Goal: Transaction & Acquisition: Purchase product/service

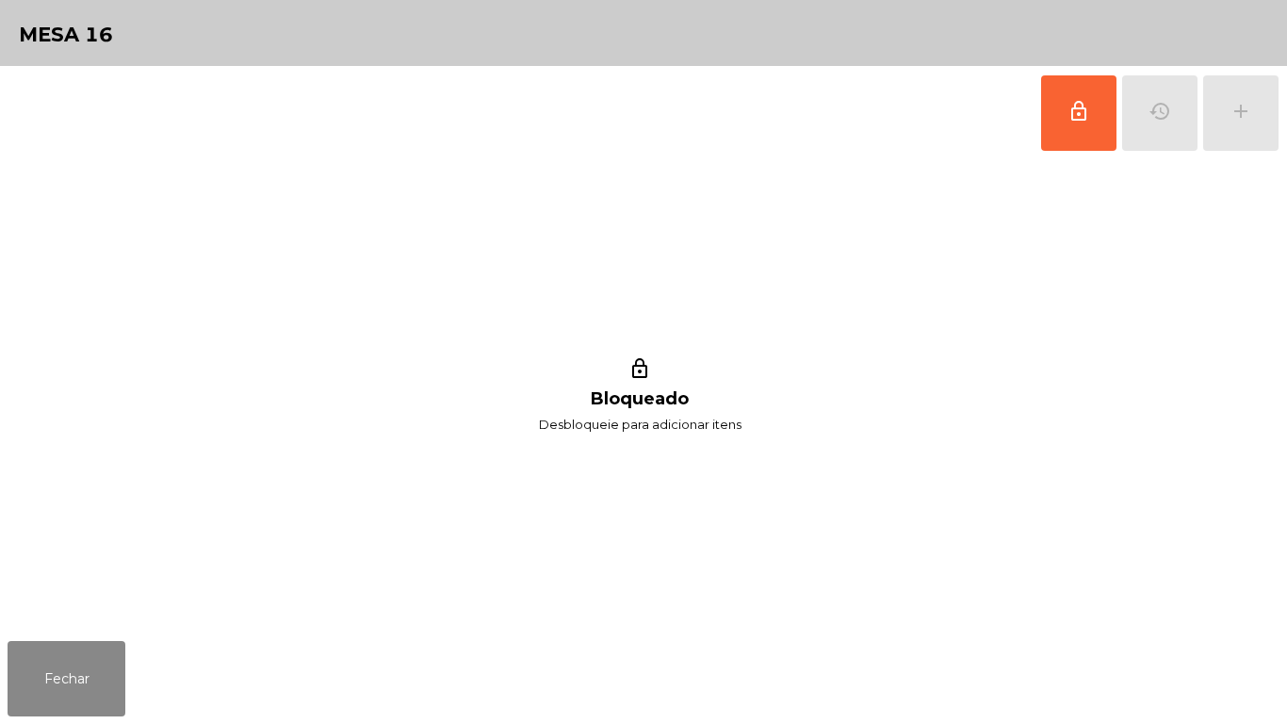
click at [1252, 96] on div "lock_outline history add" at bounding box center [1159, 113] width 239 height 94
click at [1048, 123] on button "lock_outline" at bounding box center [1078, 112] width 75 height 75
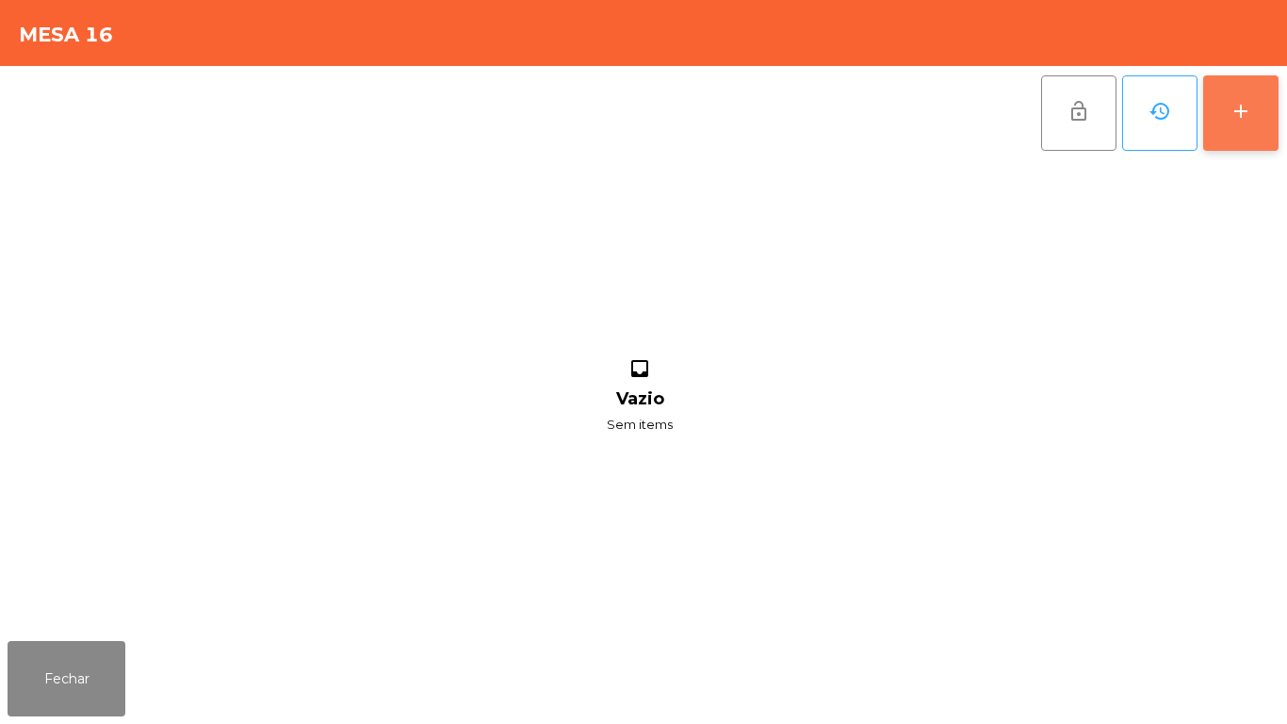
click at [1232, 116] on div "add" at bounding box center [1240, 111] width 23 height 23
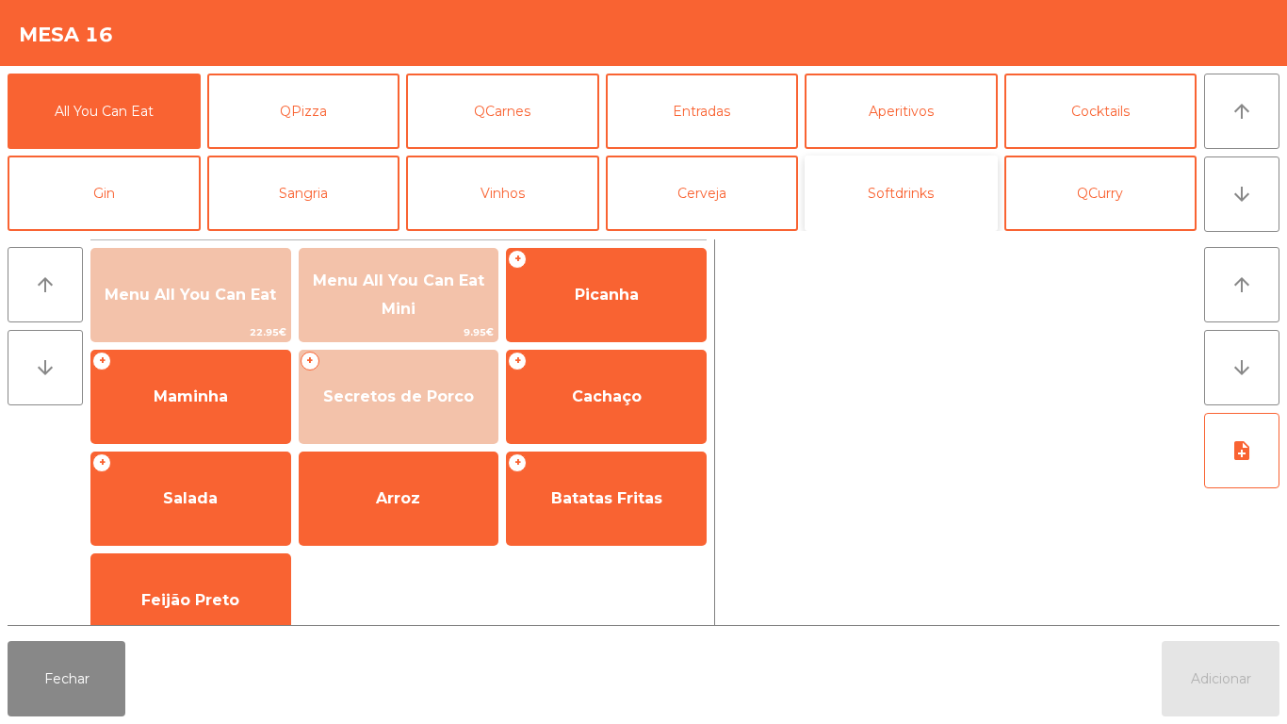
click at [872, 199] on button "Softdrinks" at bounding box center [901, 192] width 193 height 75
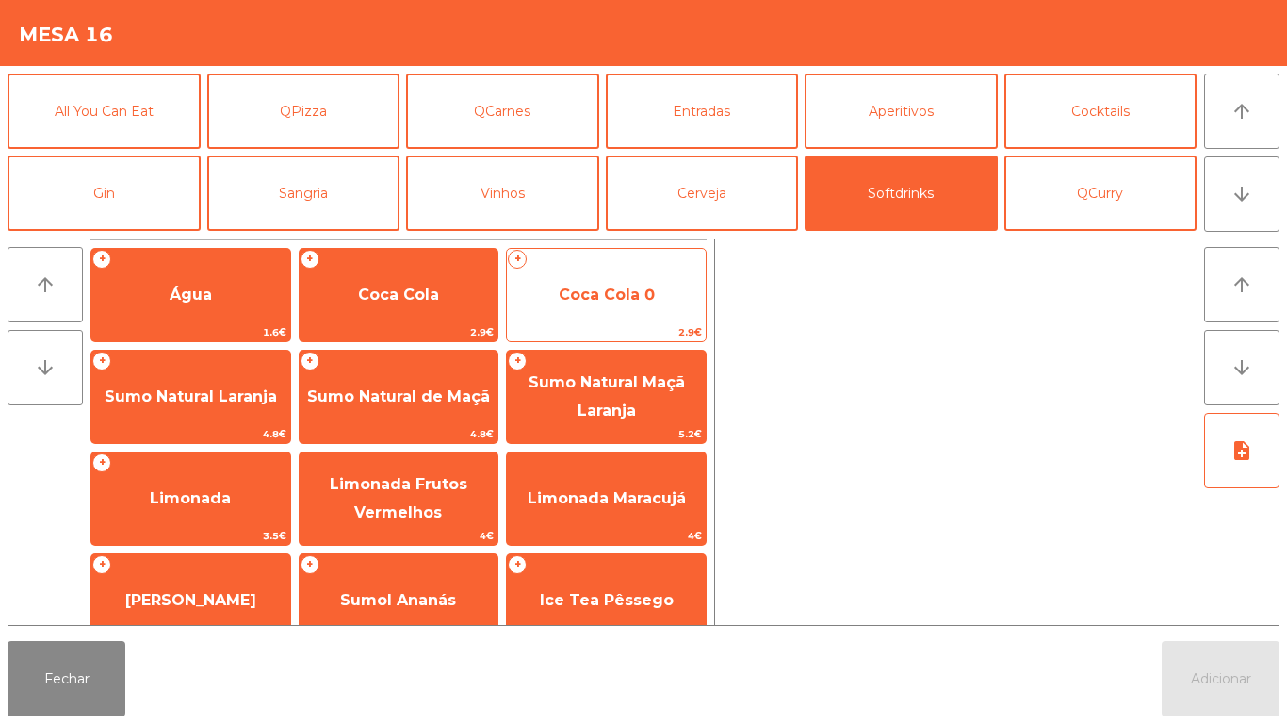
click at [595, 304] on span "Coca Cola 0" at bounding box center [606, 294] width 199 height 51
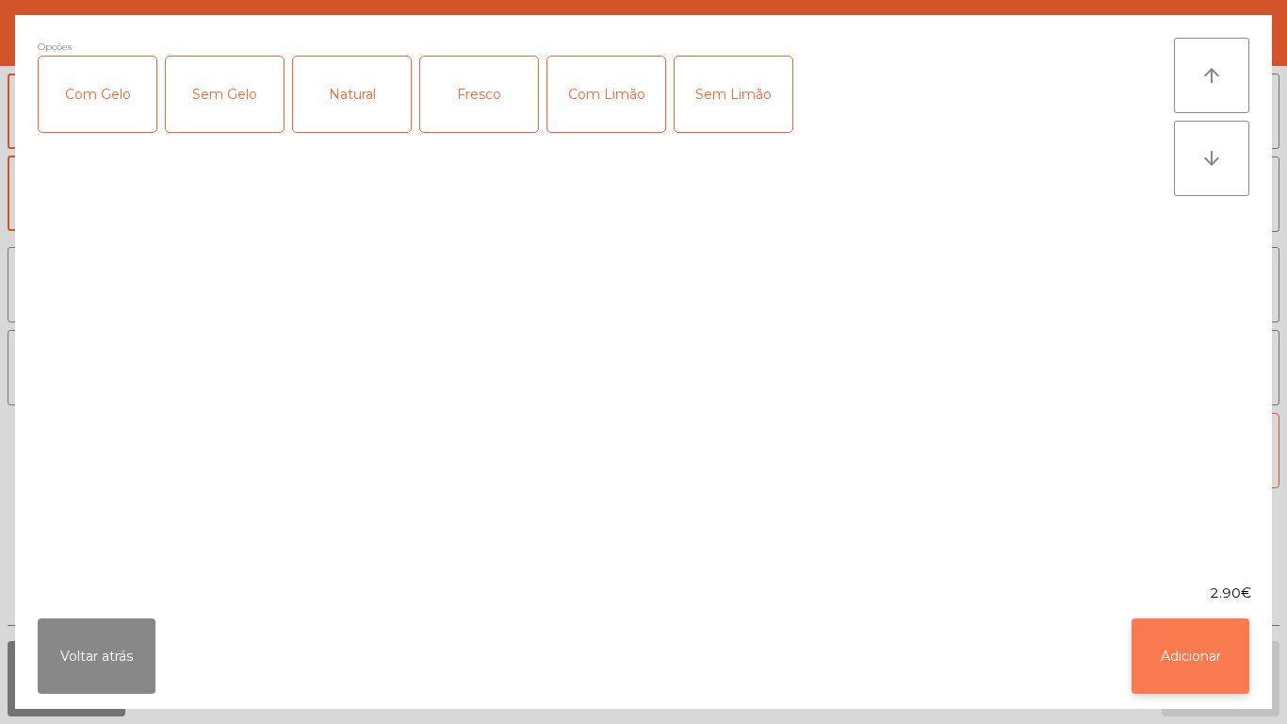
click at [1160, 652] on button "Adicionar" at bounding box center [1190, 655] width 118 height 75
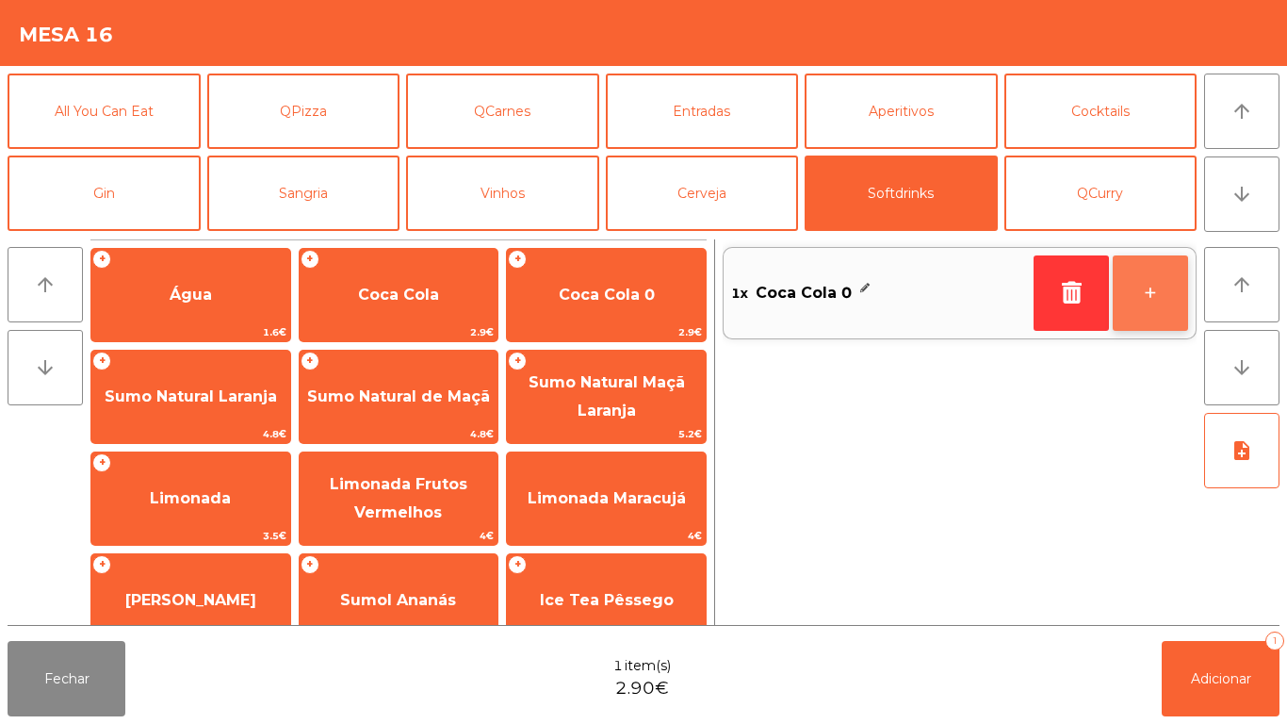
click at [1142, 292] on button "+" at bounding box center [1150, 292] width 75 height 75
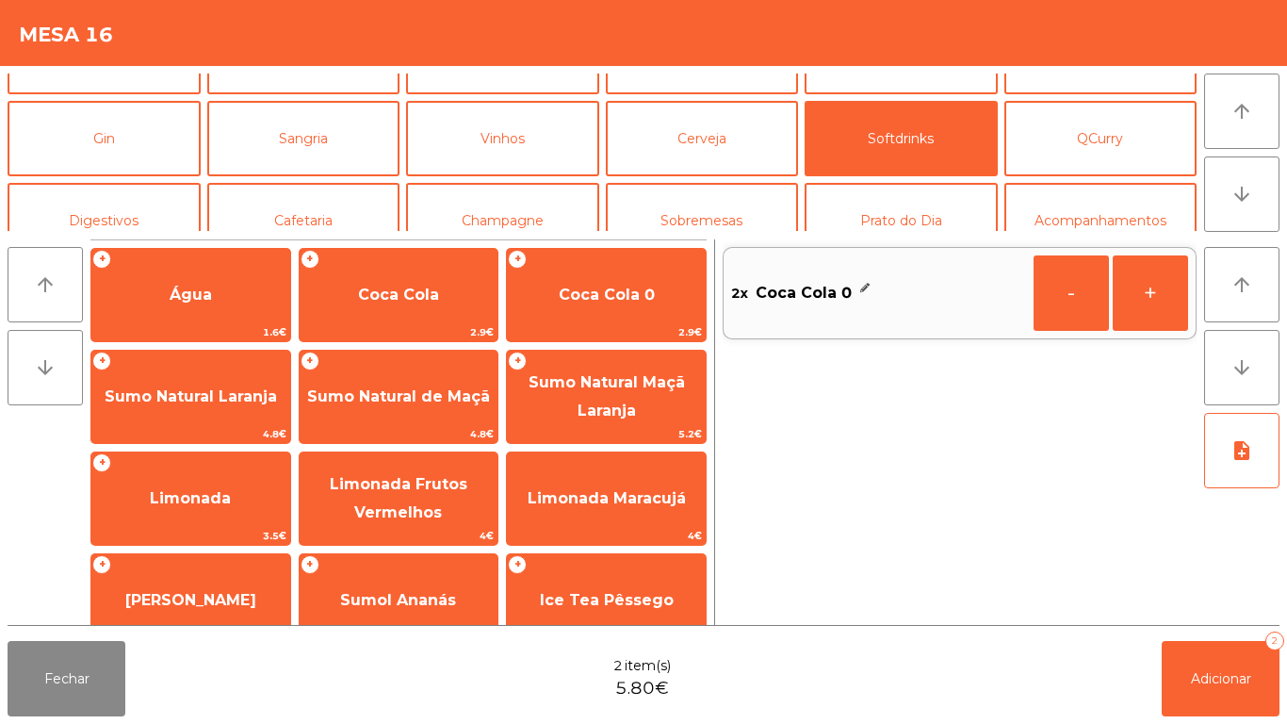
scroll to position [71, 0]
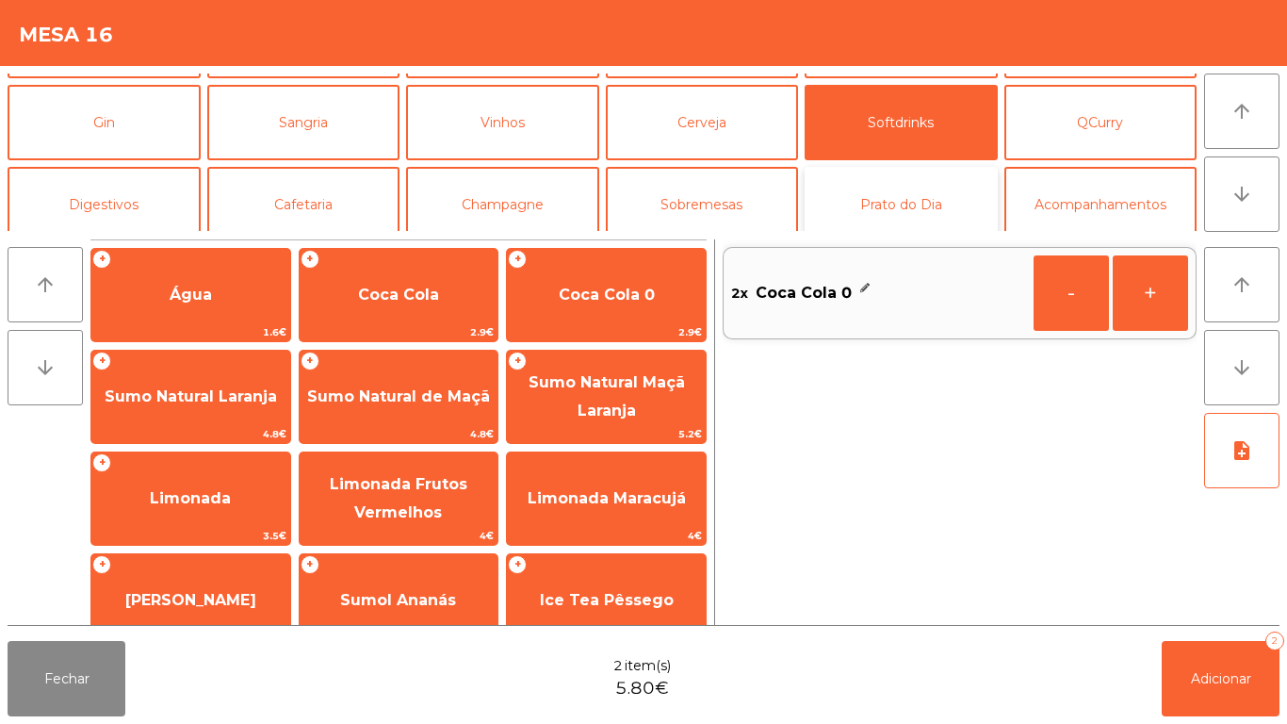
click at [908, 222] on button "Prato do Dia" at bounding box center [901, 204] width 193 height 75
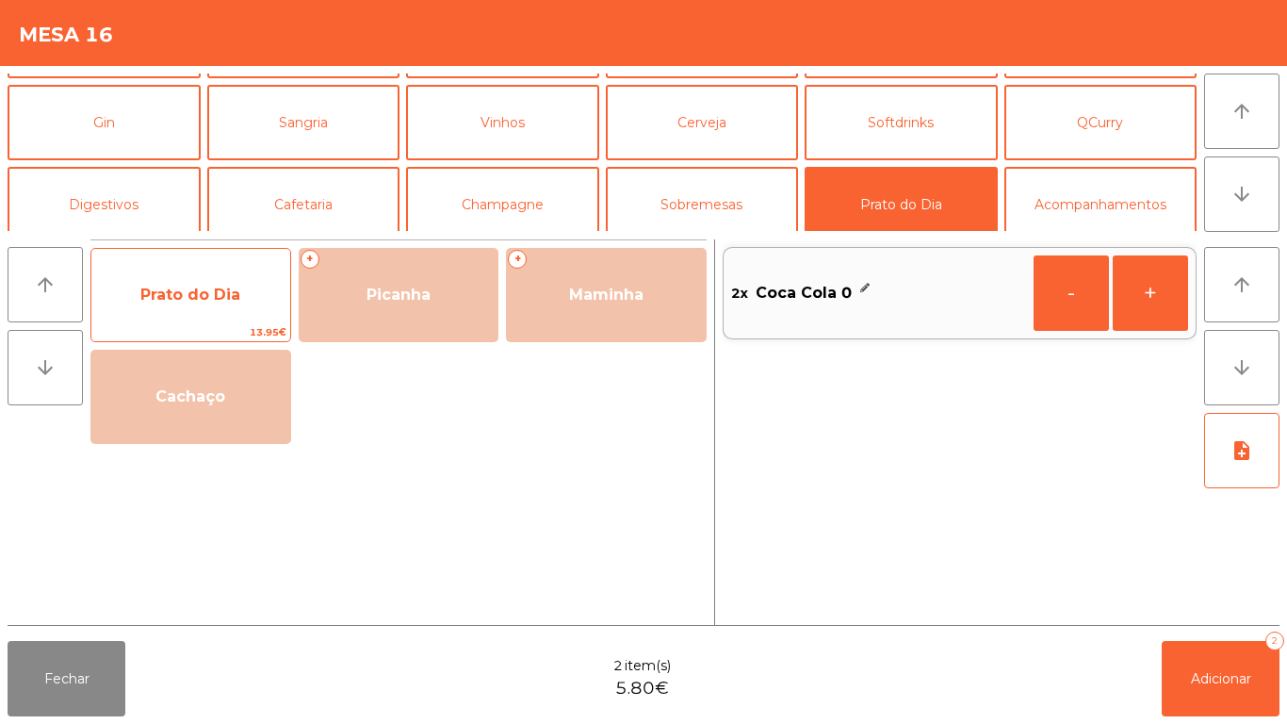
click at [214, 312] on span "Prato do Dia" at bounding box center [190, 294] width 199 height 51
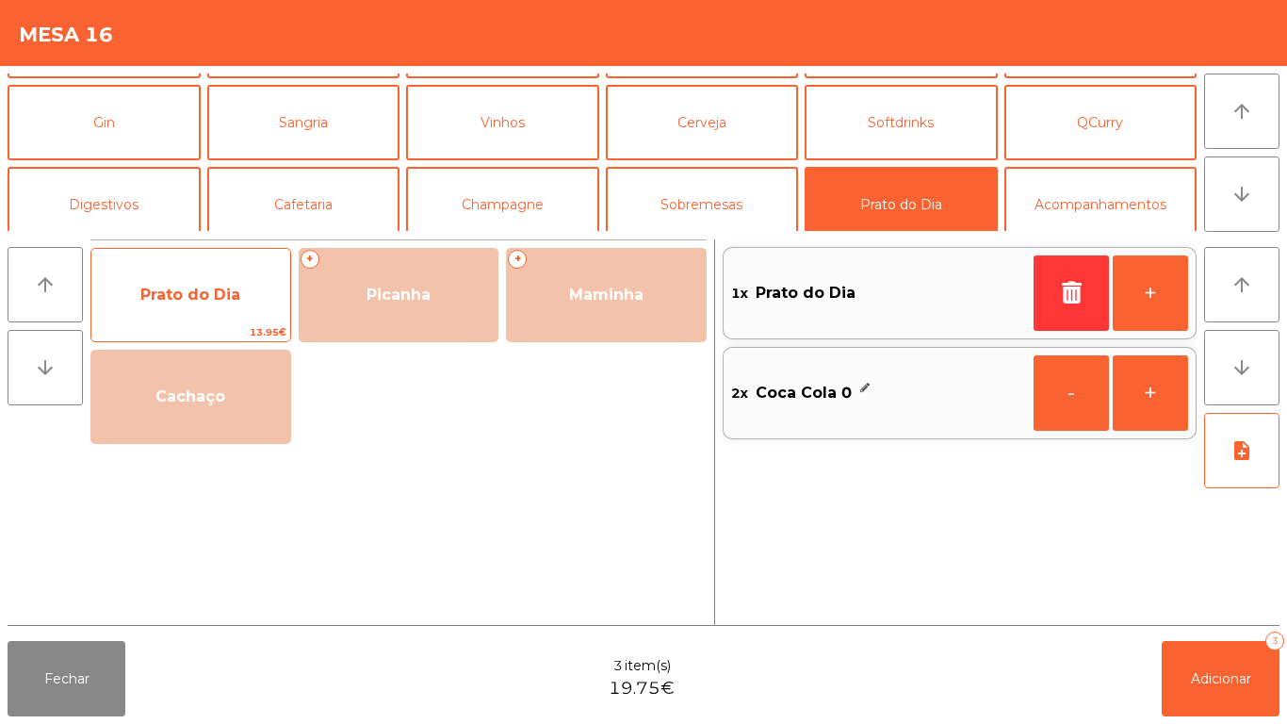
click at [182, 292] on span "Prato do Dia" at bounding box center [190, 294] width 100 height 18
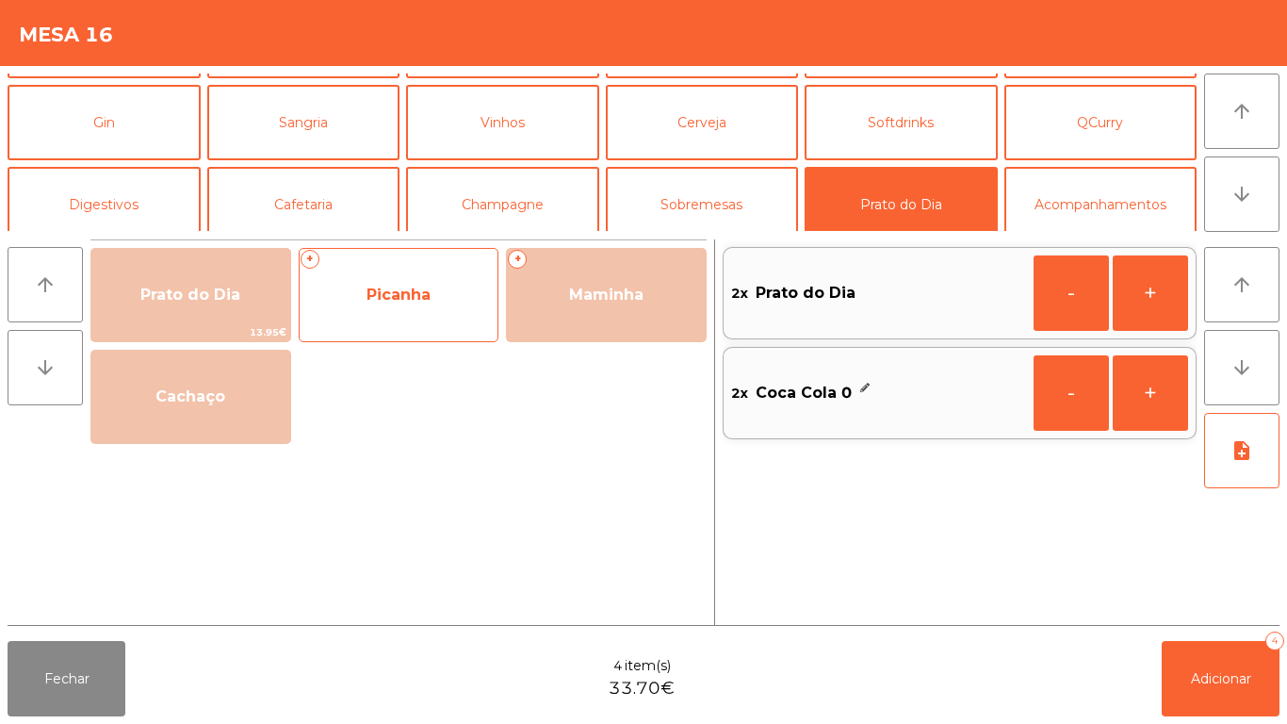
click at [399, 314] on span "Picanha" at bounding box center [399, 294] width 199 height 51
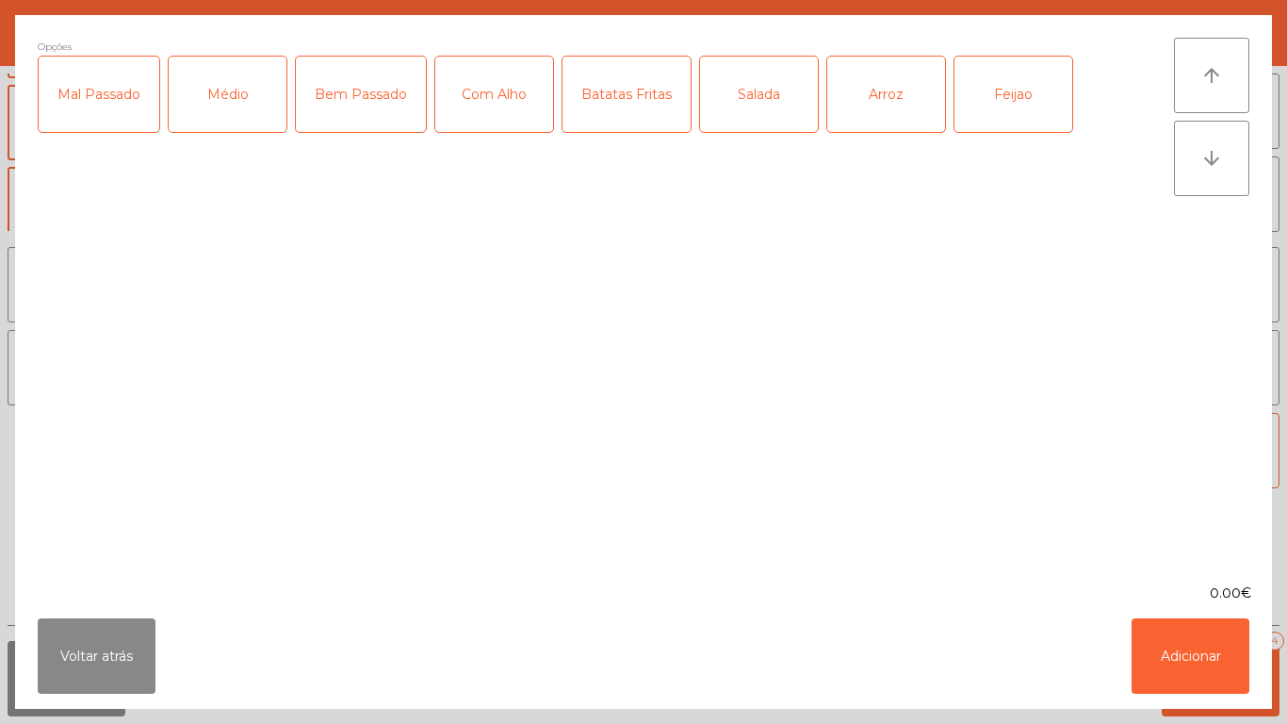
click at [235, 121] on div "Médio" at bounding box center [228, 94] width 118 height 75
click at [497, 124] on div "Com Alho" at bounding box center [494, 94] width 118 height 75
click at [636, 128] on div "Batatas Fritas" at bounding box center [626, 94] width 128 height 75
click at [881, 109] on div "Arroz" at bounding box center [886, 94] width 118 height 75
click at [1001, 106] on div "Feijao" at bounding box center [1013, 94] width 118 height 75
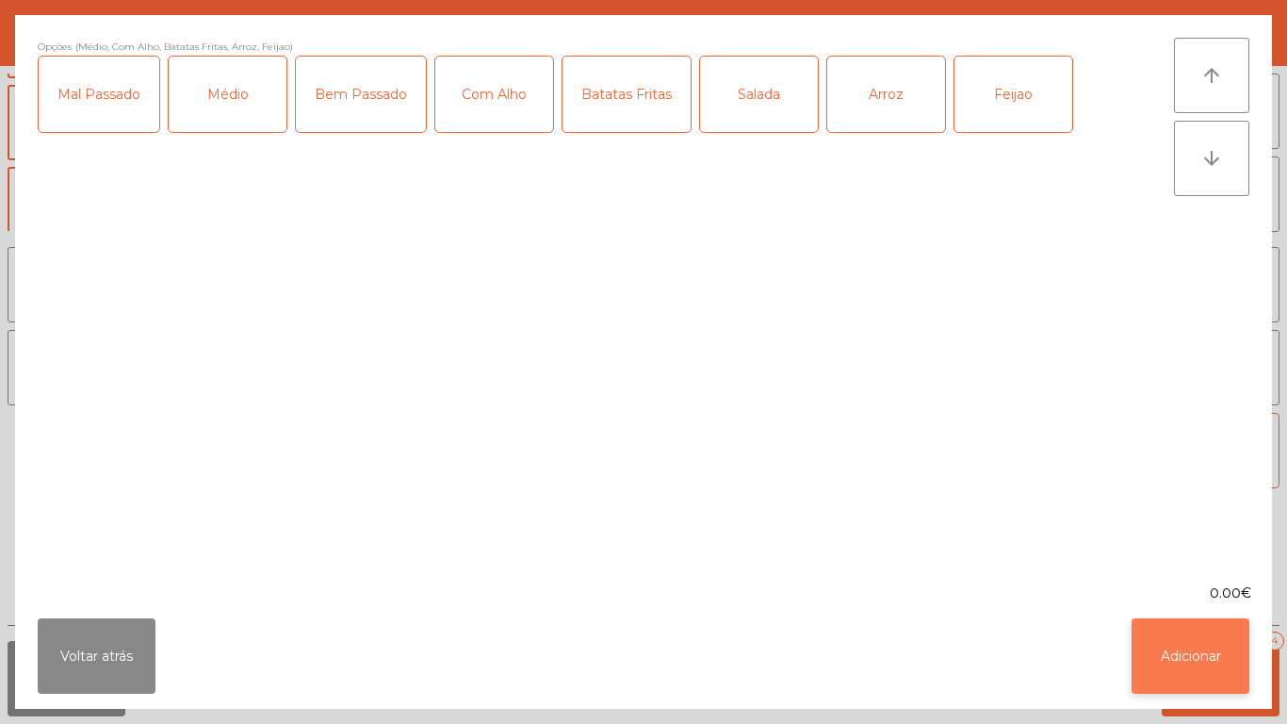
click at [1196, 661] on button "Adicionar" at bounding box center [1190, 655] width 118 height 75
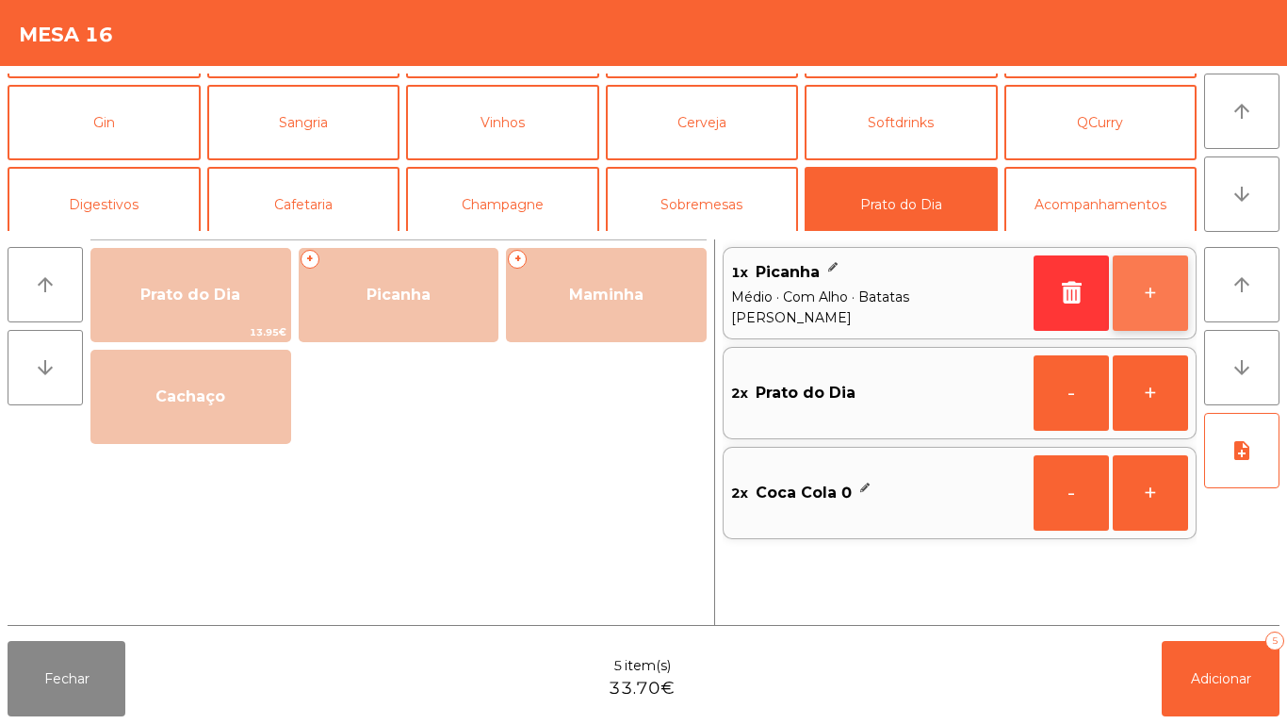
click at [1132, 312] on button "+" at bounding box center [1150, 292] width 75 height 75
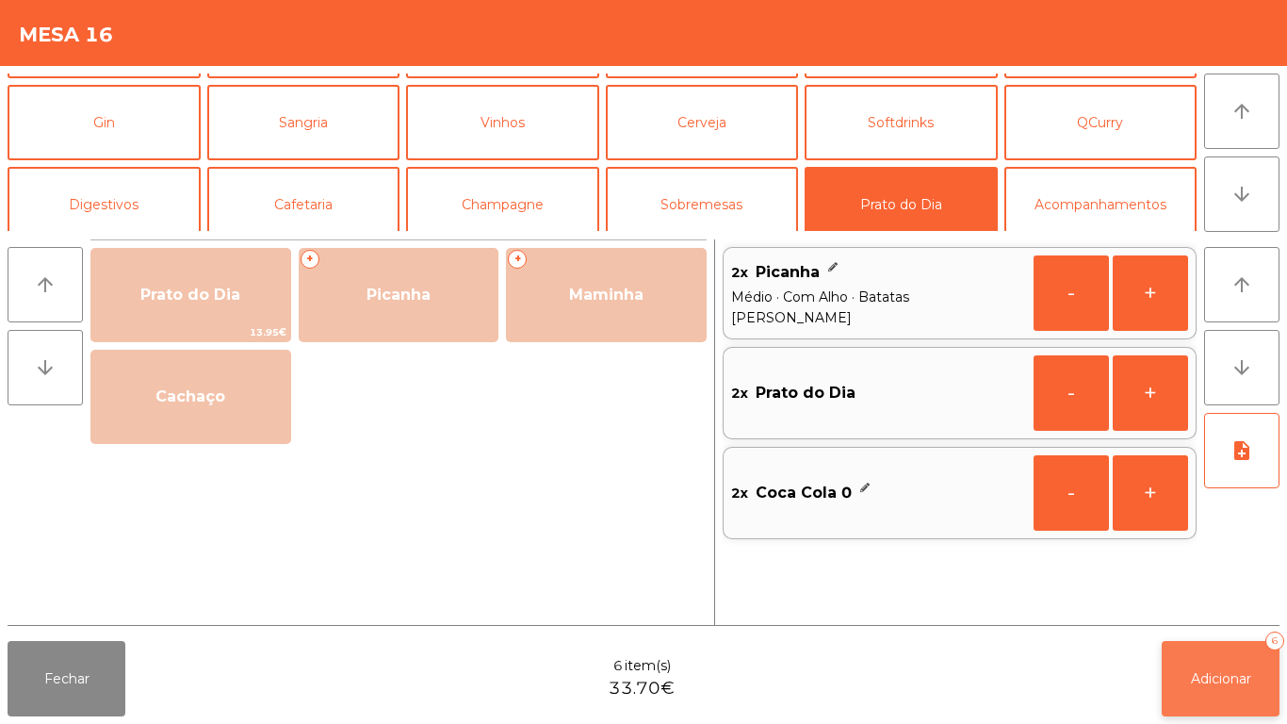
click at [1207, 677] on span "Adicionar" at bounding box center [1221, 678] width 60 height 17
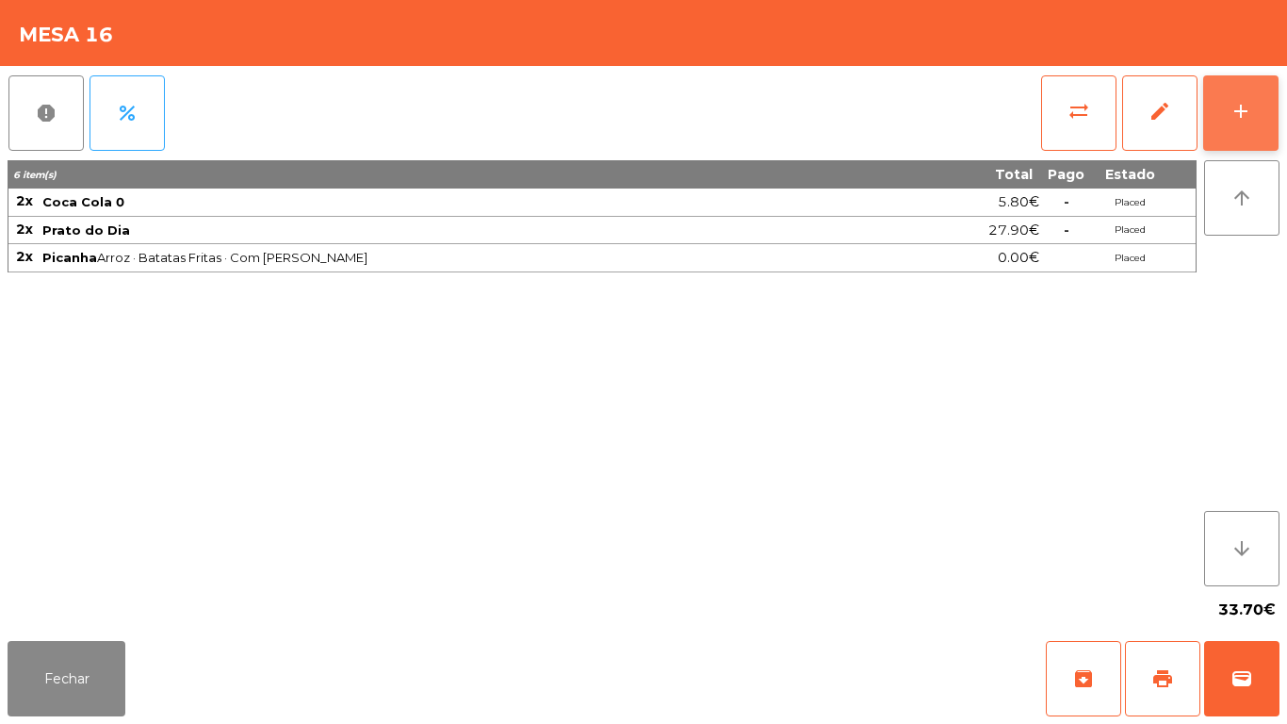
click at [1224, 111] on button "add" at bounding box center [1240, 112] width 75 height 75
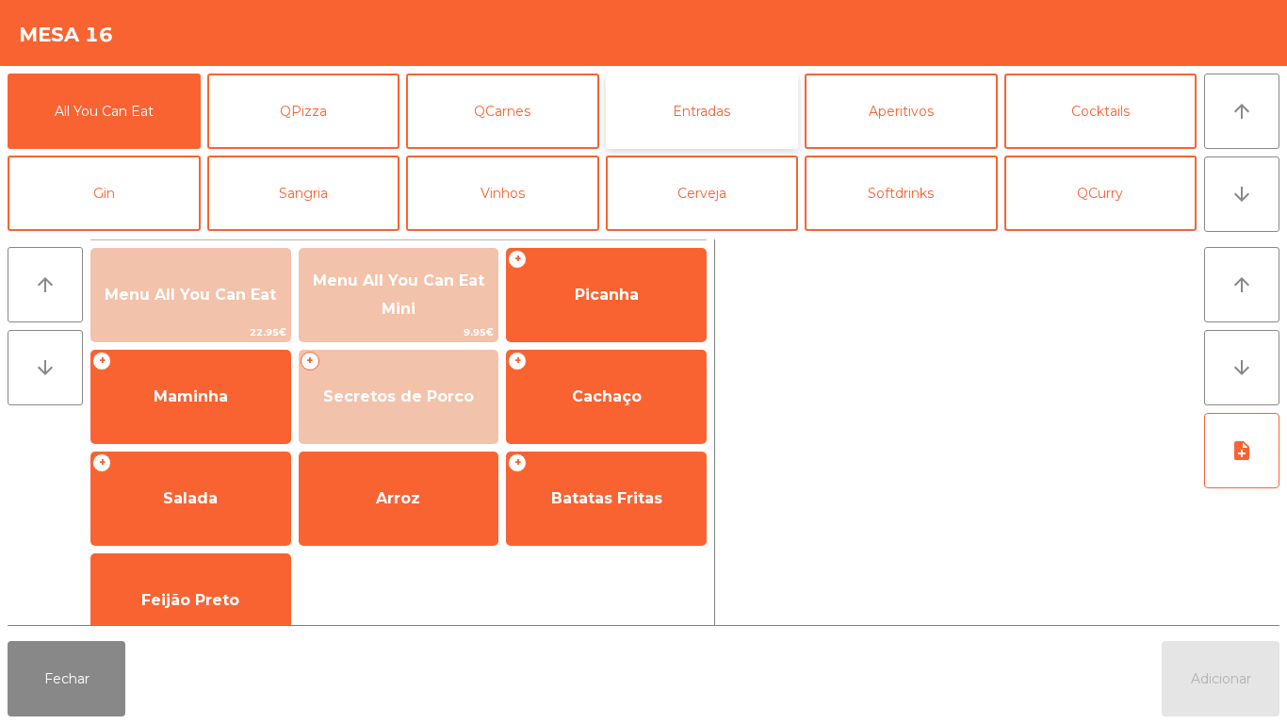
click at [707, 126] on button "Entradas" at bounding box center [702, 110] width 193 height 75
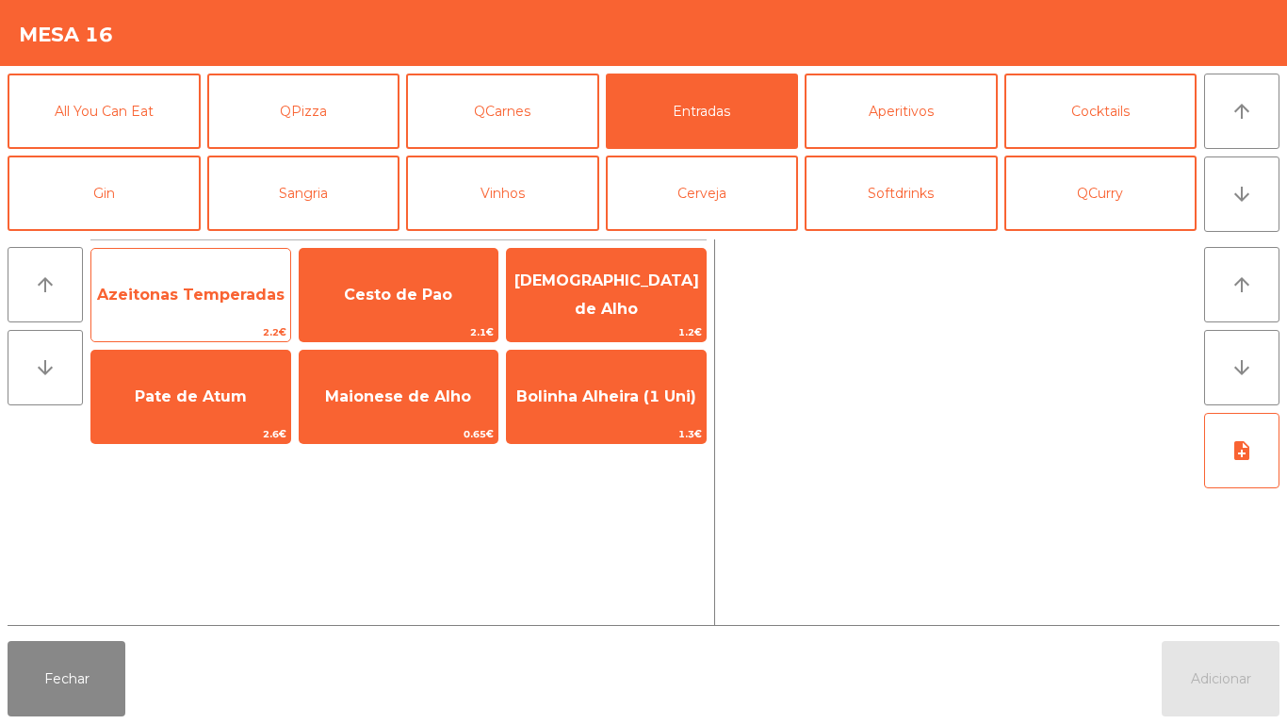
click at [209, 292] on span "Azeitonas Temperadas" at bounding box center [190, 294] width 187 height 18
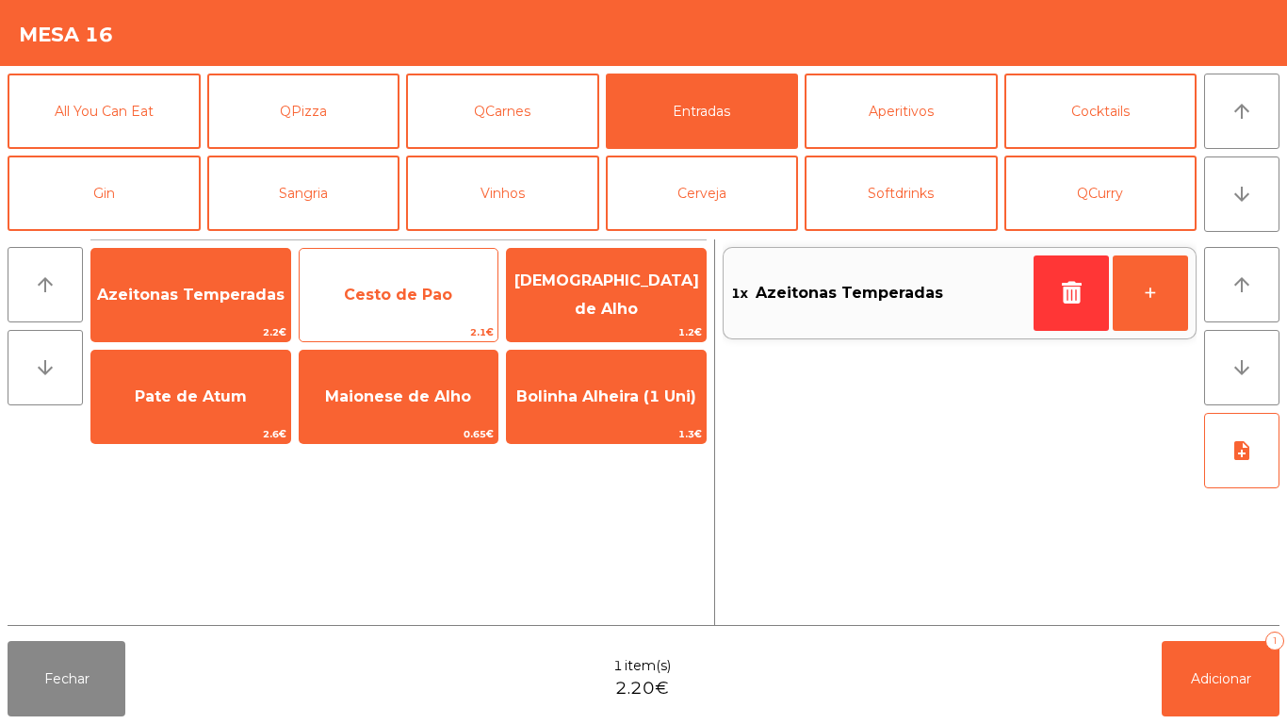
click at [401, 312] on span "Cesto de Pao" at bounding box center [399, 294] width 199 height 51
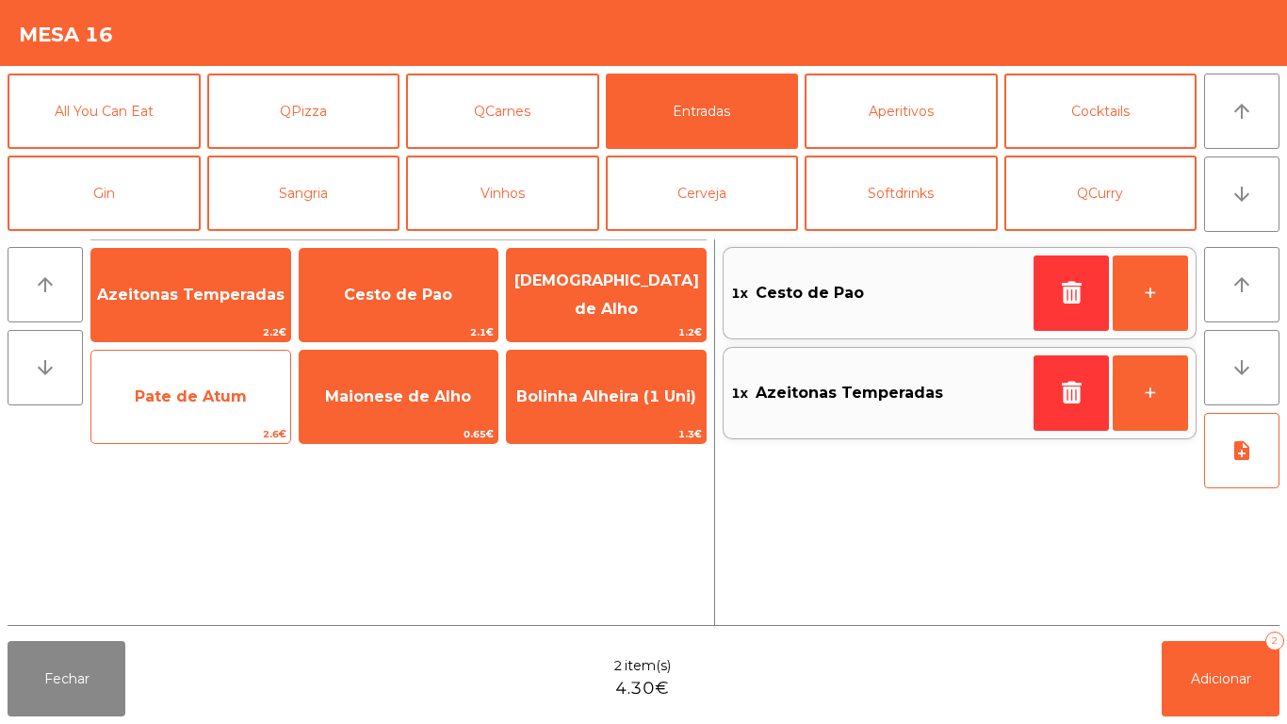
click at [237, 402] on span "Pate de Atum" at bounding box center [191, 396] width 112 height 18
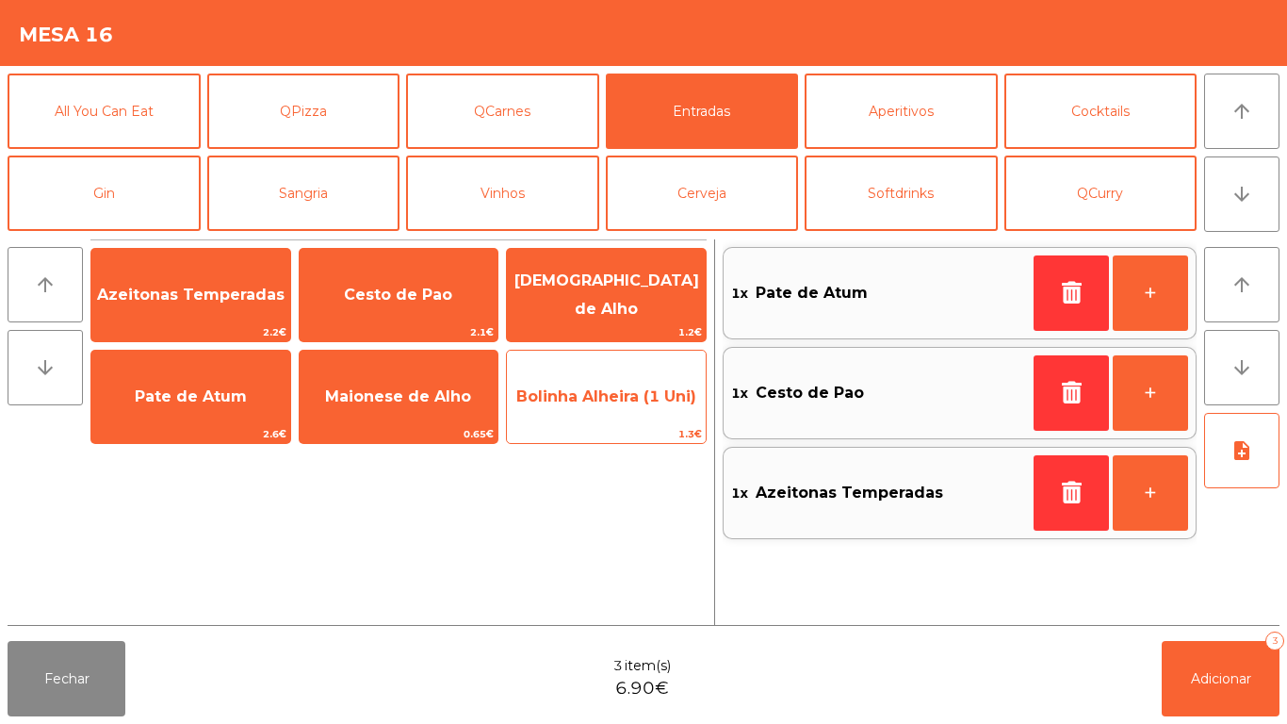
click at [593, 407] on span "Bolinha Alheira (1 Uni)" at bounding box center [606, 396] width 199 height 51
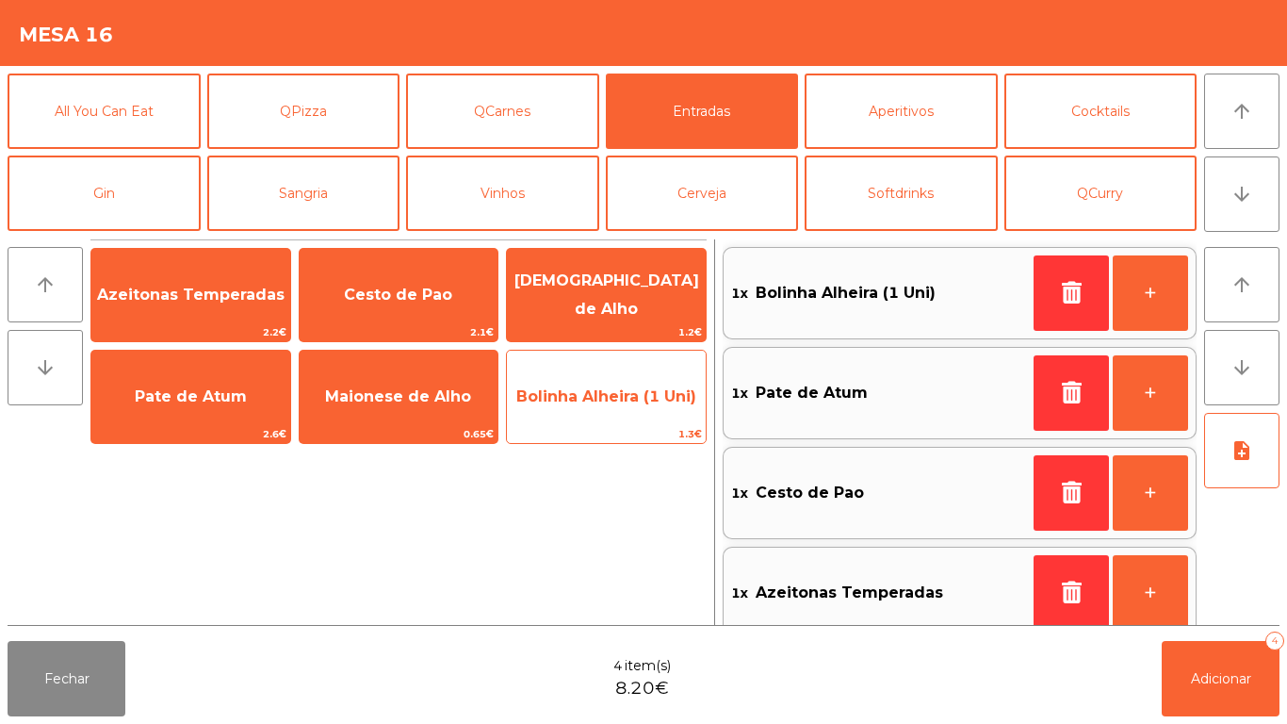
click at [606, 395] on span "Bolinha Alheira (1 Uni)" at bounding box center [606, 396] width 180 height 18
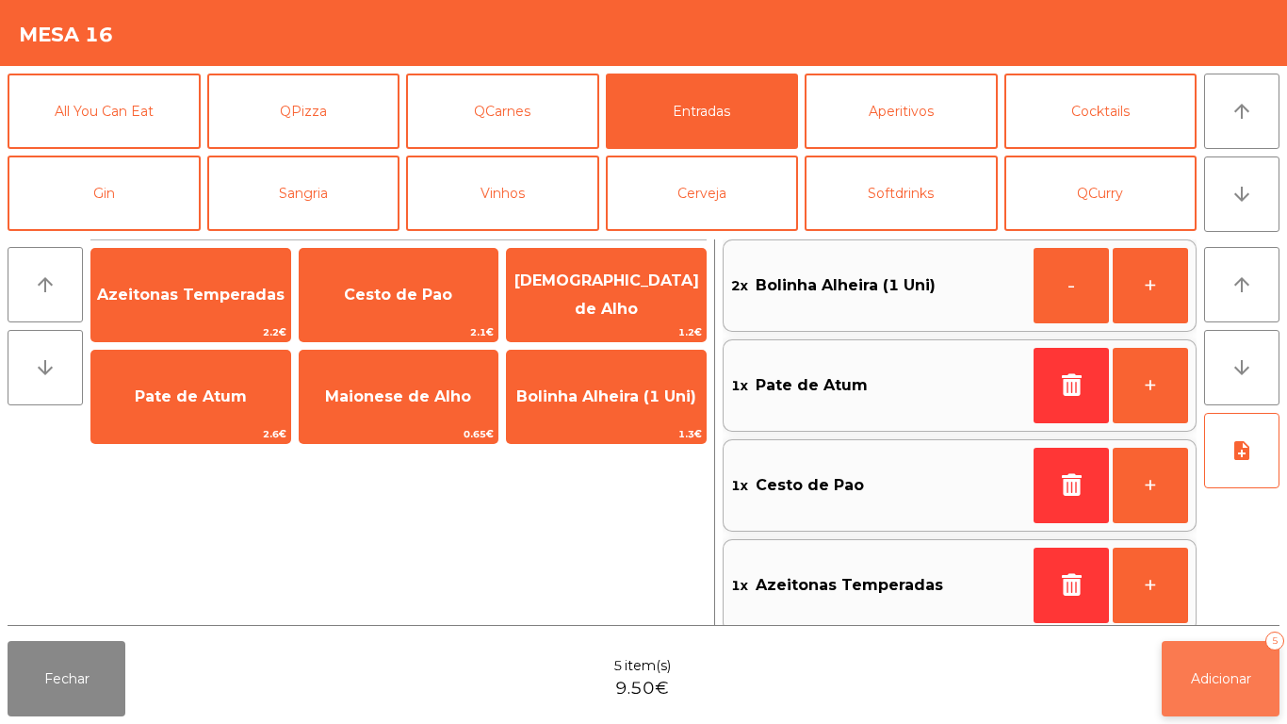
click at [1228, 698] on button "Adicionar 5" at bounding box center [1221, 678] width 118 height 75
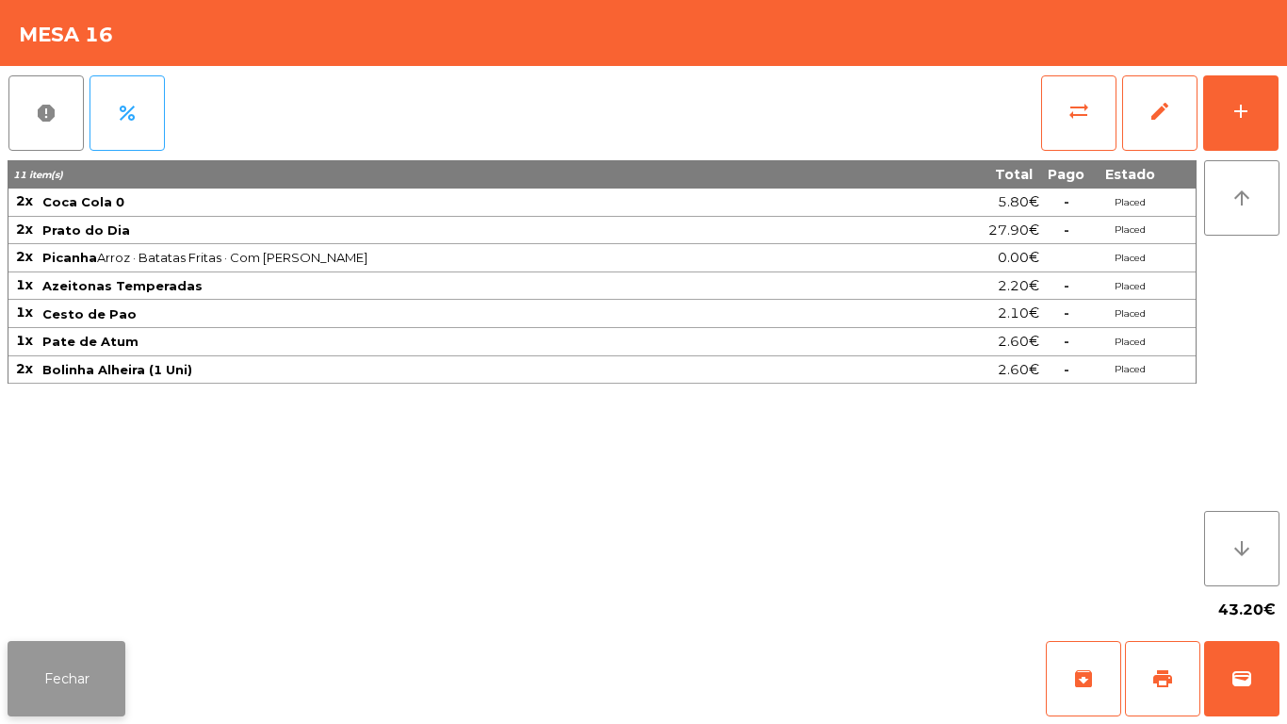
click at [50, 672] on button "Fechar" at bounding box center [67, 678] width 118 height 75
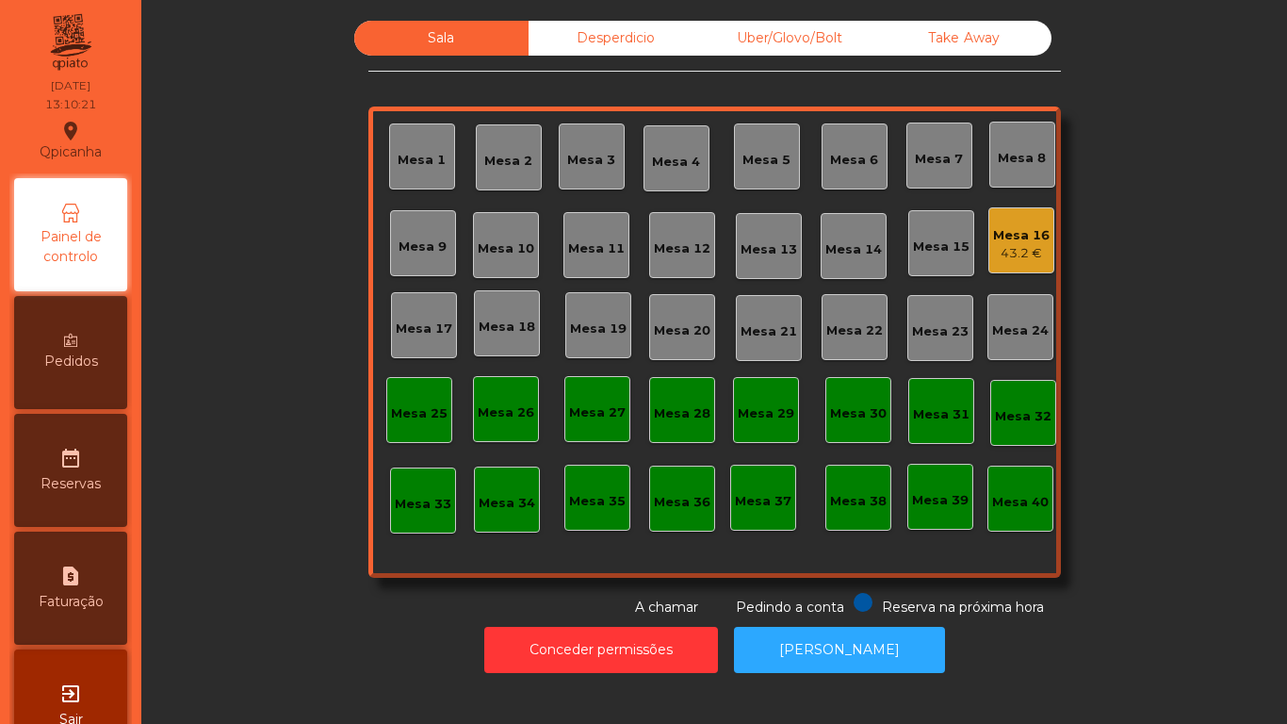
click at [518, 161] on div "Mesa 2" at bounding box center [508, 161] width 48 height 19
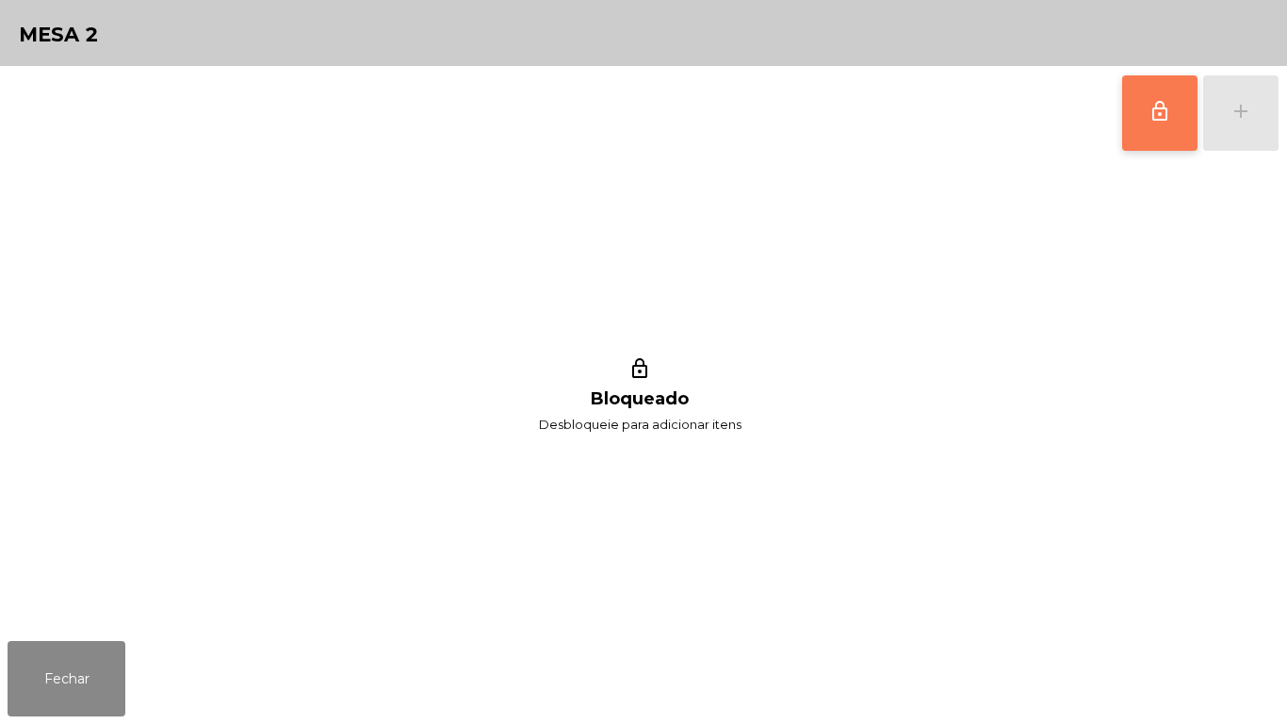
click at [1138, 124] on button "lock_outline" at bounding box center [1159, 112] width 75 height 75
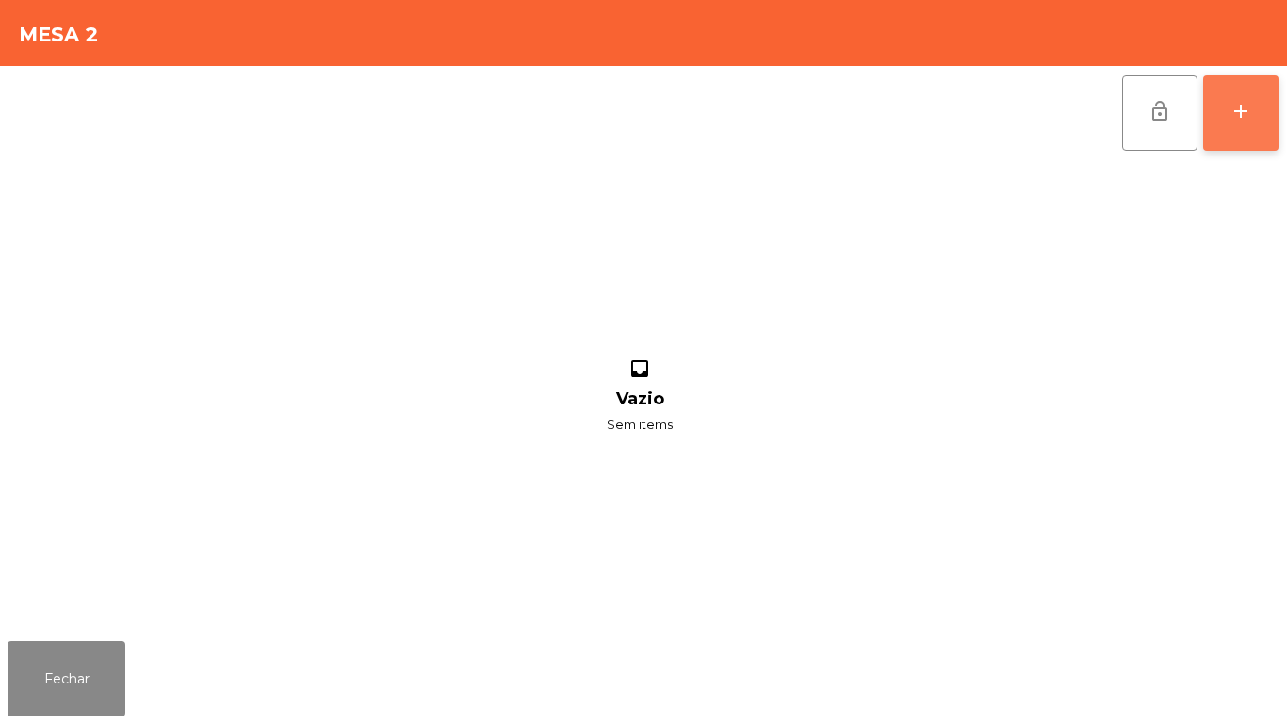
click at [1263, 100] on button "add" at bounding box center [1240, 112] width 75 height 75
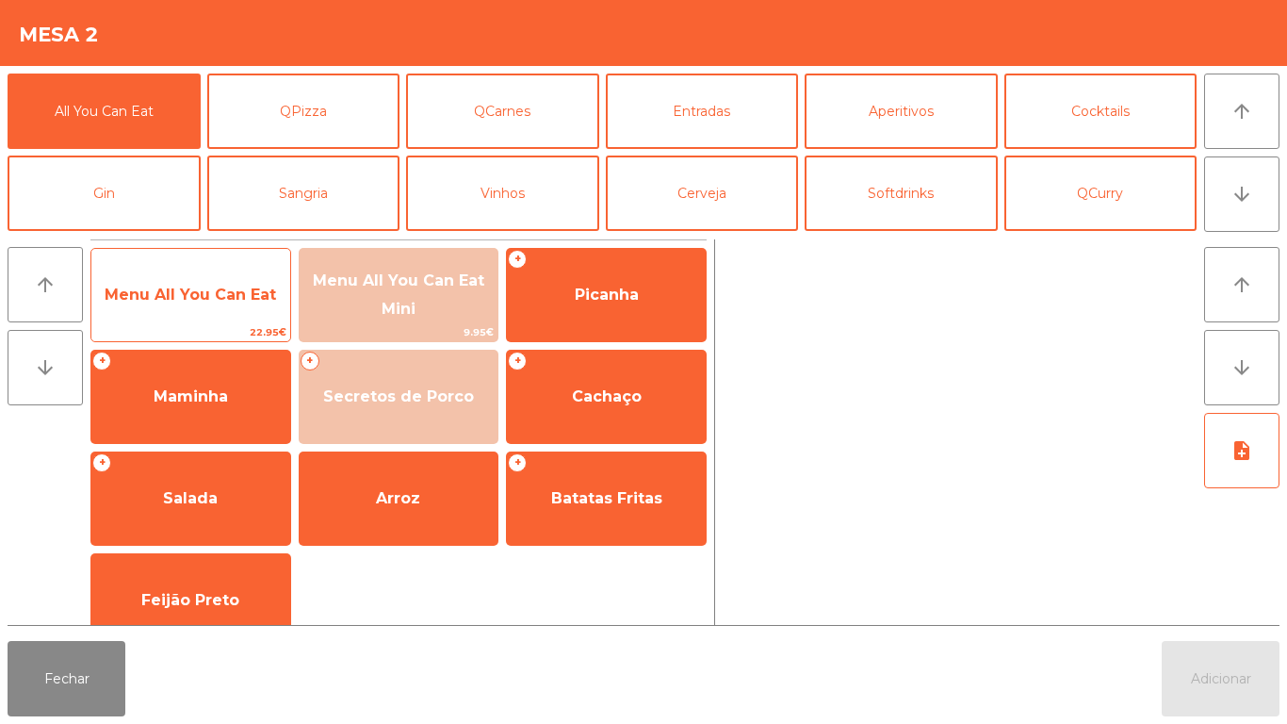
click at [174, 294] on span "Menu All You Can Eat" at bounding box center [190, 294] width 171 height 18
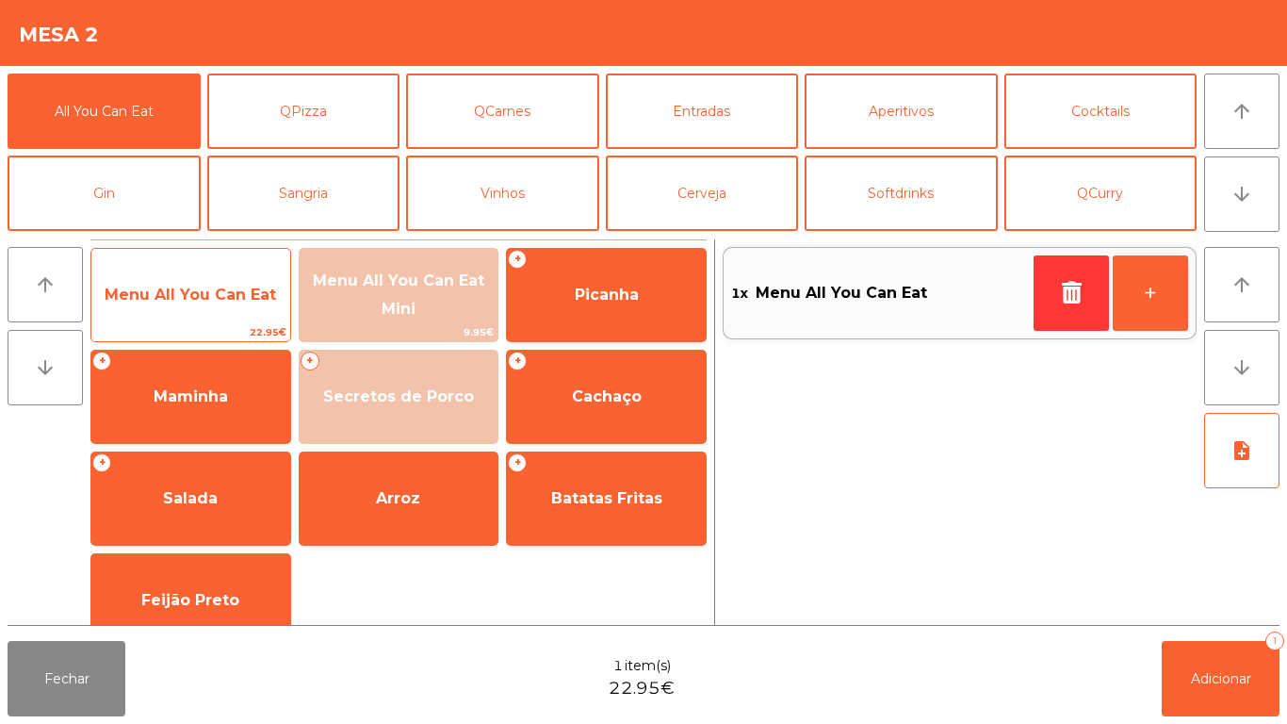
click at [181, 287] on span "Menu All You Can Eat" at bounding box center [190, 294] width 171 height 18
click at [196, 288] on span "Menu All You Can Eat" at bounding box center [190, 294] width 171 height 18
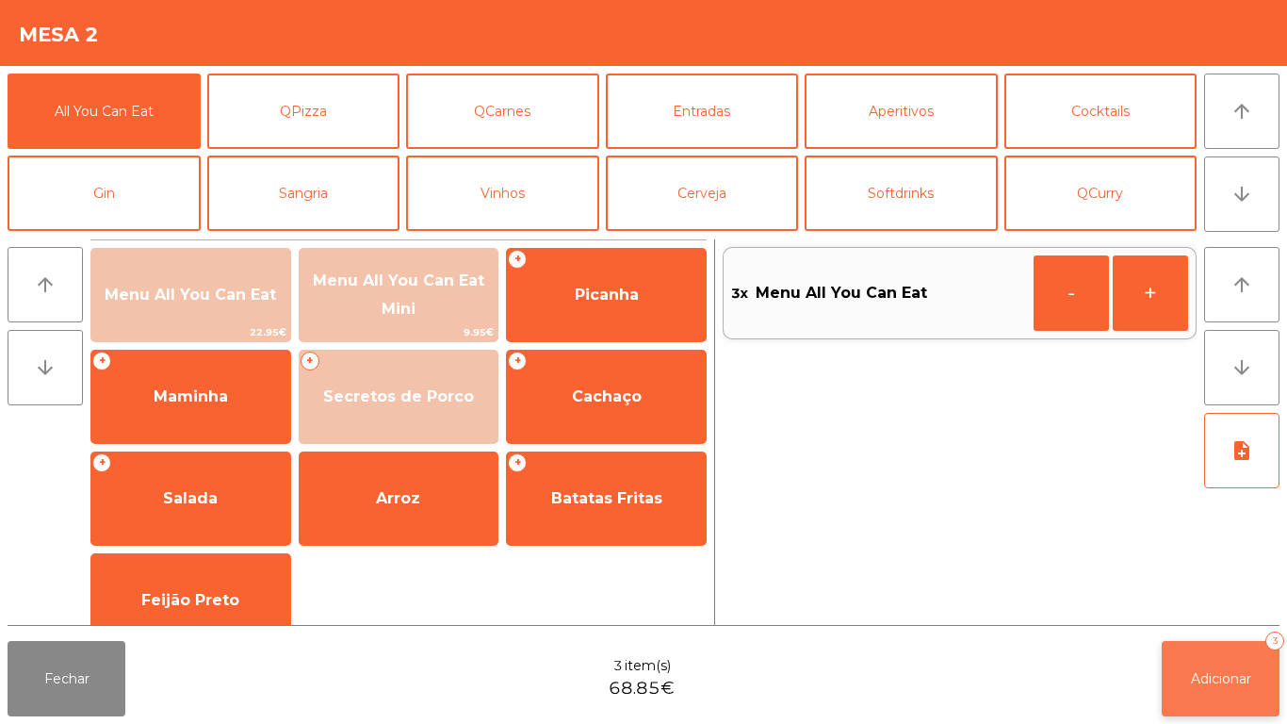
click at [1212, 667] on button "Adicionar 3" at bounding box center [1221, 678] width 118 height 75
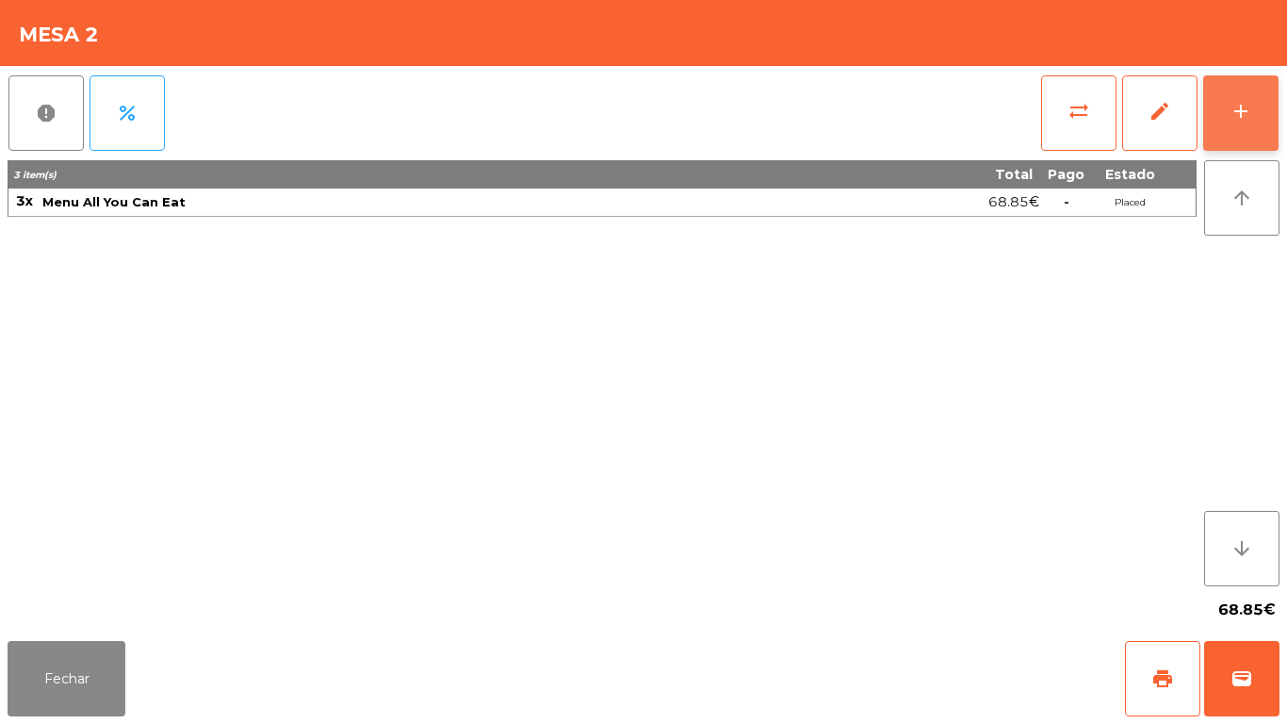
click at [1229, 131] on button "add" at bounding box center [1240, 112] width 75 height 75
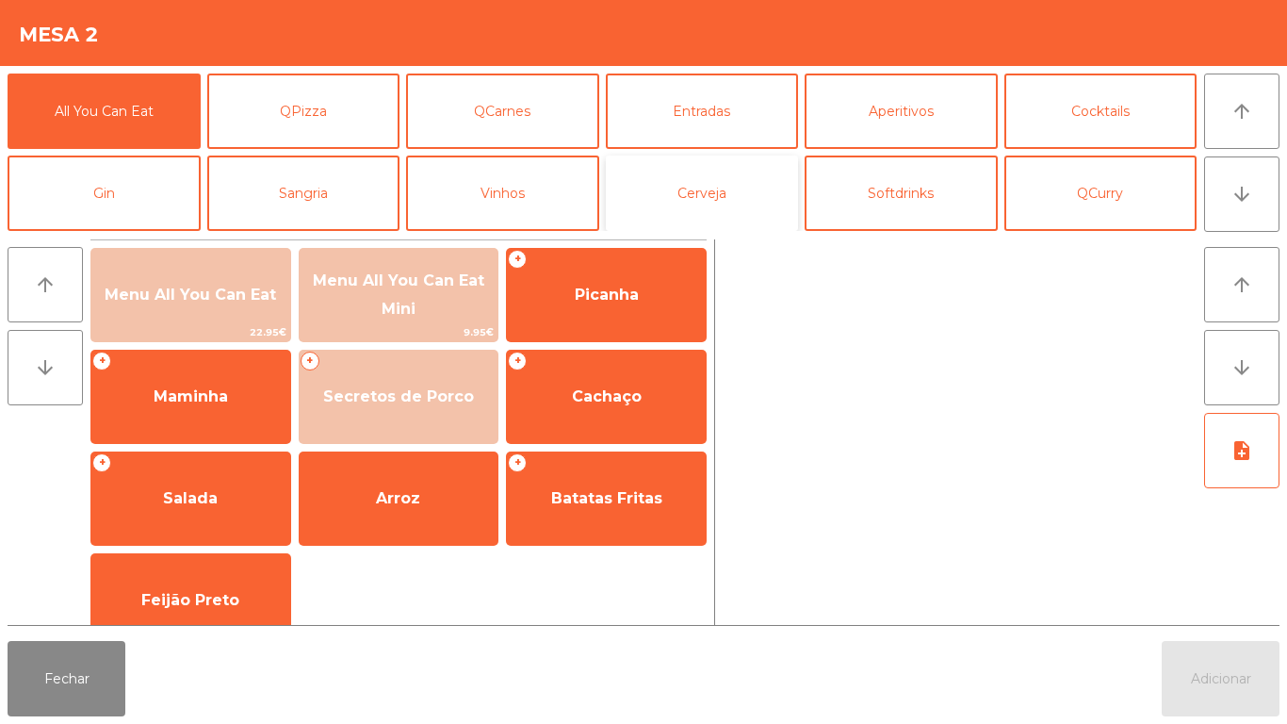
click at [713, 196] on button "Cerveja" at bounding box center [702, 192] width 193 height 75
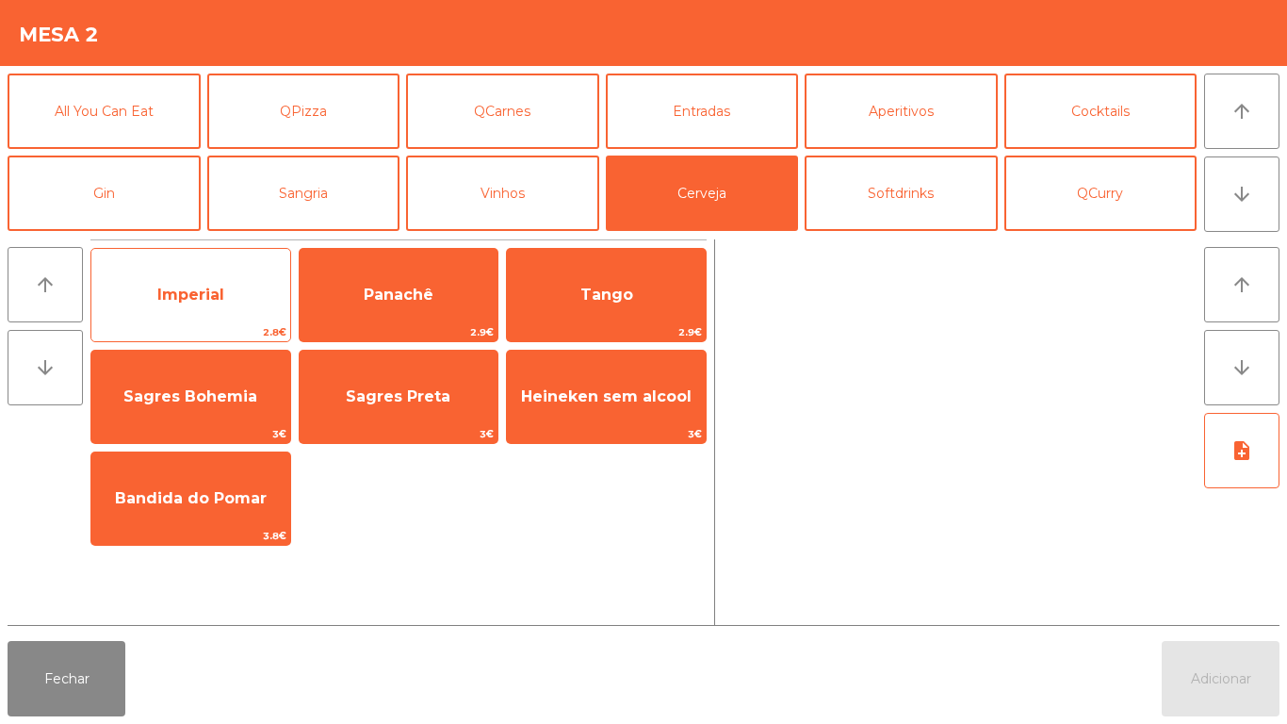
click at [188, 300] on span "Imperial" at bounding box center [190, 294] width 67 height 18
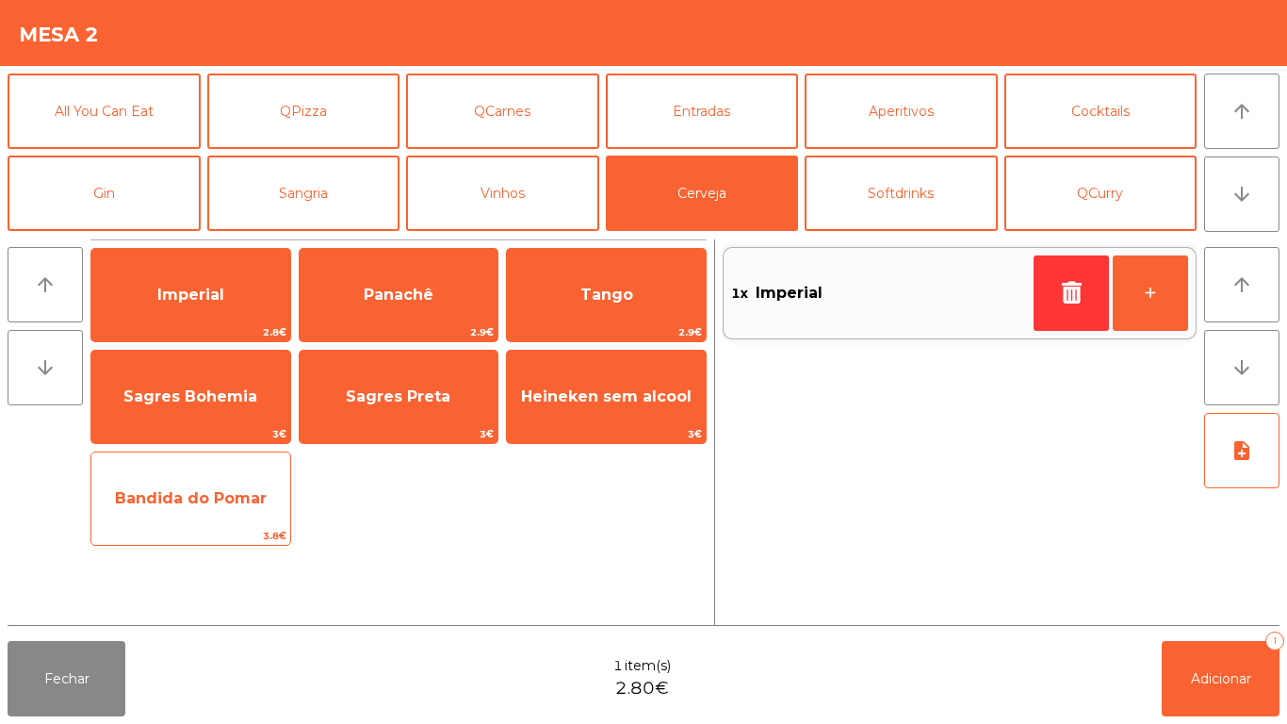
click at [215, 491] on span "Bandida do Pomar" at bounding box center [191, 498] width 152 height 18
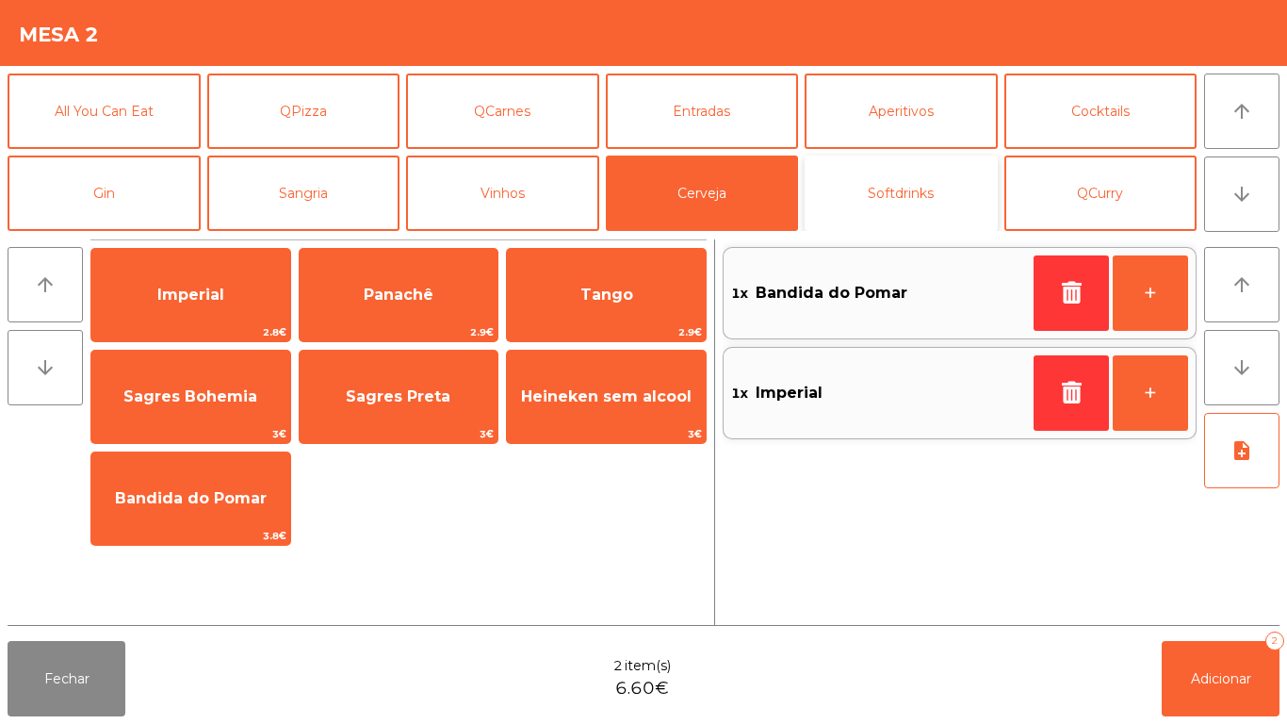
click at [915, 198] on button "Softdrinks" at bounding box center [901, 192] width 193 height 75
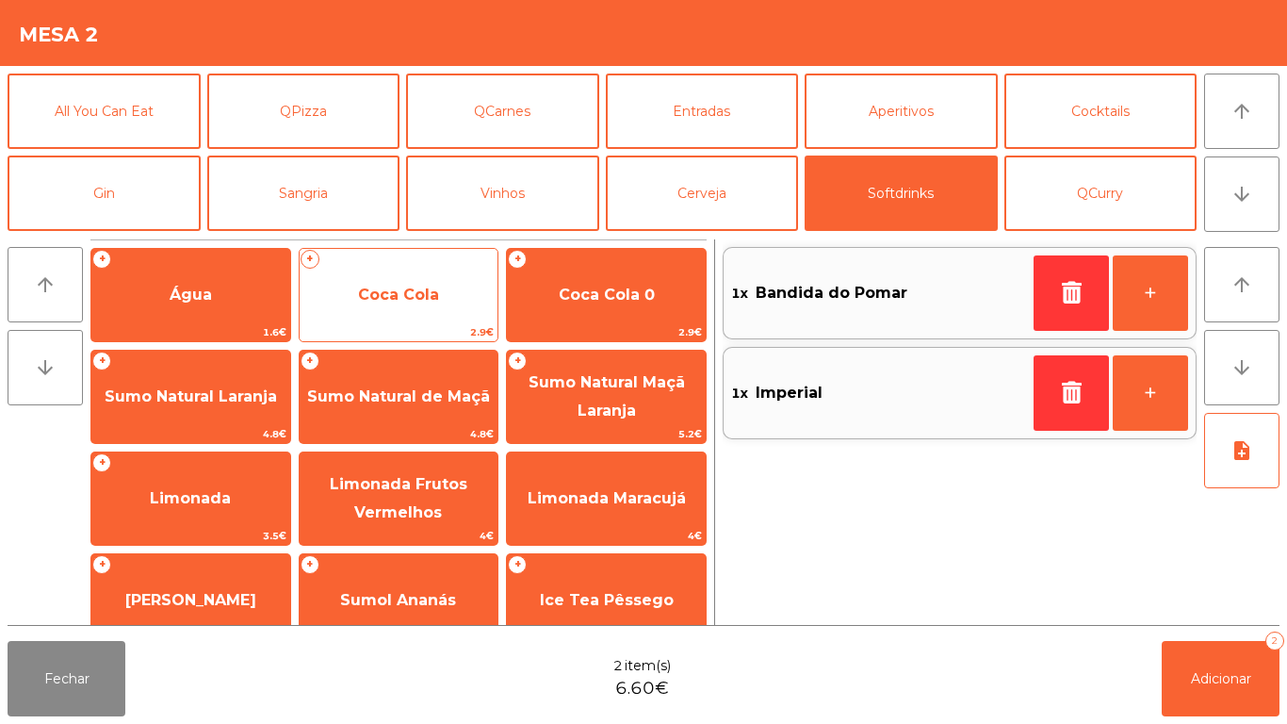
click at [392, 303] on span "Coca Cola" at bounding box center [399, 294] width 199 height 51
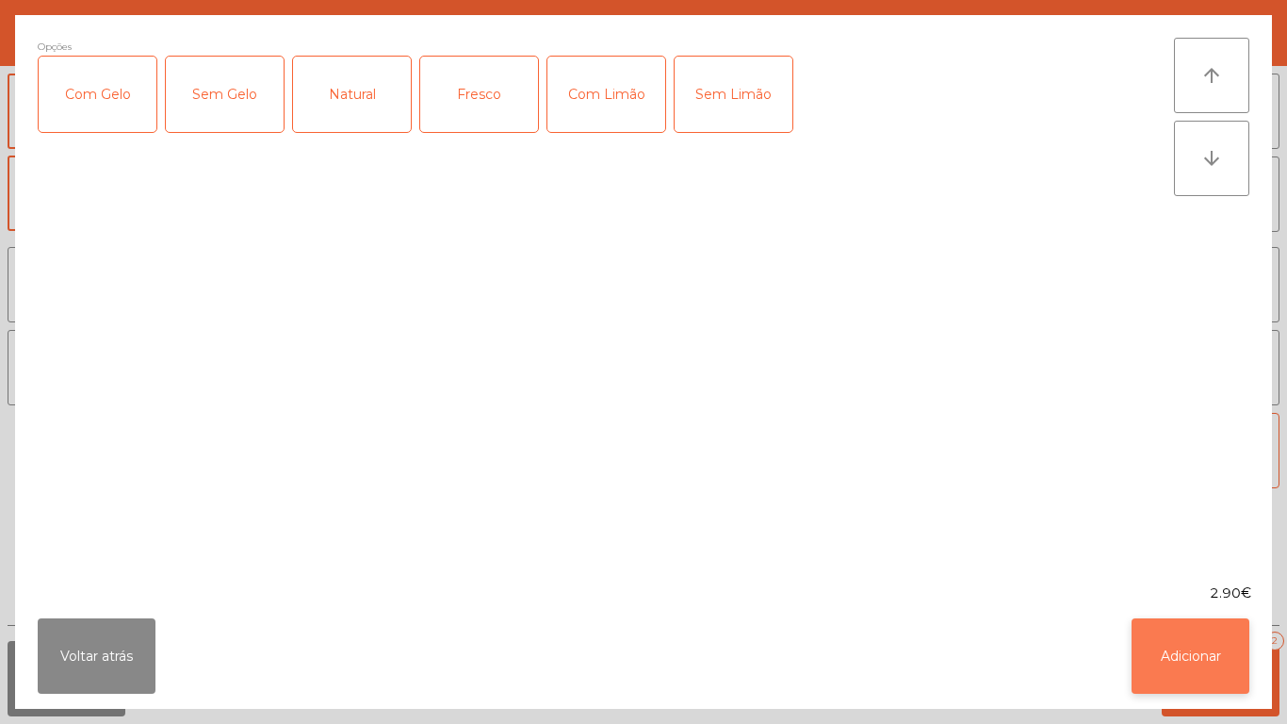
click at [1176, 655] on button "Adicionar" at bounding box center [1190, 655] width 118 height 75
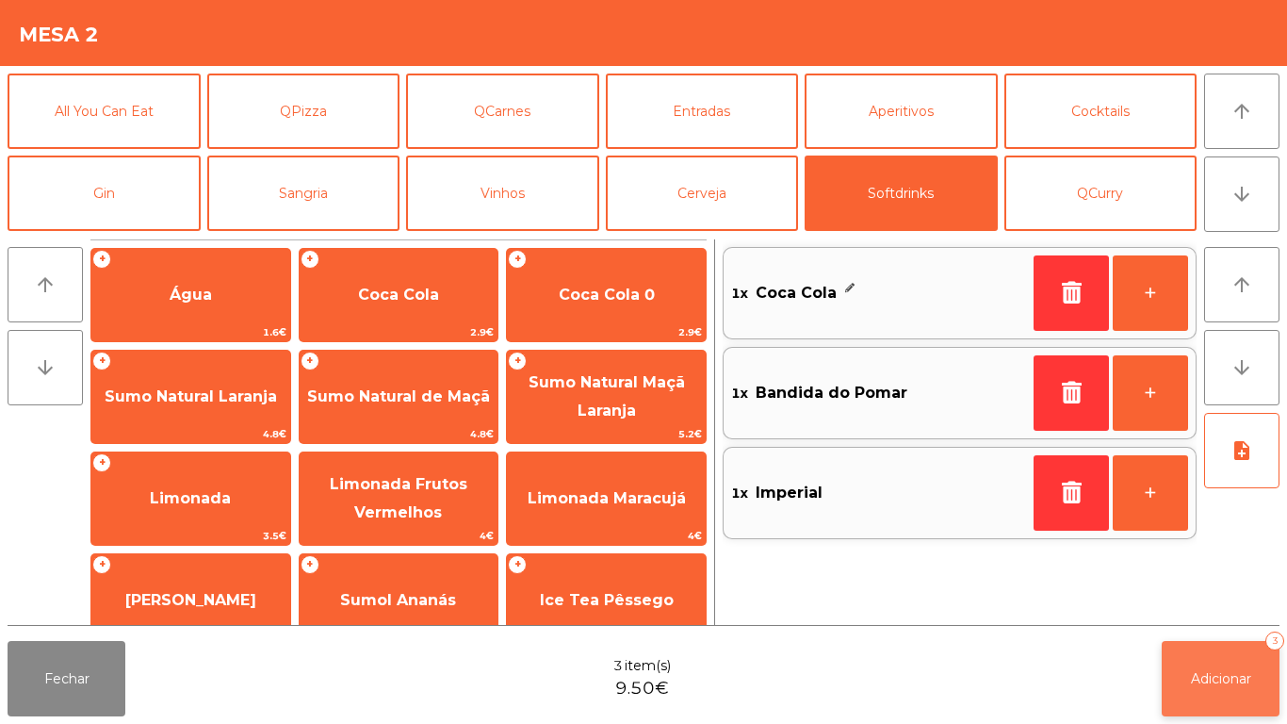
click at [1216, 666] on button "Adicionar 3" at bounding box center [1221, 678] width 118 height 75
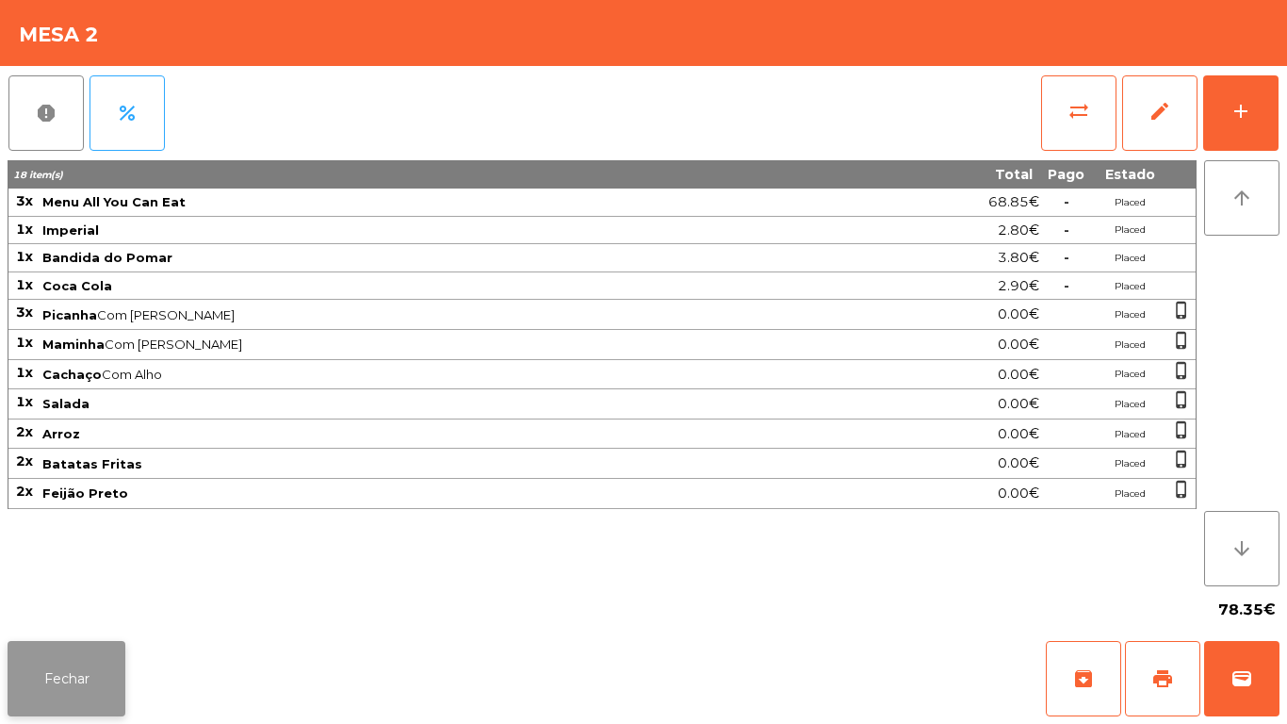
click at [72, 694] on button "Fechar" at bounding box center [67, 678] width 118 height 75
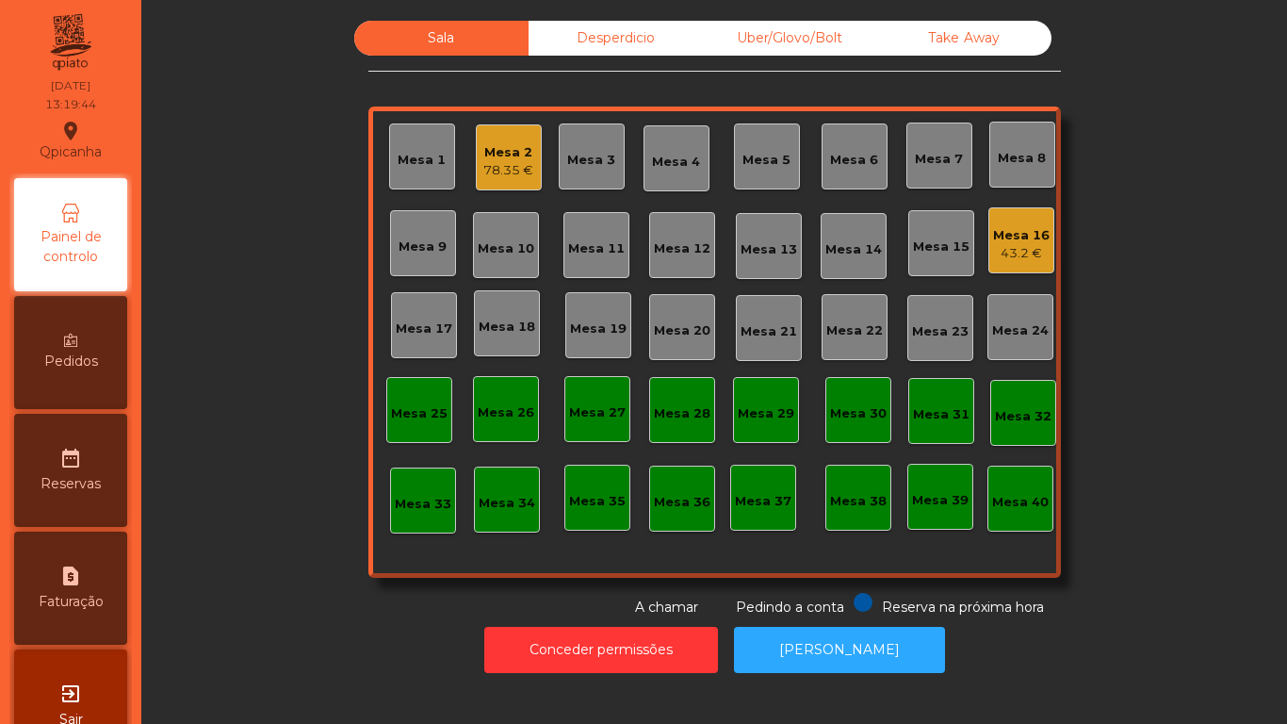
click at [591, 341] on div "Mesa 19" at bounding box center [598, 325] width 66 height 66
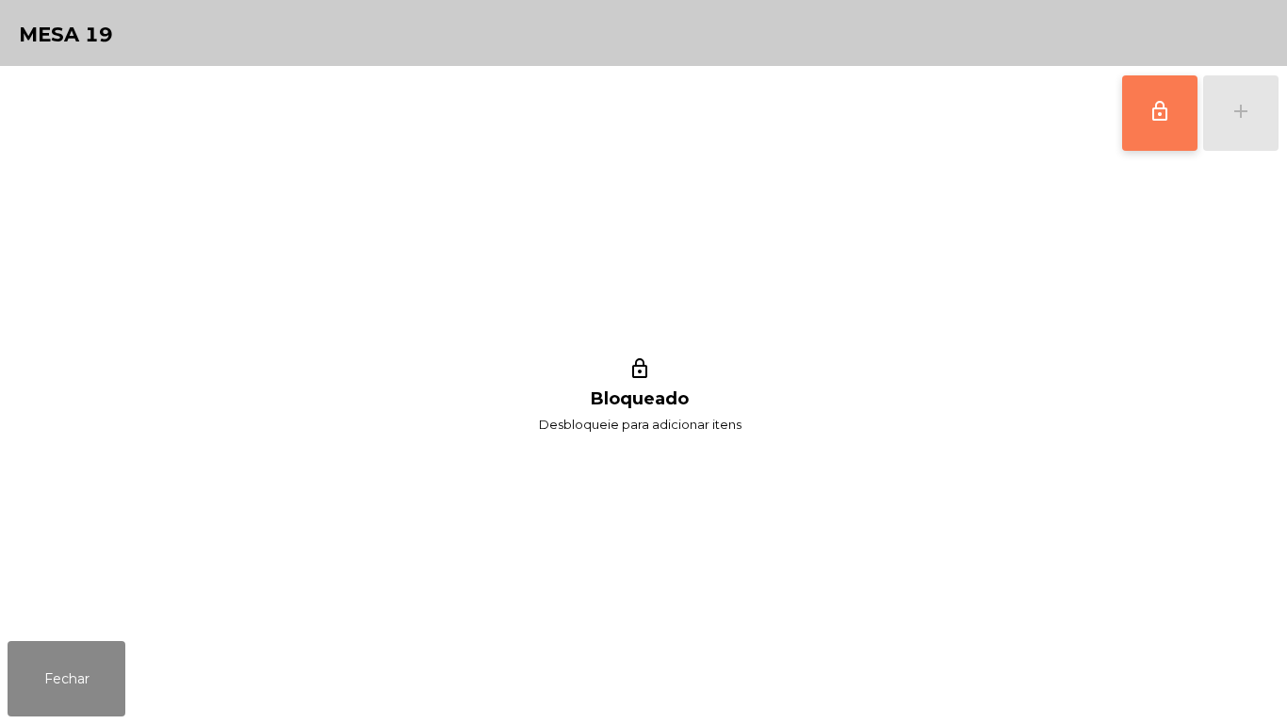
click at [1132, 126] on button "lock_outline" at bounding box center [1159, 112] width 75 height 75
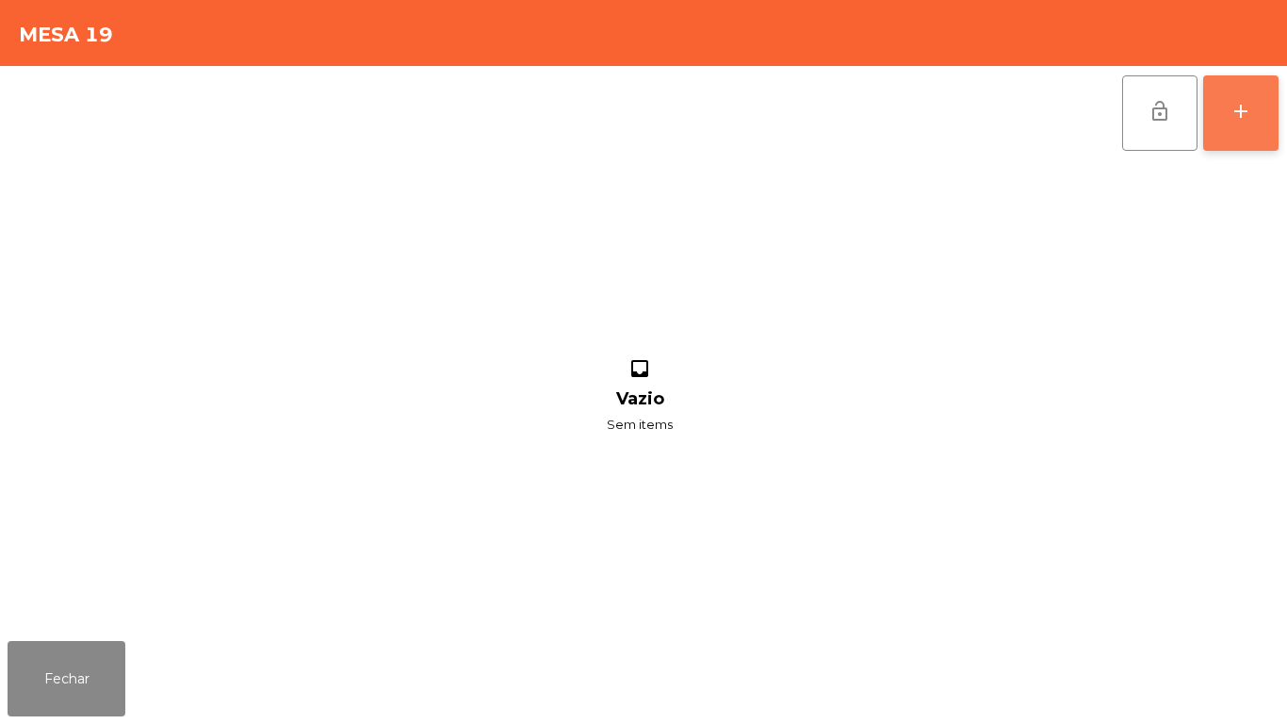
click at [1242, 120] on div "add" at bounding box center [1240, 111] width 23 height 23
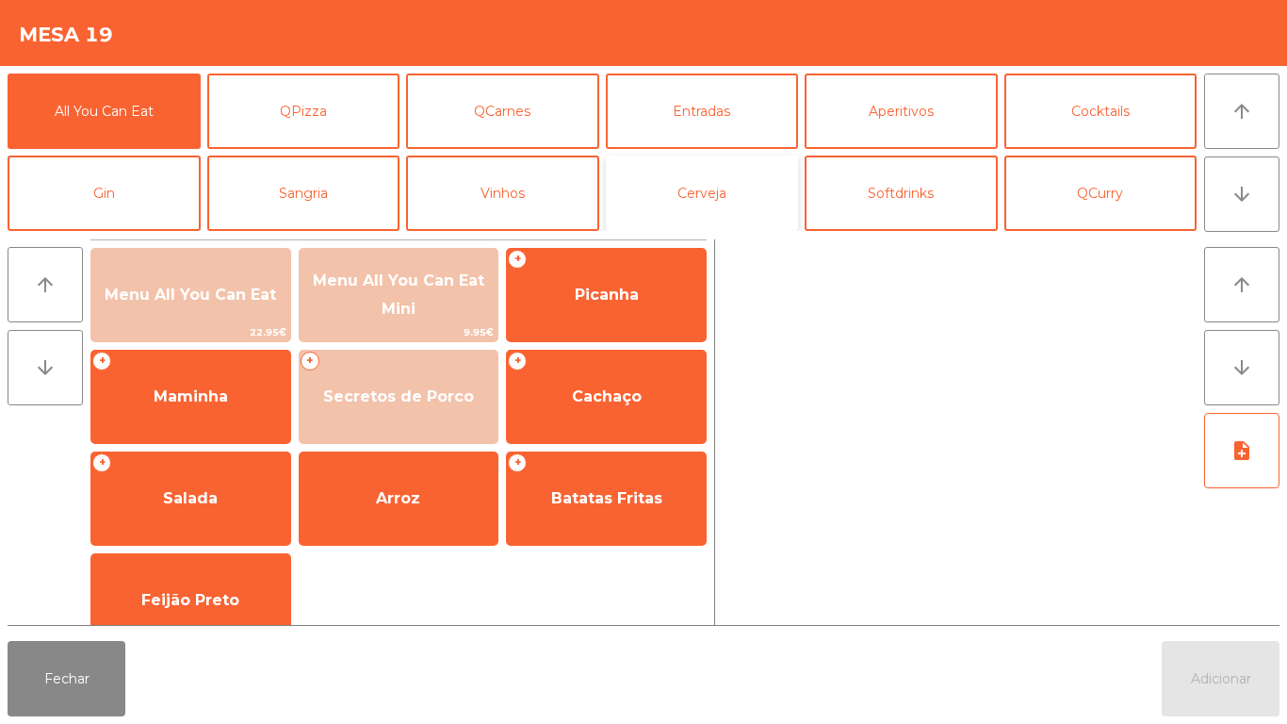
click at [699, 195] on button "Cerveja" at bounding box center [702, 192] width 193 height 75
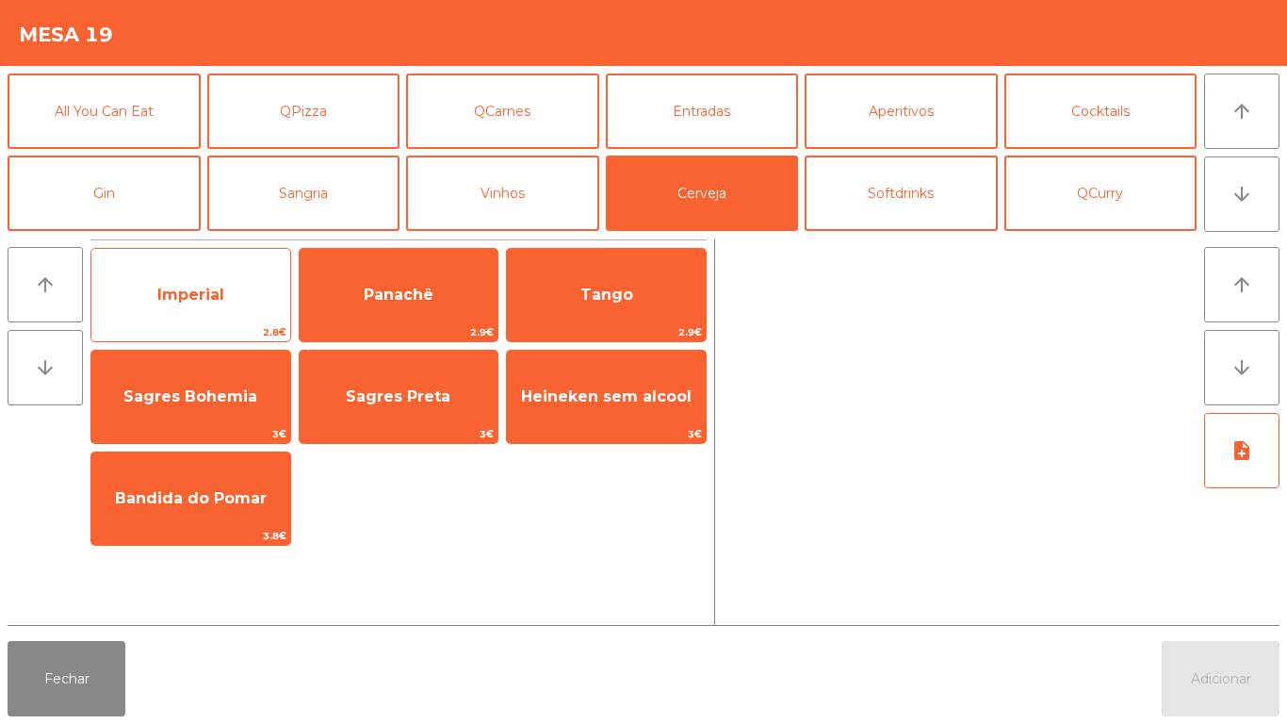
click at [190, 296] on span "Imperial" at bounding box center [190, 294] width 67 height 18
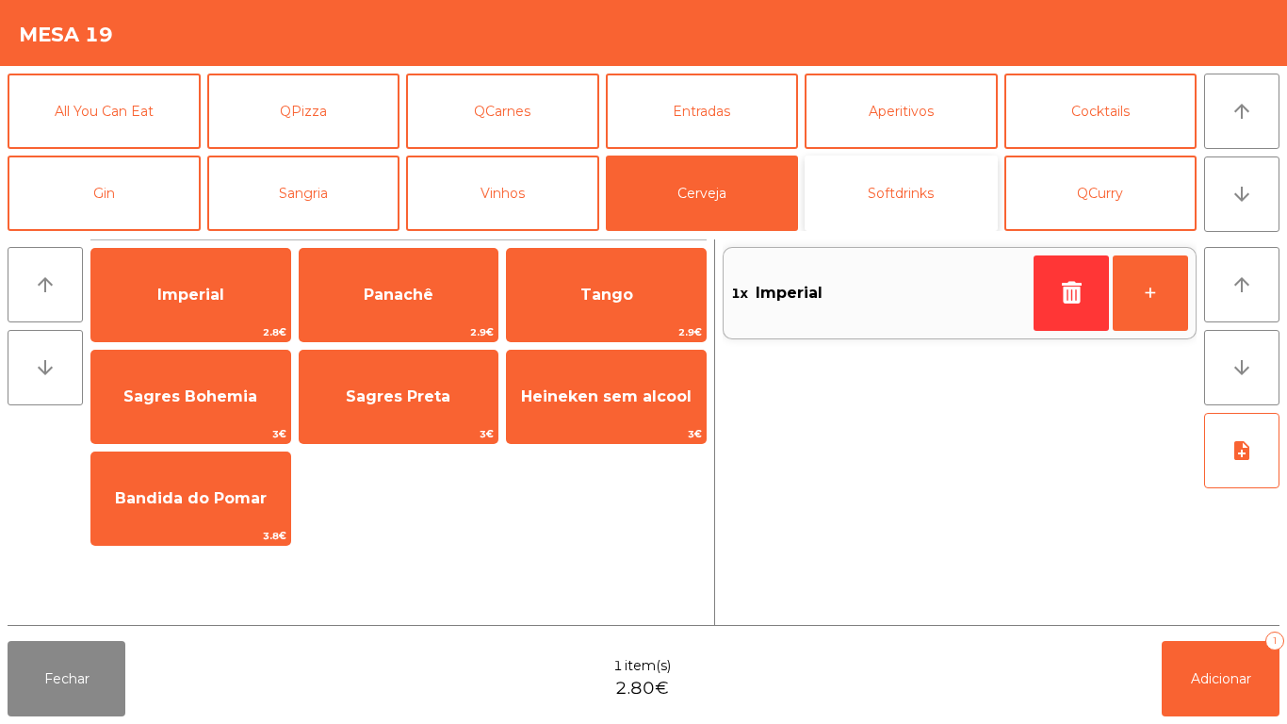
click at [907, 202] on button "Softdrinks" at bounding box center [901, 192] width 193 height 75
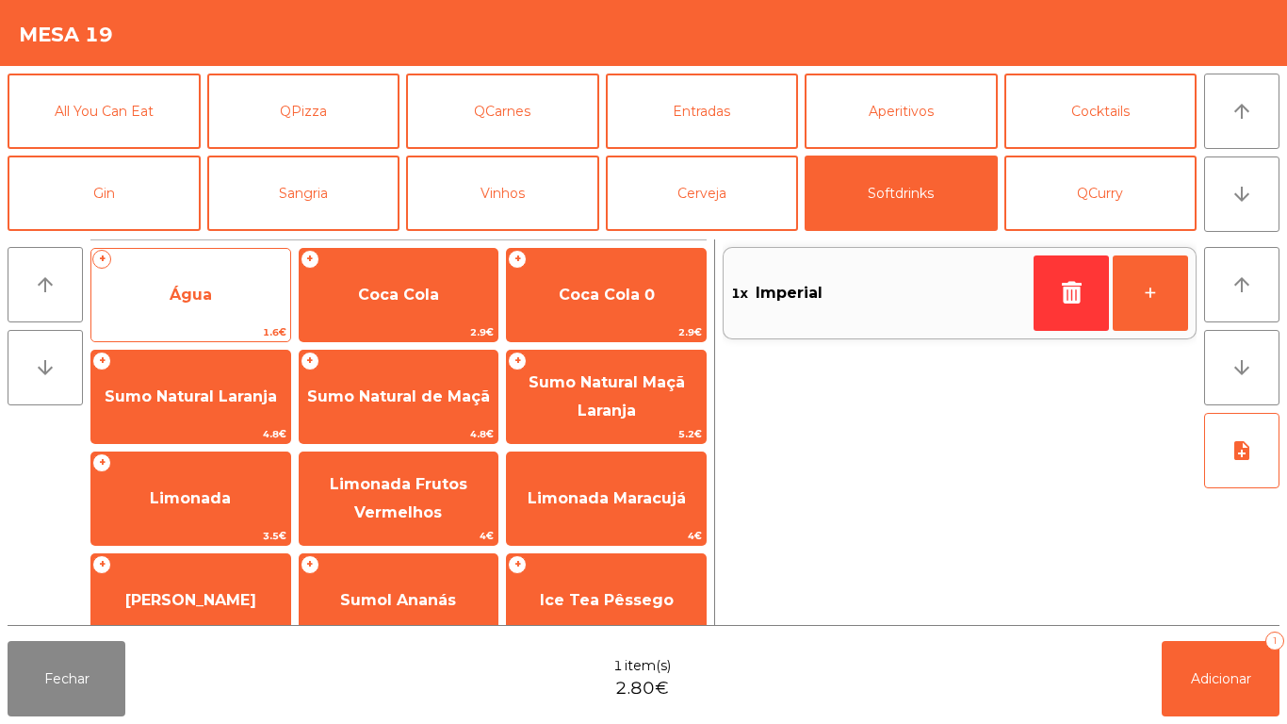
click at [202, 293] on span "Água" at bounding box center [191, 294] width 42 height 18
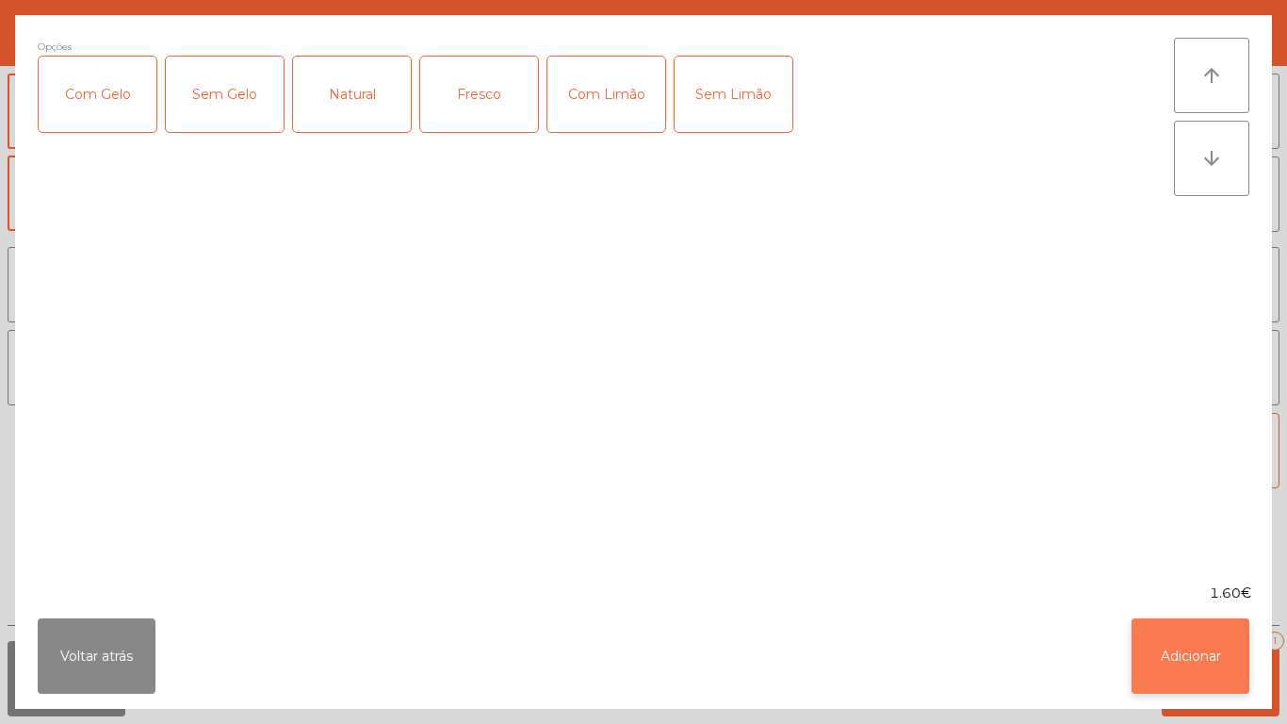
click at [1186, 646] on button "Adicionar" at bounding box center [1190, 655] width 118 height 75
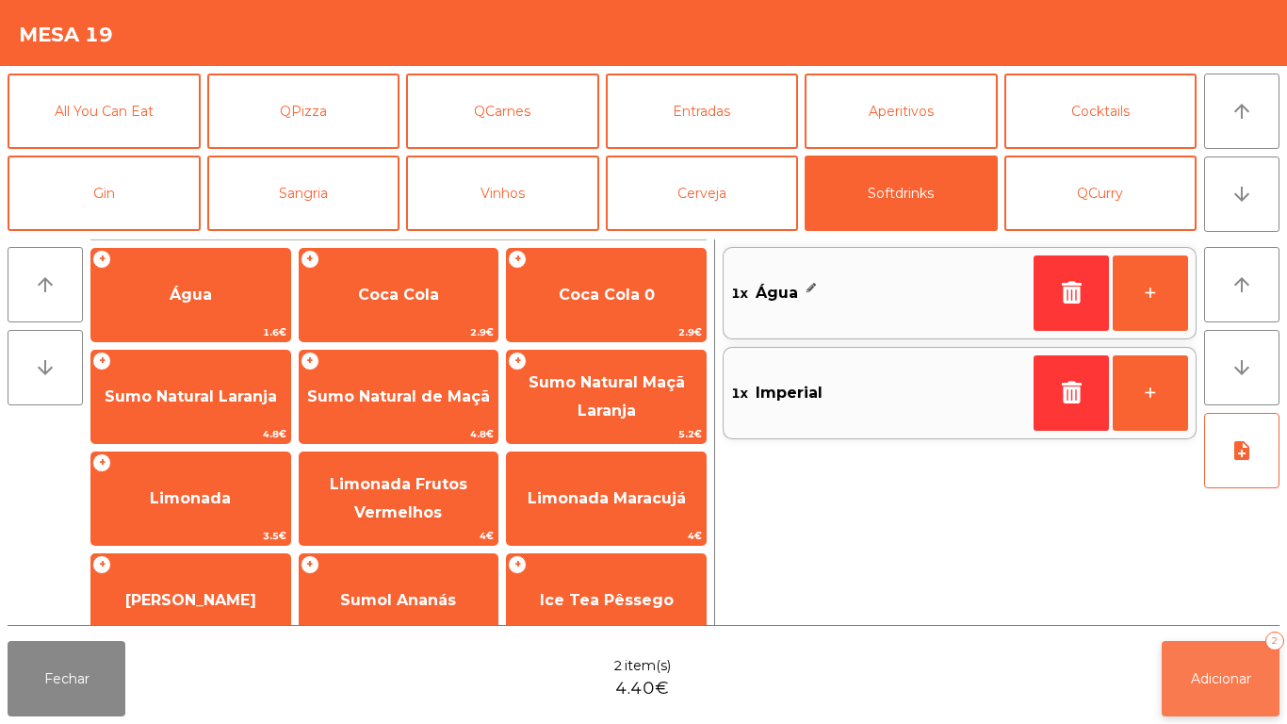
click at [1209, 668] on button "Adicionar 2" at bounding box center [1221, 678] width 118 height 75
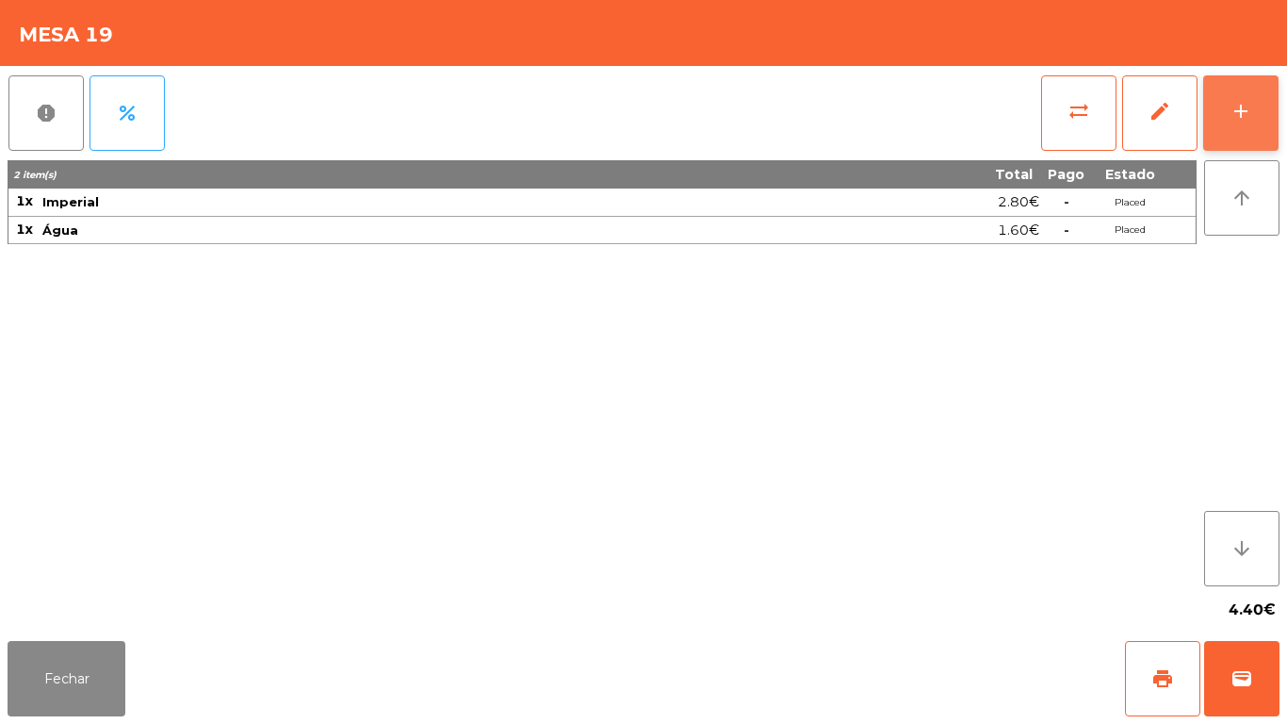
click at [1238, 102] on div "add" at bounding box center [1240, 111] width 23 height 23
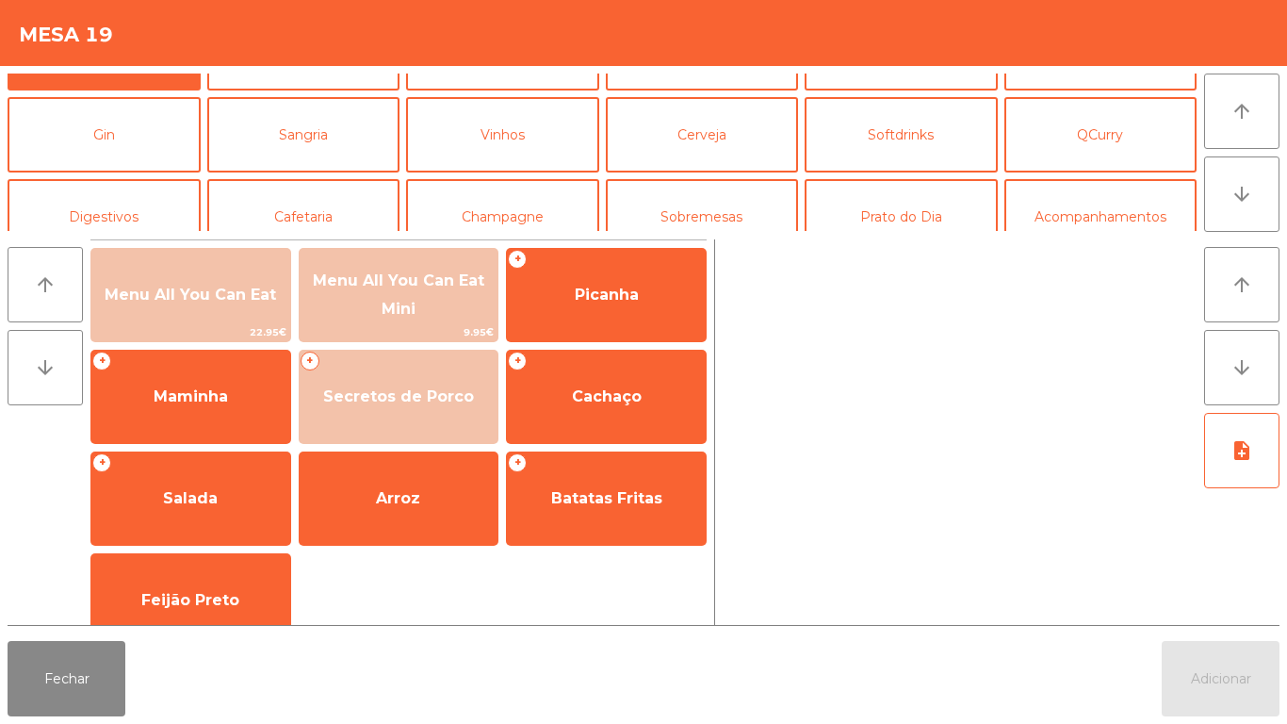
scroll to position [93, 0]
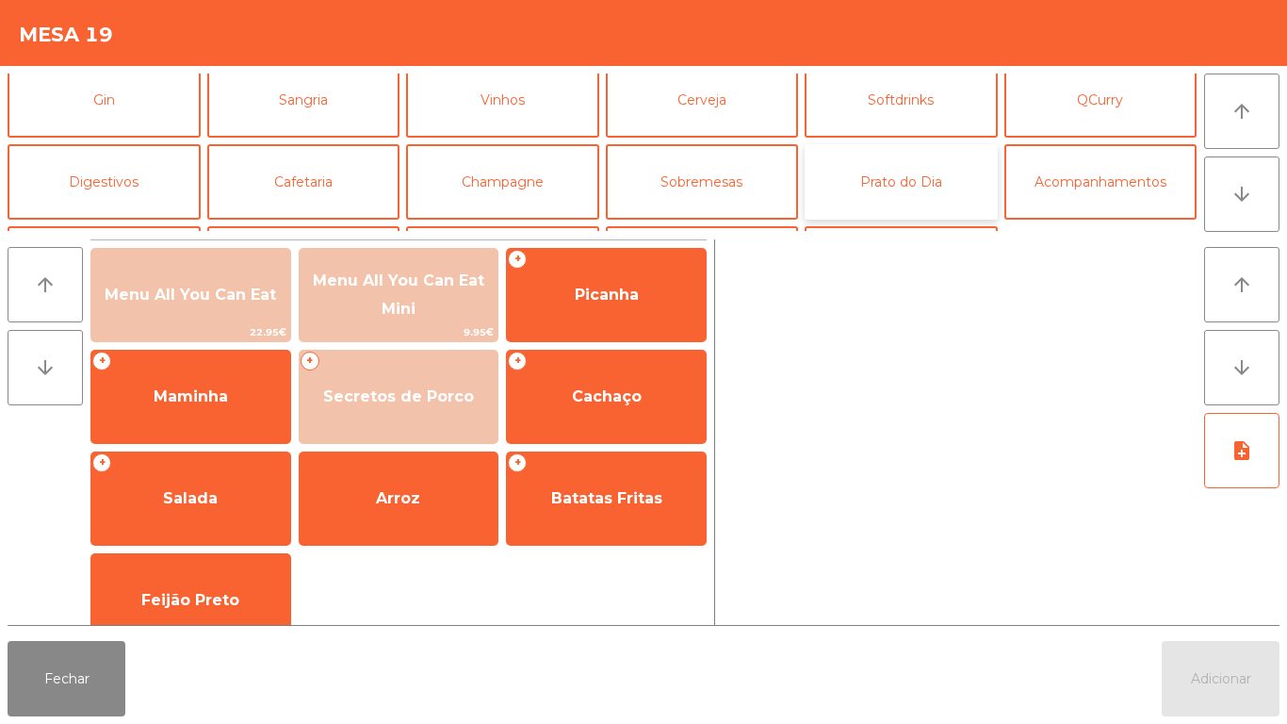
click at [878, 191] on button "Prato do Dia" at bounding box center [901, 181] width 193 height 75
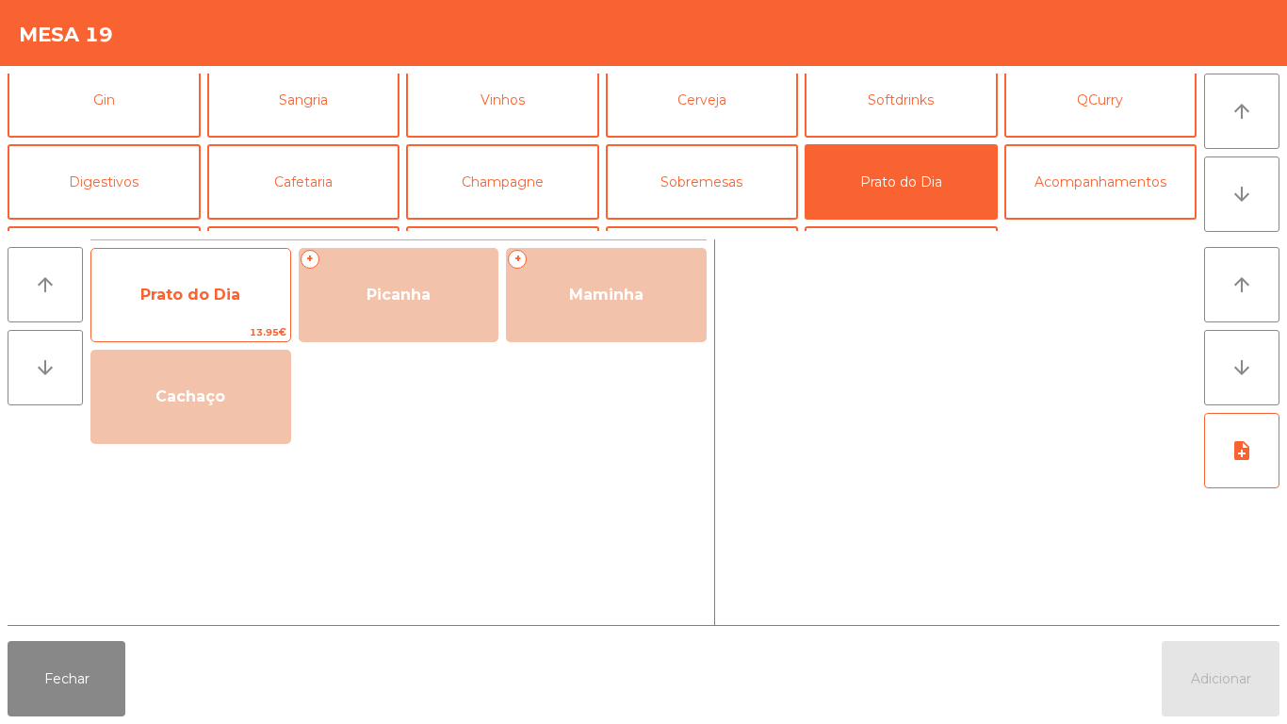
click at [178, 311] on span "Prato do Dia" at bounding box center [190, 294] width 199 height 51
click at [169, 296] on span "Prato do Dia" at bounding box center [190, 294] width 100 height 18
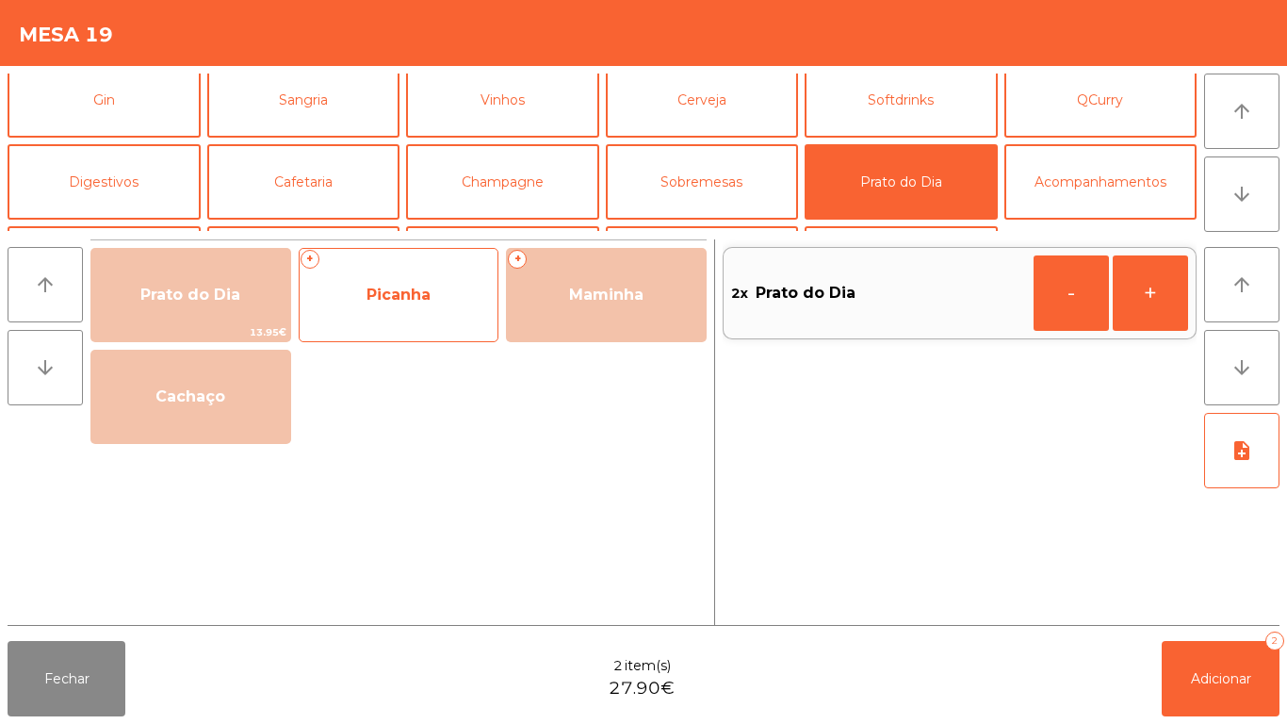
click at [404, 317] on span "Picanha" at bounding box center [399, 294] width 199 height 51
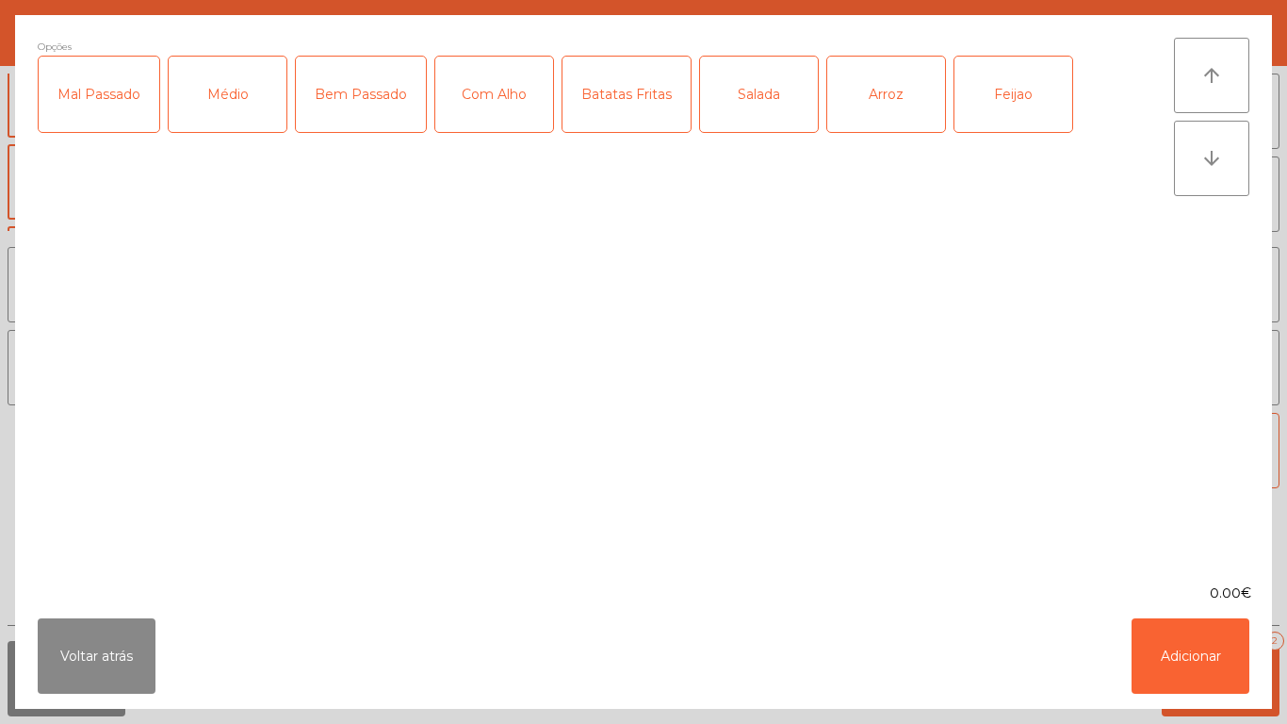
click at [243, 79] on div "Médio" at bounding box center [228, 94] width 118 height 75
click at [486, 102] on div "Com Alho" at bounding box center [494, 94] width 118 height 75
click at [752, 115] on div "Salada" at bounding box center [759, 94] width 118 height 75
click at [872, 97] on div "Arroz" at bounding box center [886, 94] width 118 height 75
click at [995, 99] on div "Feijao" at bounding box center [1013, 94] width 118 height 75
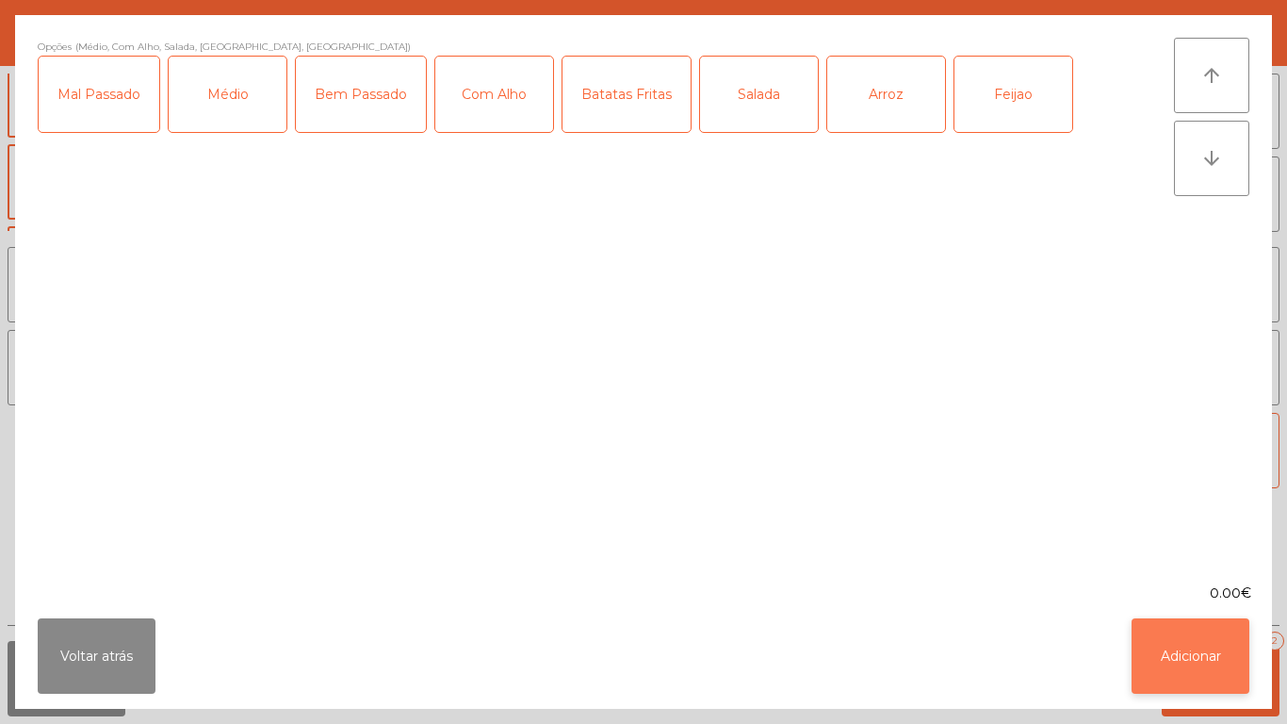
click at [1178, 632] on button "Adicionar" at bounding box center [1190, 655] width 118 height 75
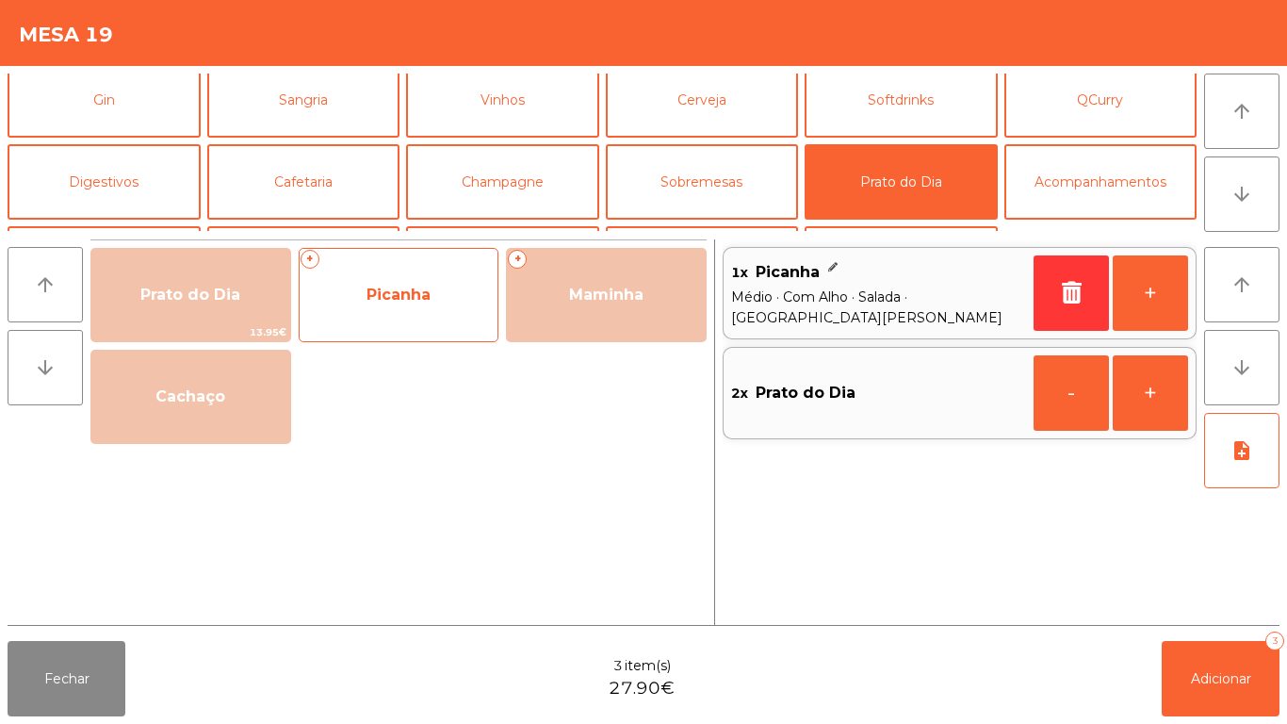
click at [390, 302] on span "Picanha" at bounding box center [398, 294] width 64 height 18
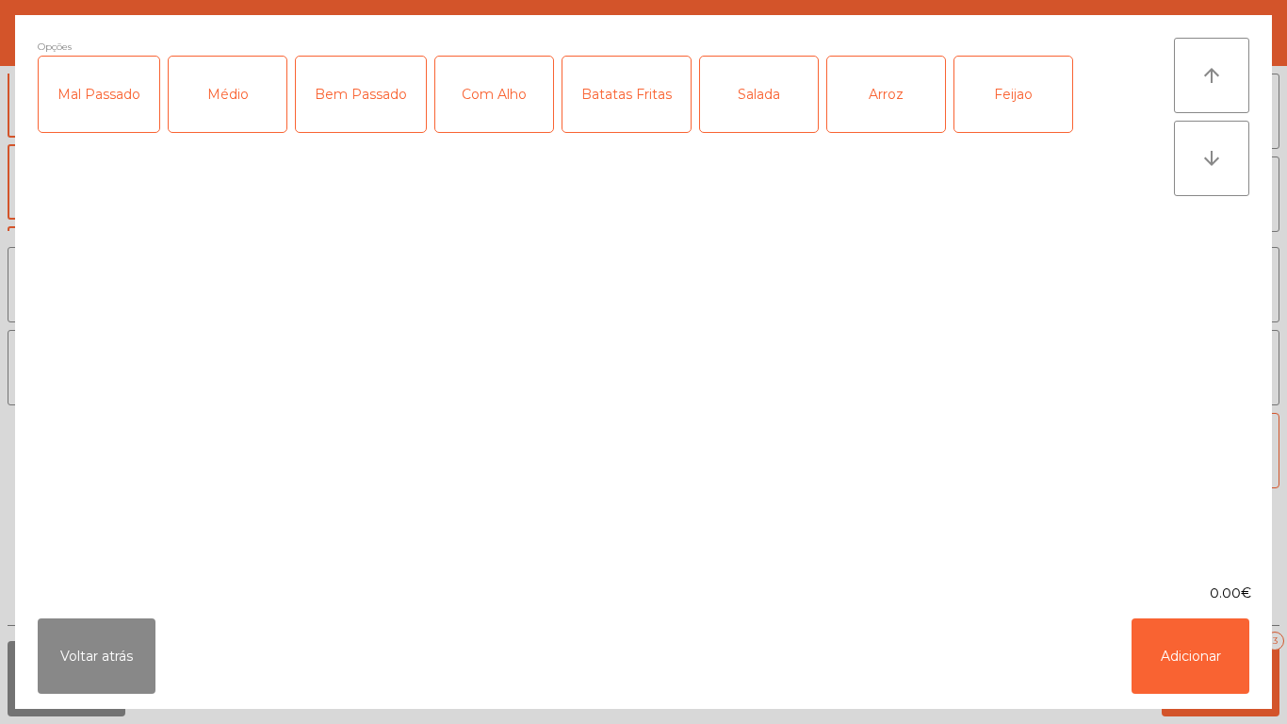
click at [223, 130] on div "Médio" at bounding box center [228, 94] width 118 height 75
click at [88, 112] on div "Mal Passado" at bounding box center [99, 94] width 121 height 75
click at [490, 114] on div "Com Alho" at bounding box center [494, 94] width 118 height 75
click at [606, 131] on div "Batatas Fritas" at bounding box center [626, 94] width 128 height 75
click at [871, 96] on div "Arroz" at bounding box center [886, 94] width 118 height 75
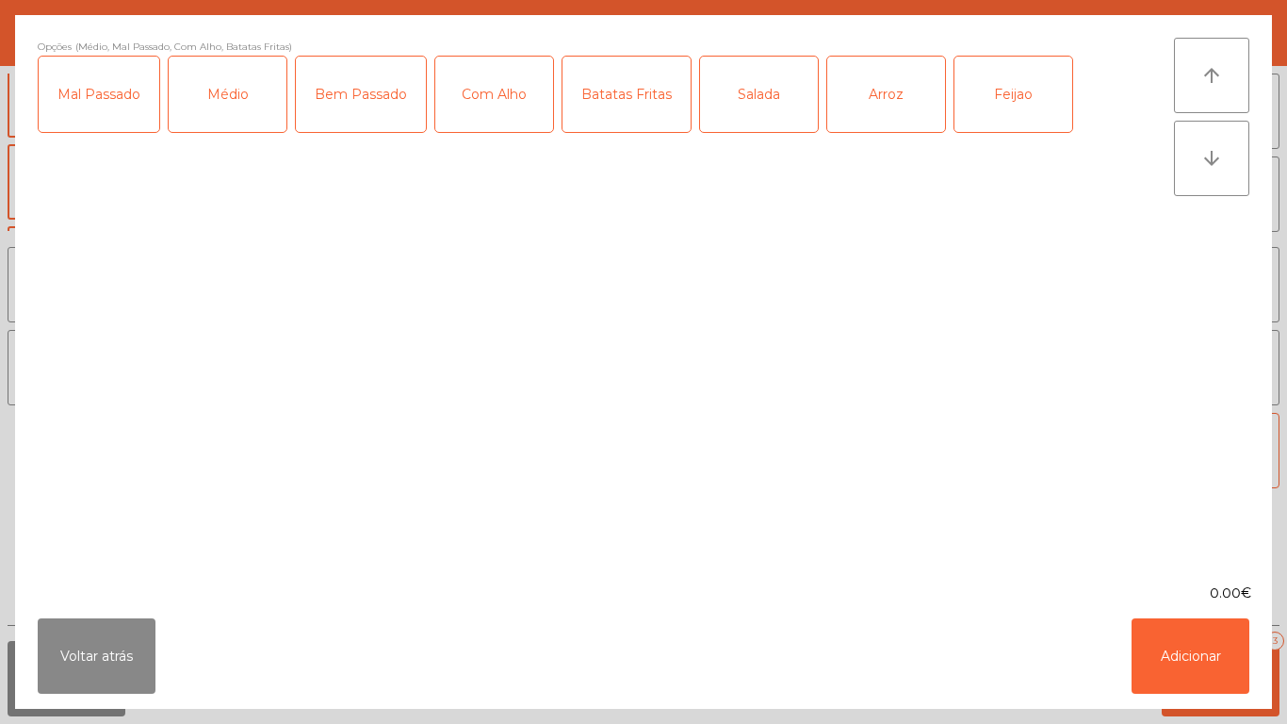
click at [996, 106] on div "Feijao" at bounding box center [1013, 94] width 118 height 75
click at [1165, 636] on button "Adicionar" at bounding box center [1190, 655] width 118 height 75
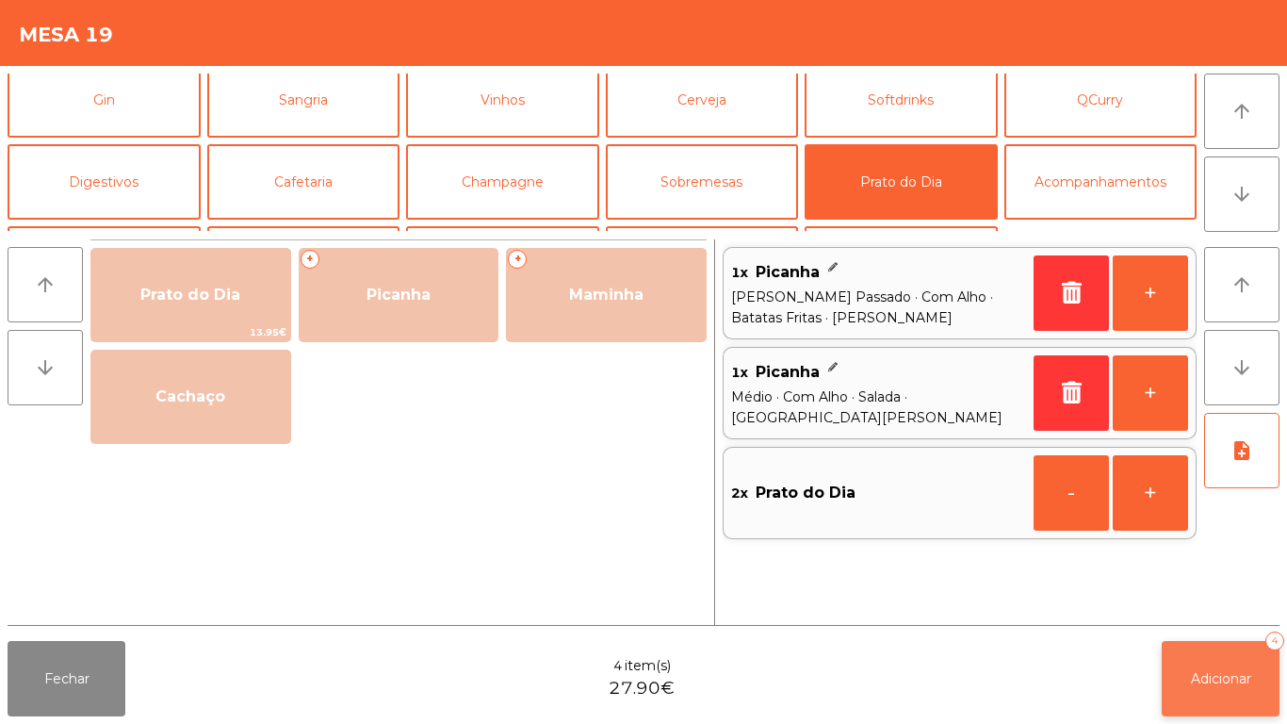
click at [1220, 664] on button "Adicionar 4" at bounding box center [1221, 678] width 118 height 75
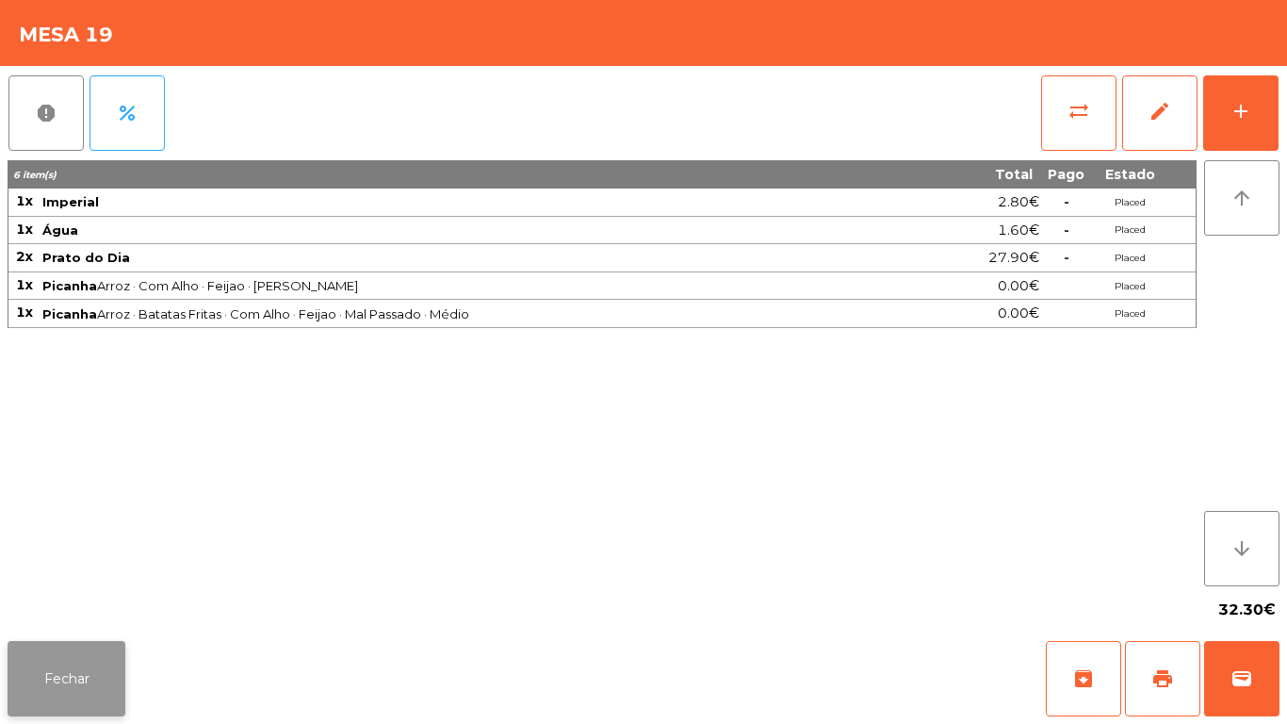
click at [62, 685] on button "Fechar" at bounding box center [67, 678] width 118 height 75
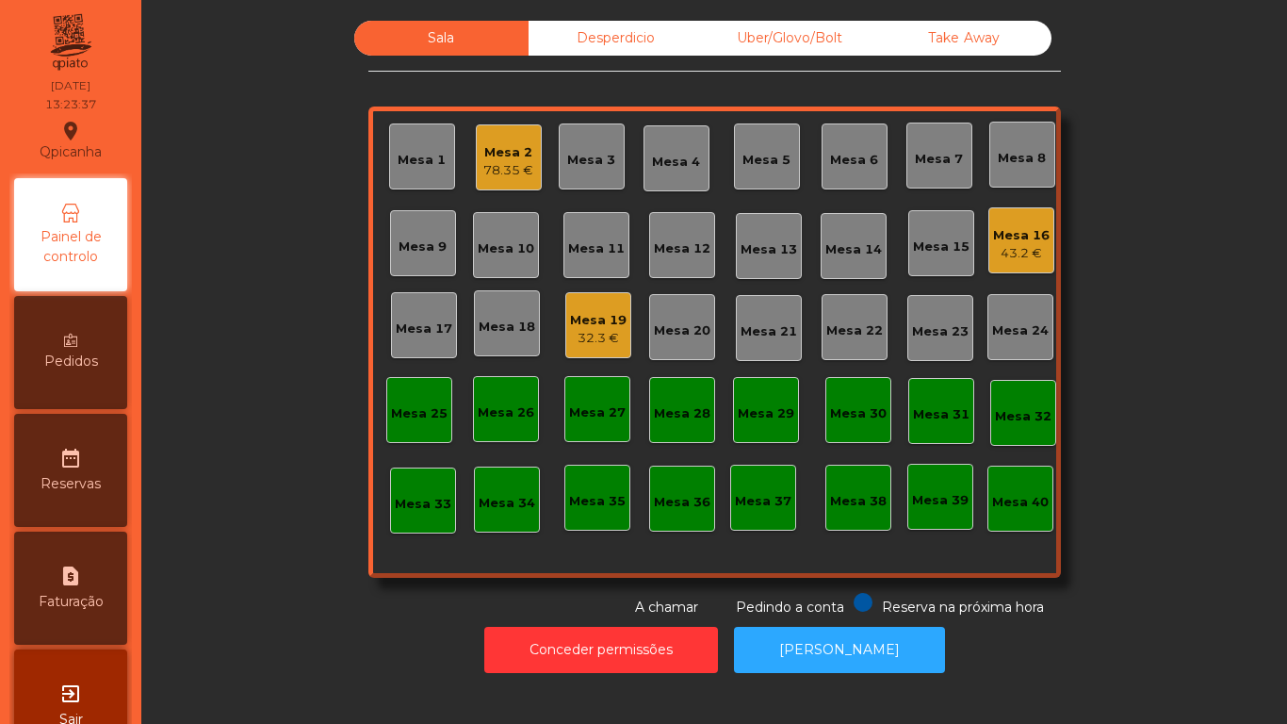
click at [1008, 232] on div "Mesa 16" at bounding box center [1021, 235] width 57 height 19
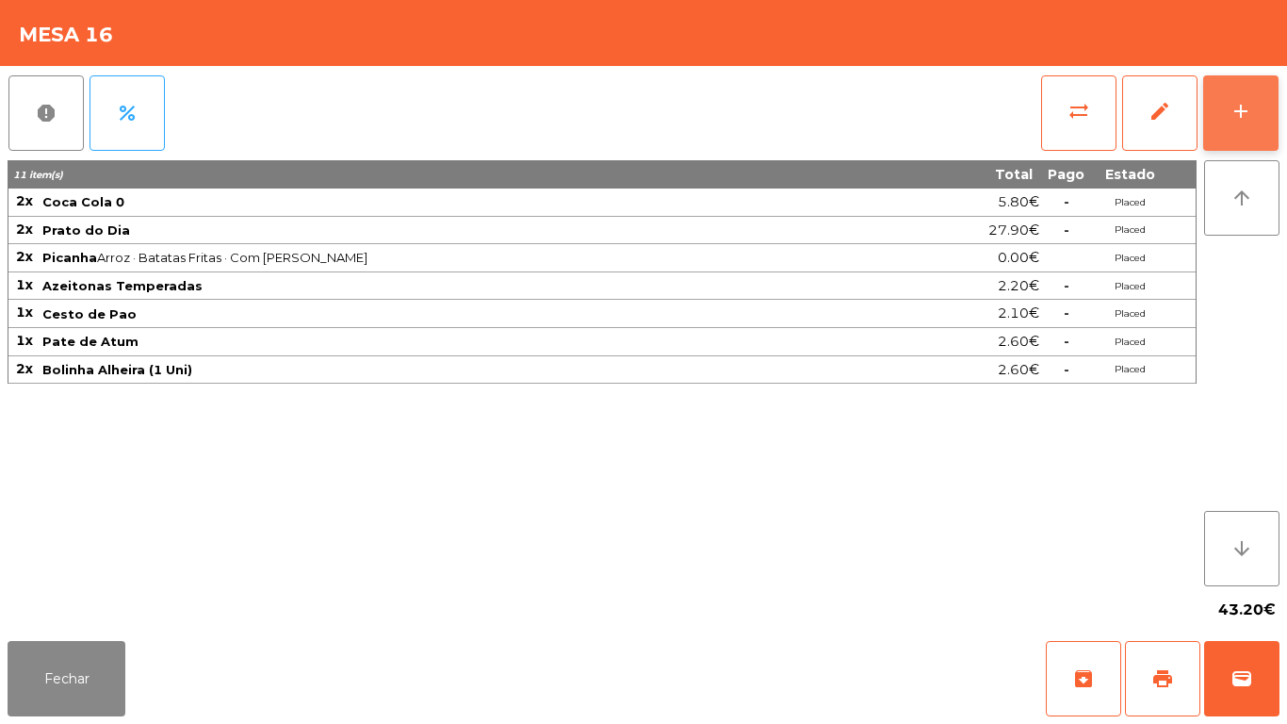
click at [1230, 132] on button "add" at bounding box center [1240, 112] width 75 height 75
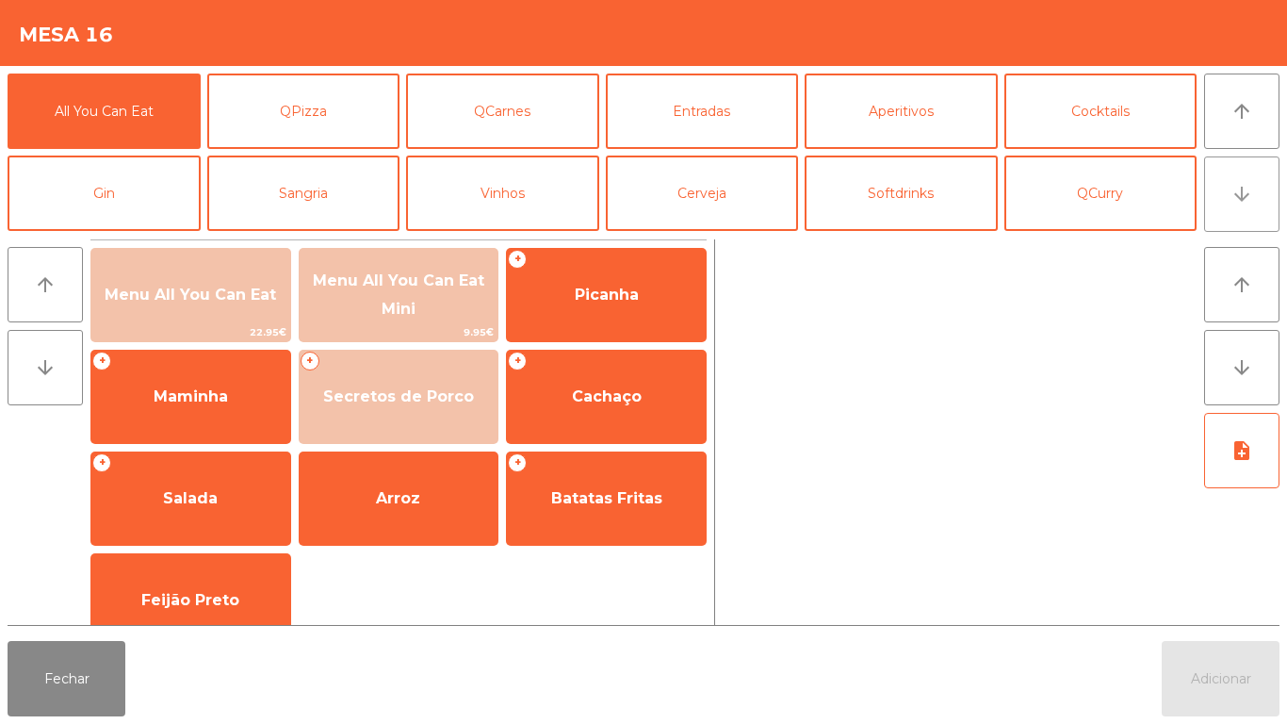
click at [1229, 216] on button "arrow_downward" at bounding box center [1241, 193] width 75 height 75
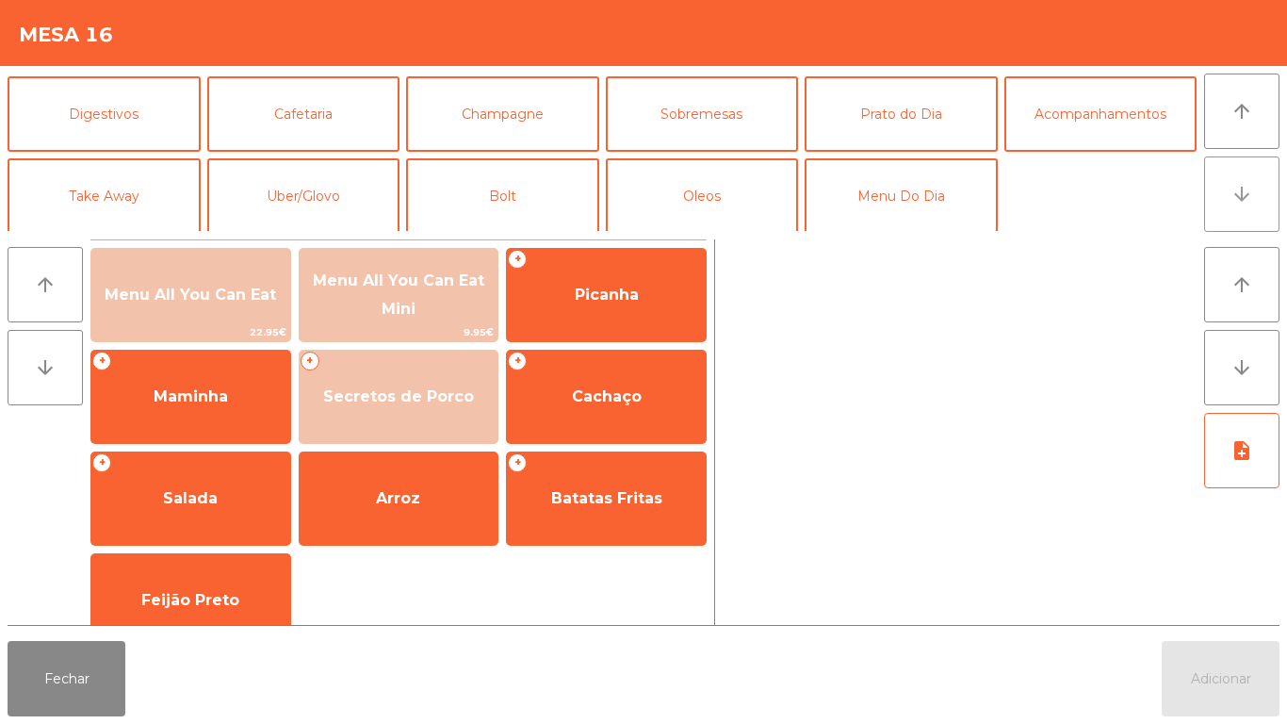
scroll to position [164, 0]
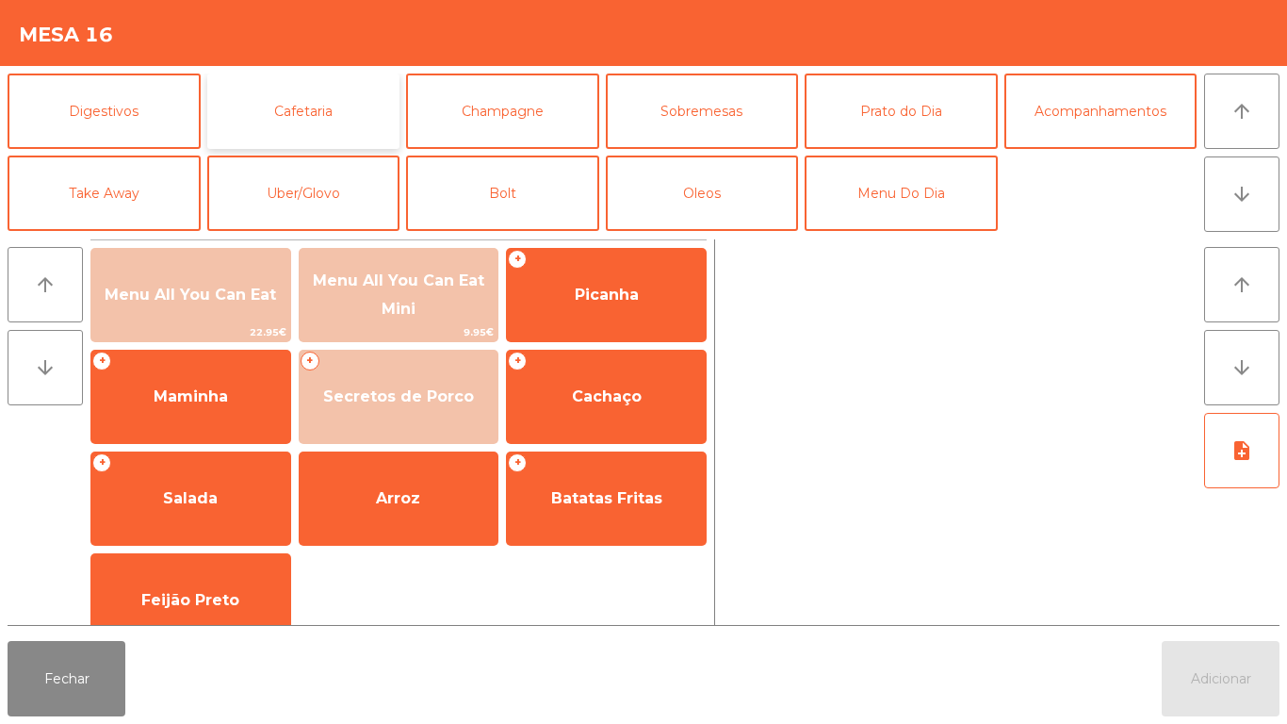
click at [330, 115] on button "Cafetaria" at bounding box center [303, 110] width 193 height 75
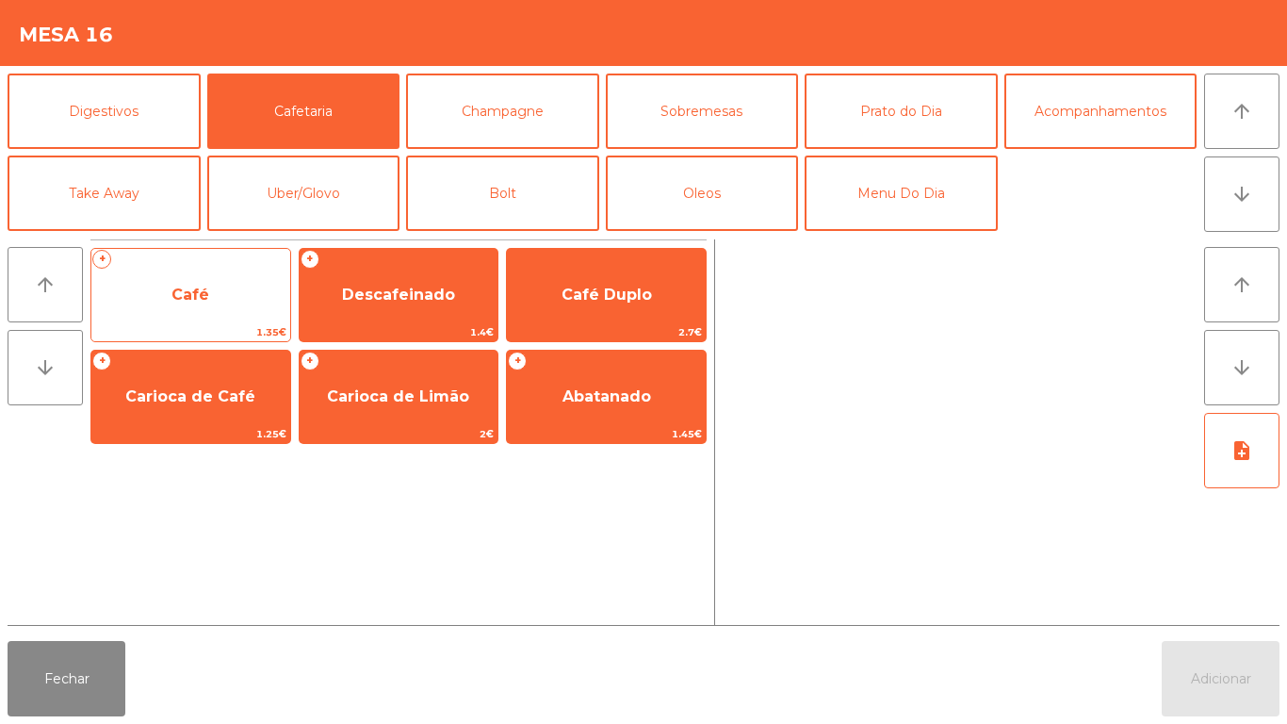
click at [176, 292] on span "Café" at bounding box center [190, 294] width 38 height 18
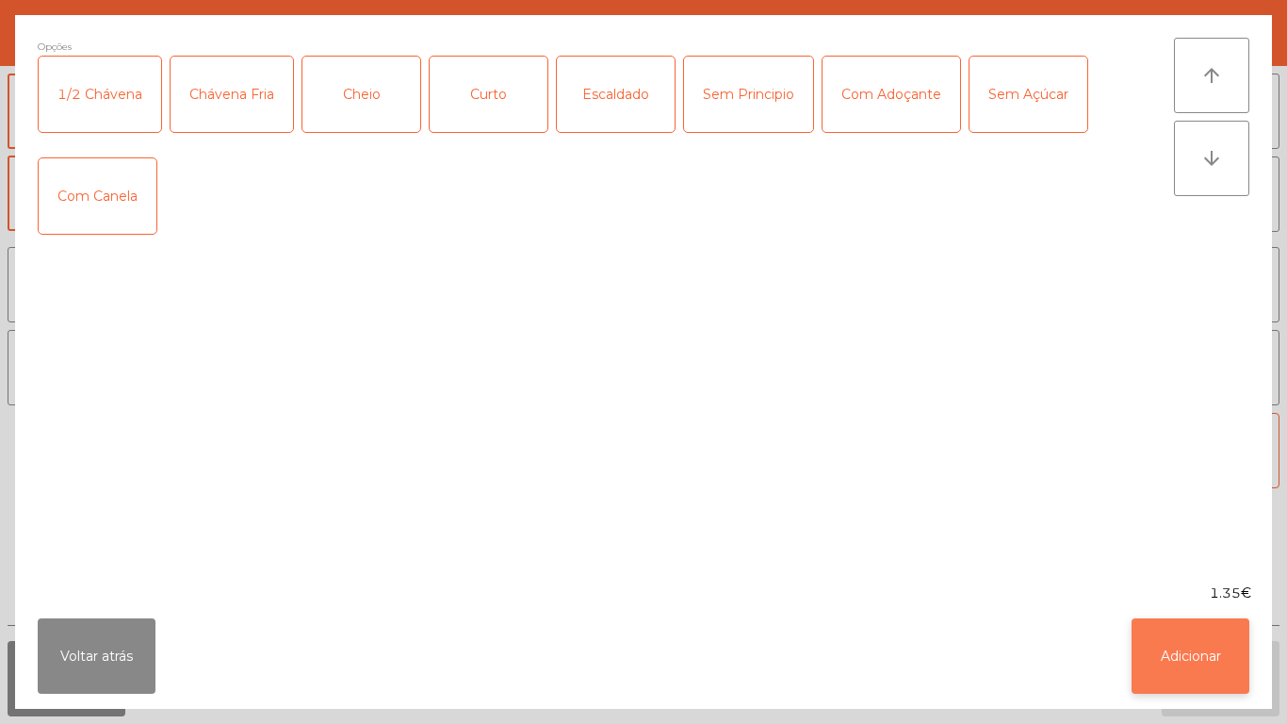
click at [1187, 646] on button "Adicionar" at bounding box center [1190, 655] width 118 height 75
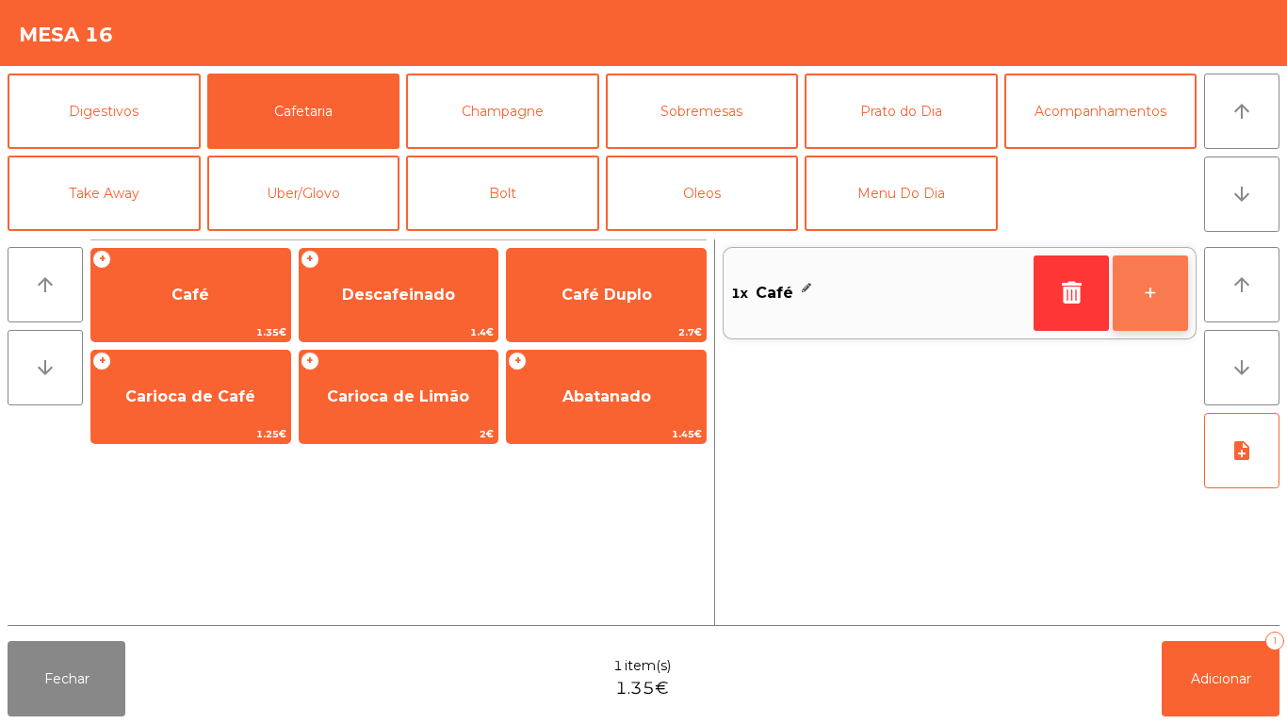
click at [1132, 301] on button "+" at bounding box center [1150, 292] width 75 height 75
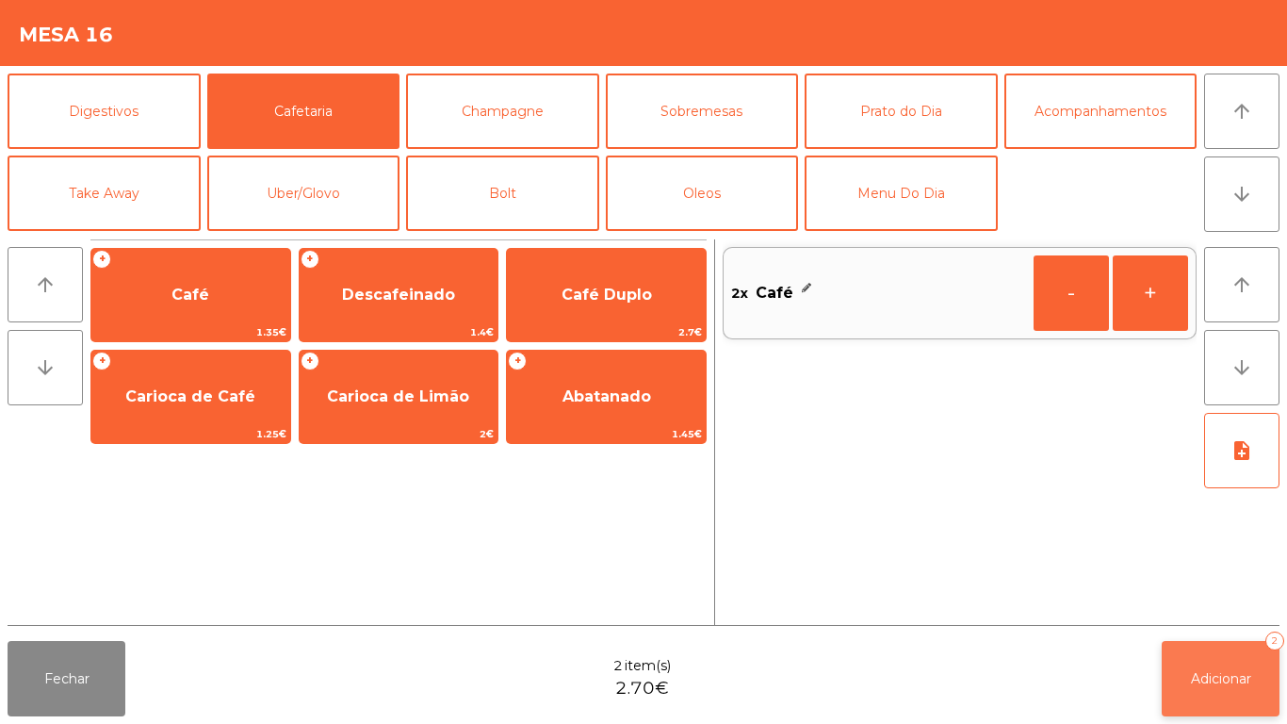
click at [1217, 663] on button "Adicionar 2" at bounding box center [1221, 678] width 118 height 75
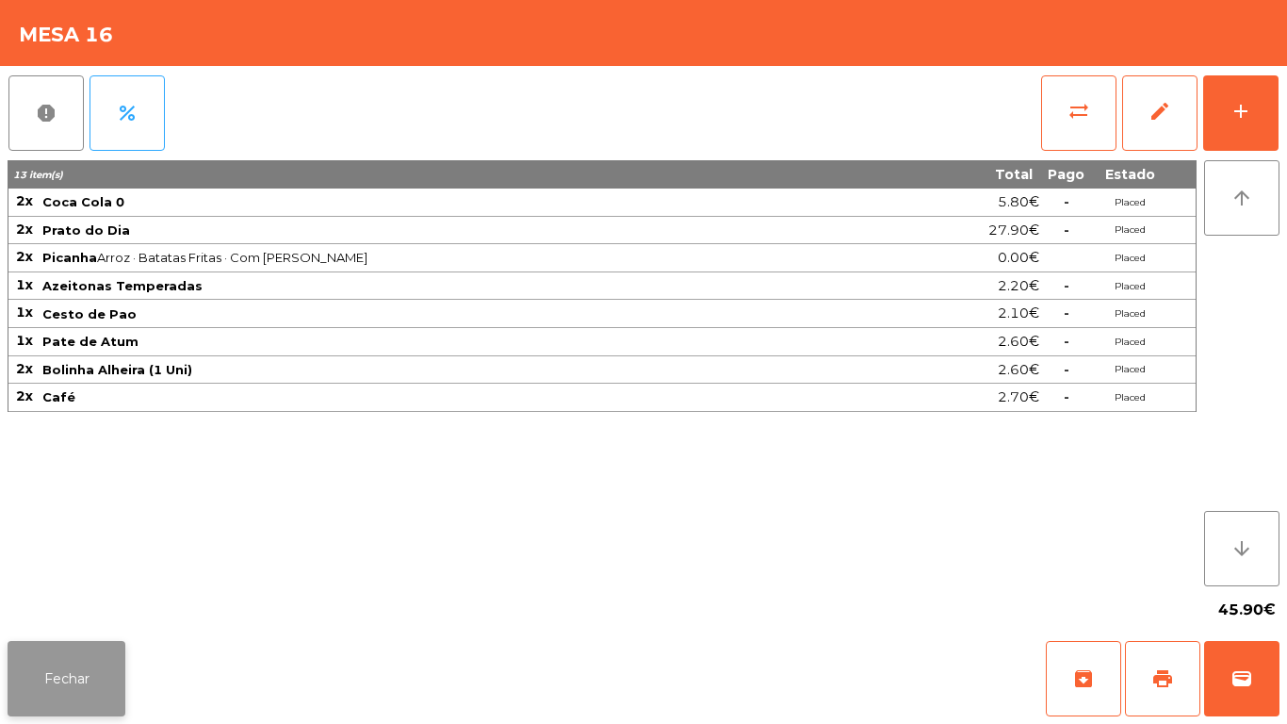
click at [101, 668] on button "Fechar" at bounding box center [67, 678] width 118 height 75
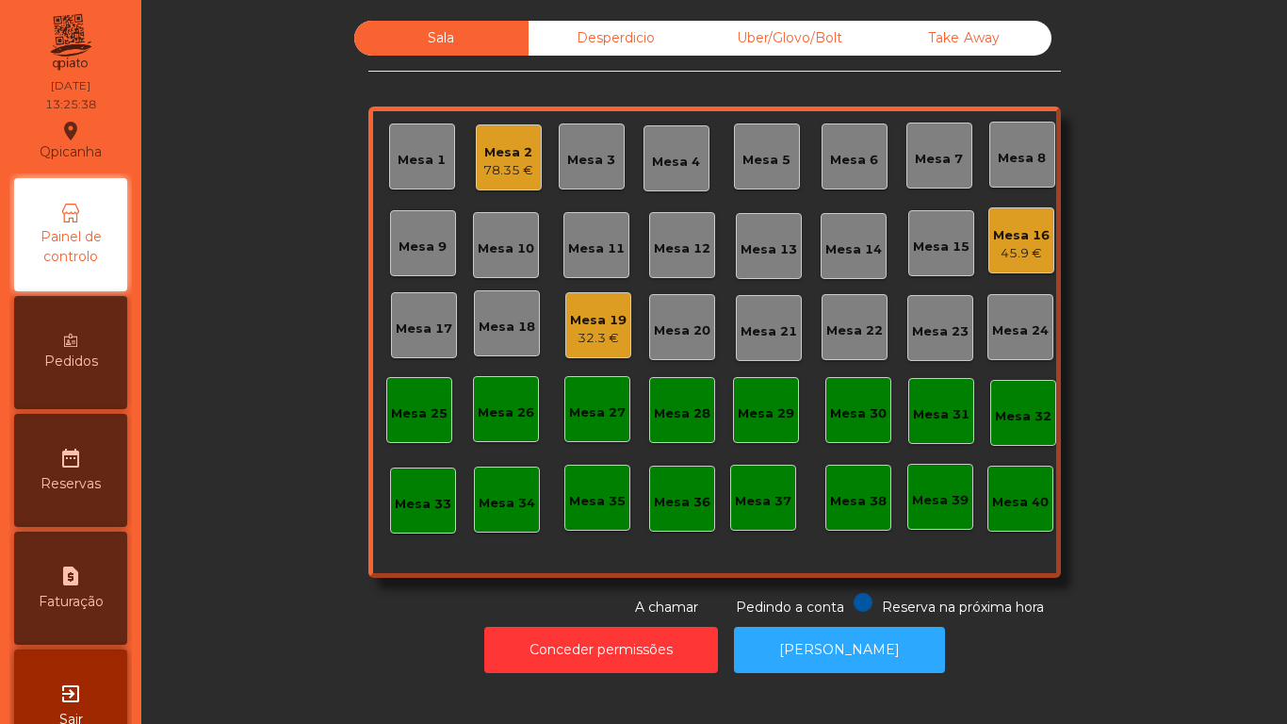
click at [511, 149] on div "Mesa 2" at bounding box center [508, 152] width 50 height 19
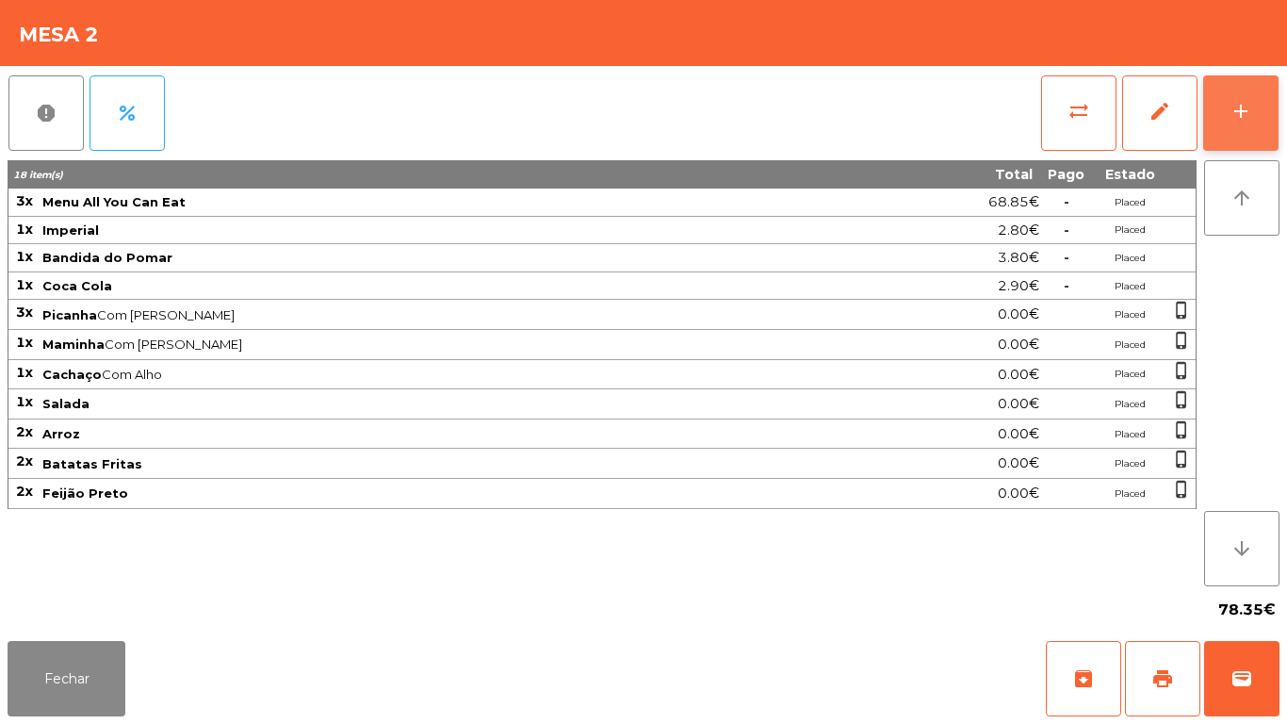
click at [1233, 122] on div "add" at bounding box center [1240, 111] width 23 height 23
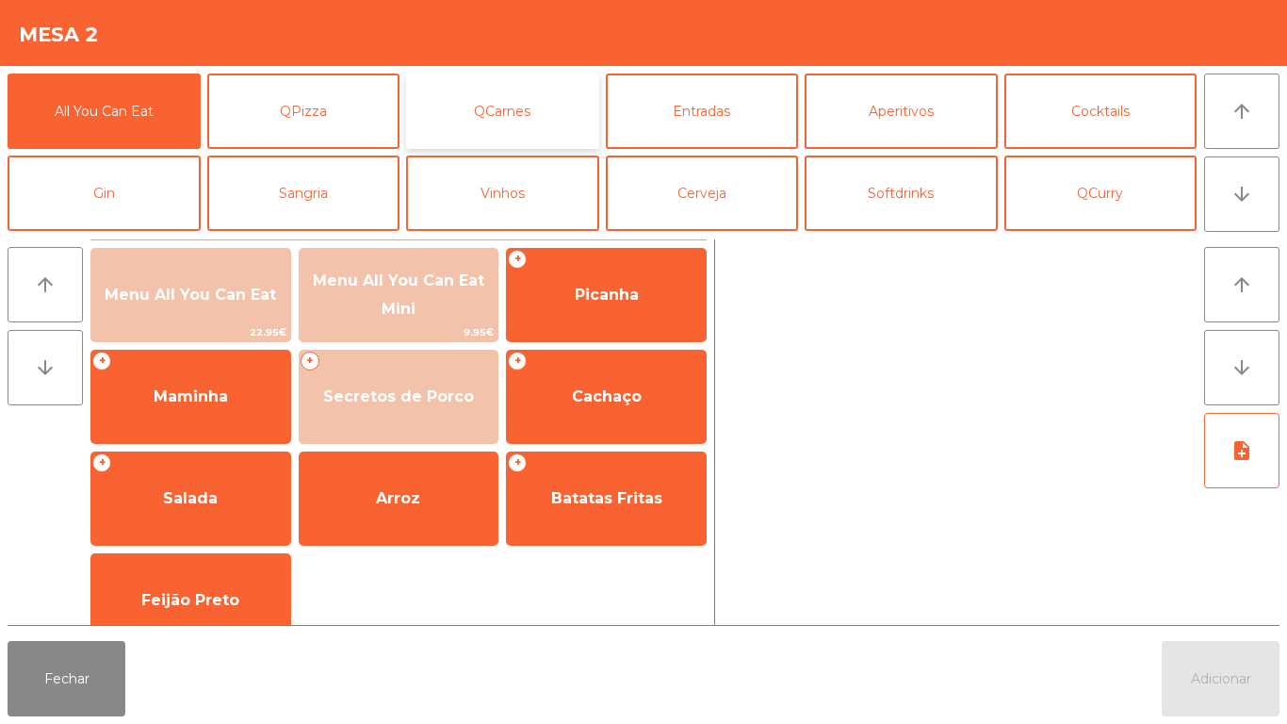
click at [523, 122] on button "QCarnes" at bounding box center [502, 110] width 193 height 75
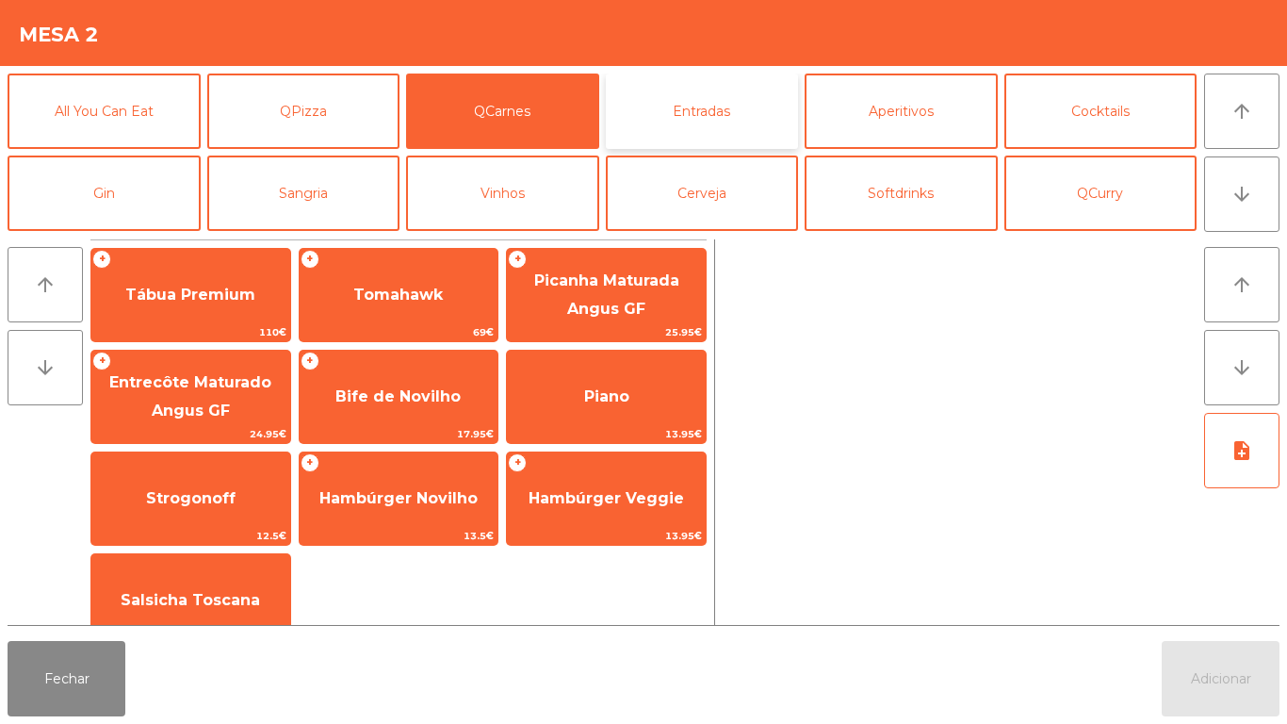
click at [704, 120] on button "Entradas" at bounding box center [702, 110] width 193 height 75
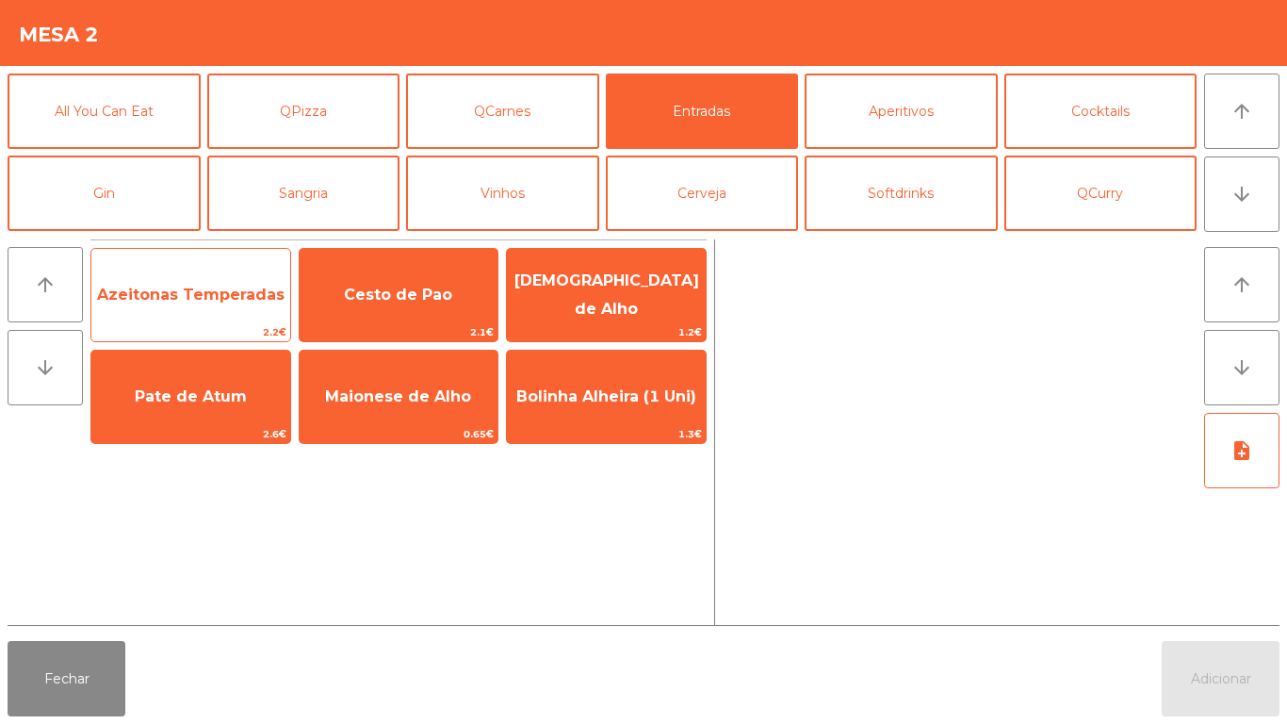
click at [211, 288] on span "Azeitonas Temperadas" at bounding box center [190, 294] width 187 height 18
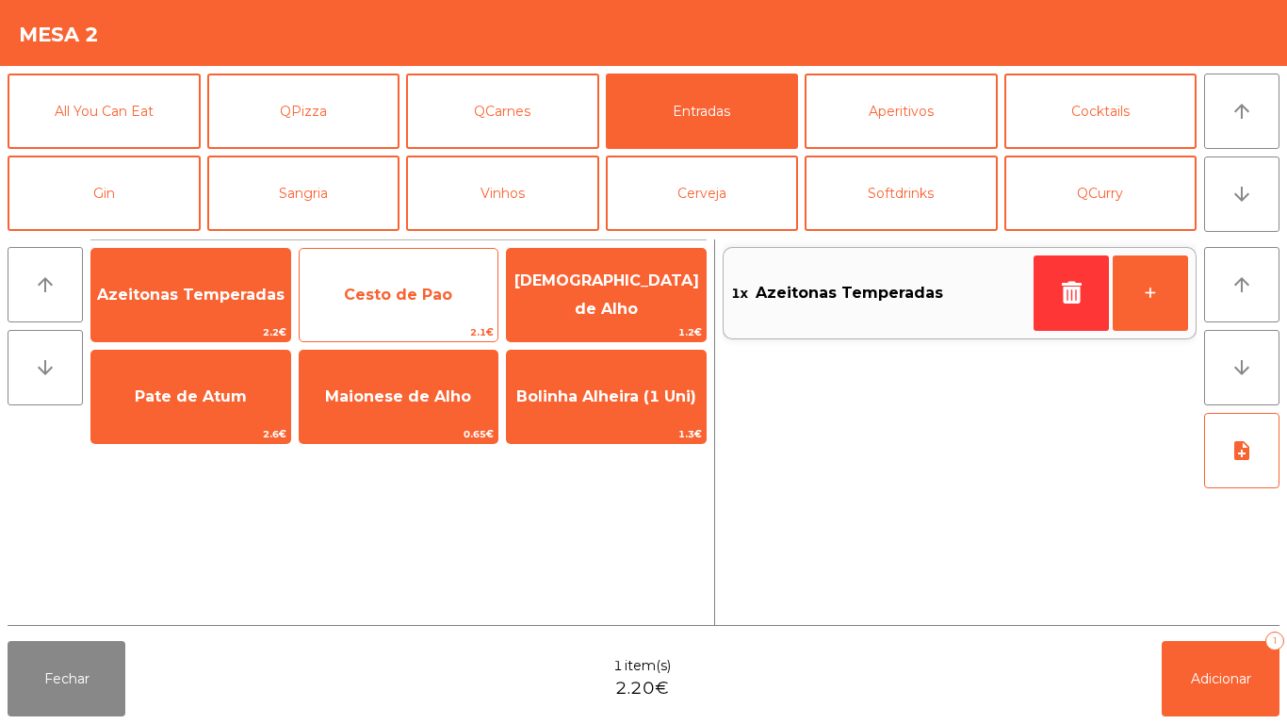
click at [402, 293] on span "Cesto de Pao" at bounding box center [398, 294] width 108 height 18
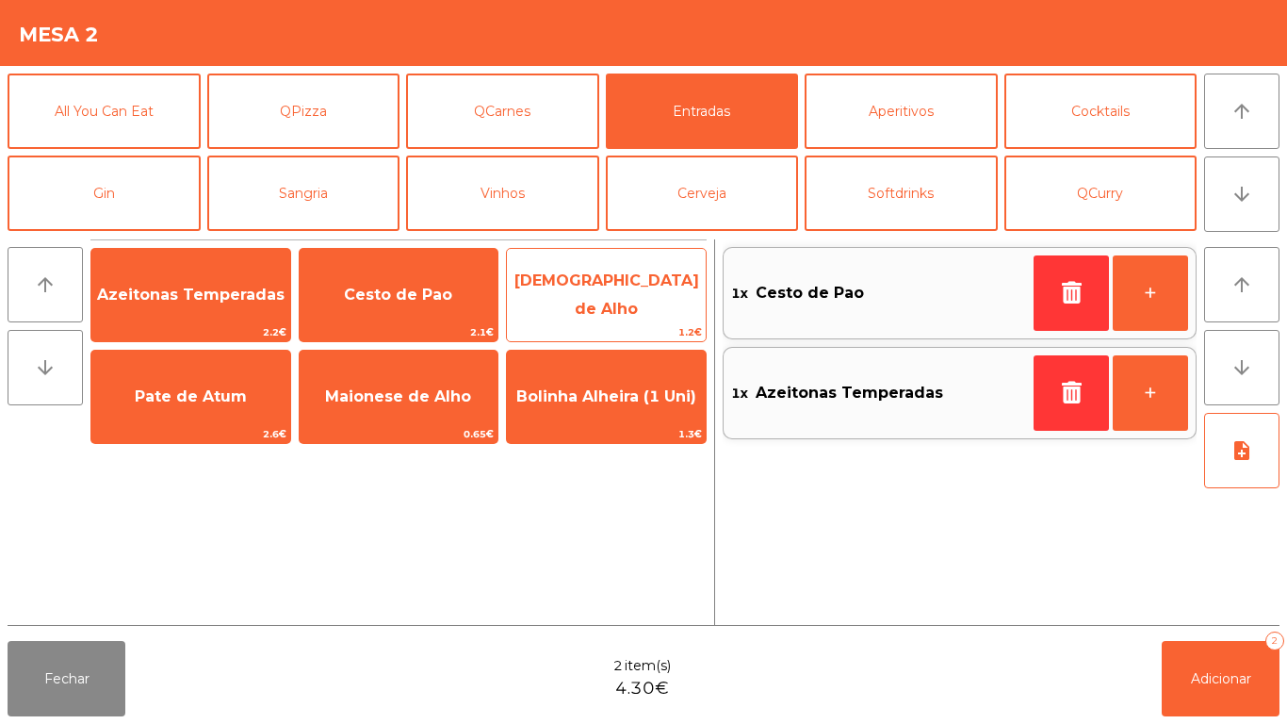
click at [576, 287] on span "[DEMOGRAPHIC_DATA] de Alho" at bounding box center [606, 294] width 185 height 46
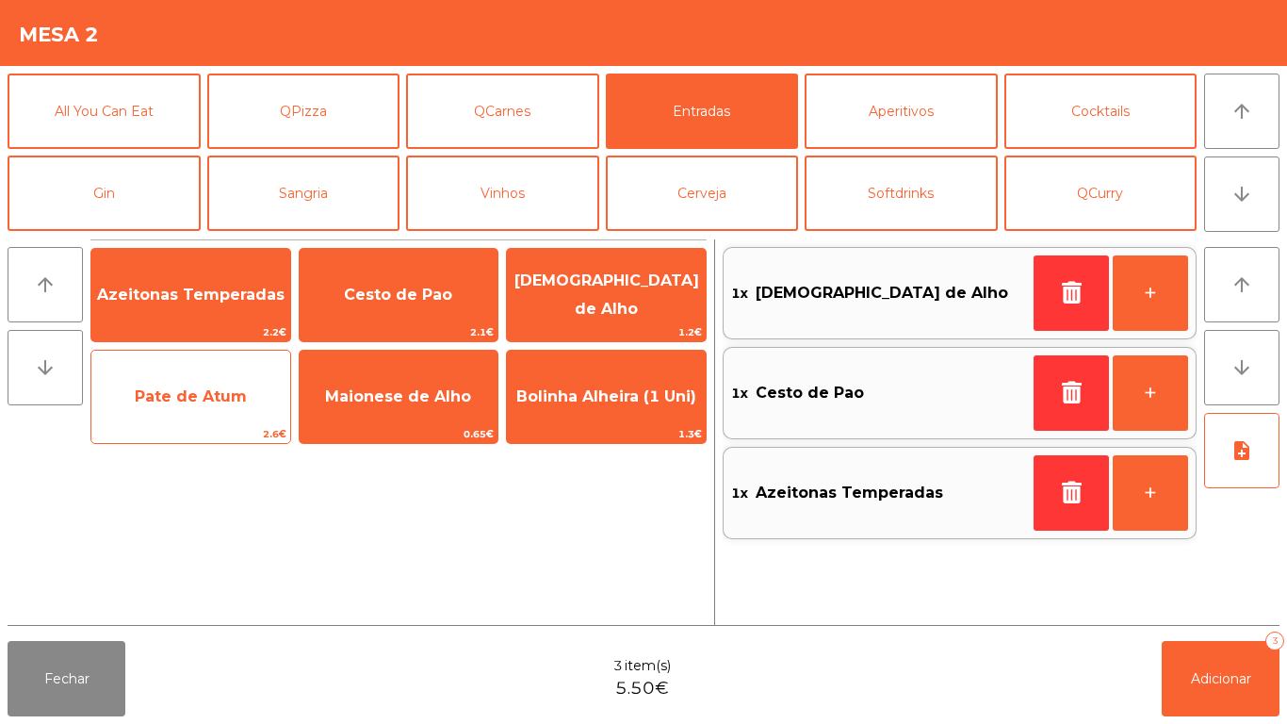
click at [208, 392] on span "Pate de Atum" at bounding box center [191, 396] width 112 height 18
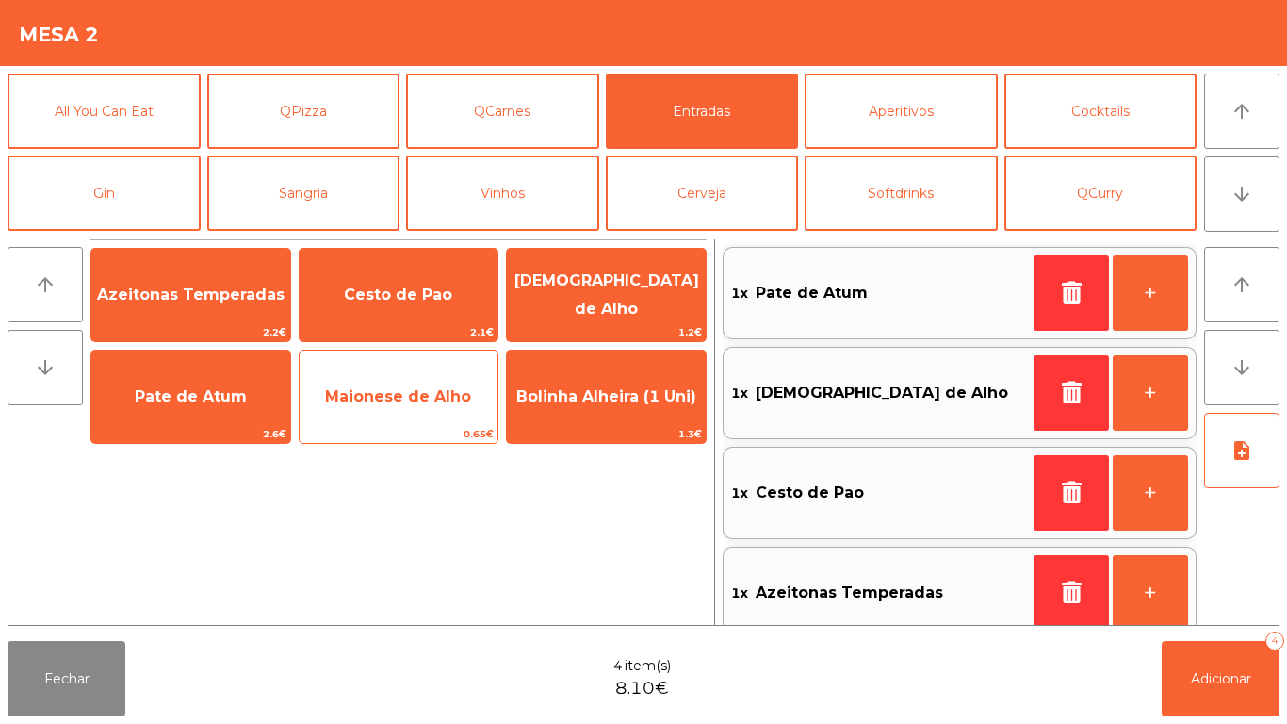
click at [371, 397] on span "Maionese de Alho" at bounding box center [398, 396] width 146 height 18
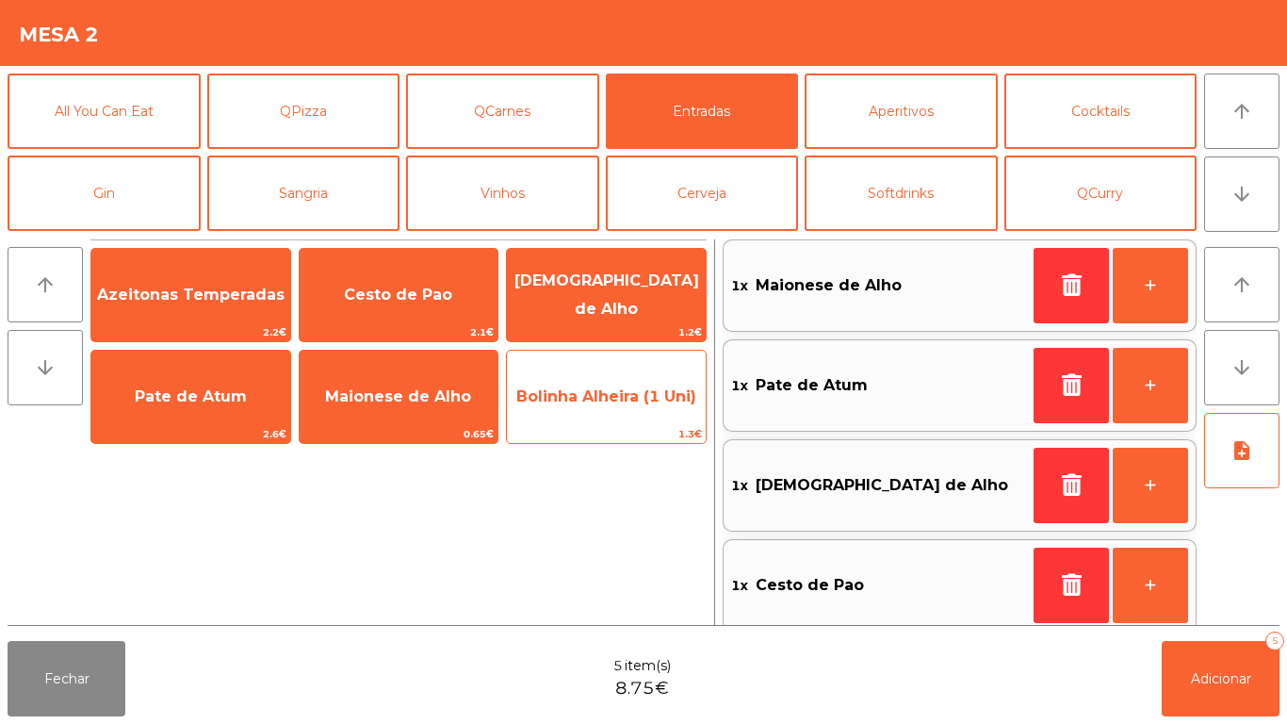
click at [594, 408] on span "Bolinha Alheira (1 Uni)" at bounding box center [606, 396] width 199 height 51
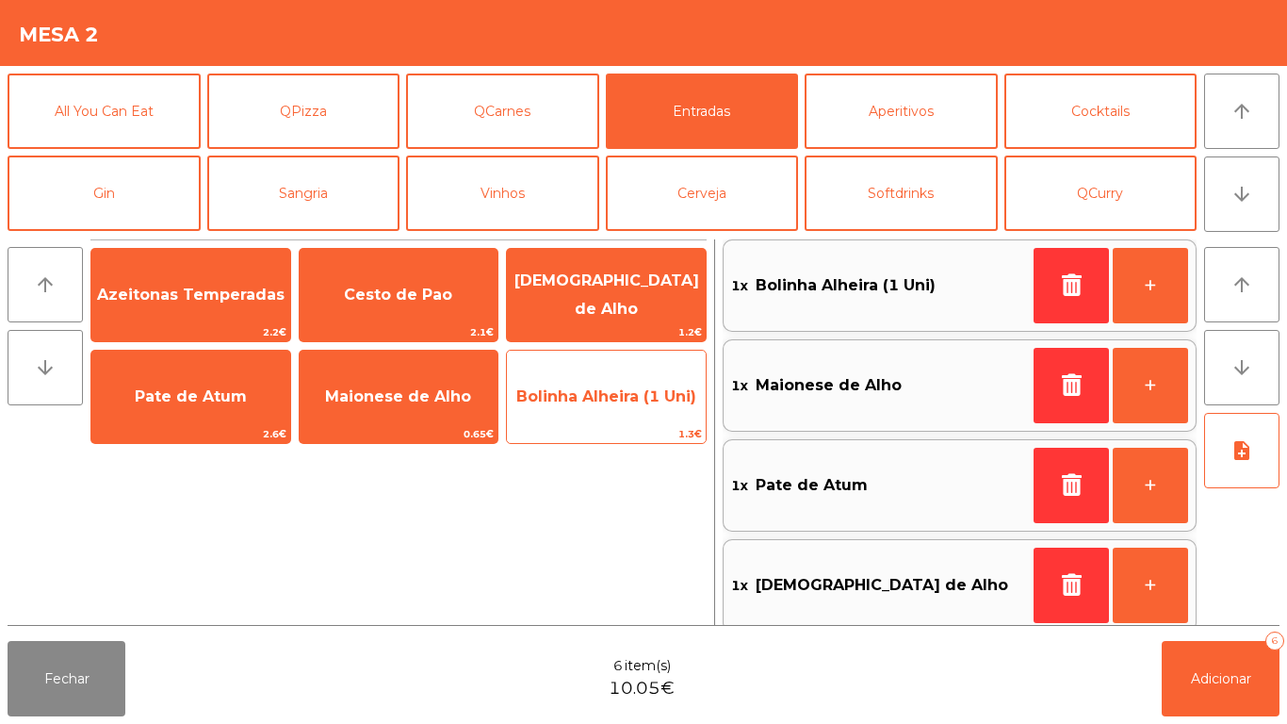
click at [617, 415] on span "Bolinha Alheira (1 Uni)" at bounding box center [606, 396] width 199 height 51
click at [629, 381] on span "Bolinha Alheira (1 Uni)" at bounding box center [606, 396] width 199 height 51
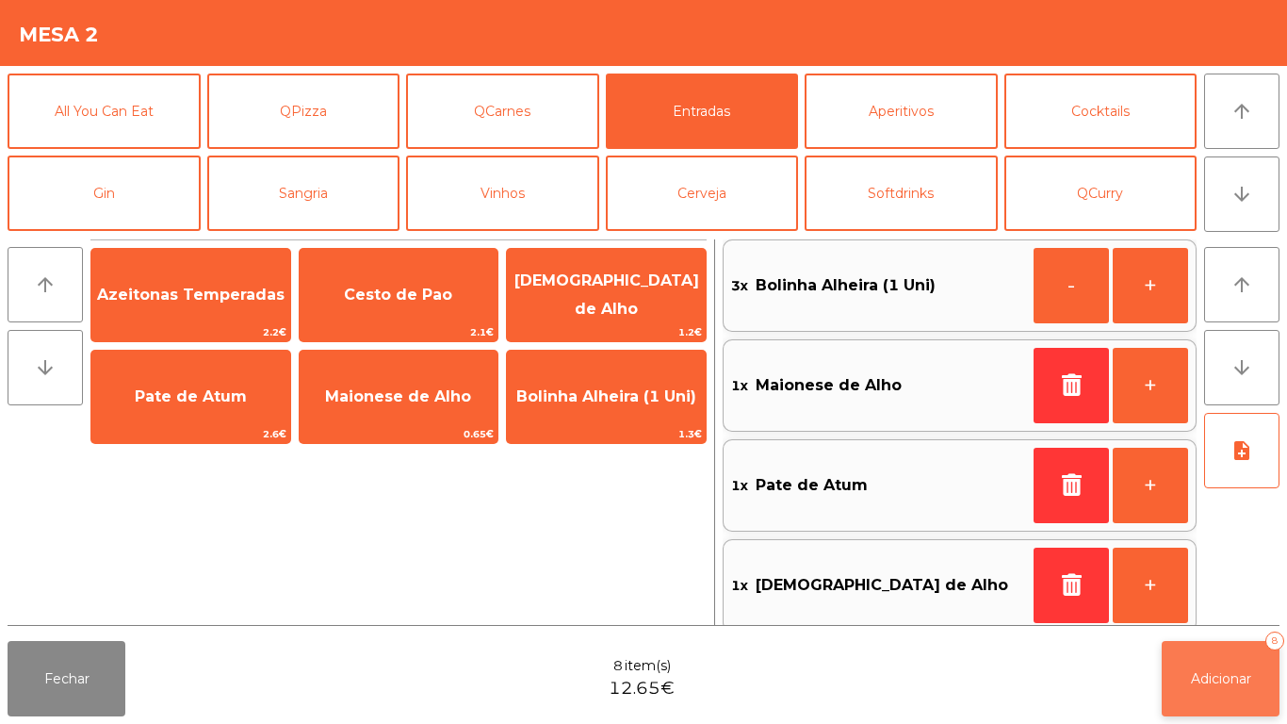
click at [1221, 682] on span "Adicionar" at bounding box center [1221, 678] width 60 height 17
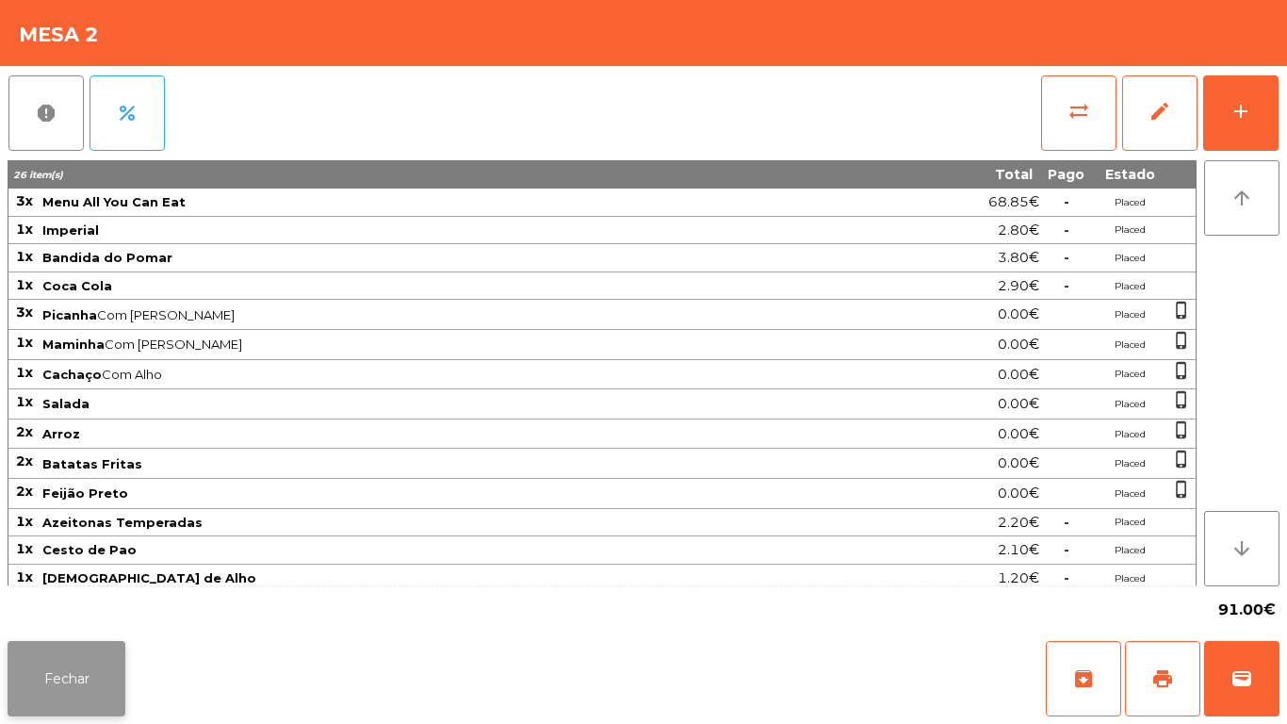
click at [60, 669] on button "Fechar" at bounding box center [67, 678] width 118 height 75
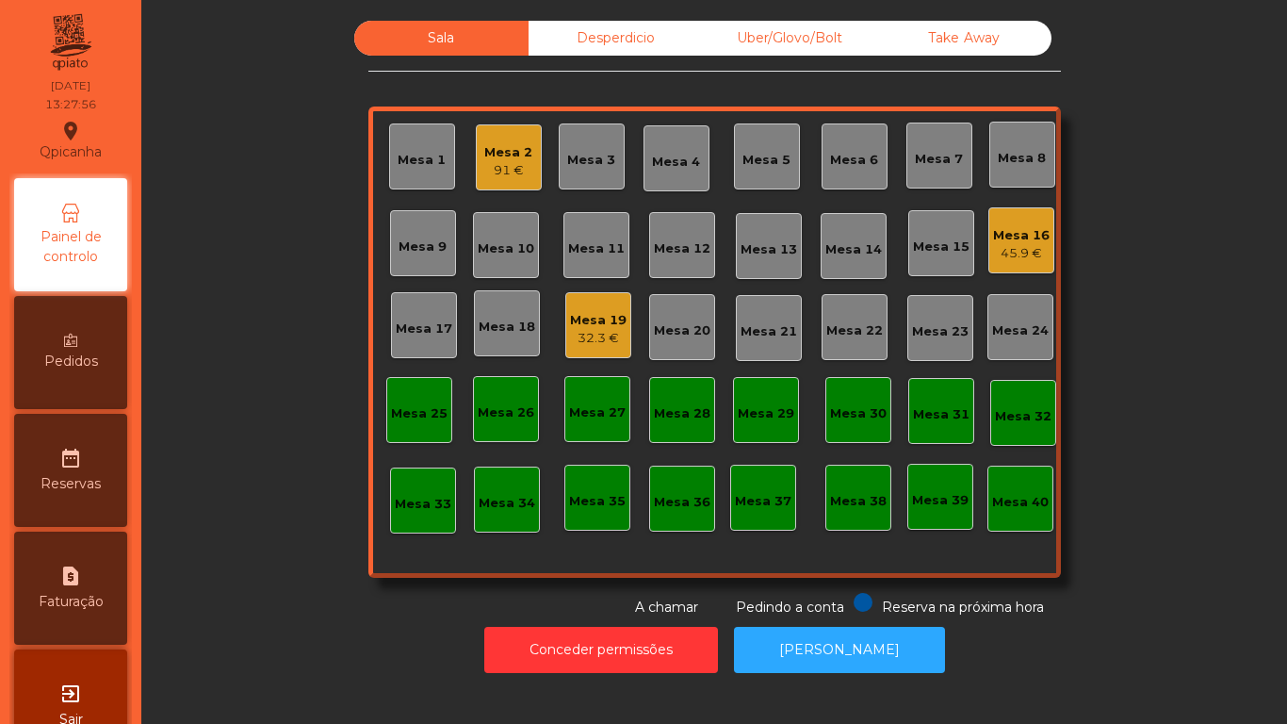
click at [418, 163] on div "Mesa 1" at bounding box center [422, 160] width 48 height 19
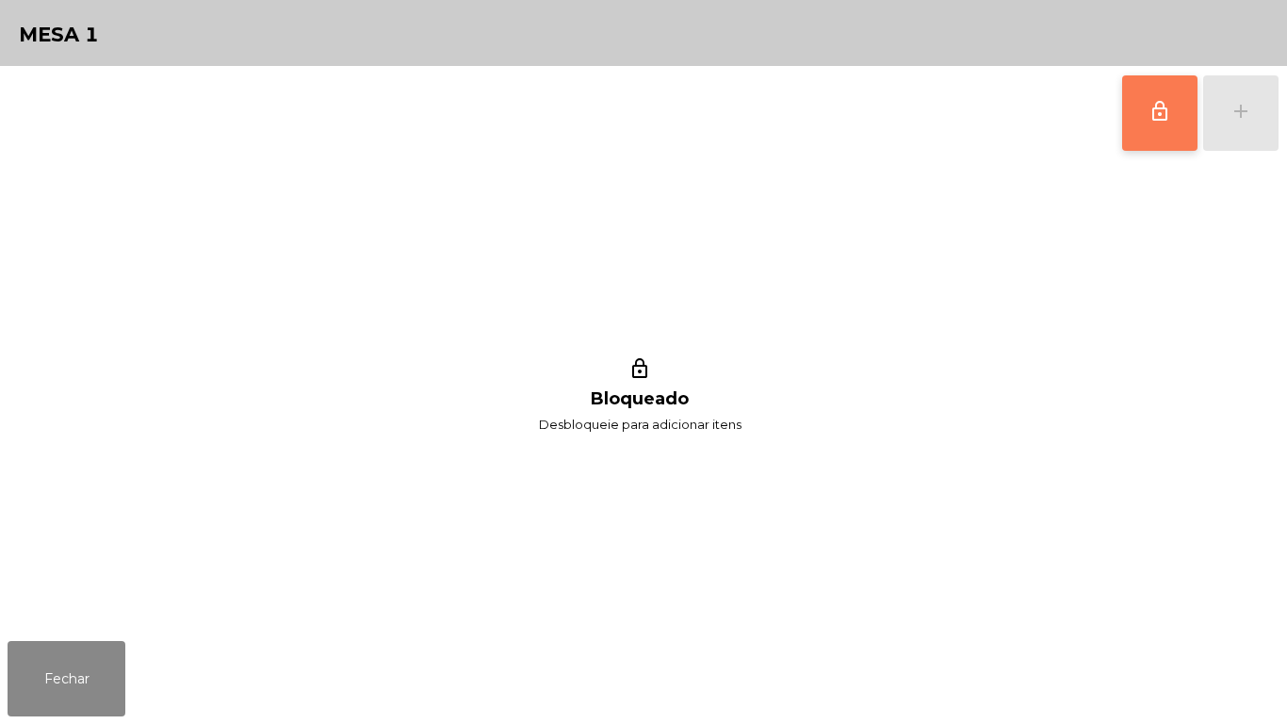
click at [1130, 114] on button "lock_outline" at bounding box center [1159, 112] width 75 height 75
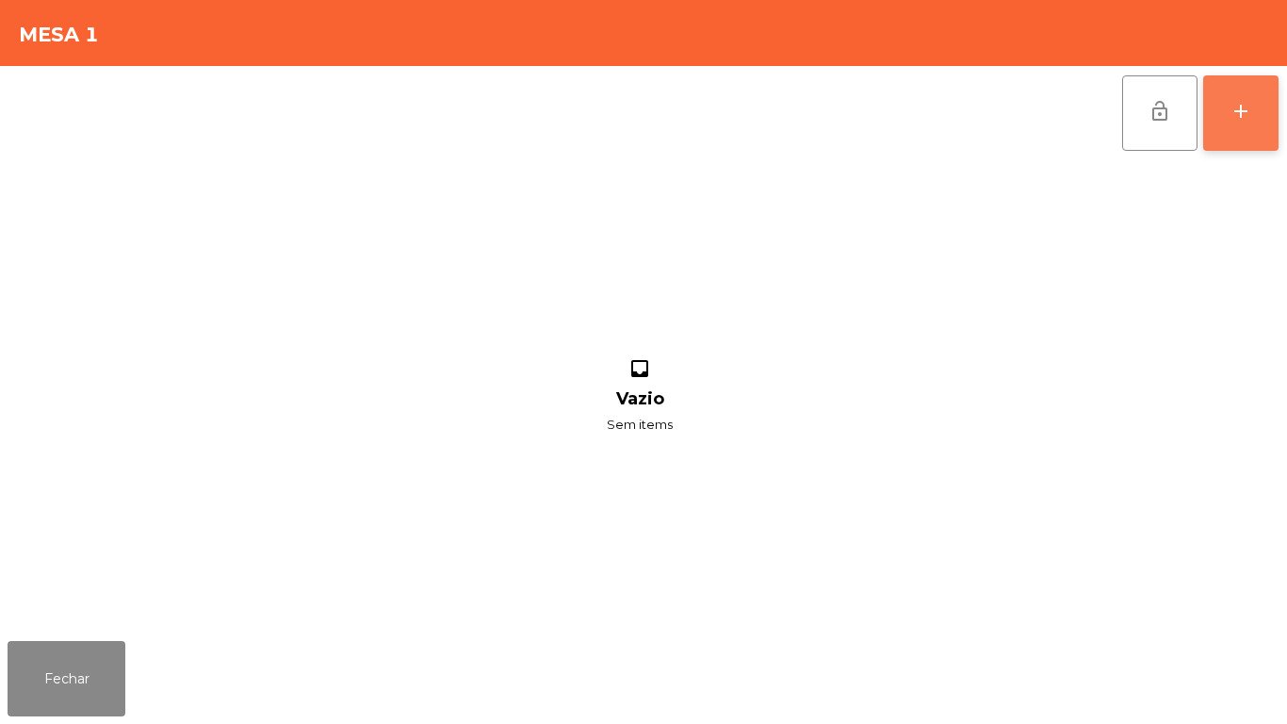
click at [1233, 108] on div "add" at bounding box center [1240, 111] width 23 height 23
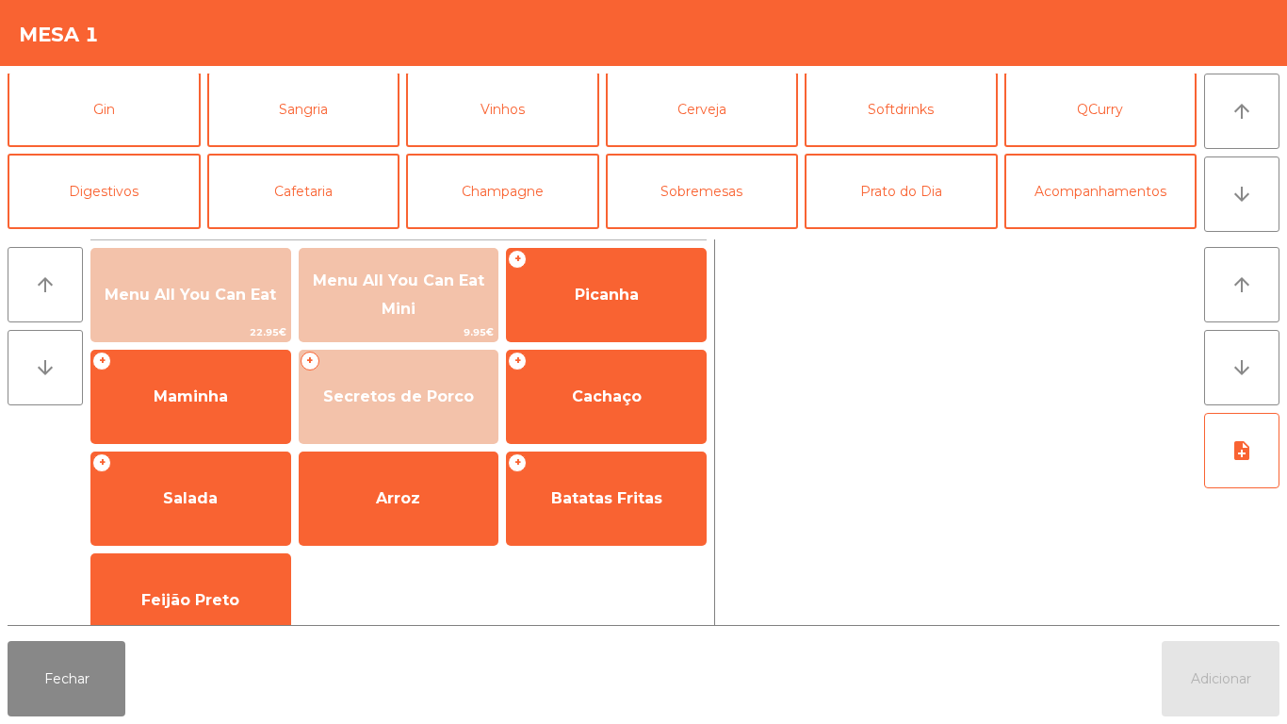
scroll to position [106, 0]
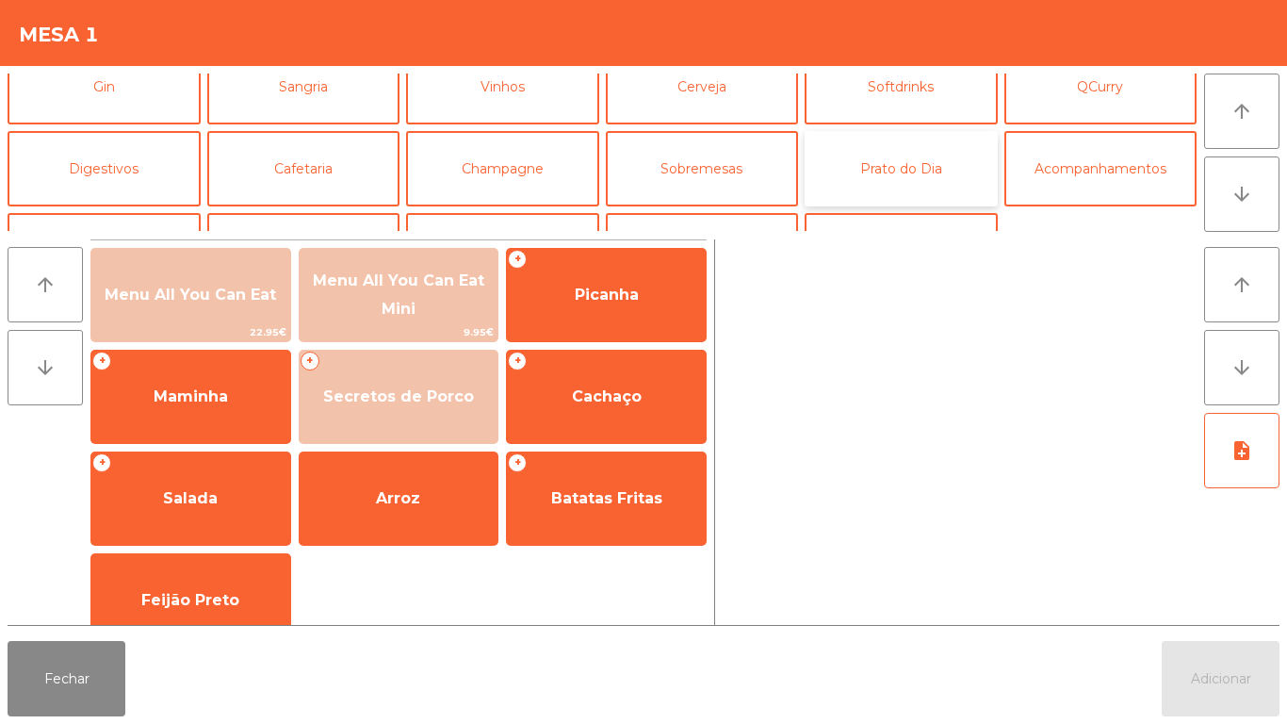
click at [890, 171] on button "Prato do Dia" at bounding box center [901, 168] width 193 height 75
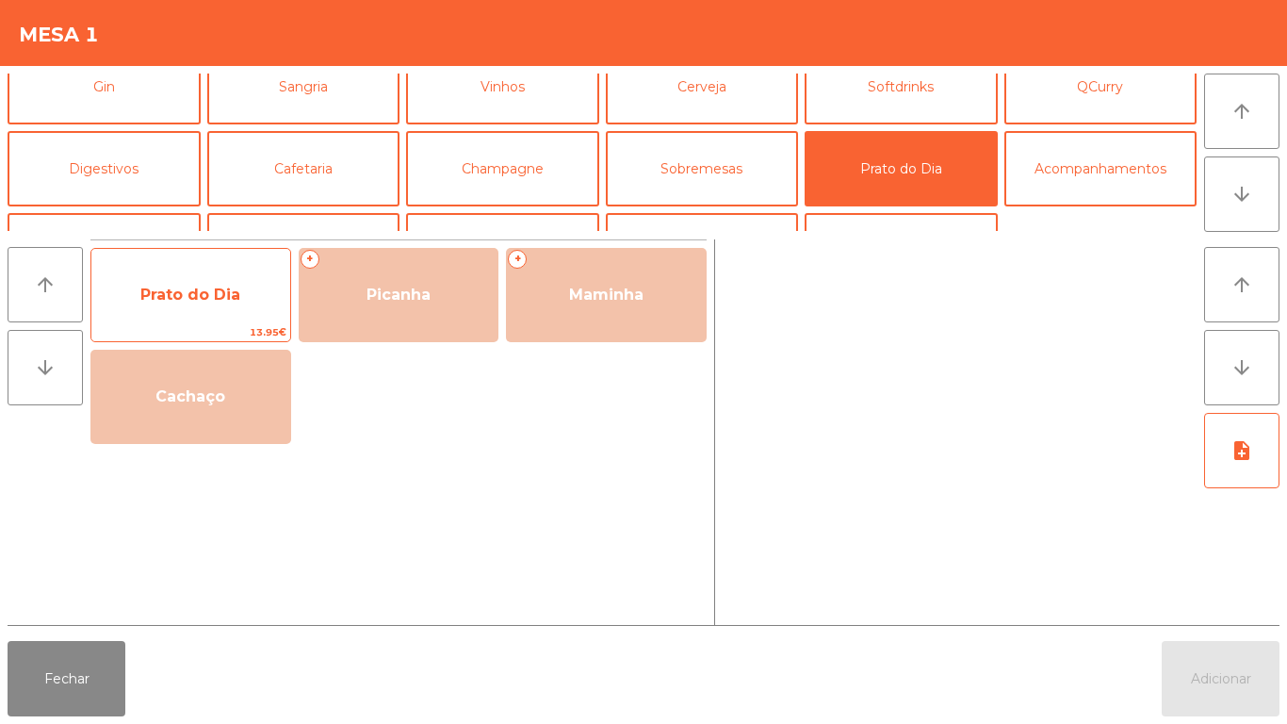
click at [192, 314] on span "Prato do Dia" at bounding box center [190, 294] width 199 height 51
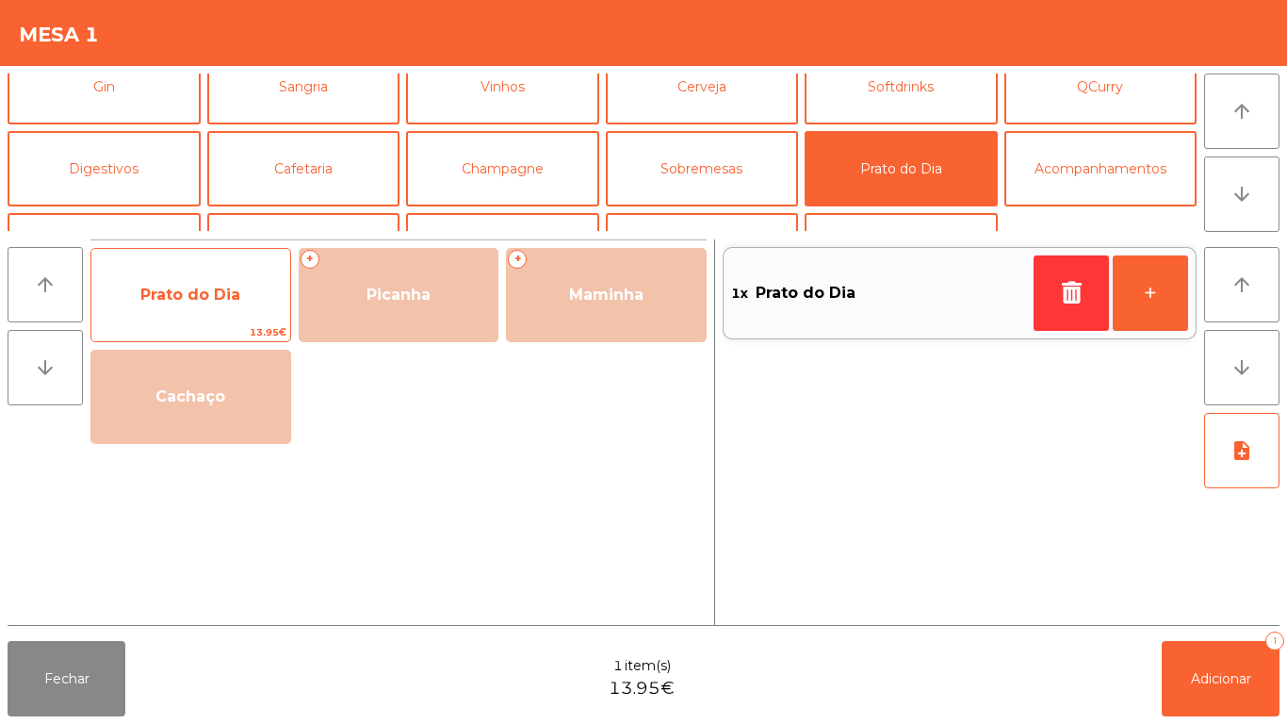
click at [196, 294] on span "Prato do Dia" at bounding box center [190, 294] width 100 height 18
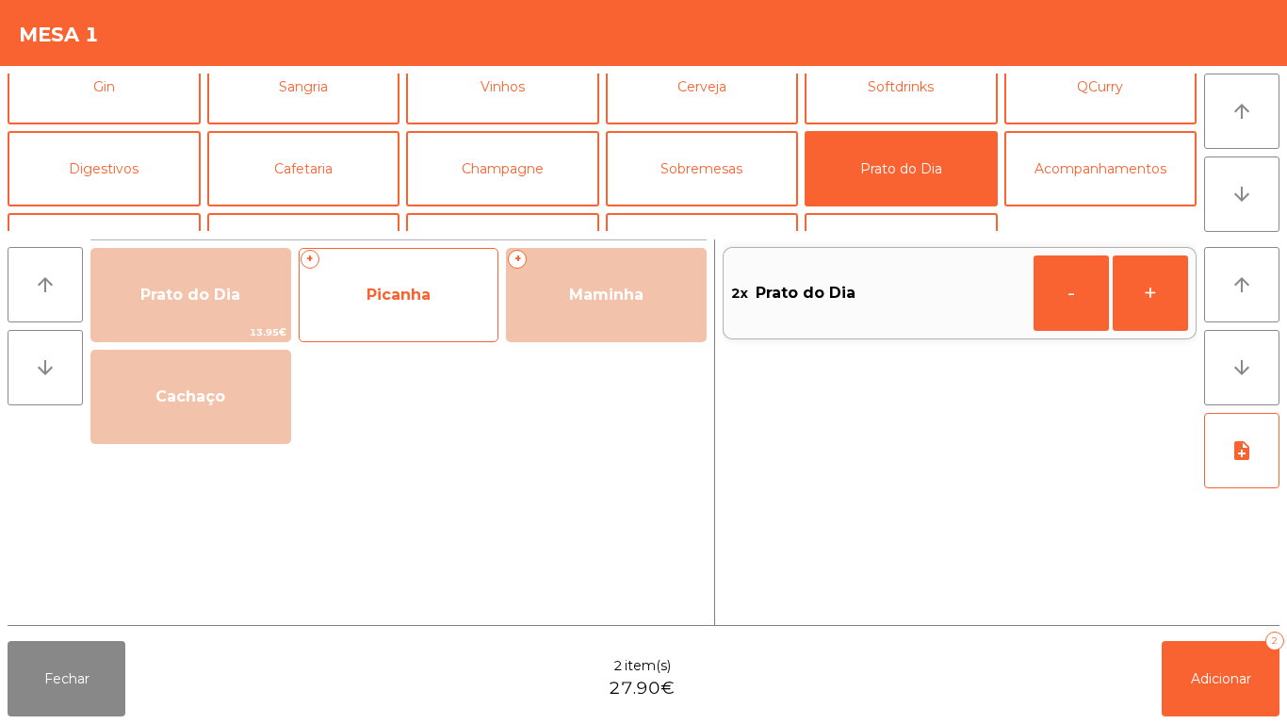
click at [402, 303] on span "Picanha" at bounding box center [399, 294] width 199 height 51
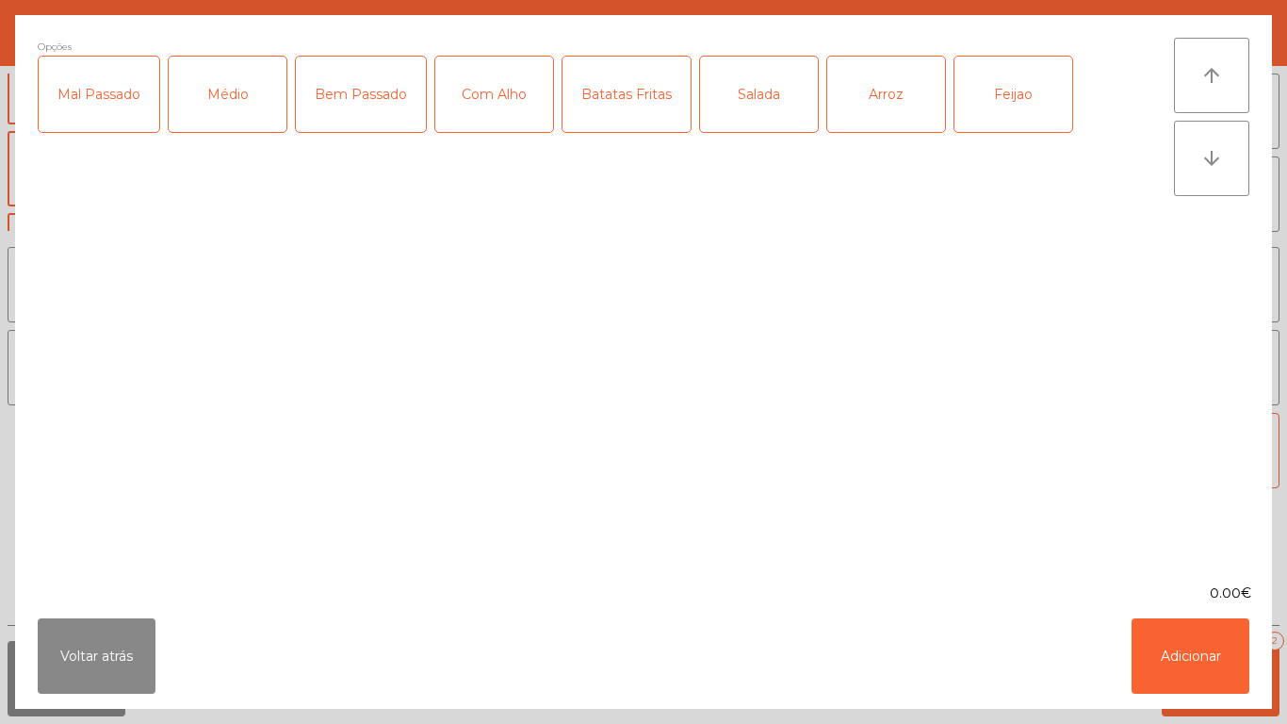
click at [113, 116] on div "Mal Passado" at bounding box center [99, 94] width 121 height 75
click at [488, 107] on div "Com Alho" at bounding box center [494, 94] width 118 height 75
click at [625, 119] on div "Batatas Fritas" at bounding box center [626, 94] width 128 height 75
click at [871, 109] on div "Arroz" at bounding box center [886, 94] width 118 height 75
click at [981, 96] on div "Feijao" at bounding box center [1013, 94] width 118 height 75
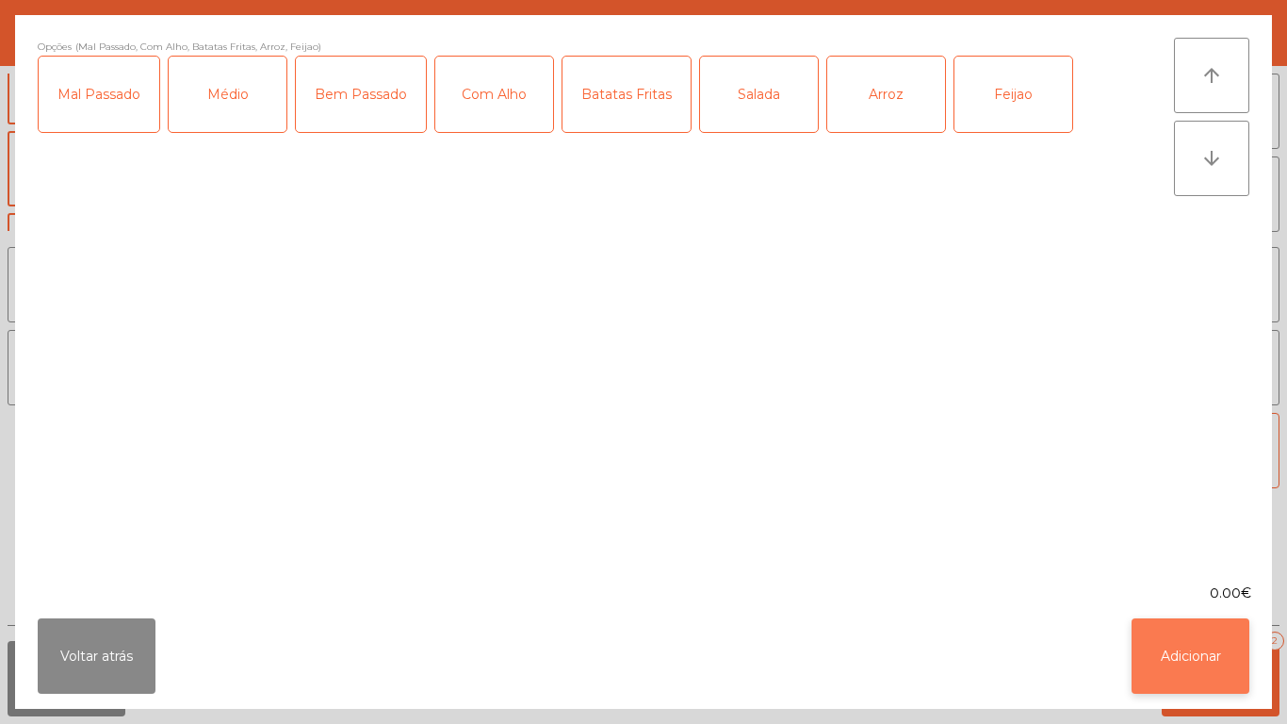
click at [1166, 667] on button "Adicionar" at bounding box center [1190, 655] width 118 height 75
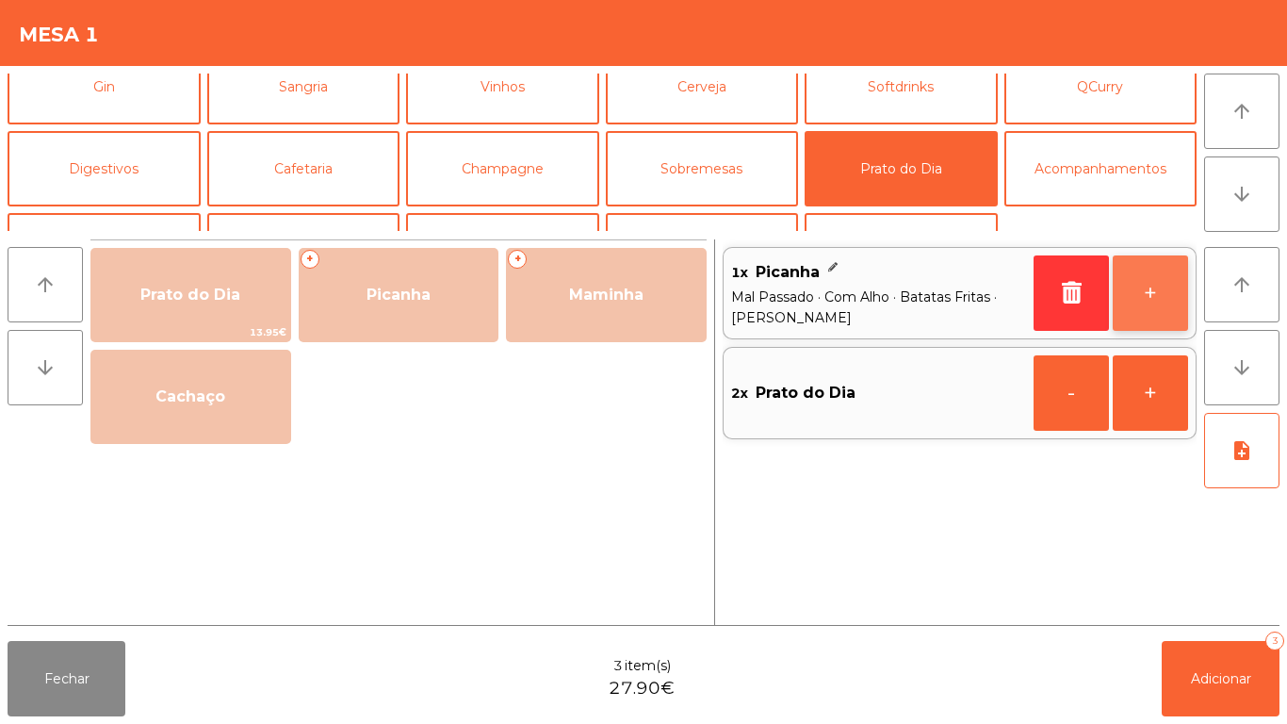
click at [1134, 268] on button "+" at bounding box center [1150, 292] width 75 height 75
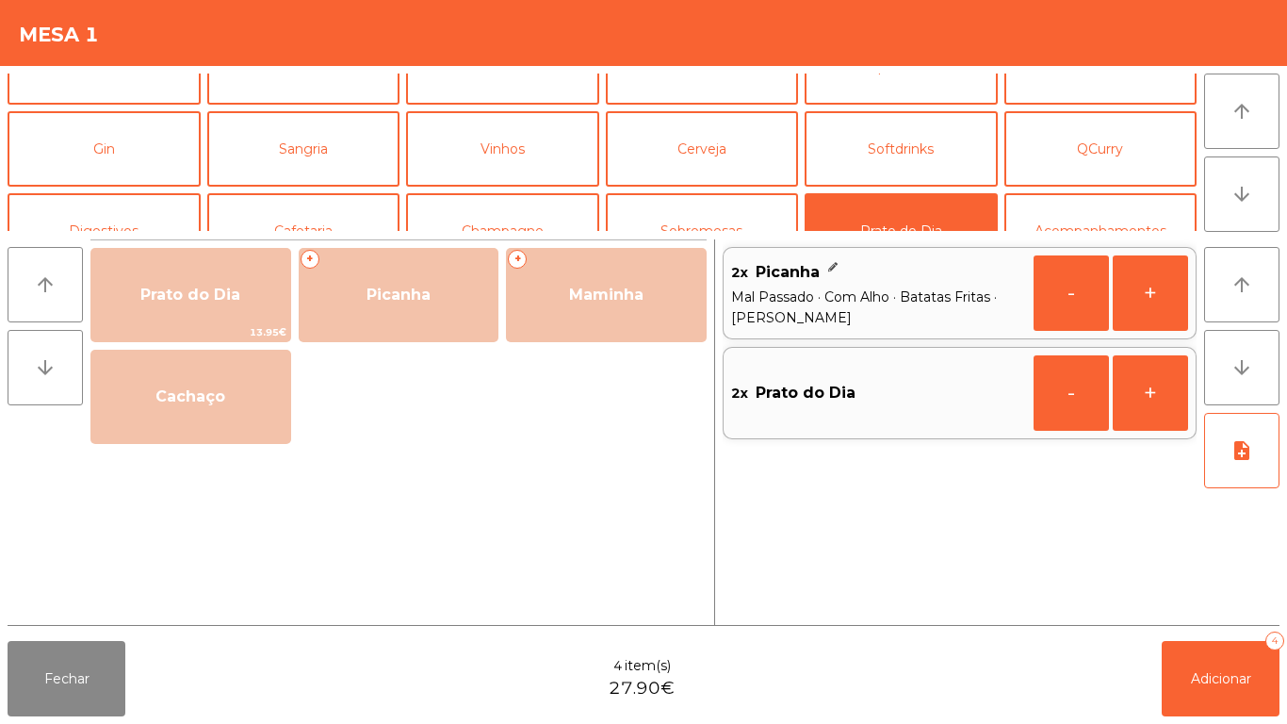
scroll to position [0, 0]
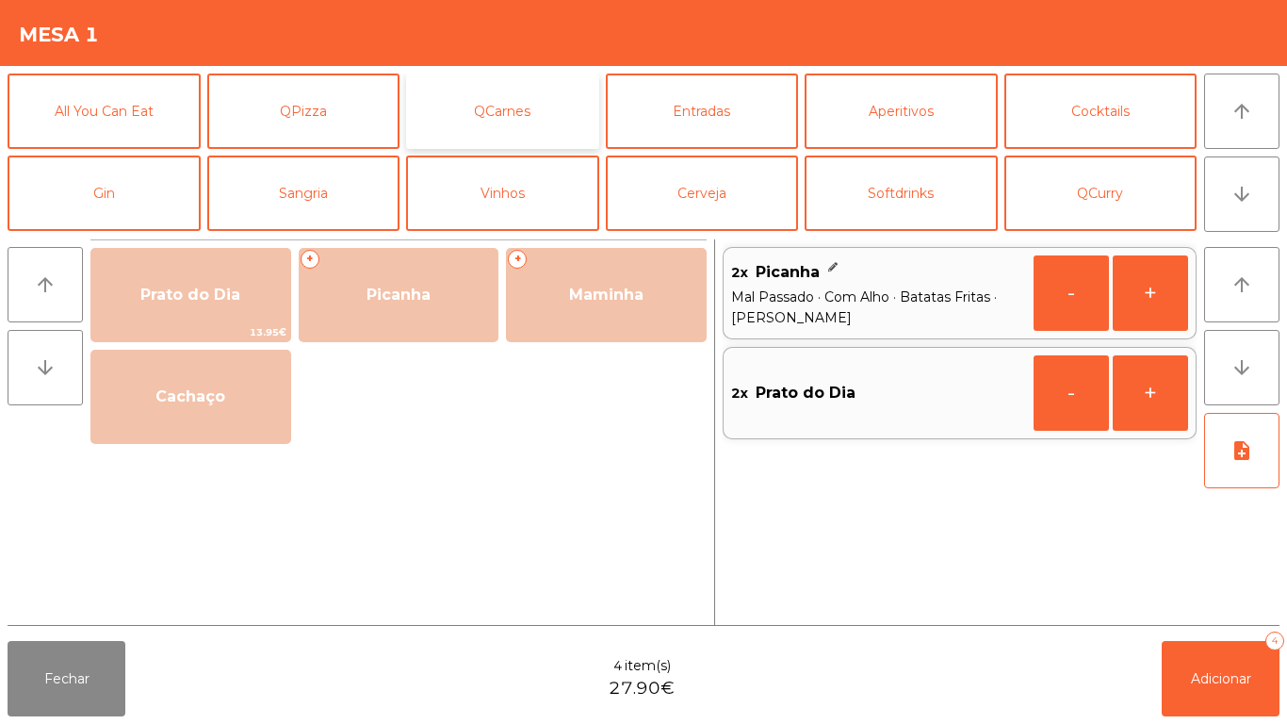
click at [513, 124] on button "QCarnes" at bounding box center [502, 110] width 193 height 75
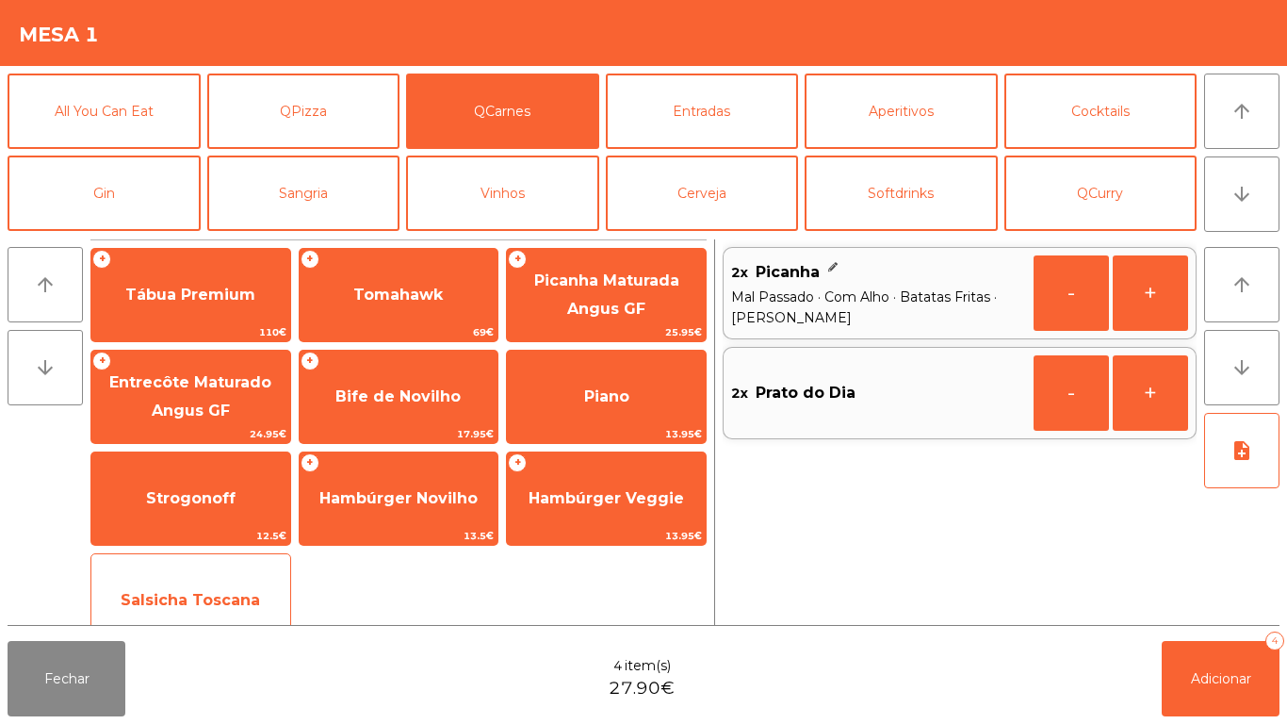
click at [197, 591] on span "Salsicha Toscana" at bounding box center [190, 600] width 139 height 18
click at [194, 591] on span "Salsicha Toscana" at bounding box center [190, 600] width 139 height 18
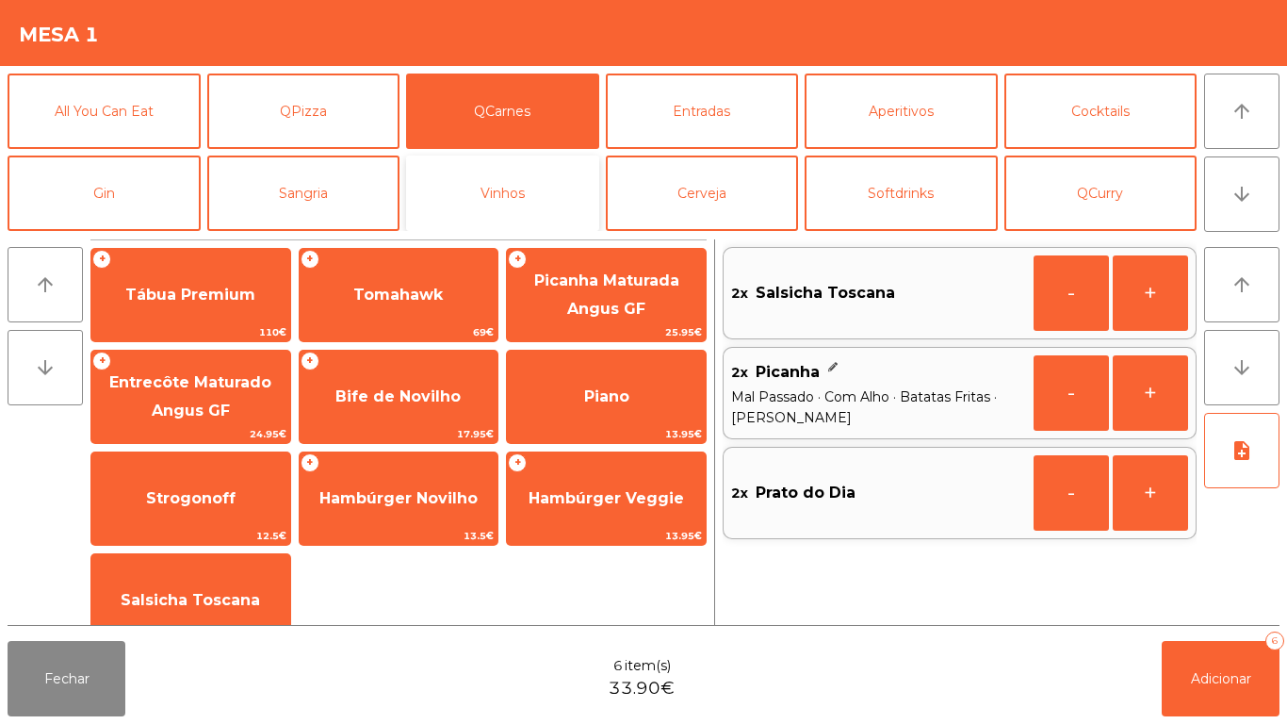
click at [524, 203] on button "Vinhos" at bounding box center [502, 192] width 193 height 75
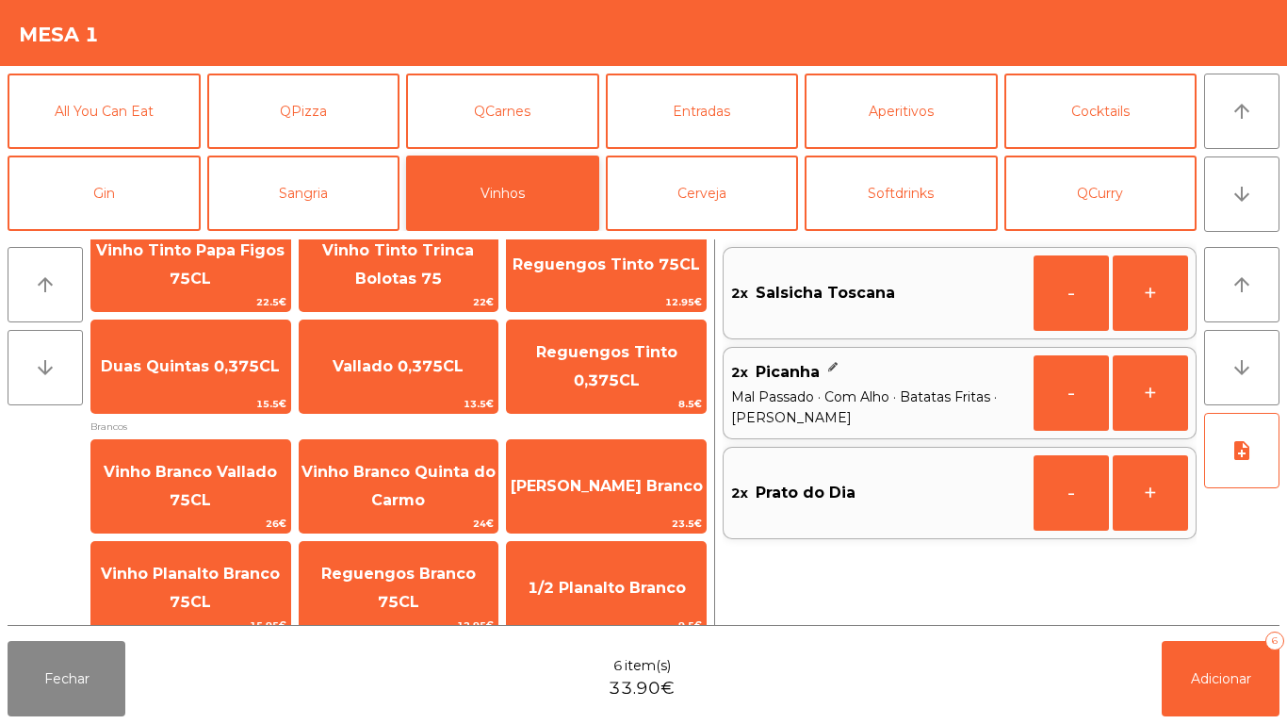
scroll to position [257, 0]
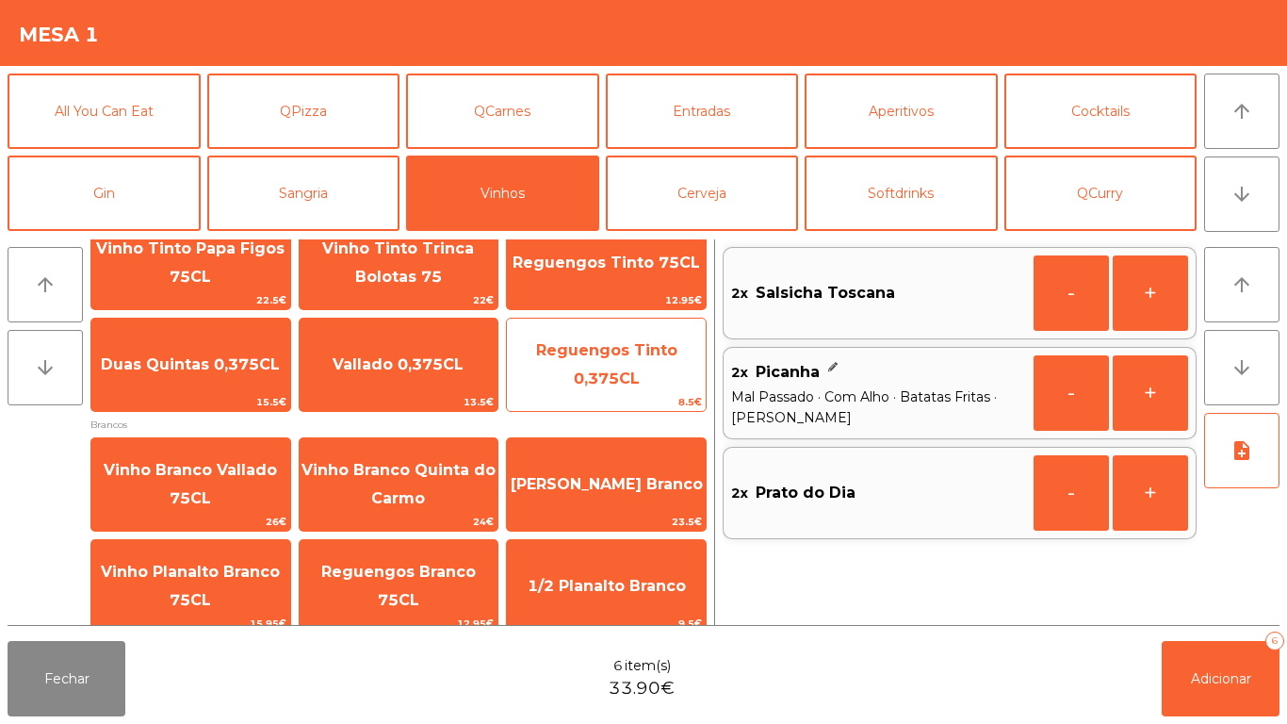
click at [580, 376] on span "Reguengos Tinto 0,375CL" at bounding box center [606, 364] width 141 height 46
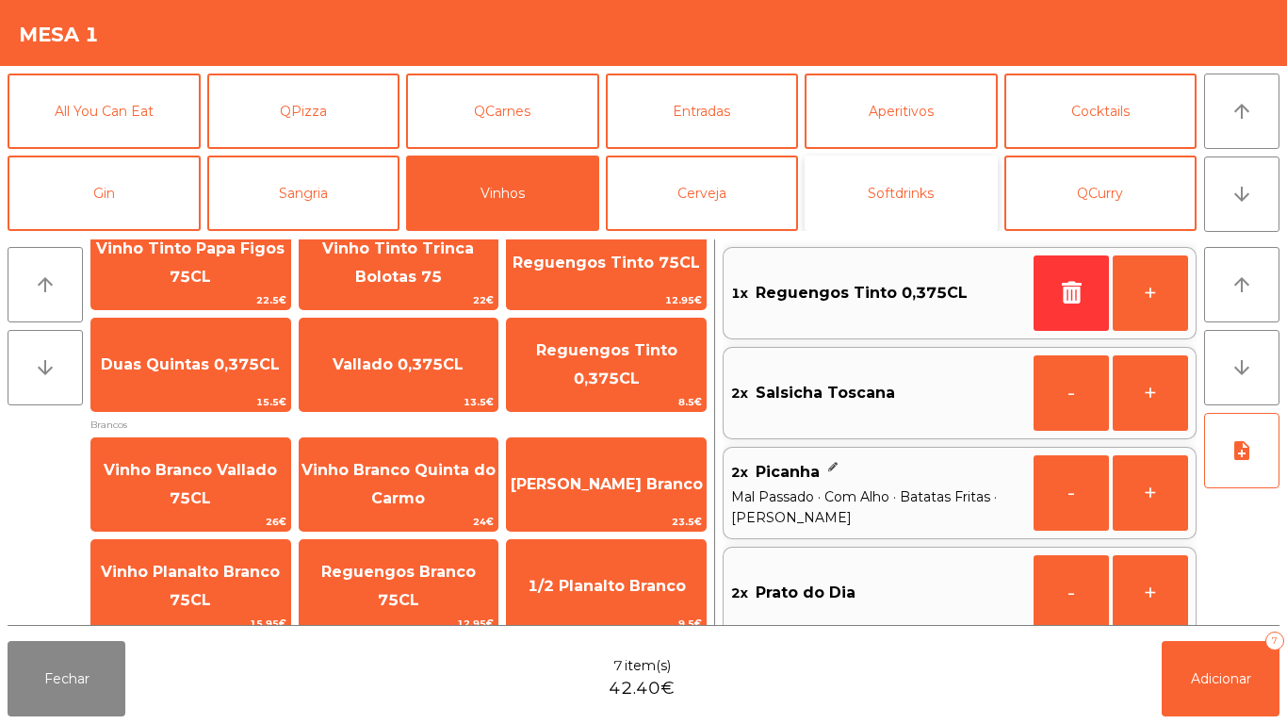
click at [874, 179] on button "Softdrinks" at bounding box center [901, 192] width 193 height 75
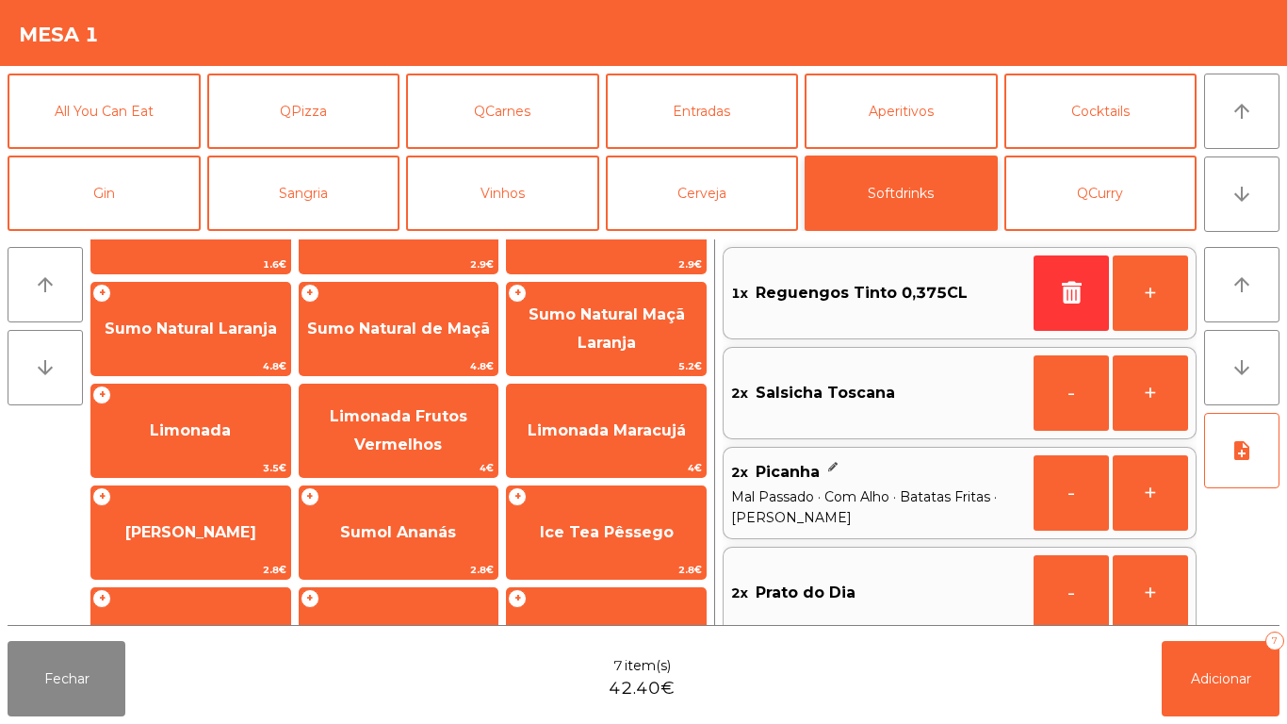
scroll to position [0, 0]
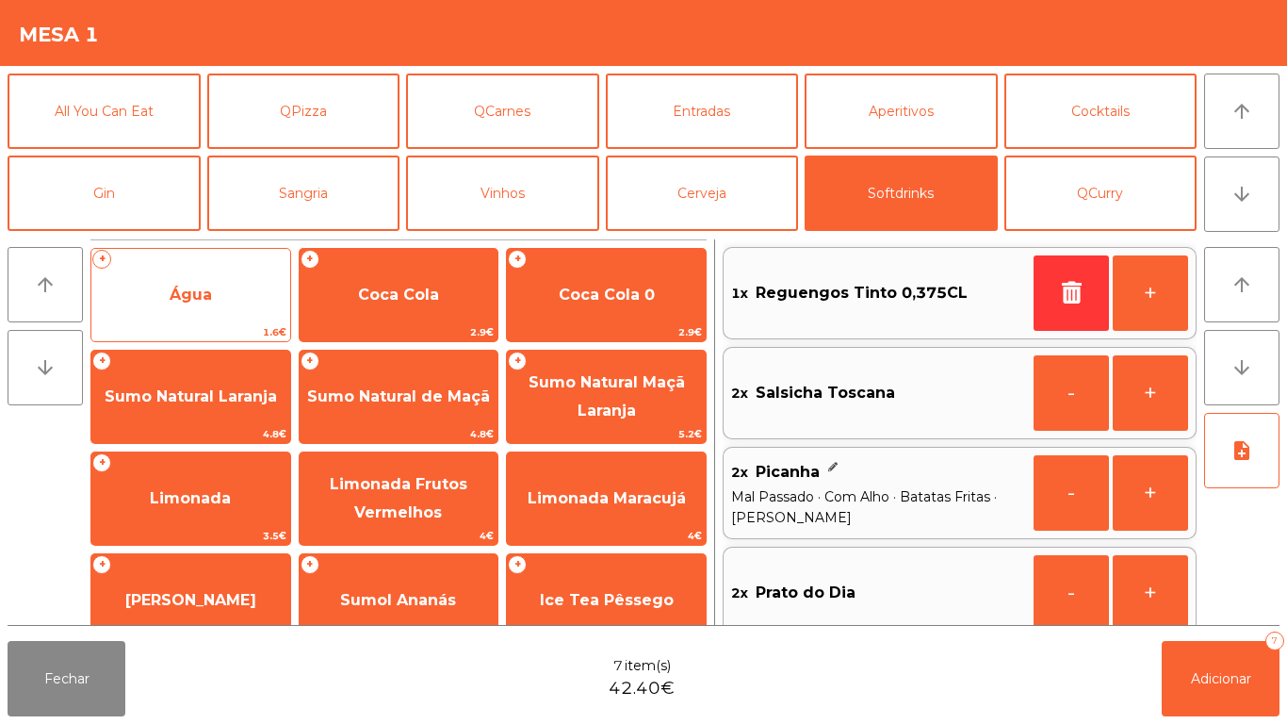
click at [204, 308] on span "Água" at bounding box center [190, 294] width 199 height 51
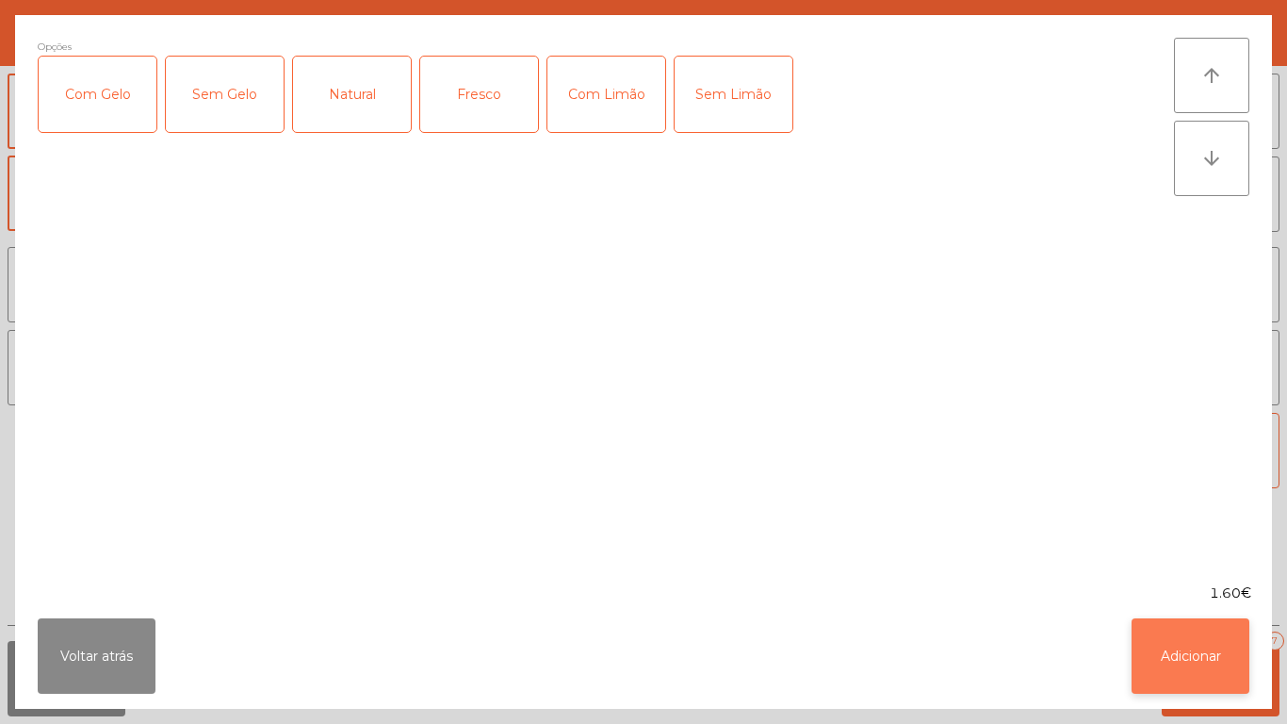
click at [1187, 642] on button "Adicionar" at bounding box center [1190, 655] width 118 height 75
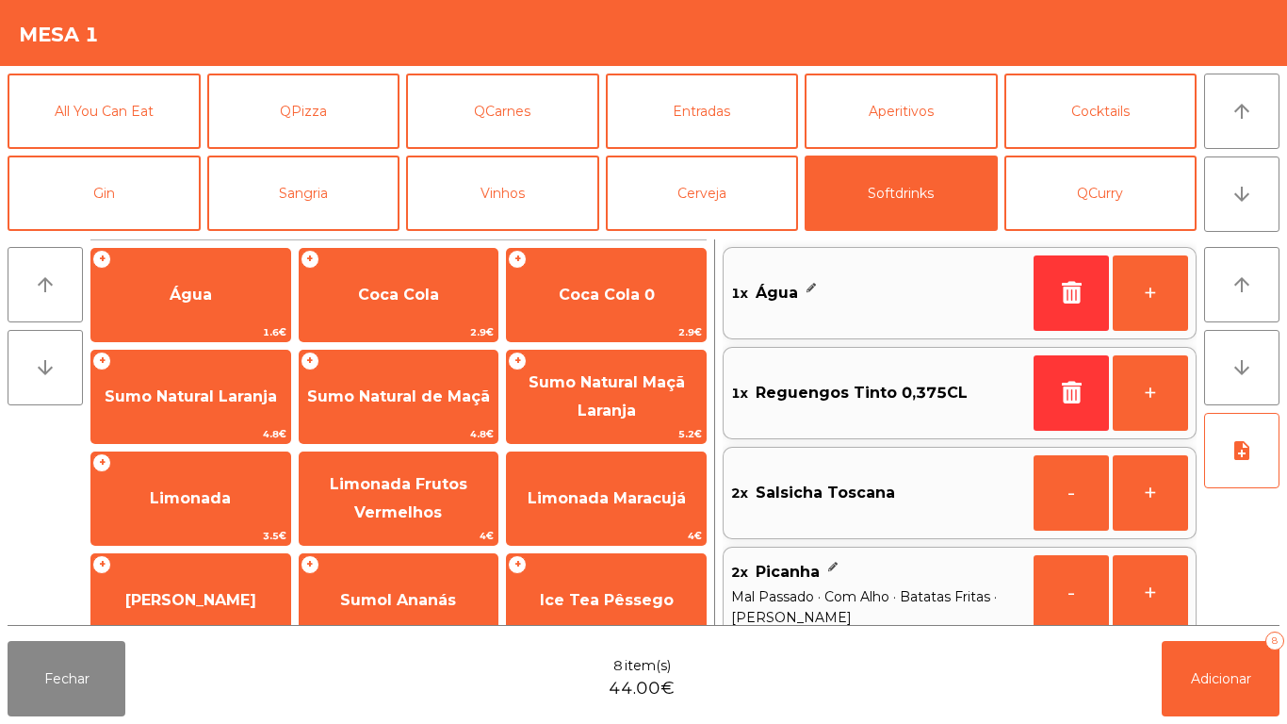
scroll to position [8, 0]
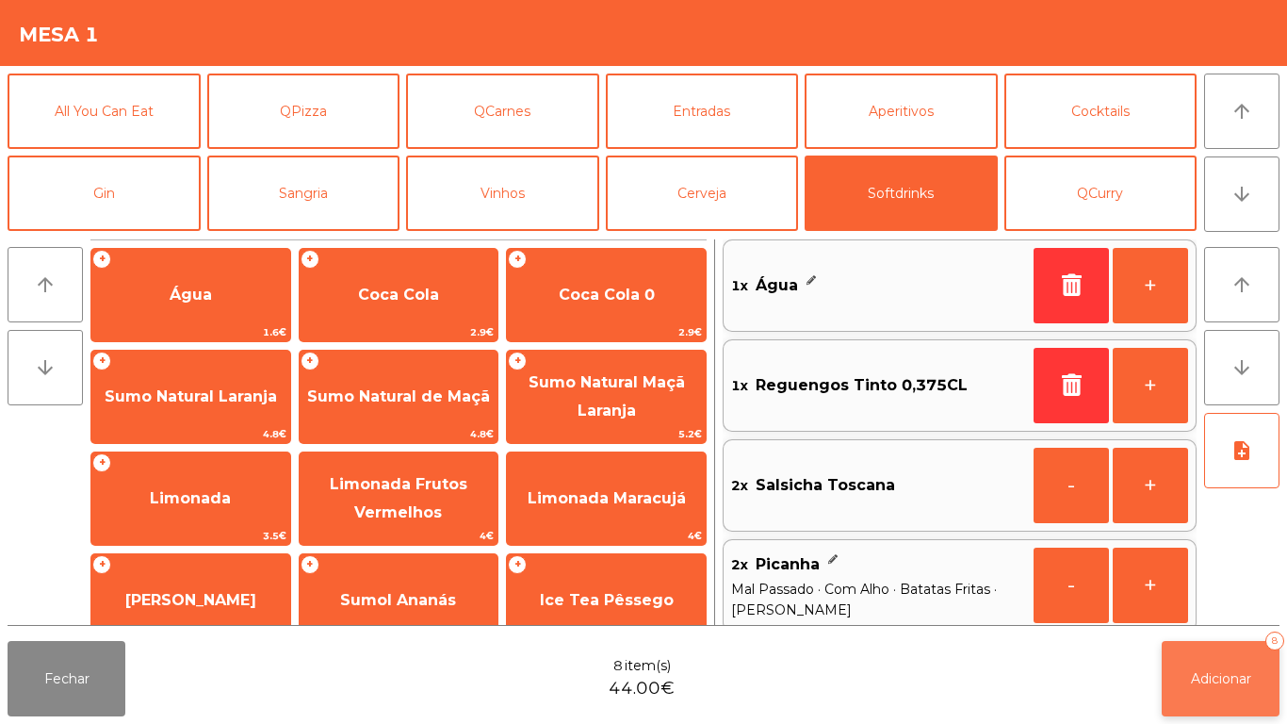
click at [1225, 670] on span "Adicionar" at bounding box center [1221, 678] width 60 height 17
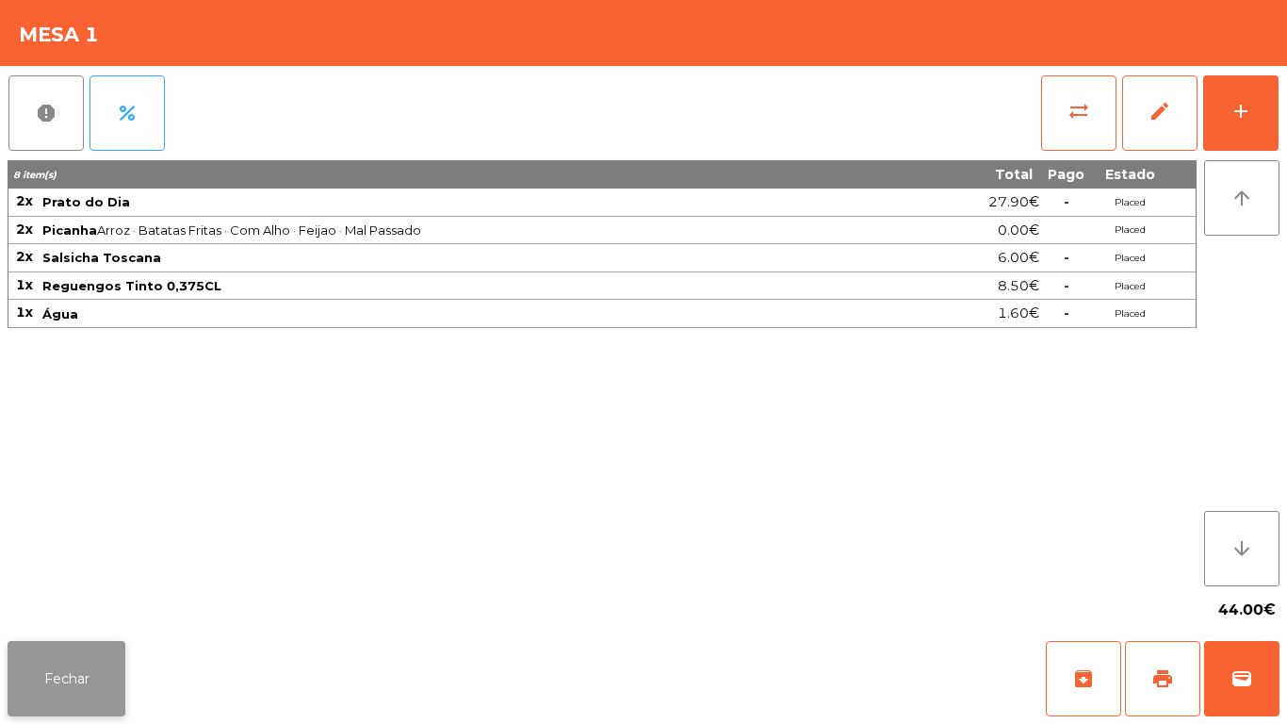
click at [81, 686] on button "Fechar" at bounding box center [67, 678] width 118 height 75
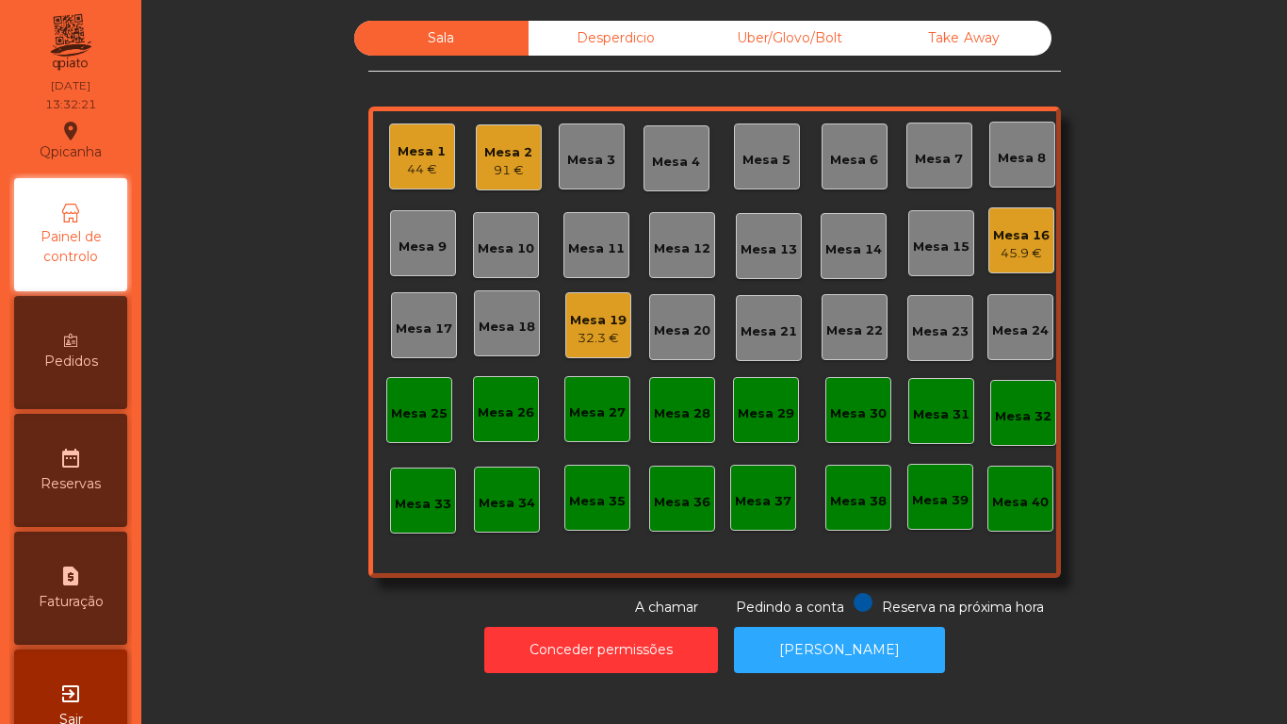
click at [590, 347] on div "32.3 €" at bounding box center [598, 338] width 57 height 19
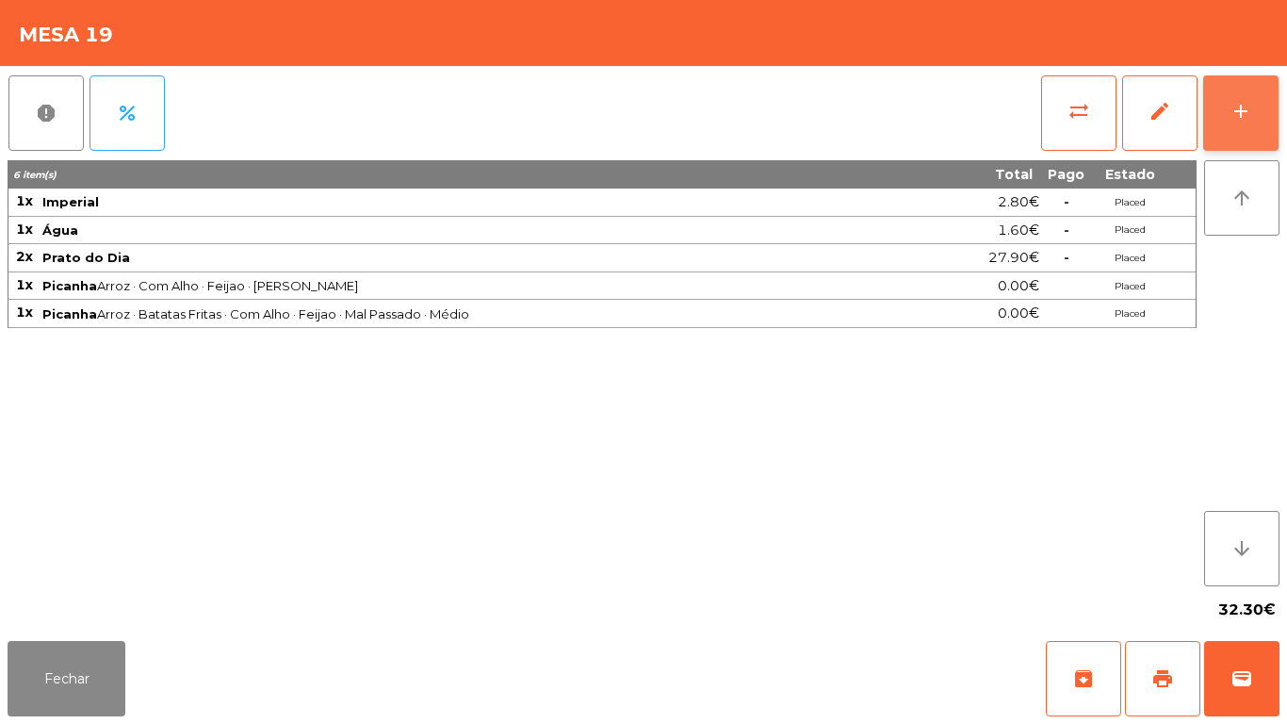
click at [1241, 121] on div "add" at bounding box center [1240, 111] width 23 height 23
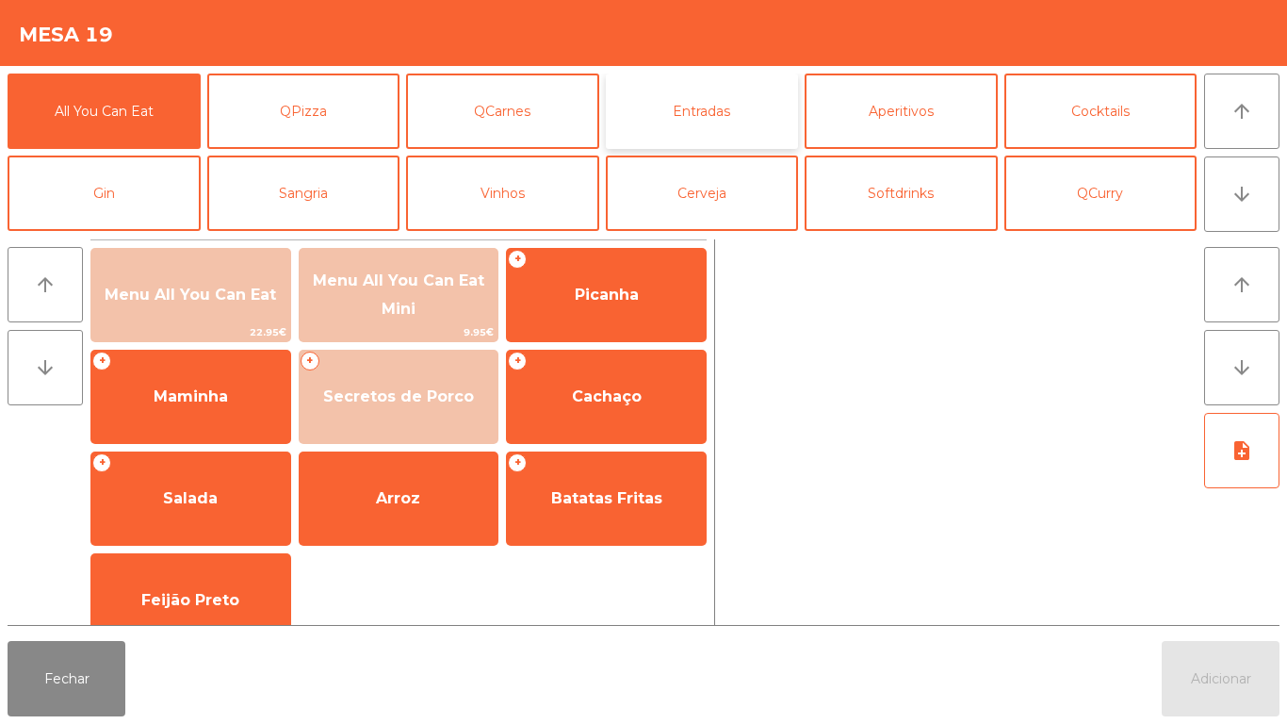
click at [721, 116] on button "Entradas" at bounding box center [702, 110] width 193 height 75
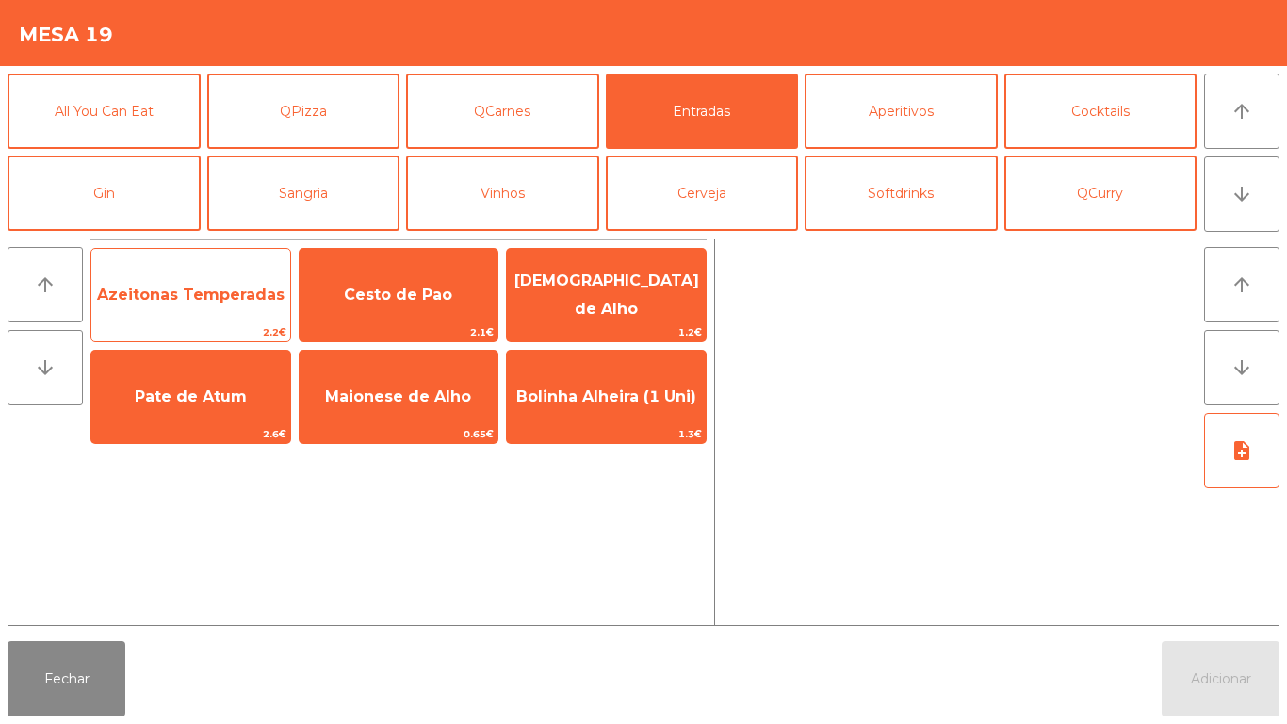
click at [195, 289] on span "Azeitonas Temperadas" at bounding box center [190, 294] width 187 height 18
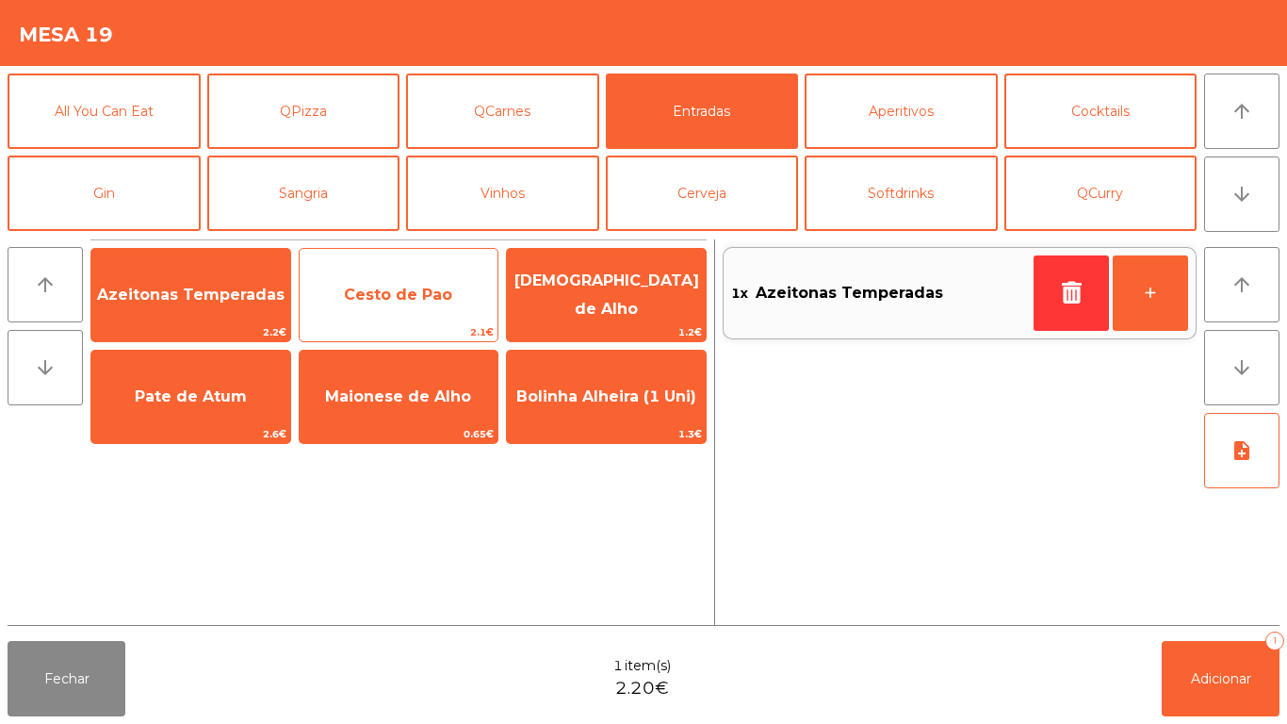
click at [410, 299] on span "Cesto de Pao" at bounding box center [398, 294] width 108 height 18
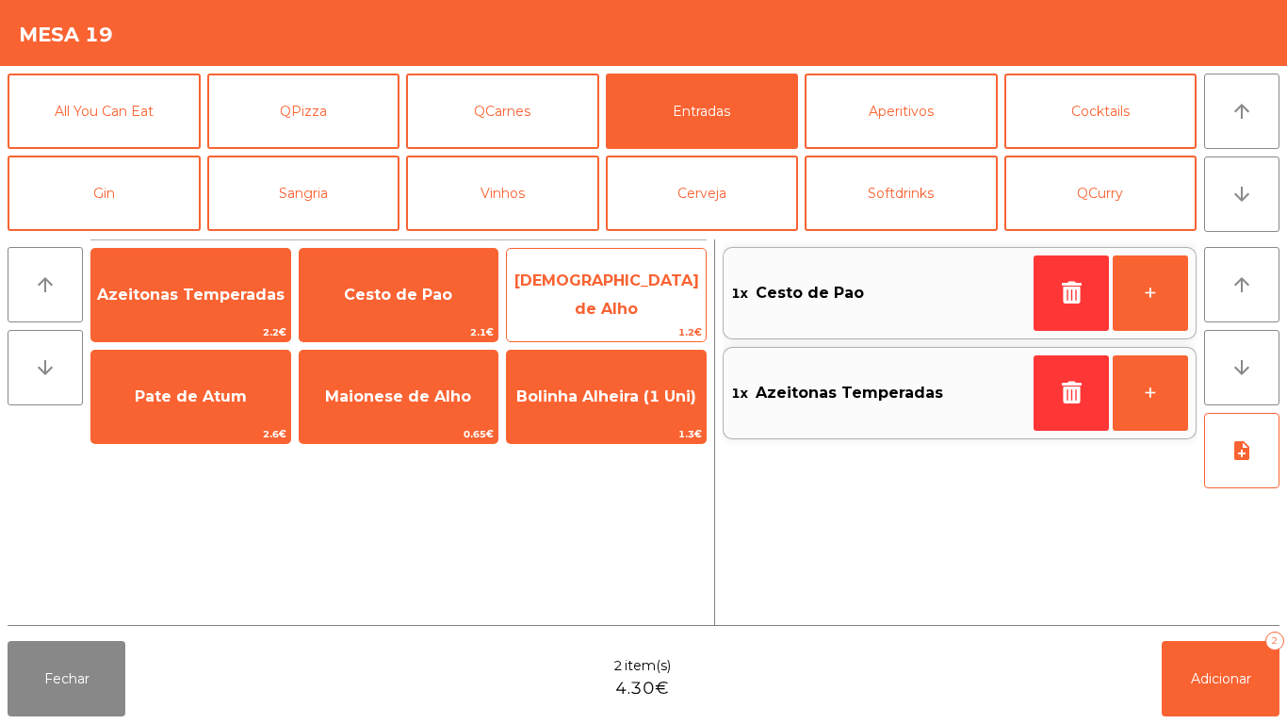
click at [621, 299] on span "[DEMOGRAPHIC_DATA] de Alho" at bounding box center [606, 294] width 185 height 46
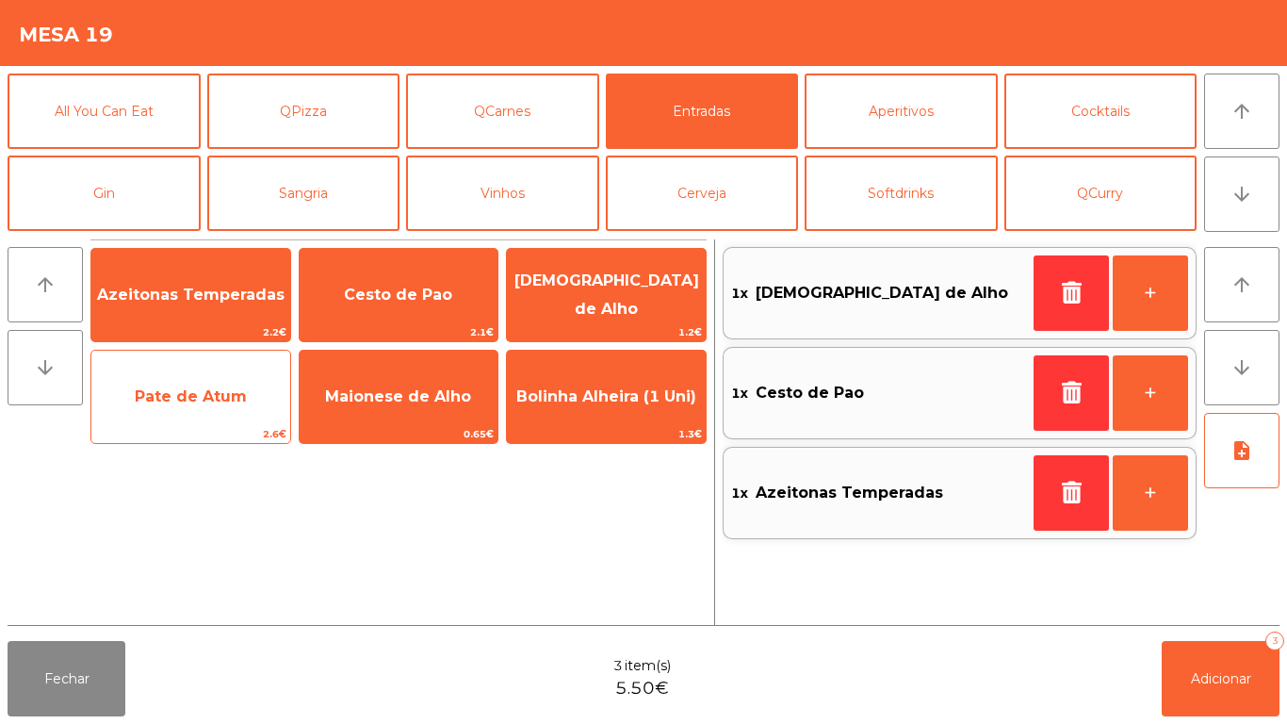
click at [191, 405] on span "Pate de Atum" at bounding box center [190, 396] width 199 height 51
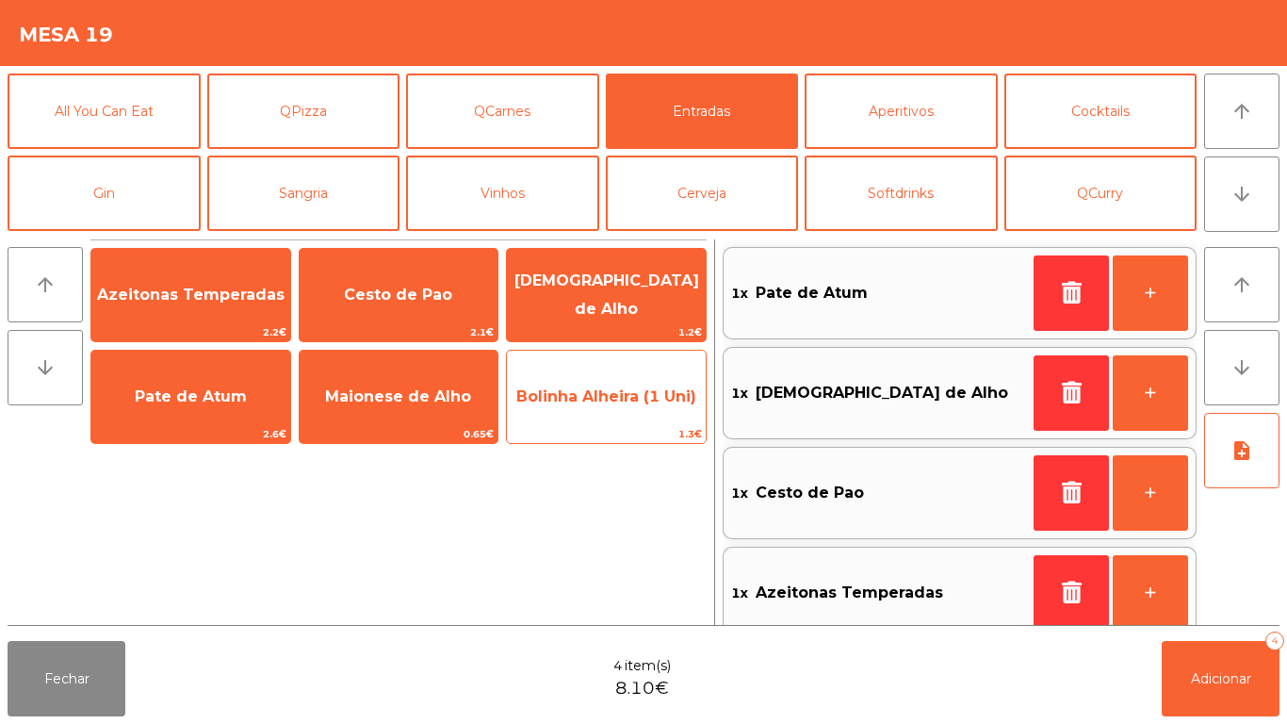
click at [613, 393] on span "Bolinha Alheira (1 Uni)" at bounding box center [606, 396] width 180 height 18
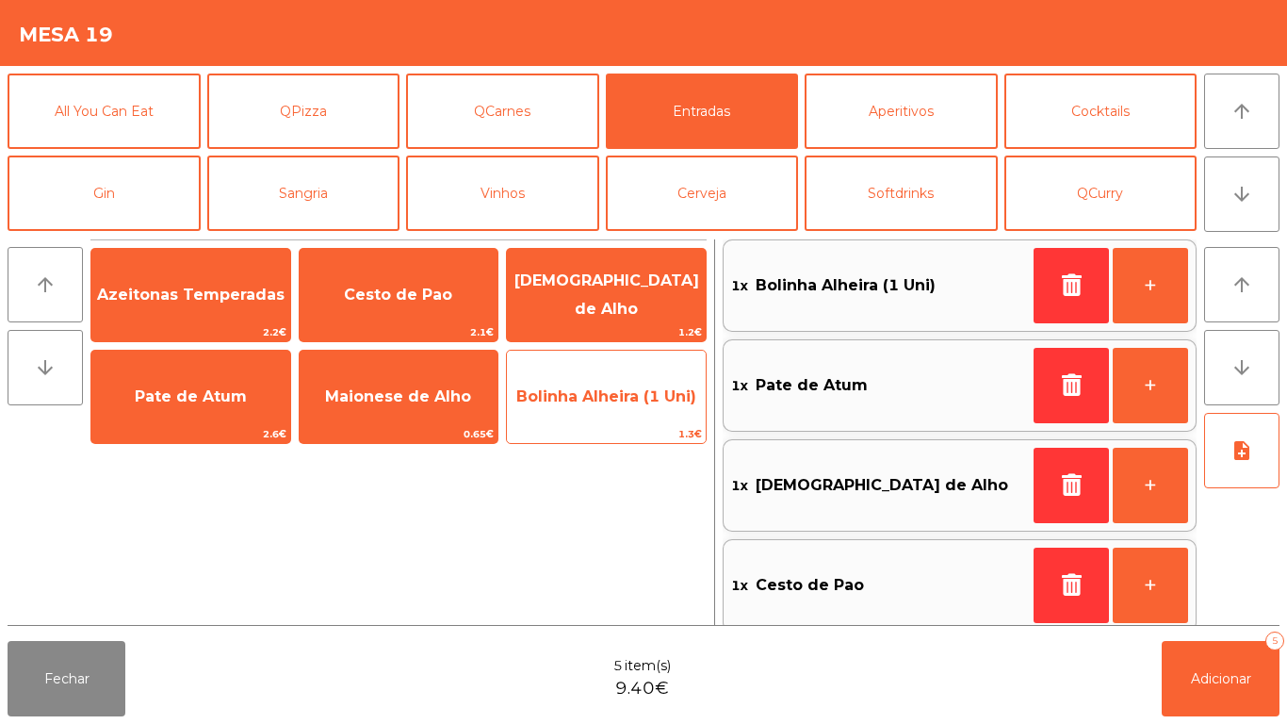
click at [588, 394] on span "Bolinha Alheira (1 Uni)" at bounding box center [606, 396] width 180 height 18
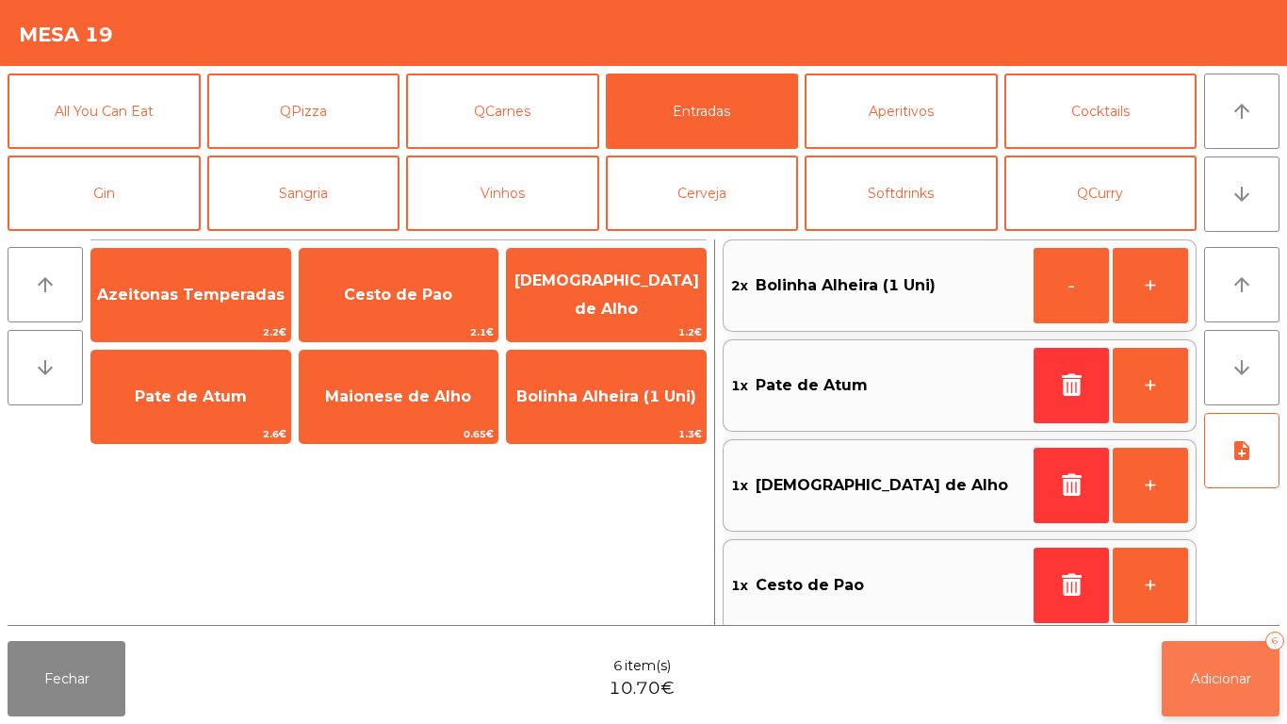
click at [1198, 675] on span "Adicionar" at bounding box center [1221, 678] width 60 height 17
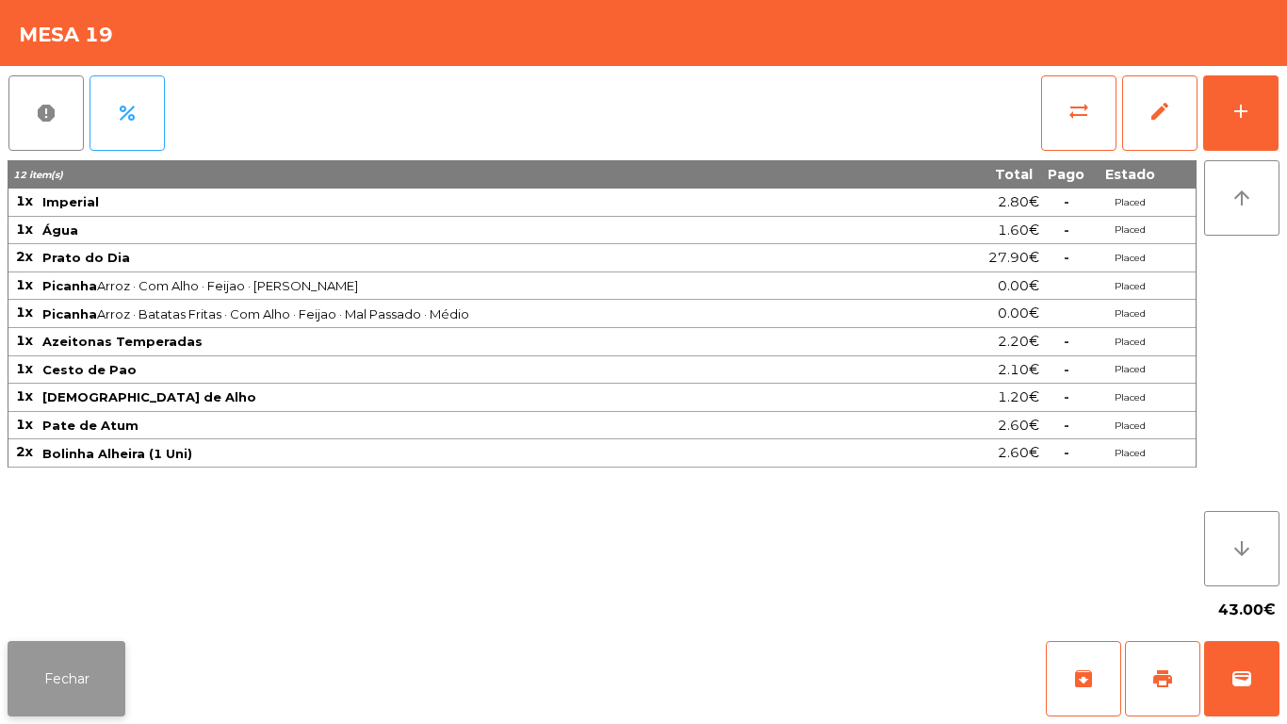
click at [57, 664] on button "Fechar" at bounding box center [67, 678] width 118 height 75
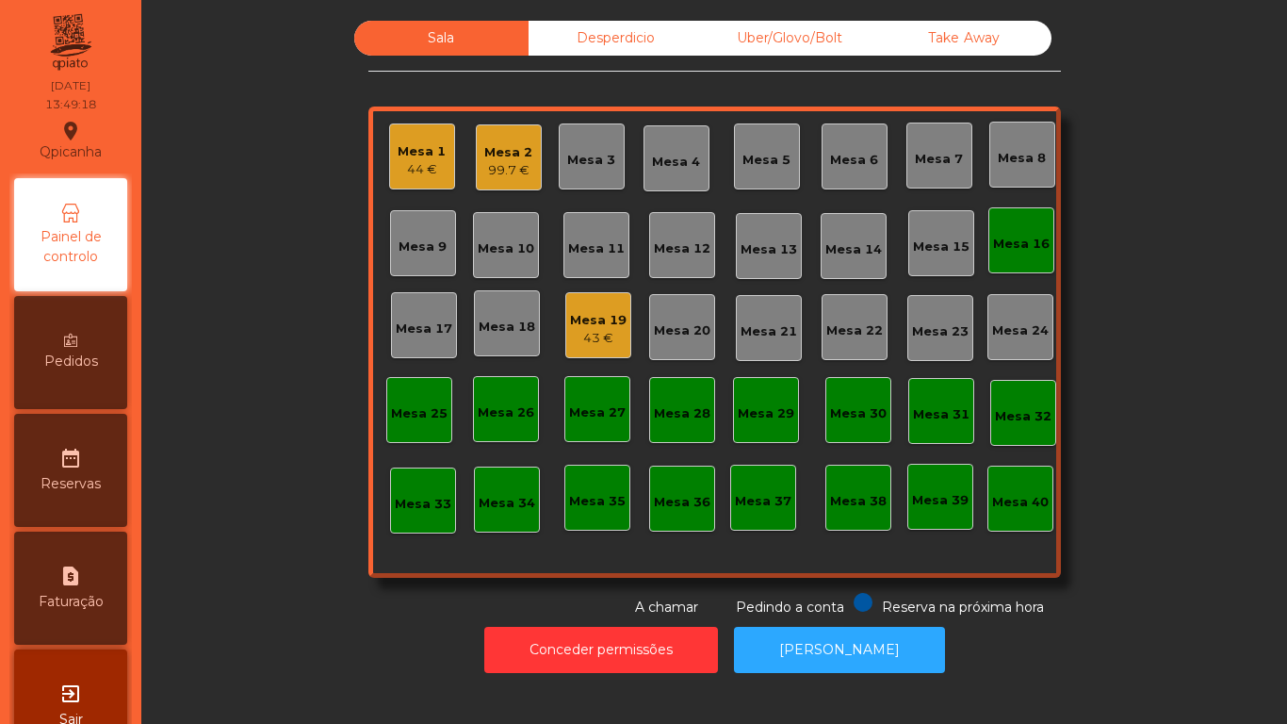
click at [415, 147] on div "Mesa 1" at bounding box center [422, 151] width 48 height 19
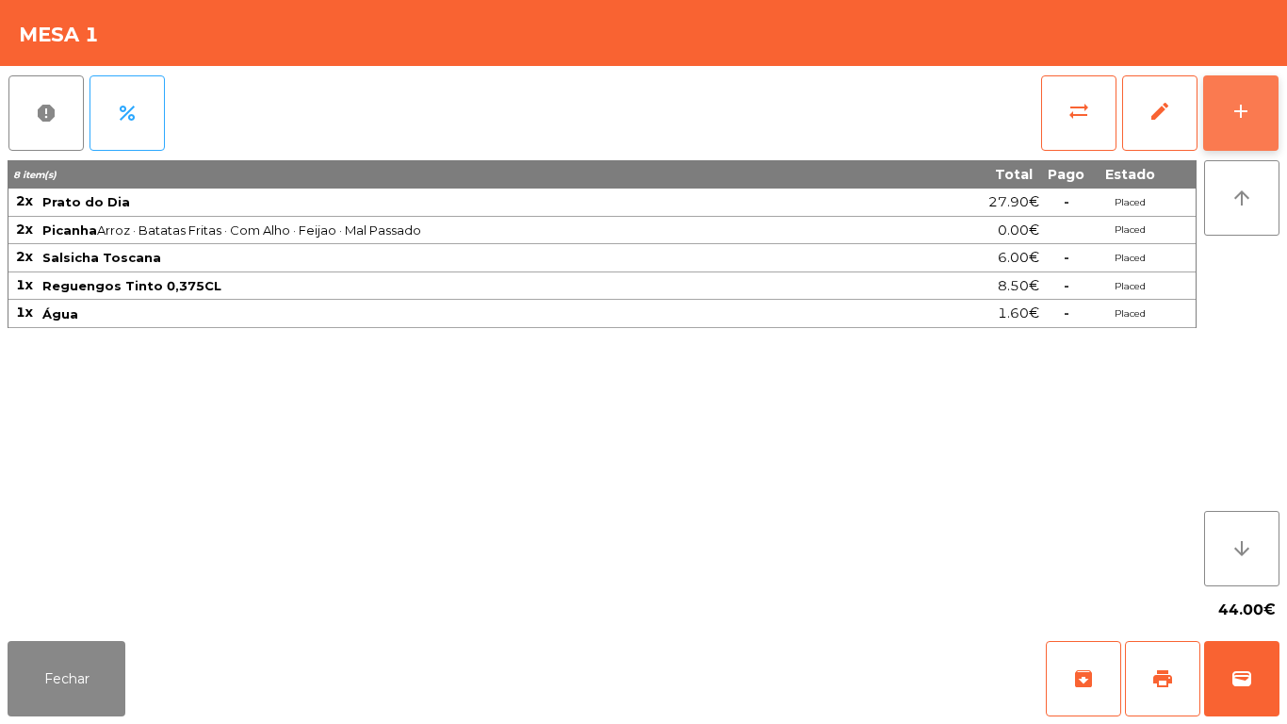
click at [1226, 122] on button "add" at bounding box center [1240, 112] width 75 height 75
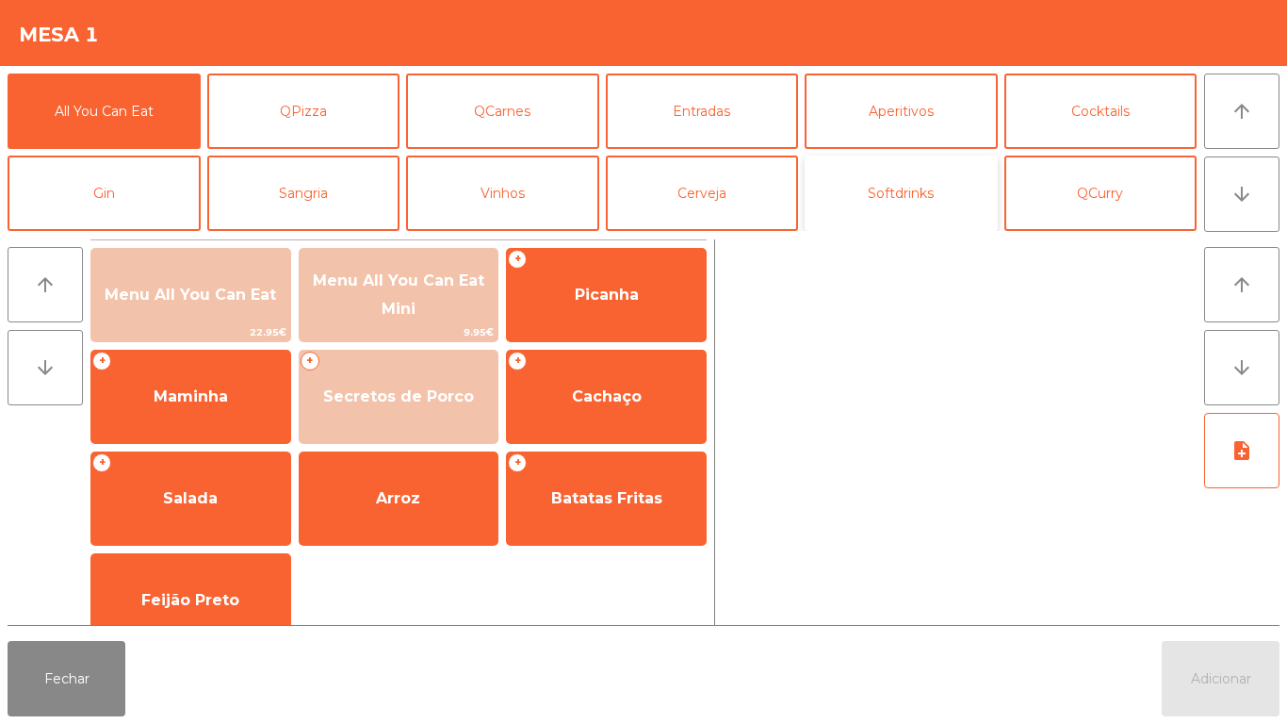
click at [871, 202] on button "Softdrinks" at bounding box center [901, 192] width 193 height 75
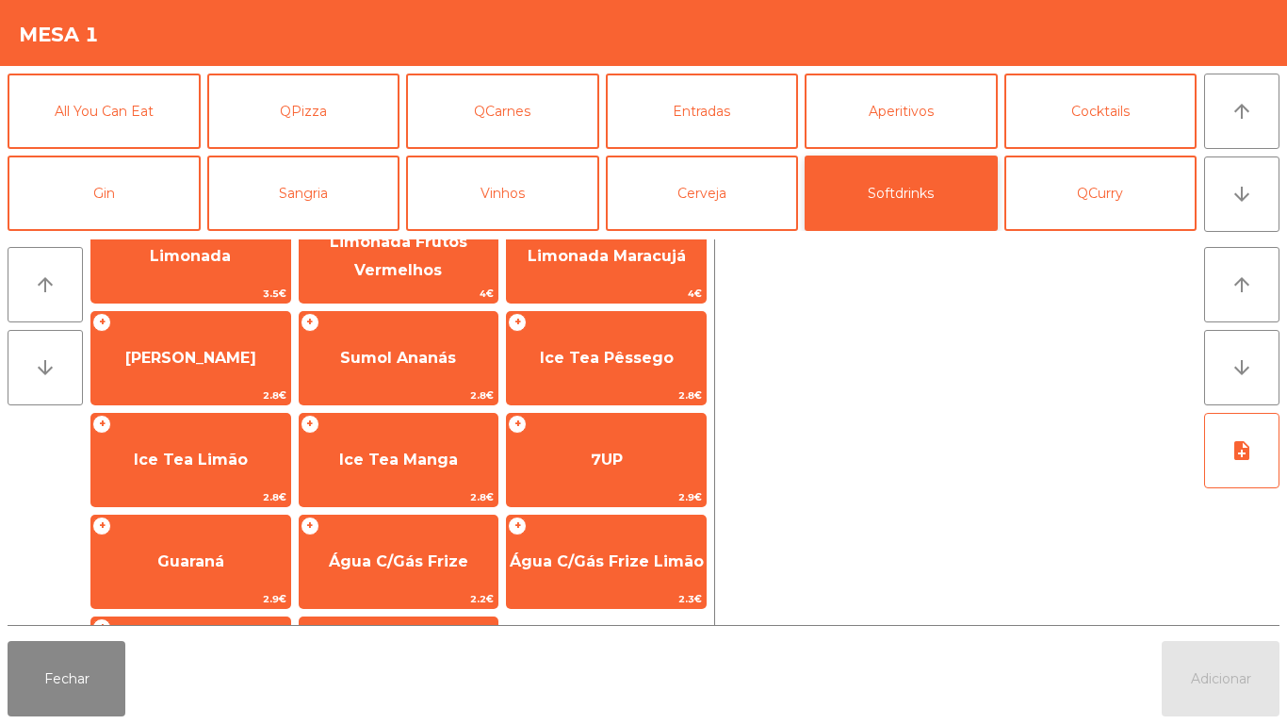
scroll to position [232, 0]
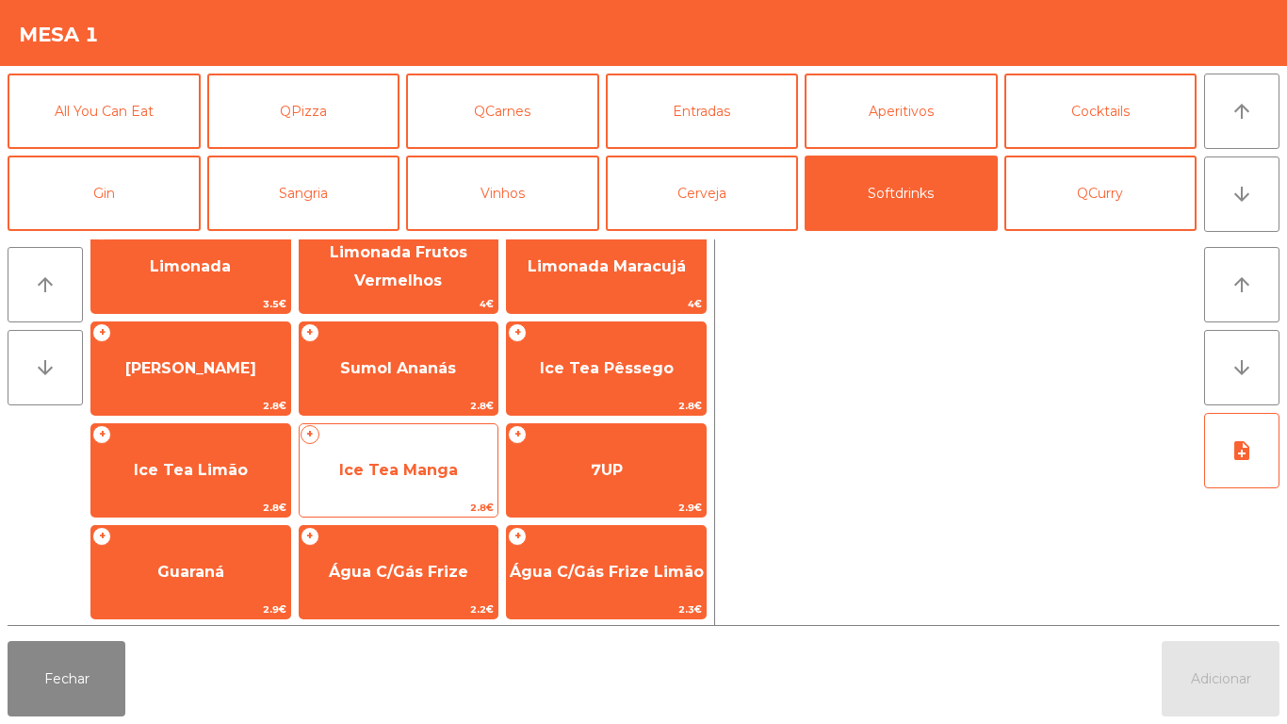
click at [431, 470] on span "Ice Tea Manga" at bounding box center [398, 470] width 119 height 18
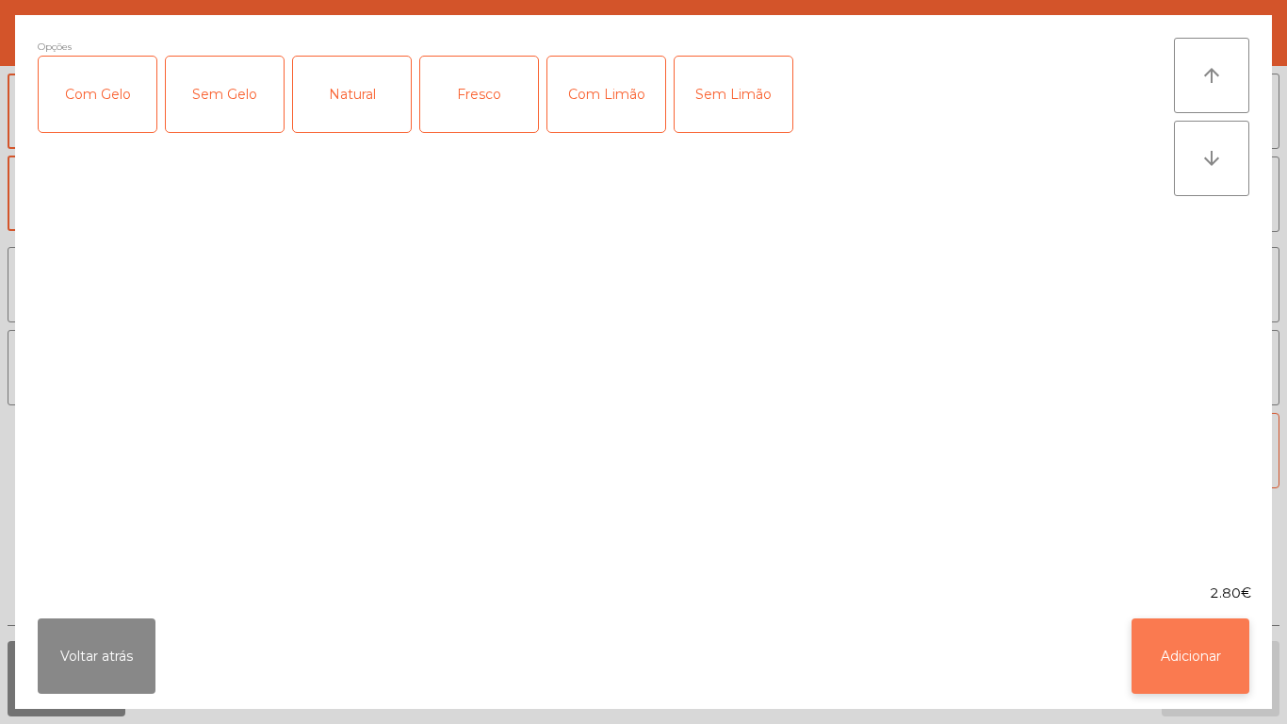
click at [1197, 648] on button "Adicionar" at bounding box center [1190, 655] width 118 height 75
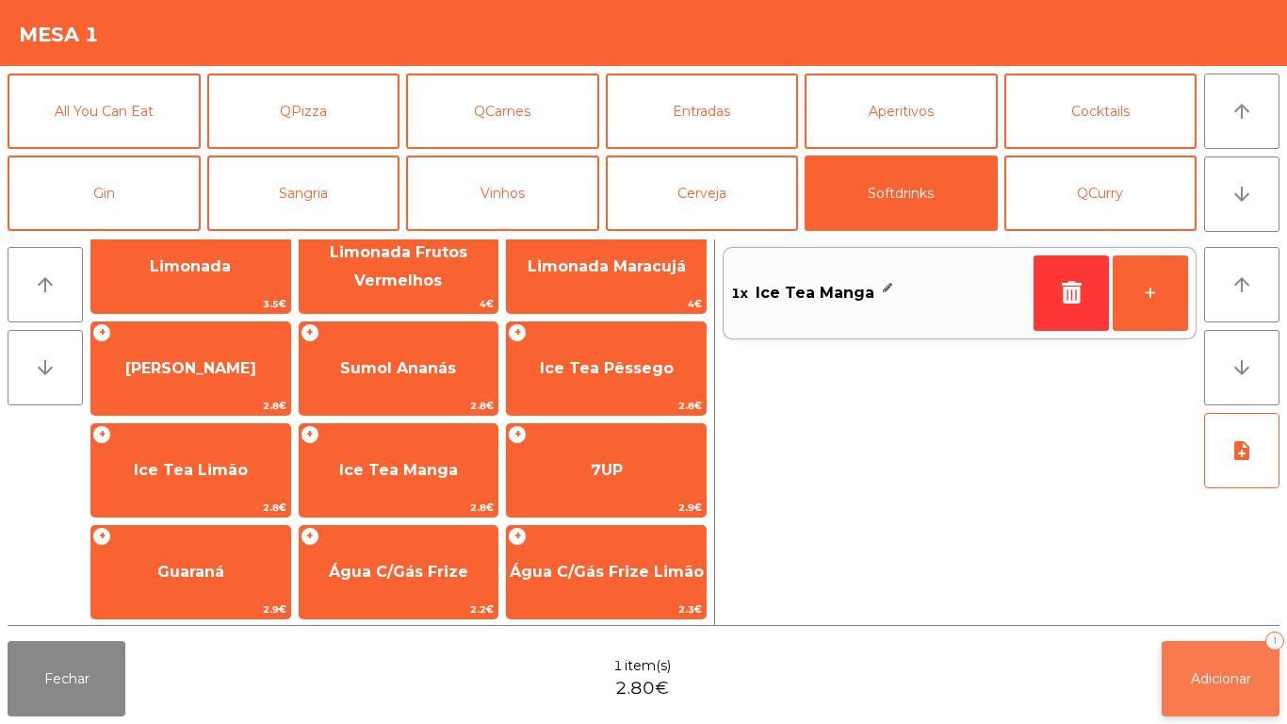
click at [1204, 678] on span "Adicionar" at bounding box center [1221, 678] width 60 height 17
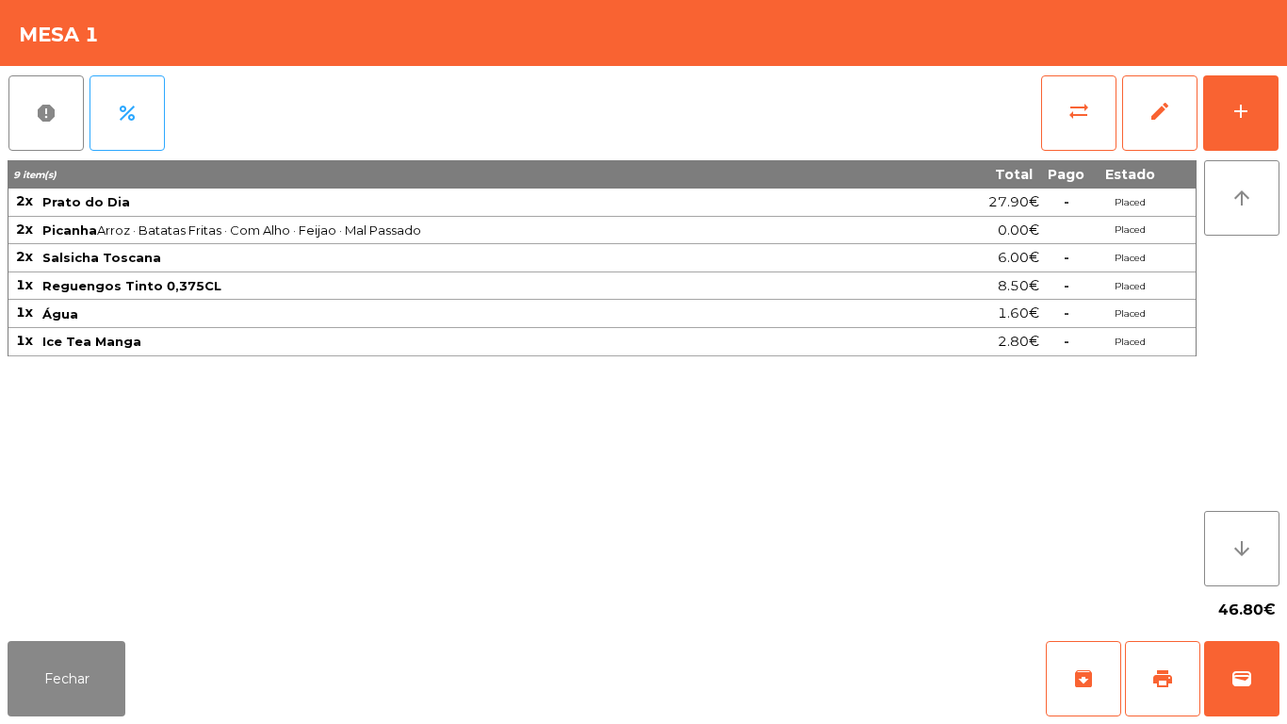
click at [89, 723] on div "Fechar archive print wallet" at bounding box center [643, 678] width 1287 height 90
click at [92, 669] on button "Fechar" at bounding box center [67, 678] width 118 height 75
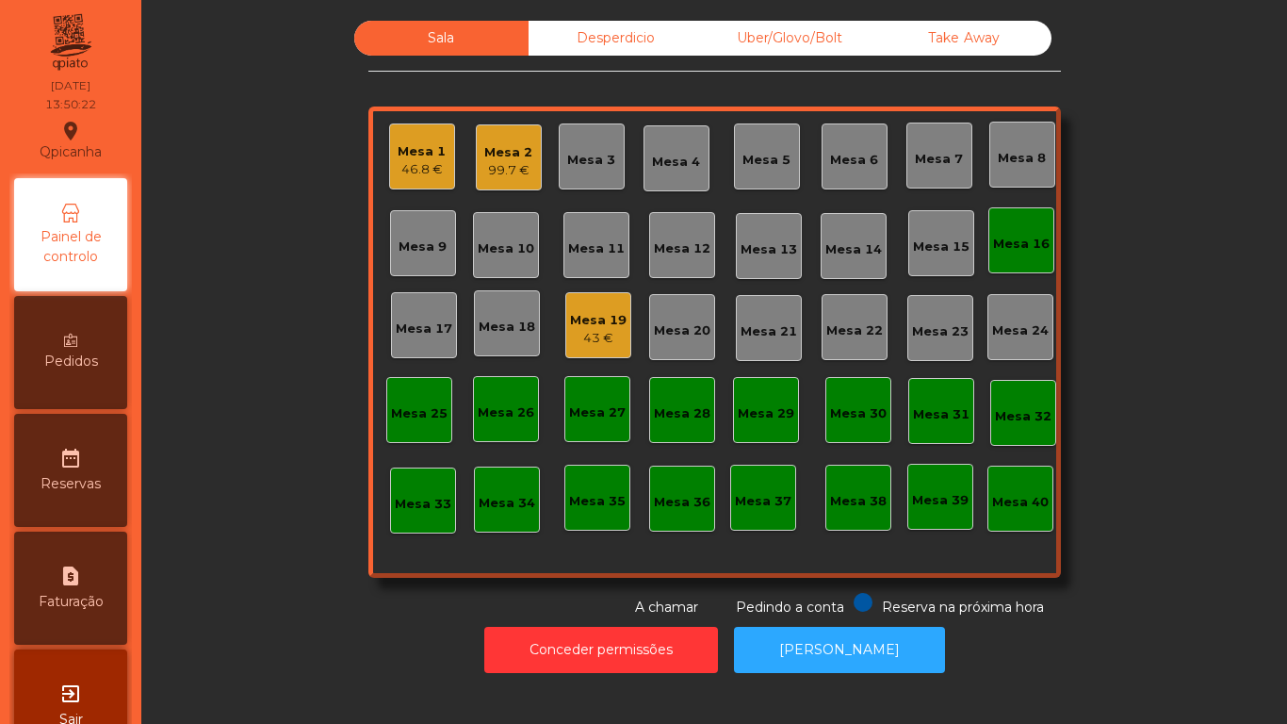
click at [593, 332] on div "43 €" at bounding box center [598, 338] width 57 height 19
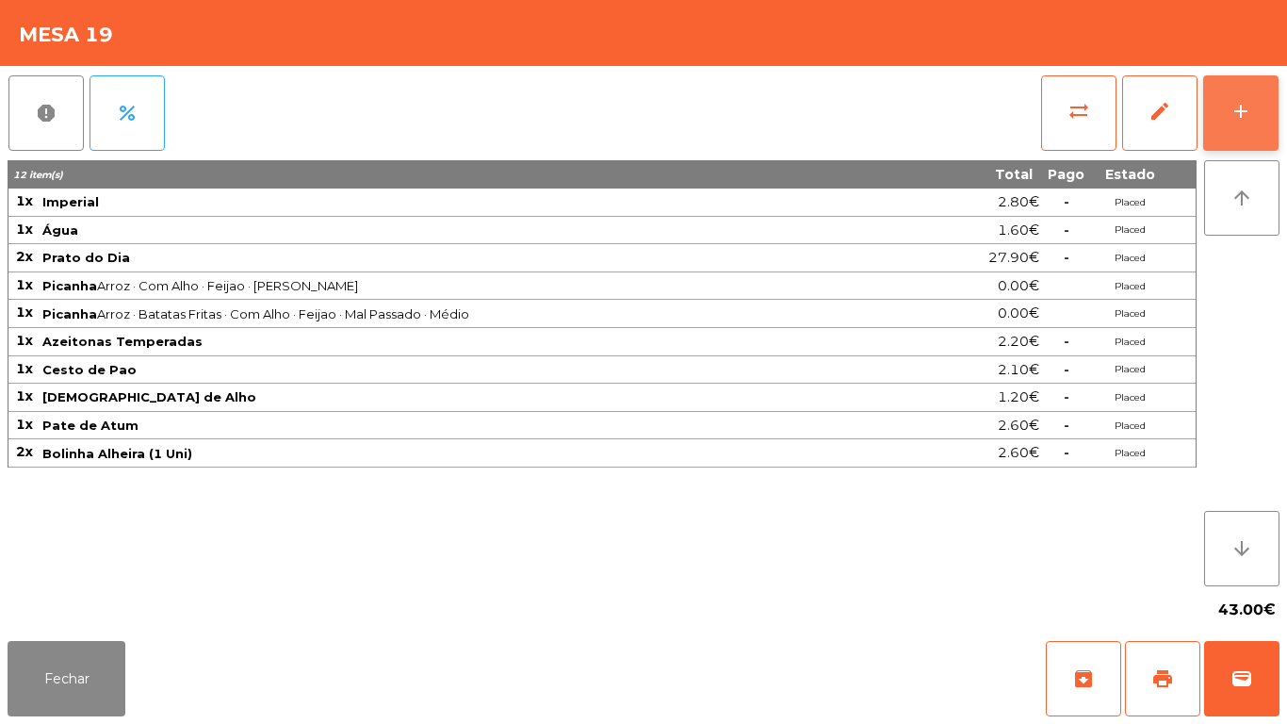
click at [1222, 115] on button "add" at bounding box center [1240, 112] width 75 height 75
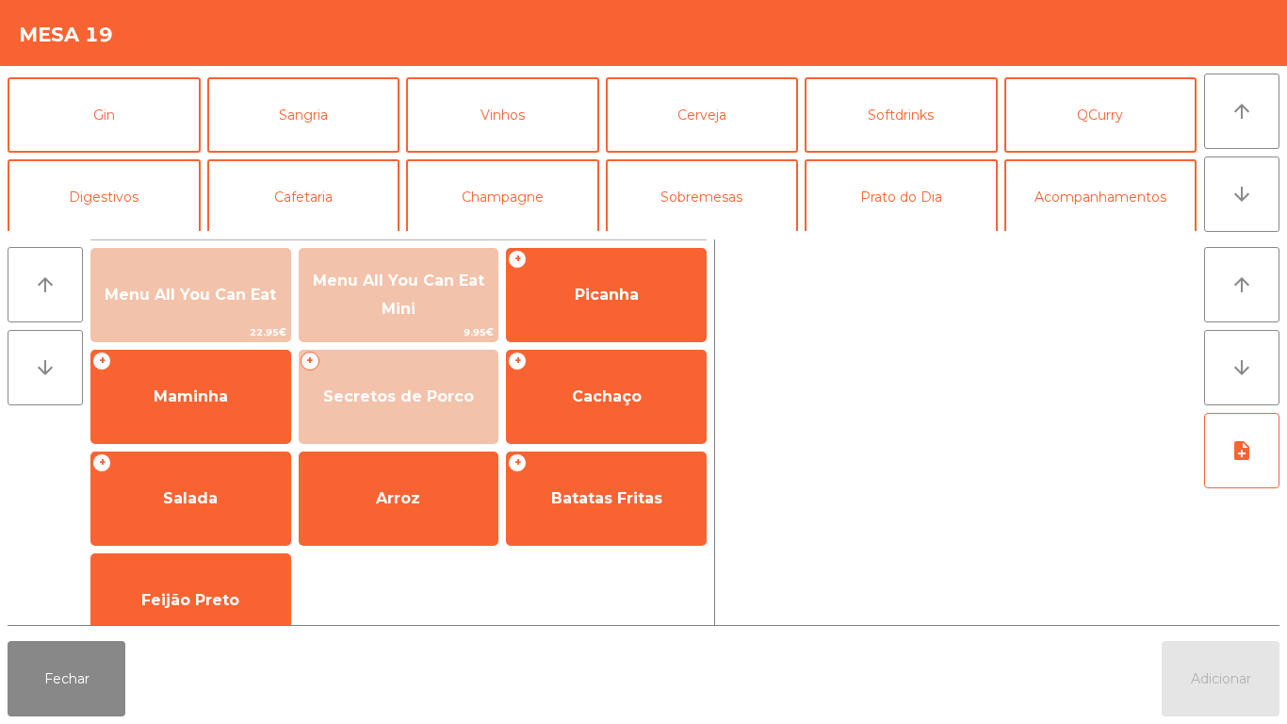
scroll to position [109, 0]
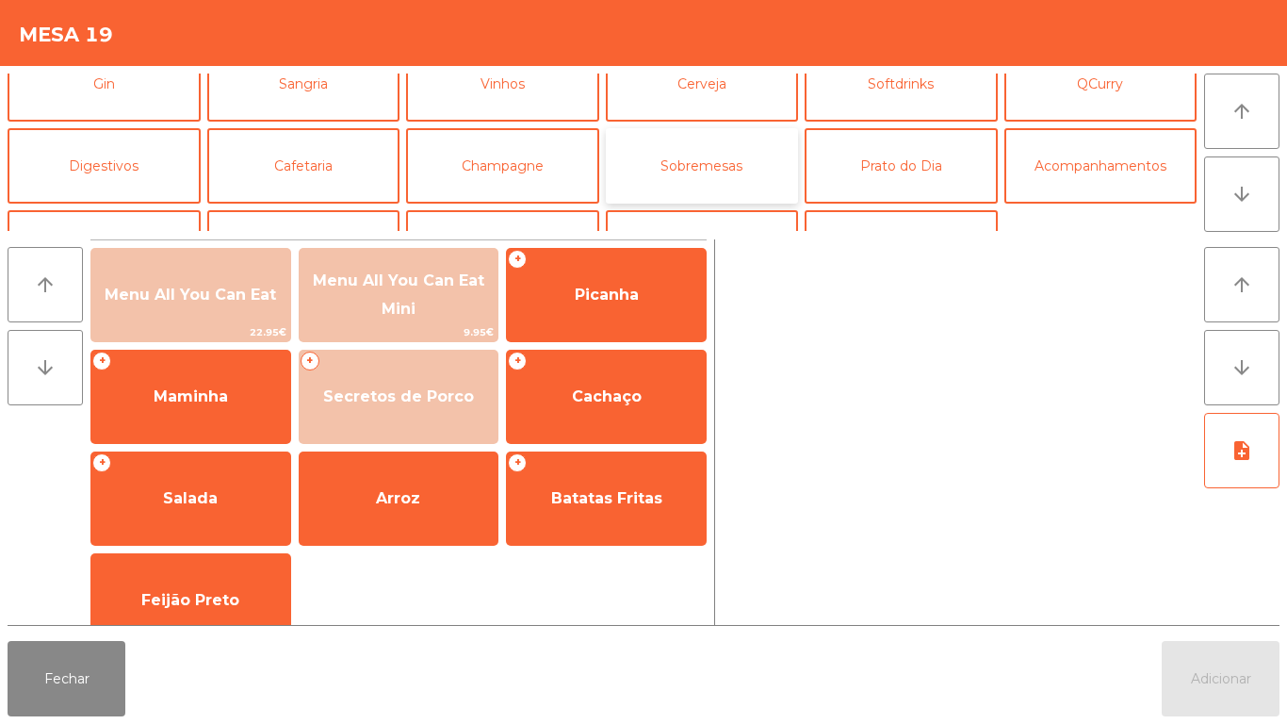
click at [708, 174] on button "Sobremesas" at bounding box center [702, 165] width 193 height 75
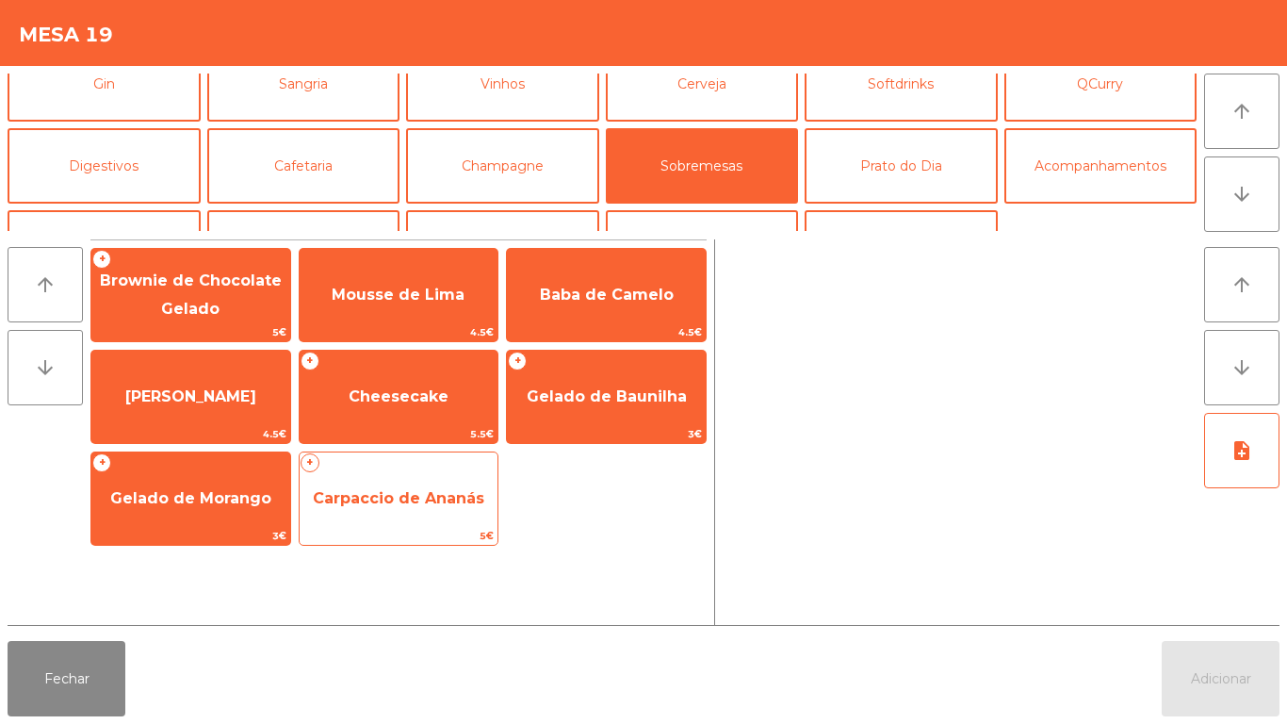
click at [376, 507] on span "Carpaccio de Ananás" at bounding box center [399, 498] width 199 height 51
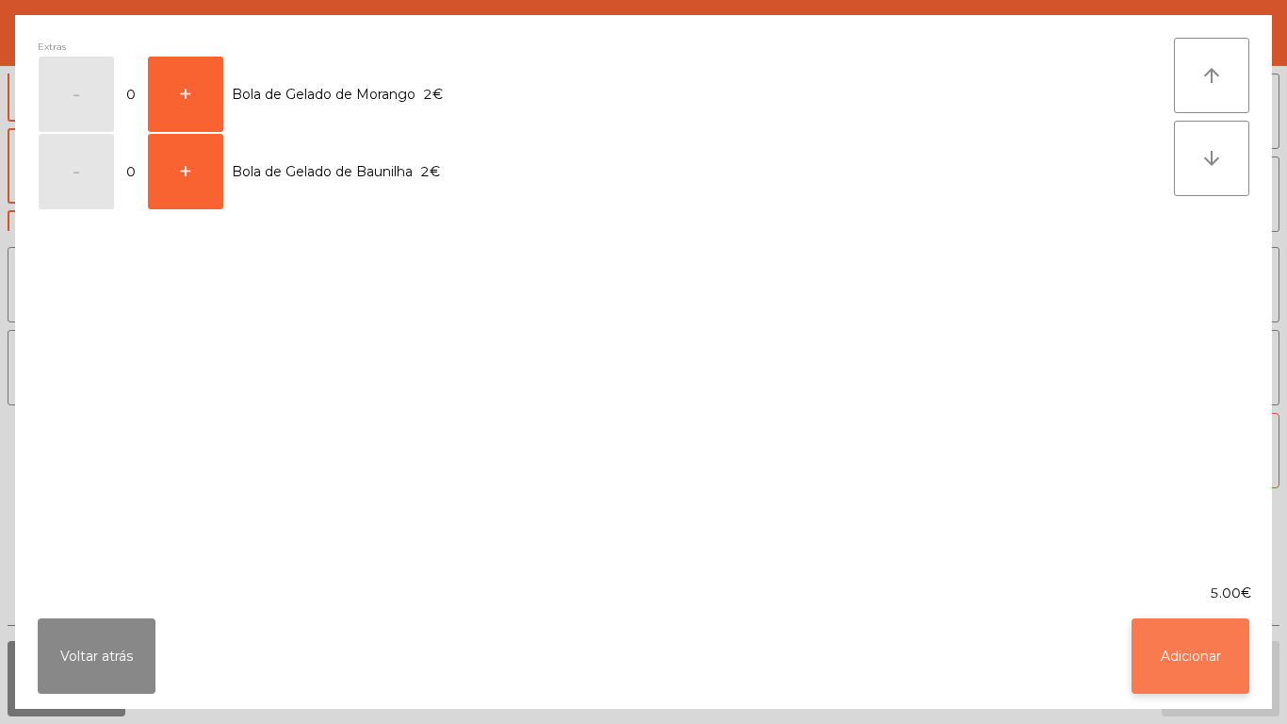
click at [1186, 646] on button "Adicionar" at bounding box center [1190, 655] width 118 height 75
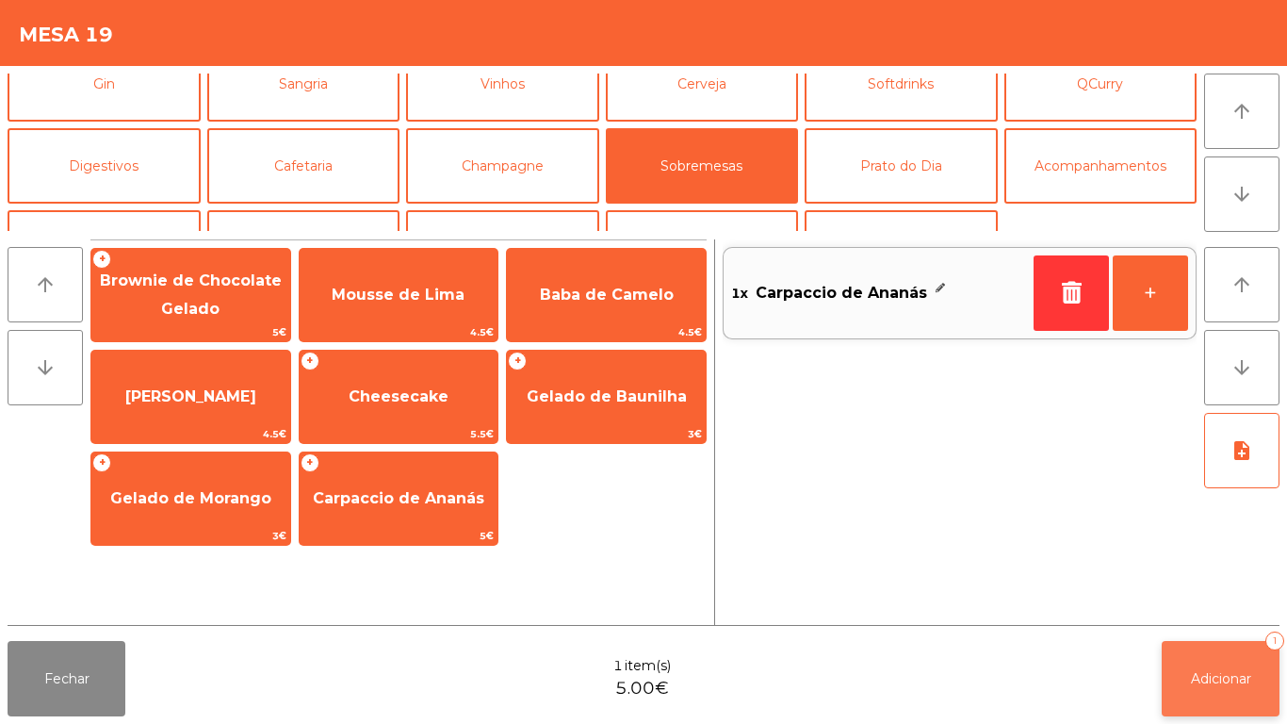
click at [1217, 674] on span "Adicionar" at bounding box center [1221, 678] width 60 height 17
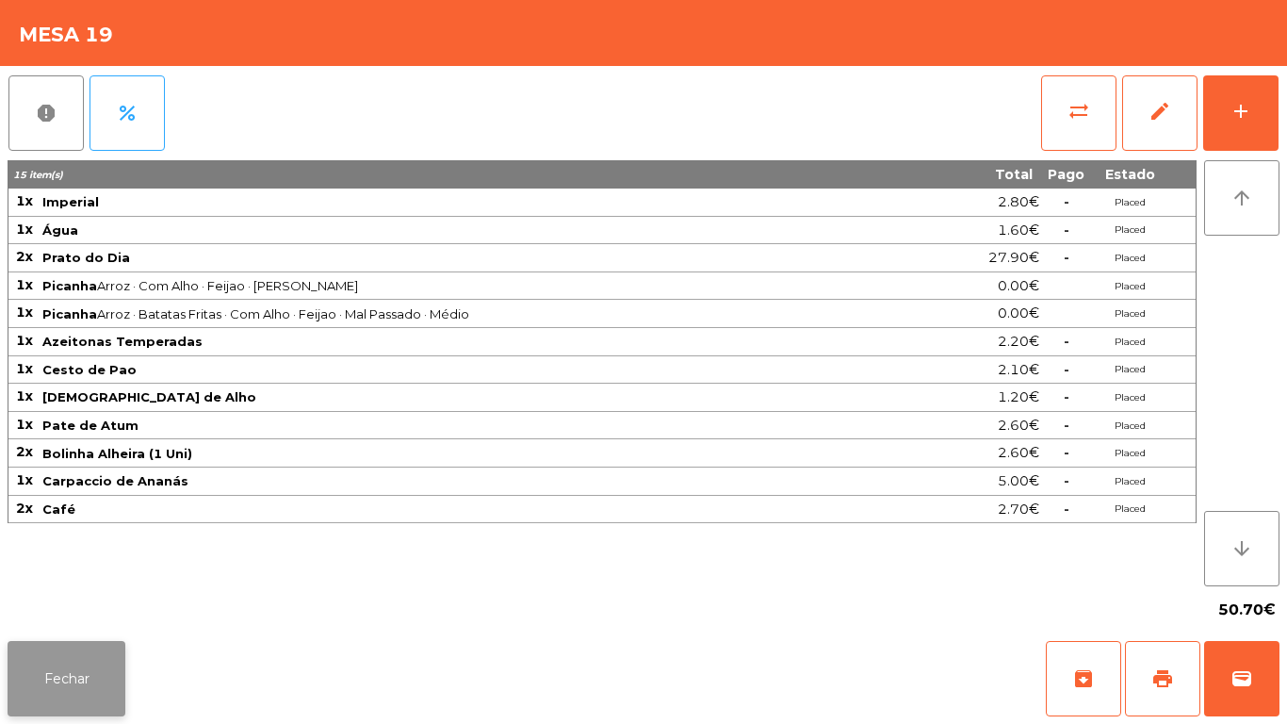
click at [72, 679] on button "Fechar" at bounding box center [67, 678] width 118 height 75
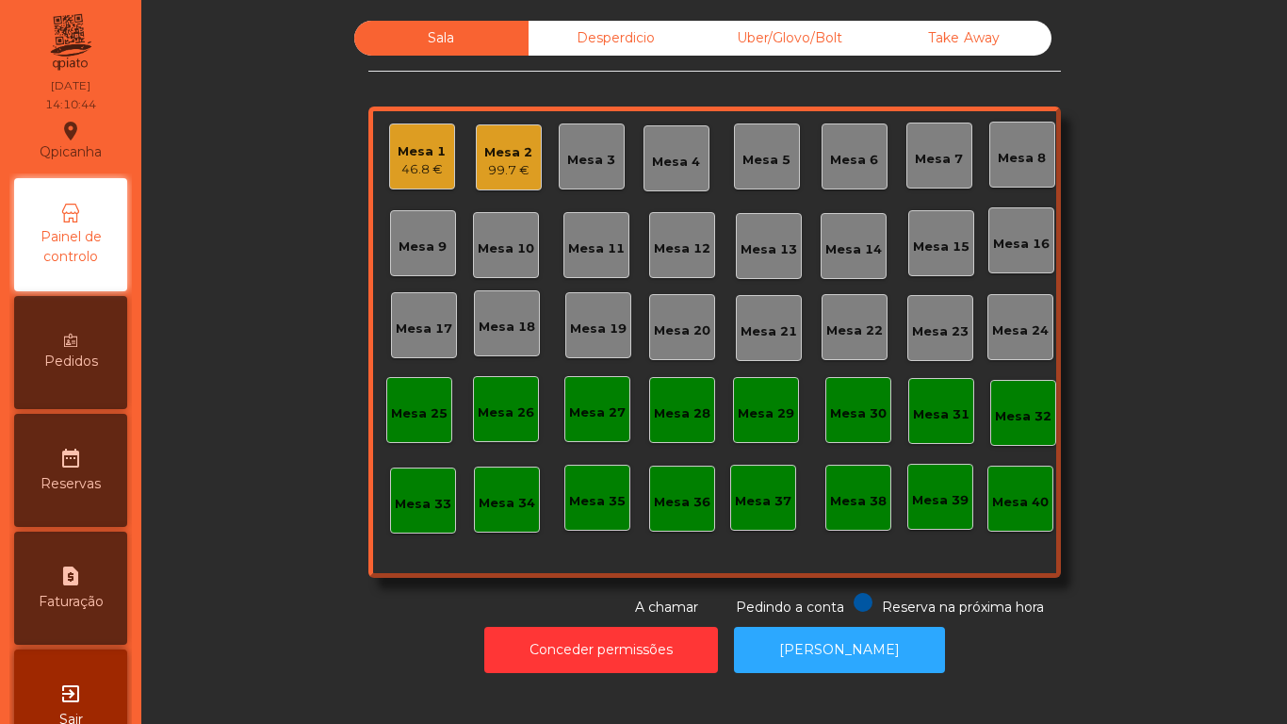
click at [501, 173] on div "99.7 €" at bounding box center [508, 170] width 48 height 19
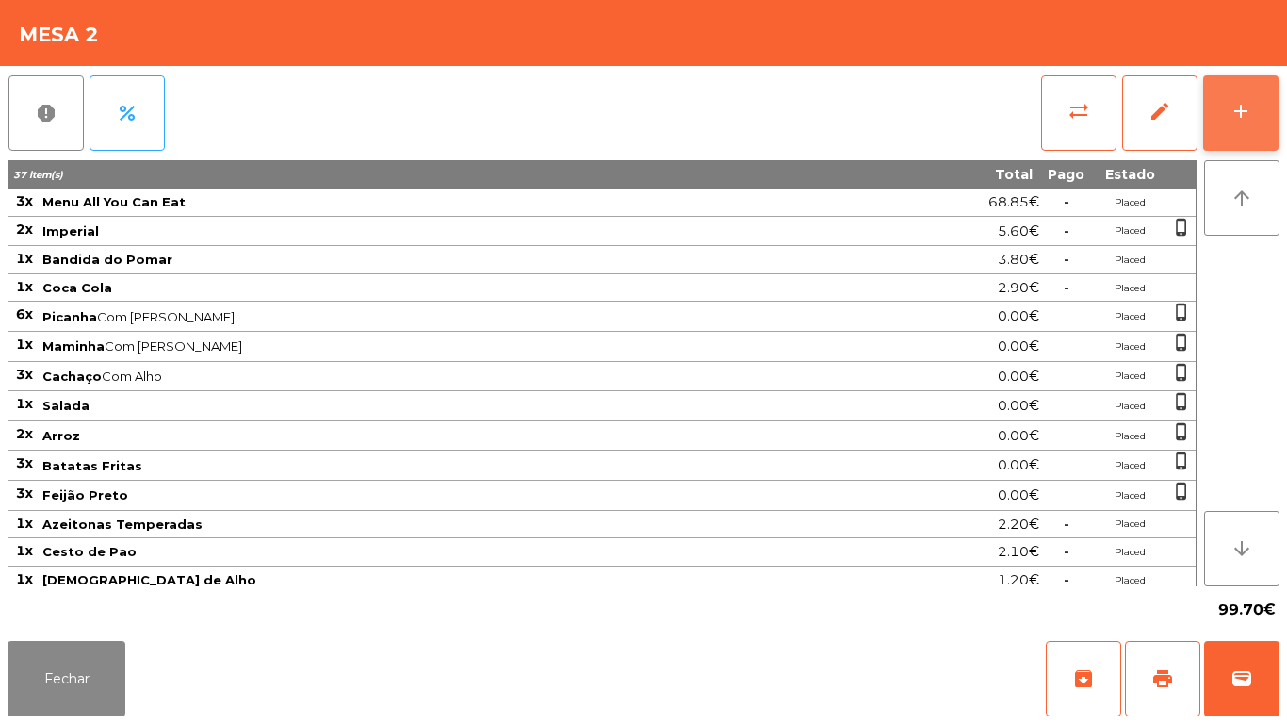
click at [1231, 84] on button "add" at bounding box center [1240, 112] width 75 height 75
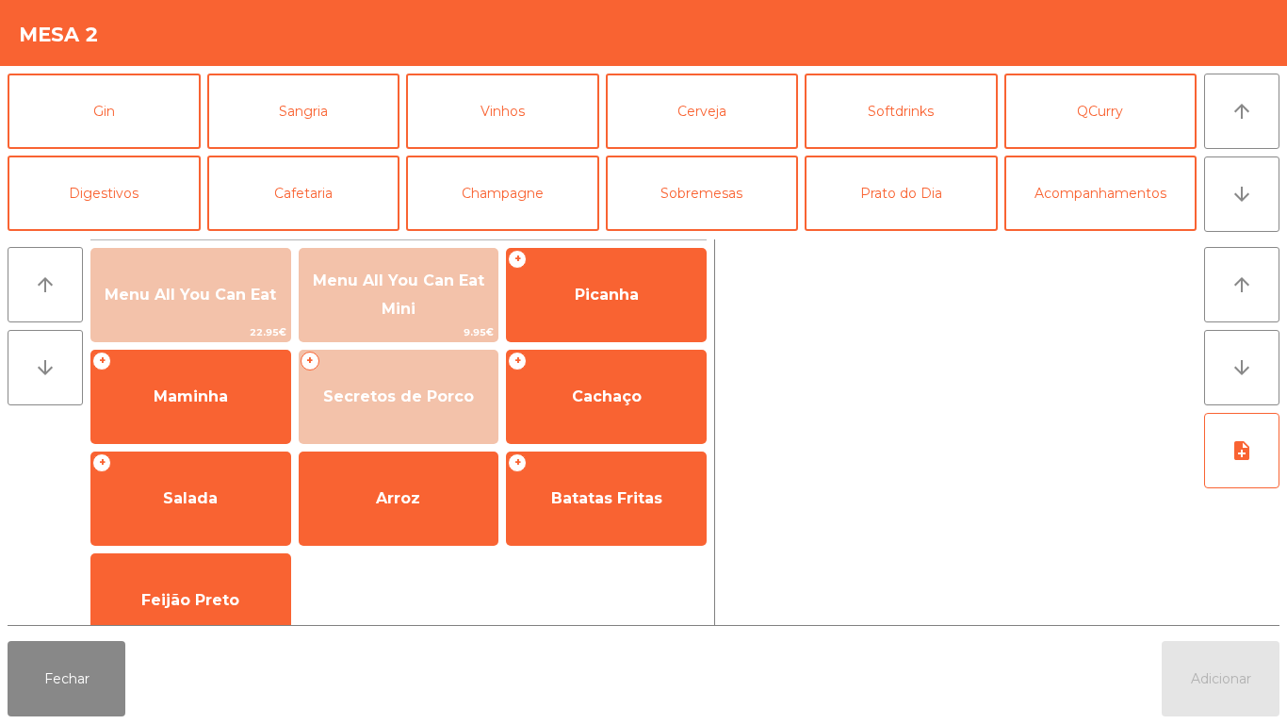
scroll to position [97, 0]
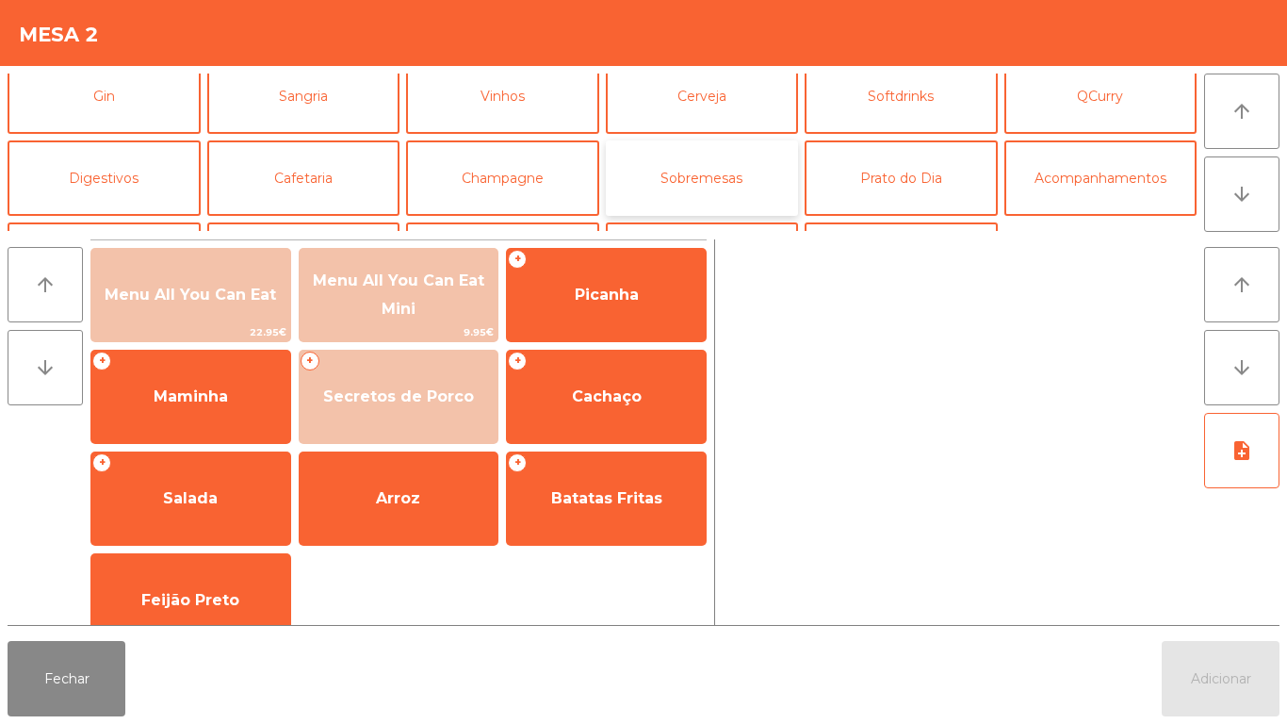
click at [713, 198] on button "Sobremesas" at bounding box center [702, 177] width 193 height 75
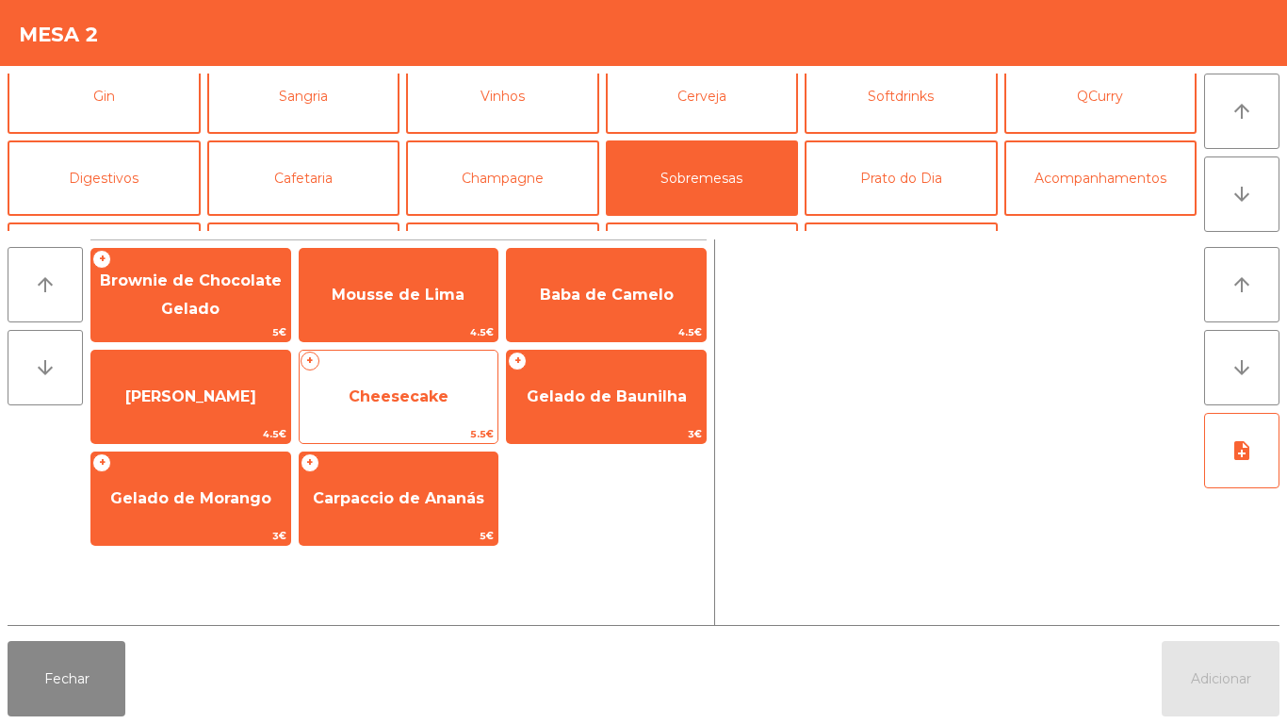
click at [390, 410] on span "Cheesecake" at bounding box center [399, 396] width 199 height 51
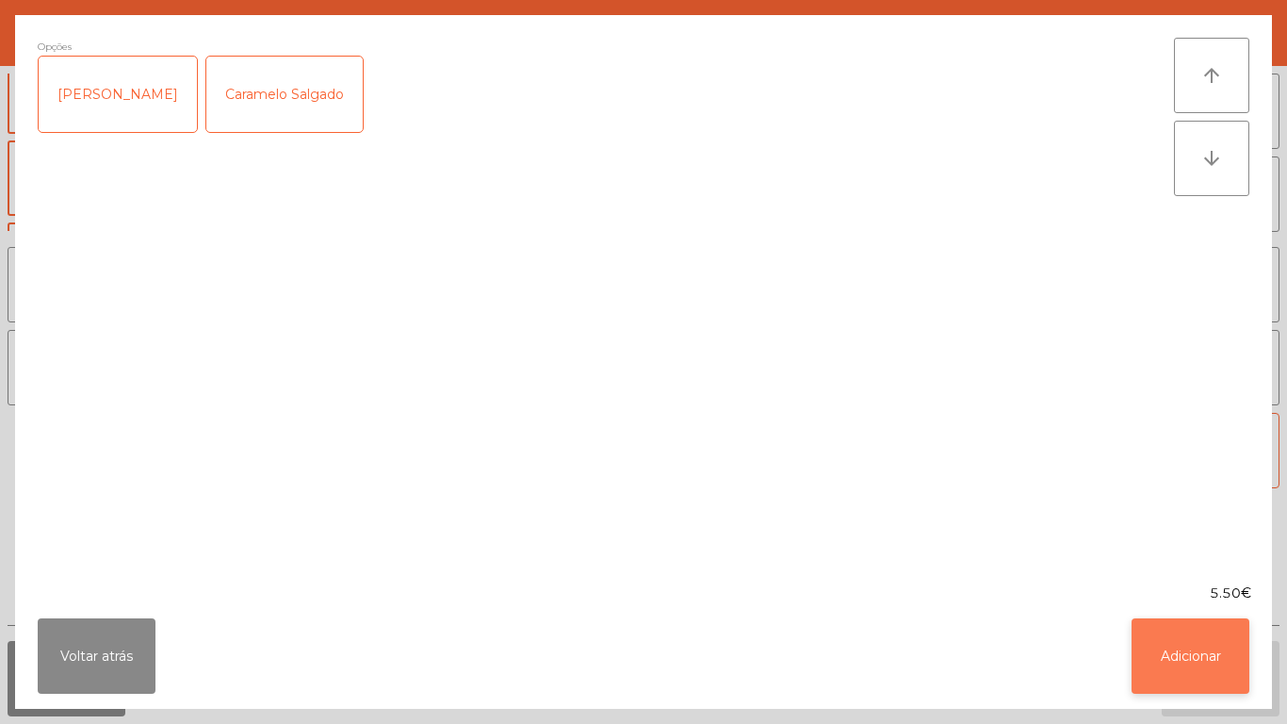
click at [1184, 628] on button "Adicionar" at bounding box center [1190, 655] width 118 height 75
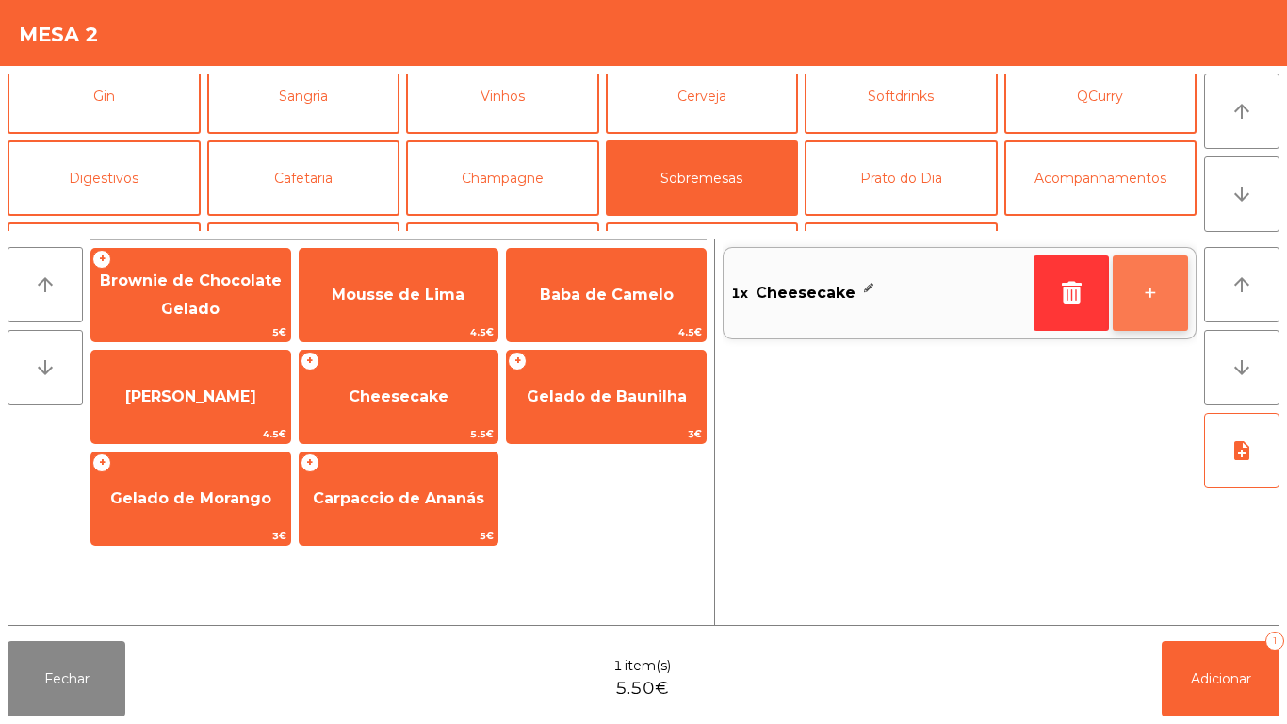
click at [1141, 285] on button "+" at bounding box center [1150, 292] width 75 height 75
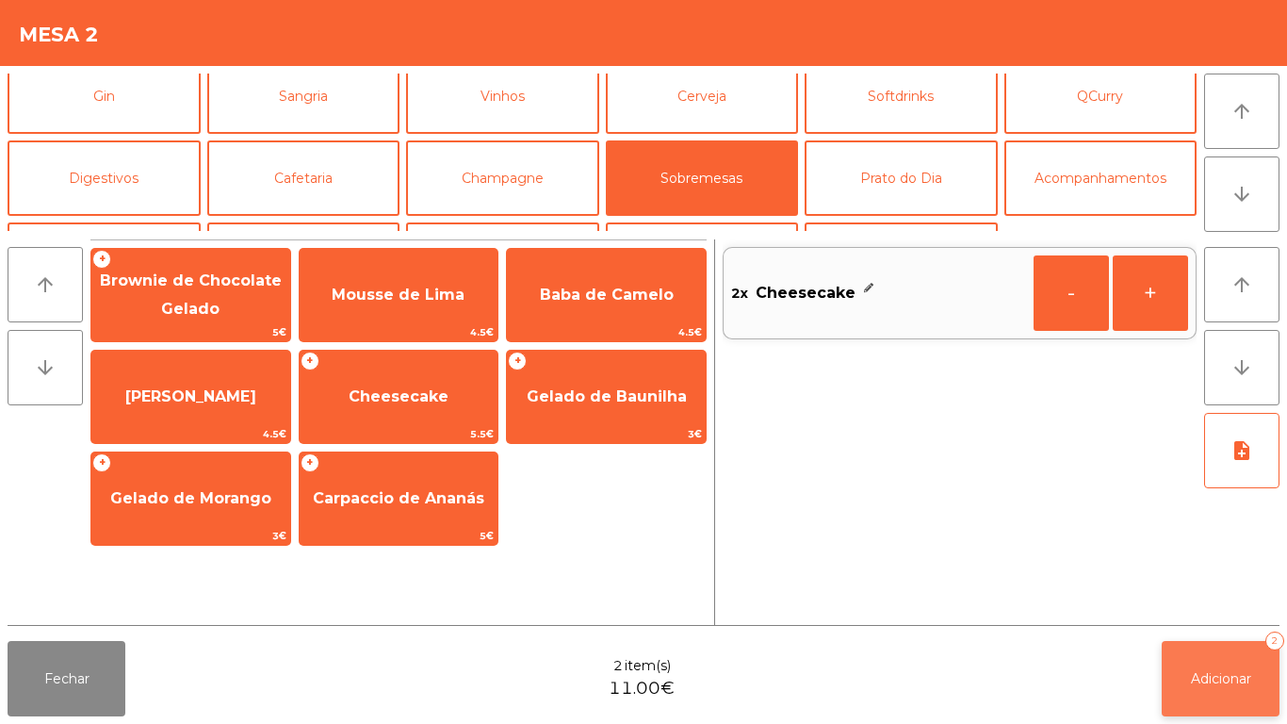
click at [1251, 654] on button "Adicionar 2" at bounding box center [1221, 678] width 118 height 75
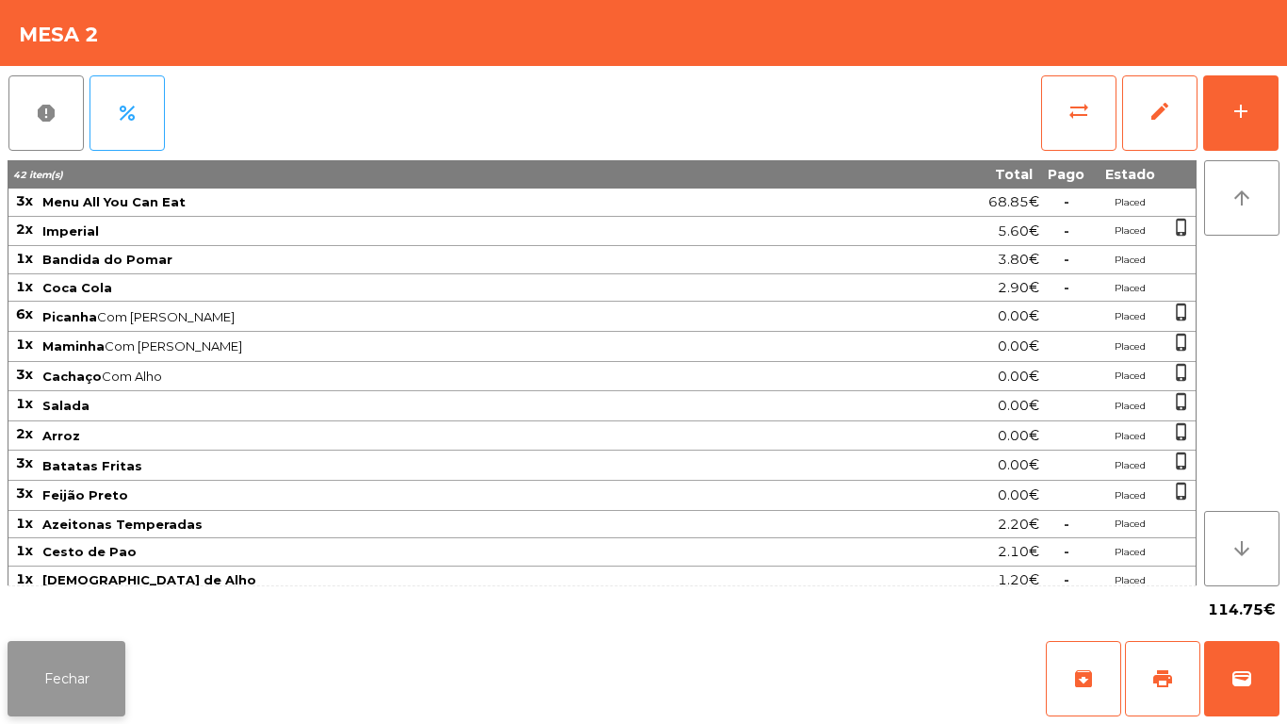
click at [91, 681] on button "Fechar" at bounding box center [67, 678] width 118 height 75
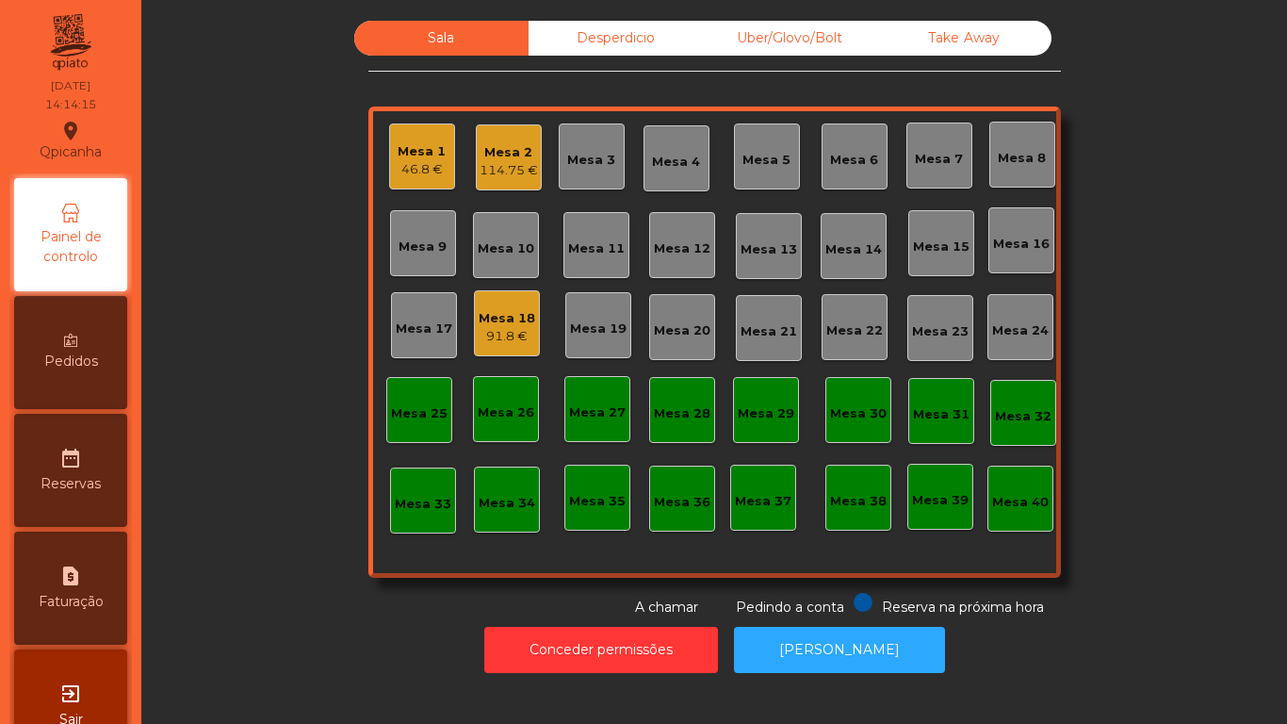
click at [504, 324] on div "Mesa 18" at bounding box center [507, 318] width 57 height 19
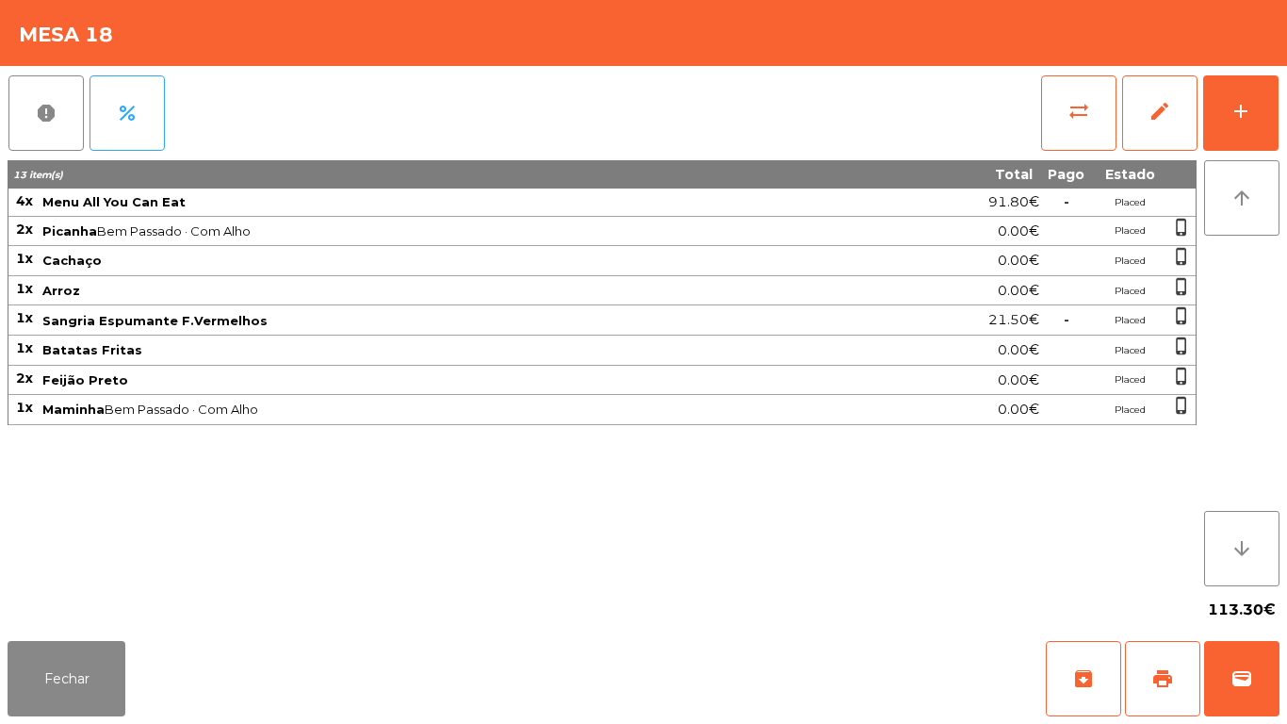
click at [81, 723] on div "Fechar archive print wallet" at bounding box center [643, 678] width 1287 height 90
click at [64, 675] on button "Fechar" at bounding box center [67, 678] width 118 height 75
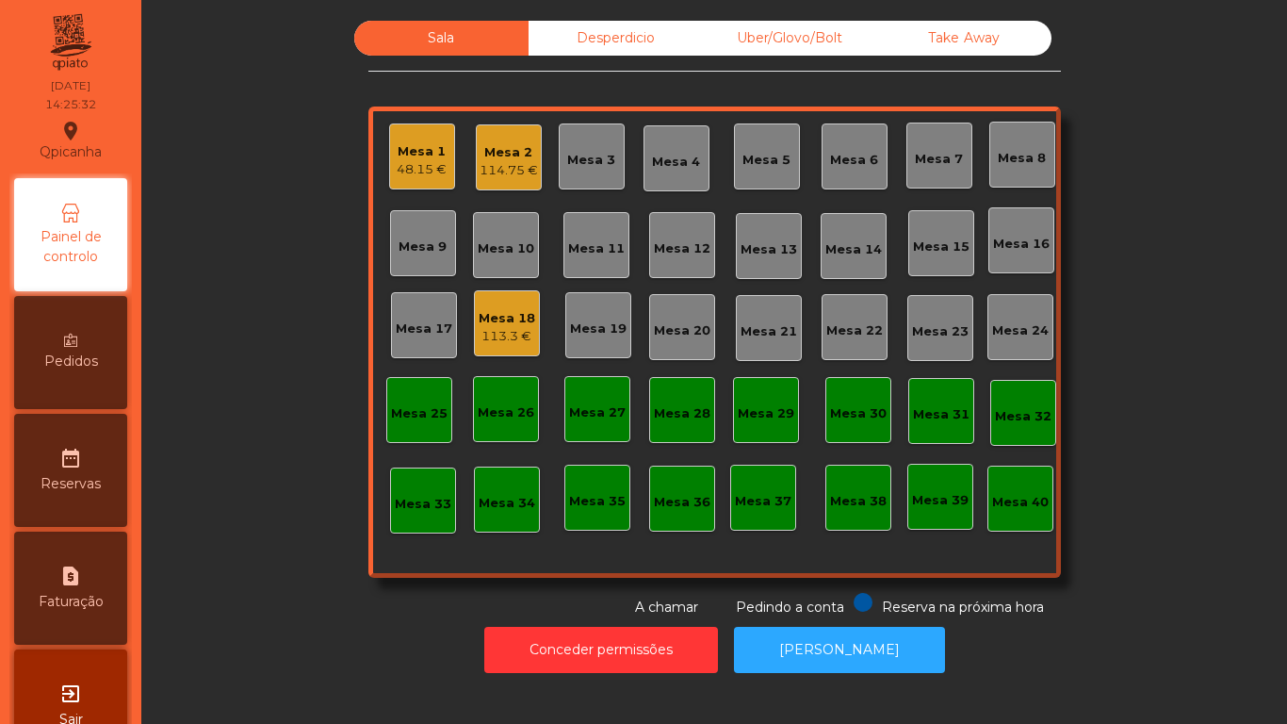
click at [414, 184] on div "Mesa 1 48.15 €" at bounding box center [422, 156] width 66 height 66
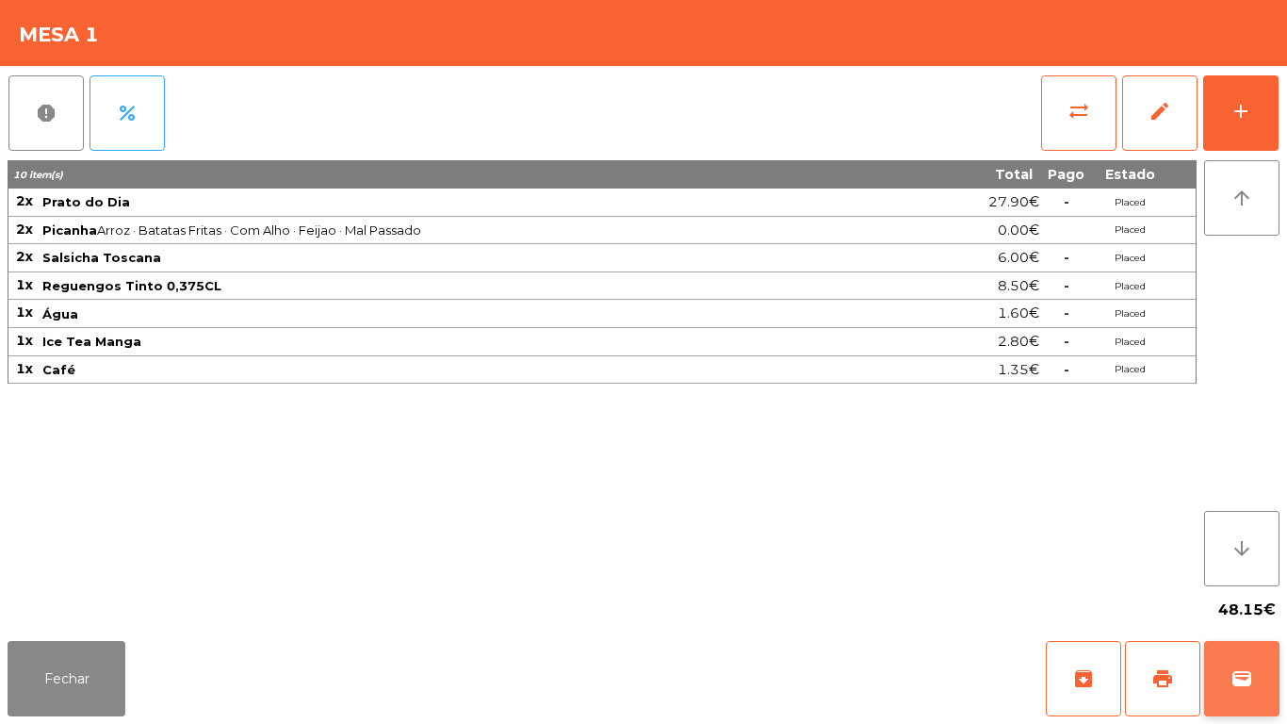
click at [1245, 672] on span "wallet" at bounding box center [1241, 678] width 23 height 23
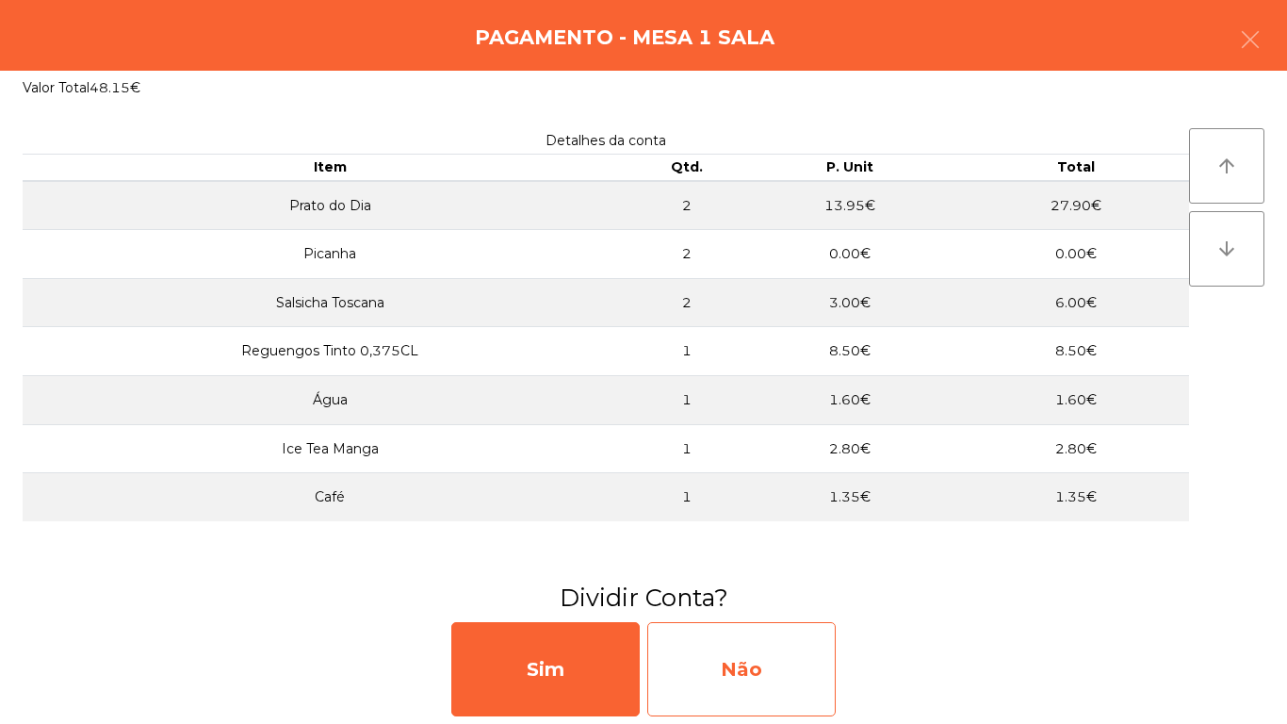
click at [802, 659] on div "Não" at bounding box center [741, 669] width 188 height 94
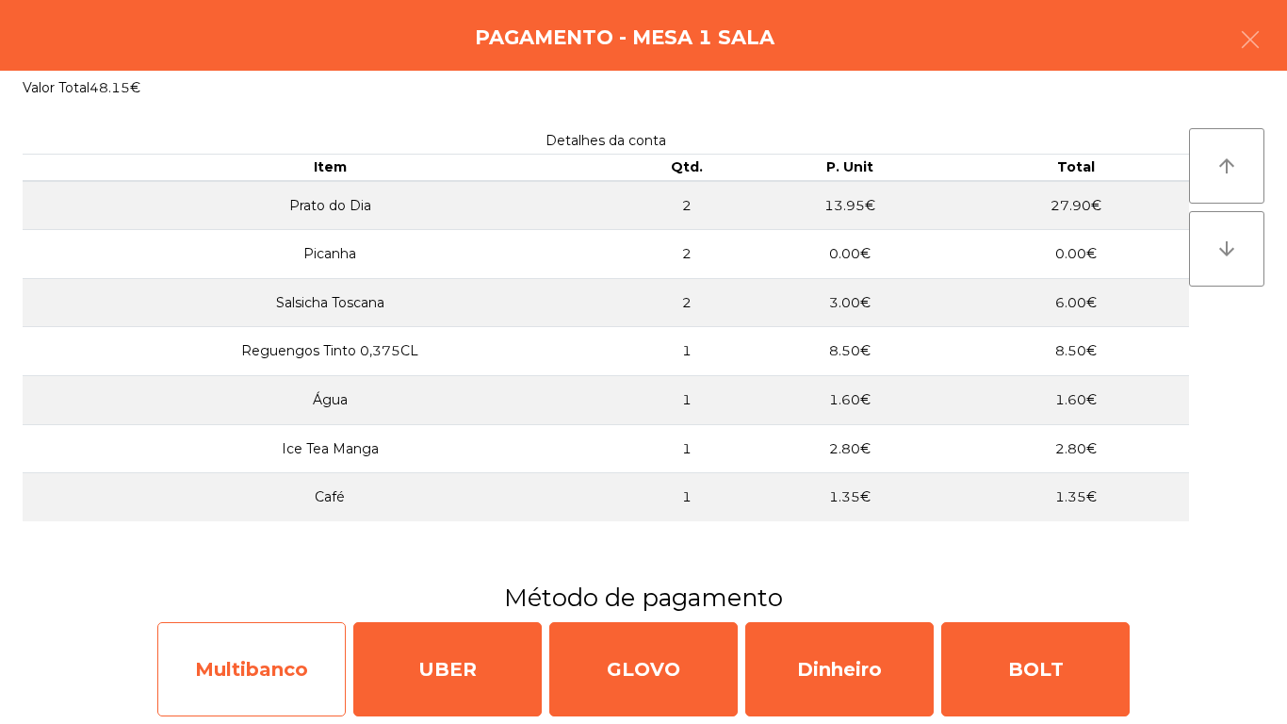
click at [270, 677] on div "Multibanco" at bounding box center [251, 669] width 188 height 94
select select "**"
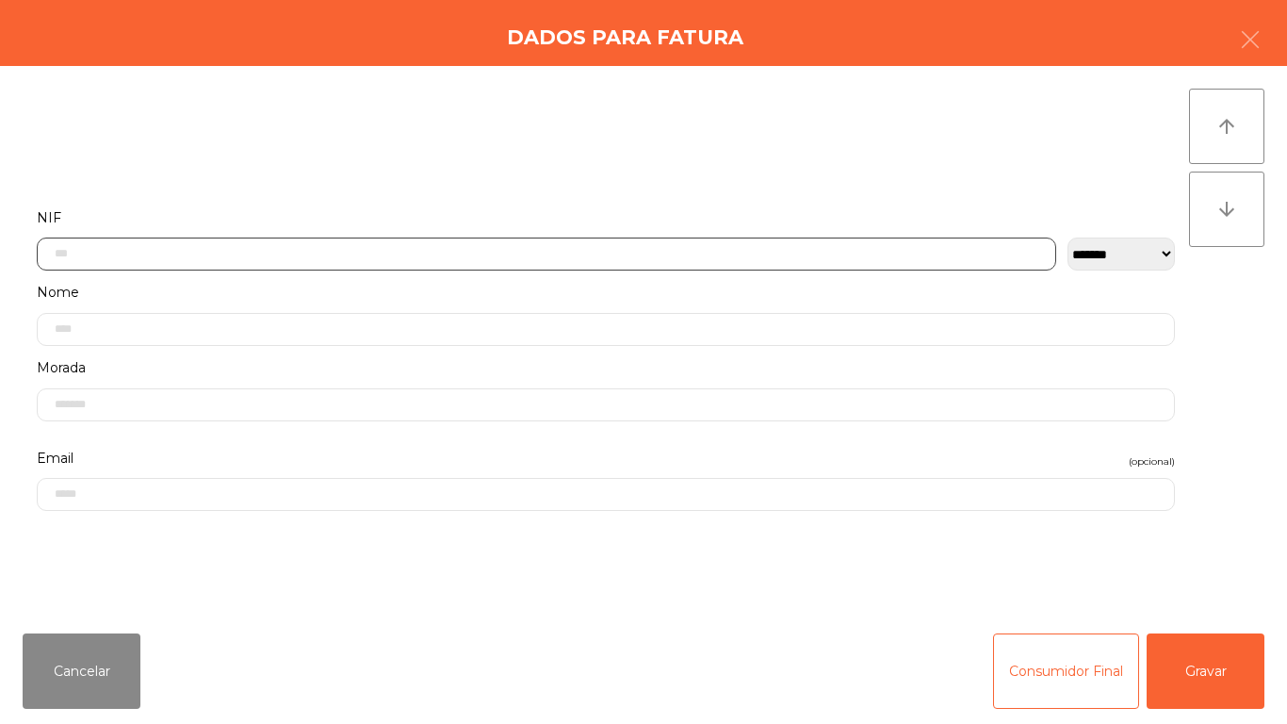
click at [101, 257] on input "text" at bounding box center [546, 253] width 1019 height 33
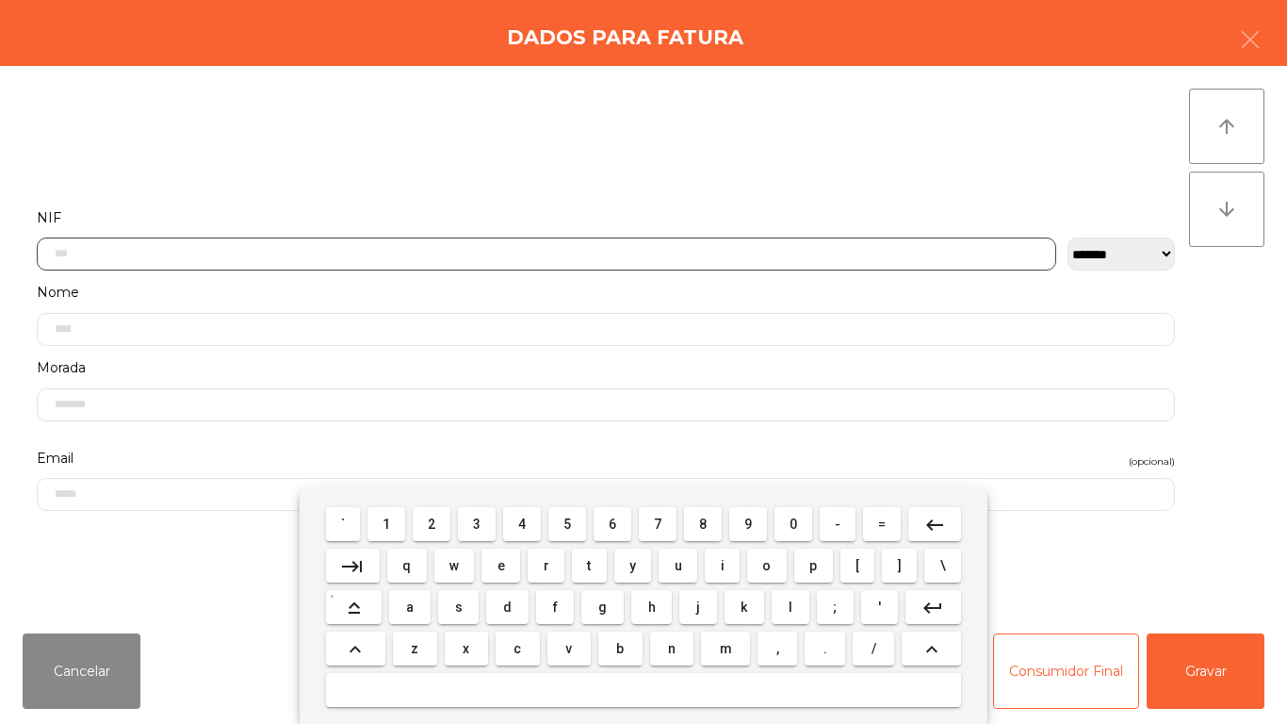
scroll to position [115, 0]
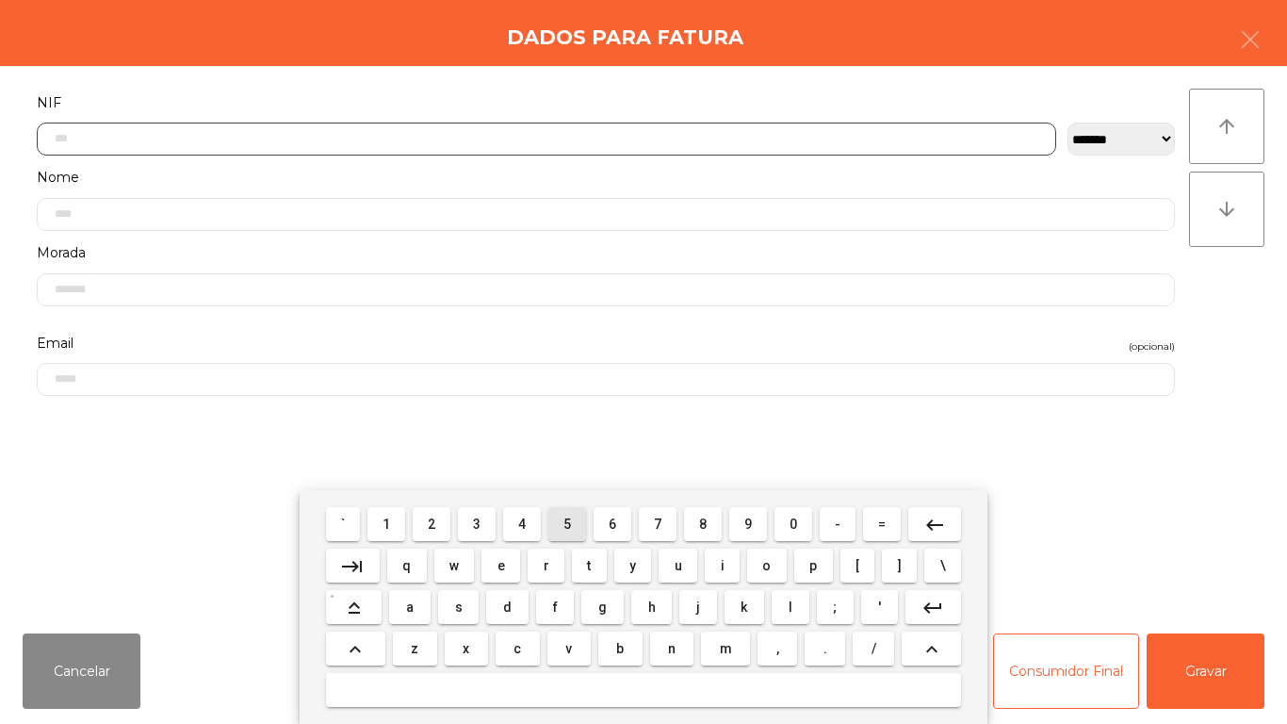
click at [566, 525] on span "5" at bounding box center [567, 523] width 8 height 15
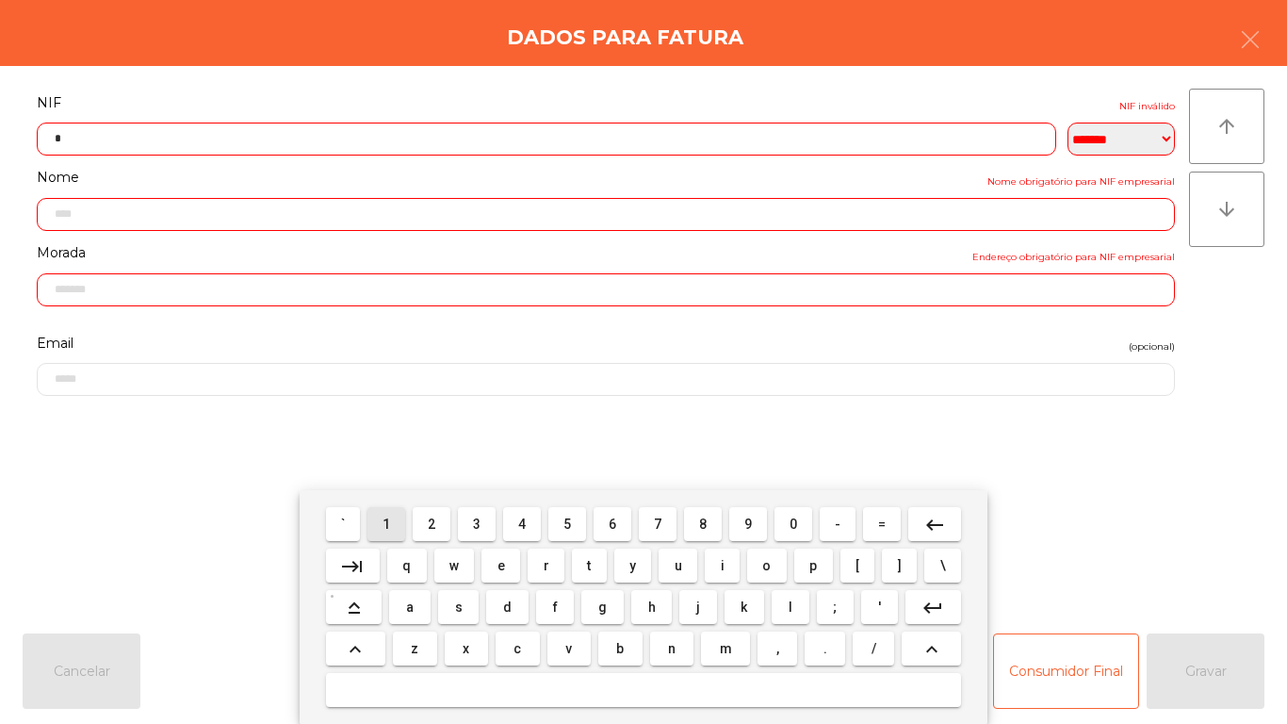
click at [387, 522] on span "1" at bounding box center [386, 523] width 8 height 15
click at [477, 529] on span "3" at bounding box center [477, 523] width 8 height 15
click at [751, 525] on span "9" at bounding box center [748, 523] width 8 height 15
click at [796, 528] on span "0" at bounding box center [793, 523] width 8 height 15
click at [567, 527] on span "5" at bounding box center [567, 523] width 8 height 15
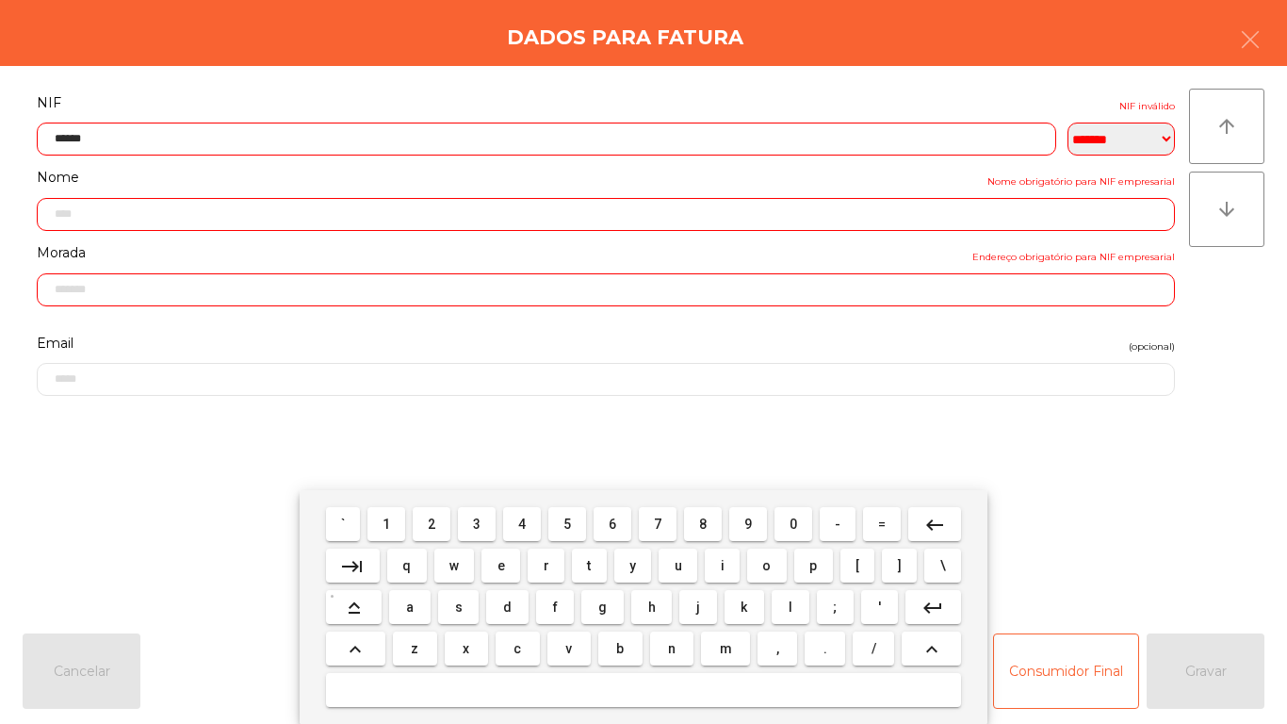
click at [793, 523] on span "0" at bounding box center [793, 523] width 8 height 15
click at [374, 514] on button "1" at bounding box center [386, 524] width 38 height 34
click at [522, 523] on span "4" at bounding box center [522, 523] width 8 height 15
type input "*********"
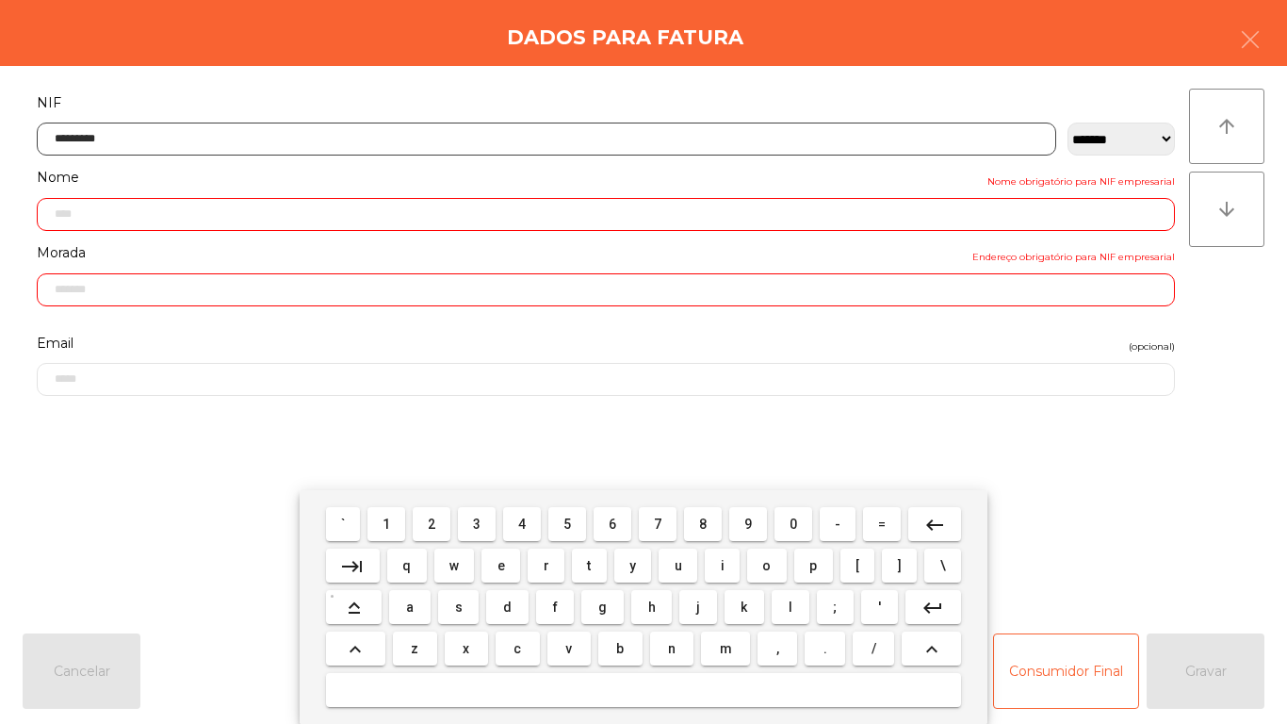
type input "**********"
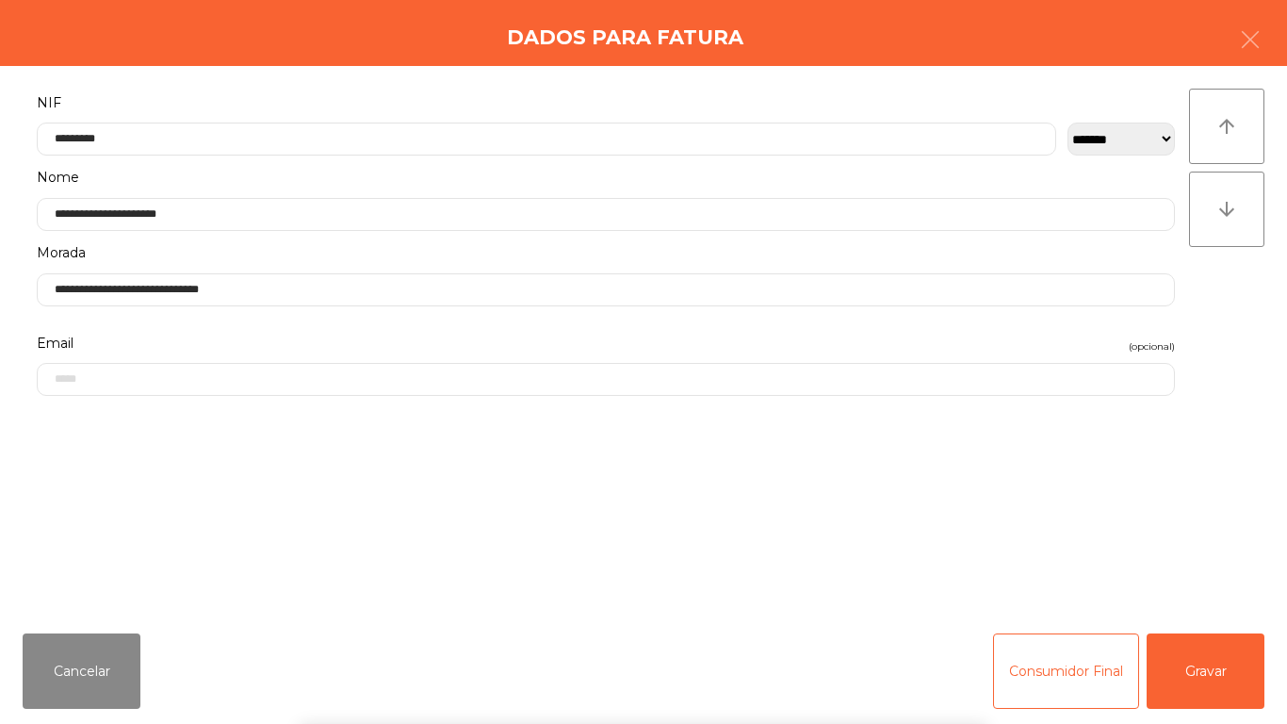
click at [1190, 645] on div "` 1 2 3 4 5 6 7 8 9 0 - = keyboard_backspace keyboard_tab q w e r t y u i o p […" at bounding box center [643, 607] width 1287 height 234
click at [1218, 657] on button "Gravar" at bounding box center [1206, 670] width 118 height 75
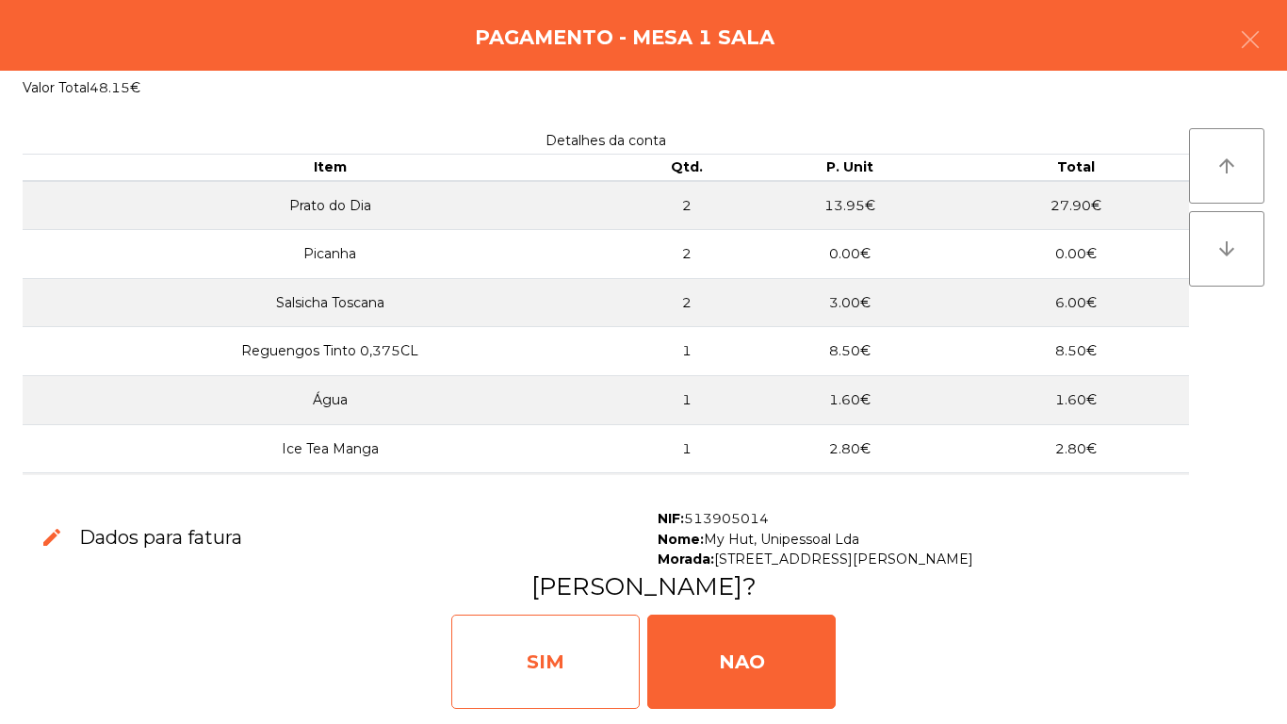
click at [546, 632] on div "SIM" at bounding box center [545, 661] width 188 height 94
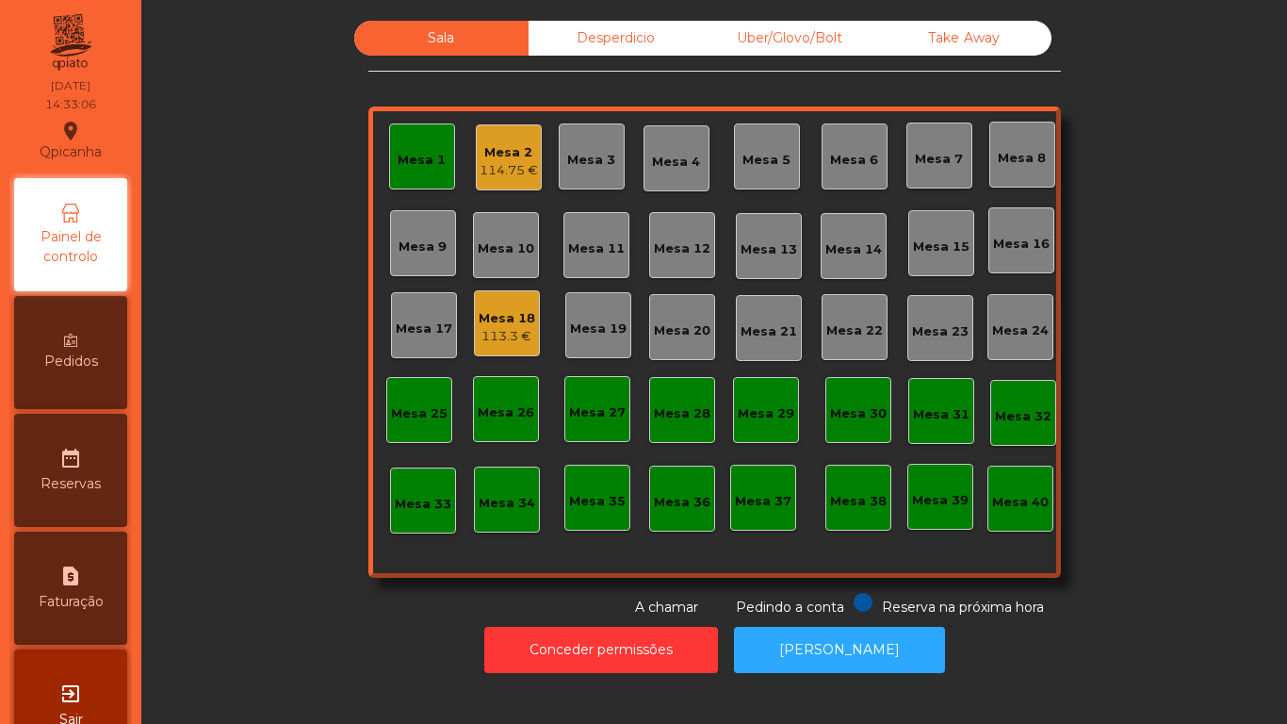
click at [515, 175] on div "114.75 €" at bounding box center [509, 170] width 58 height 19
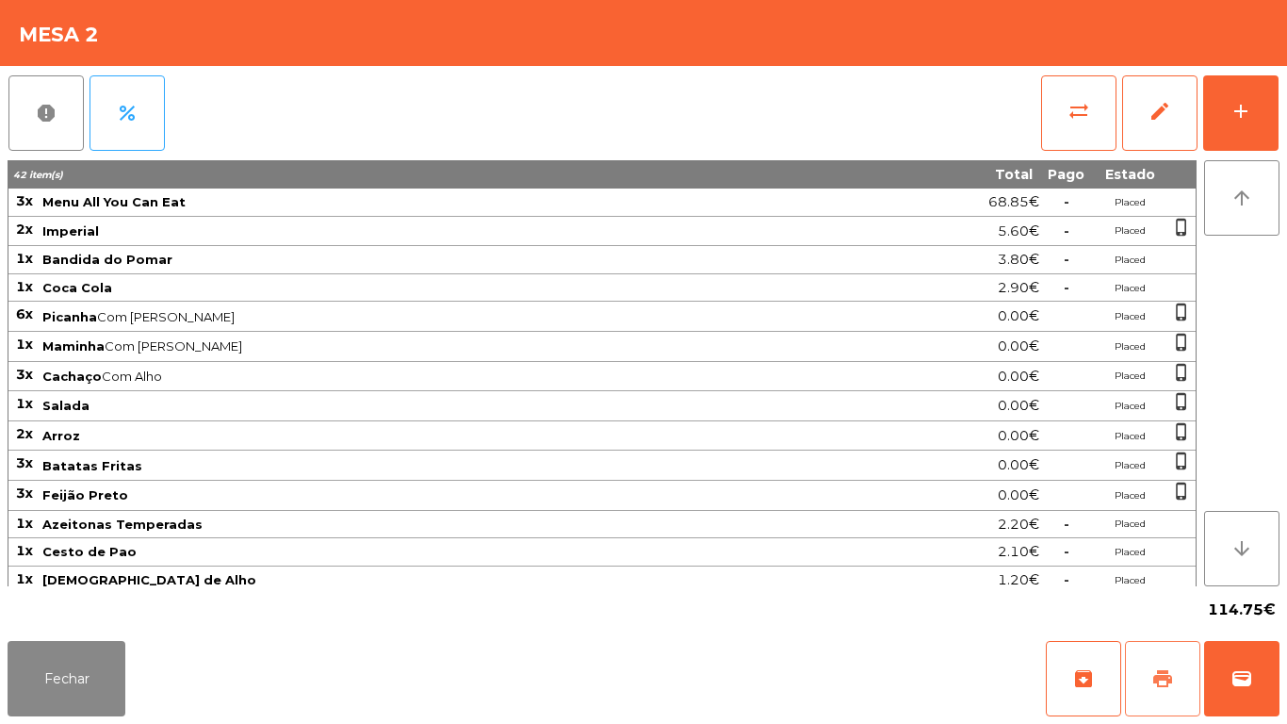
click at [1149, 665] on button "print" at bounding box center [1162, 678] width 75 height 75
click at [1051, 119] on button "sync_alt" at bounding box center [1078, 112] width 75 height 75
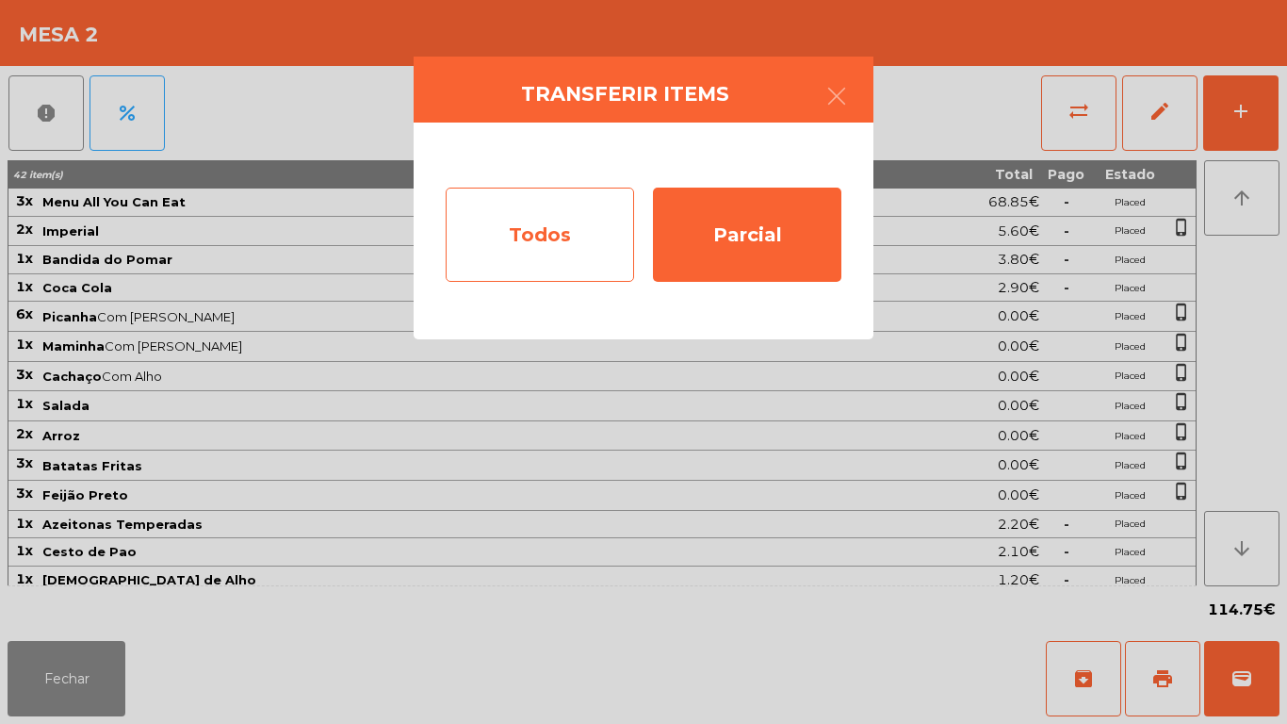
click at [544, 244] on div "Todos" at bounding box center [540, 234] width 188 height 94
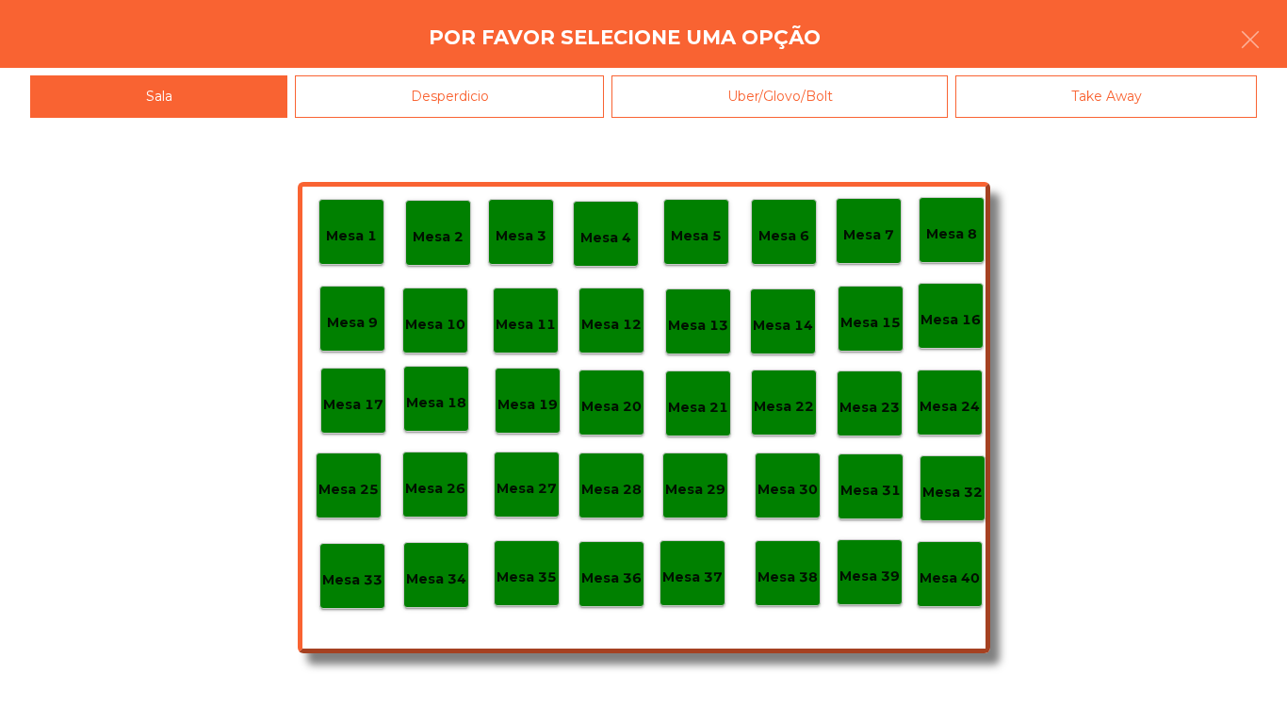
click at [942, 560] on div "Mesa 40" at bounding box center [949, 574] width 60 height 29
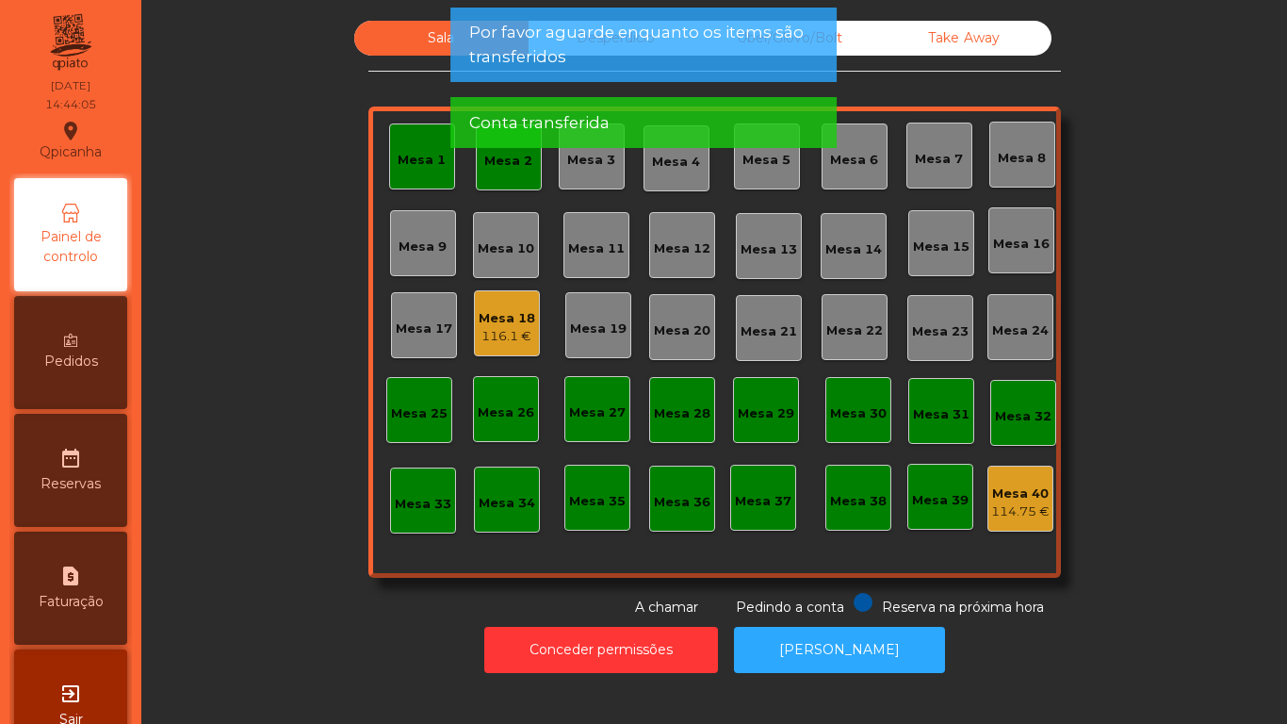
click at [483, 161] on app-alert "Por favor aguarde enquanto os items são transferidos Conta transferida" at bounding box center [643, 85] width 386 height 155
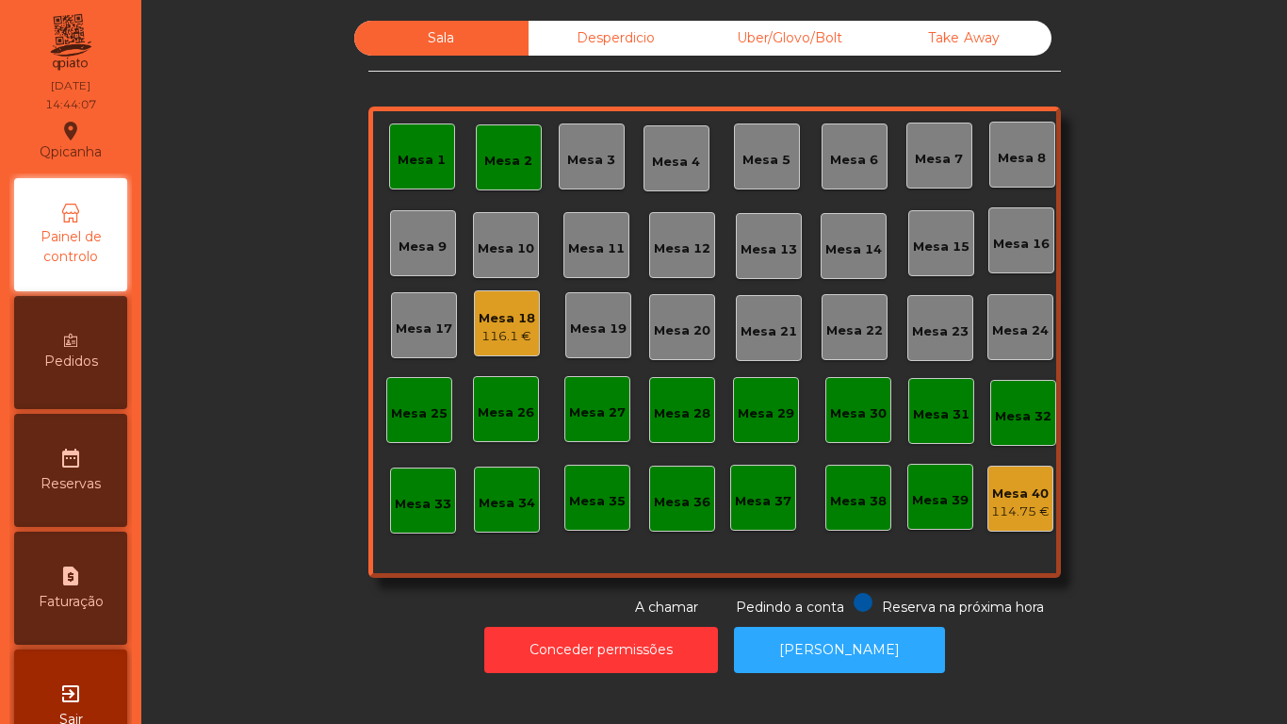
click at [516, 174] on div "Mesa 2" at bounding box center [509, 157] width 66 height 66
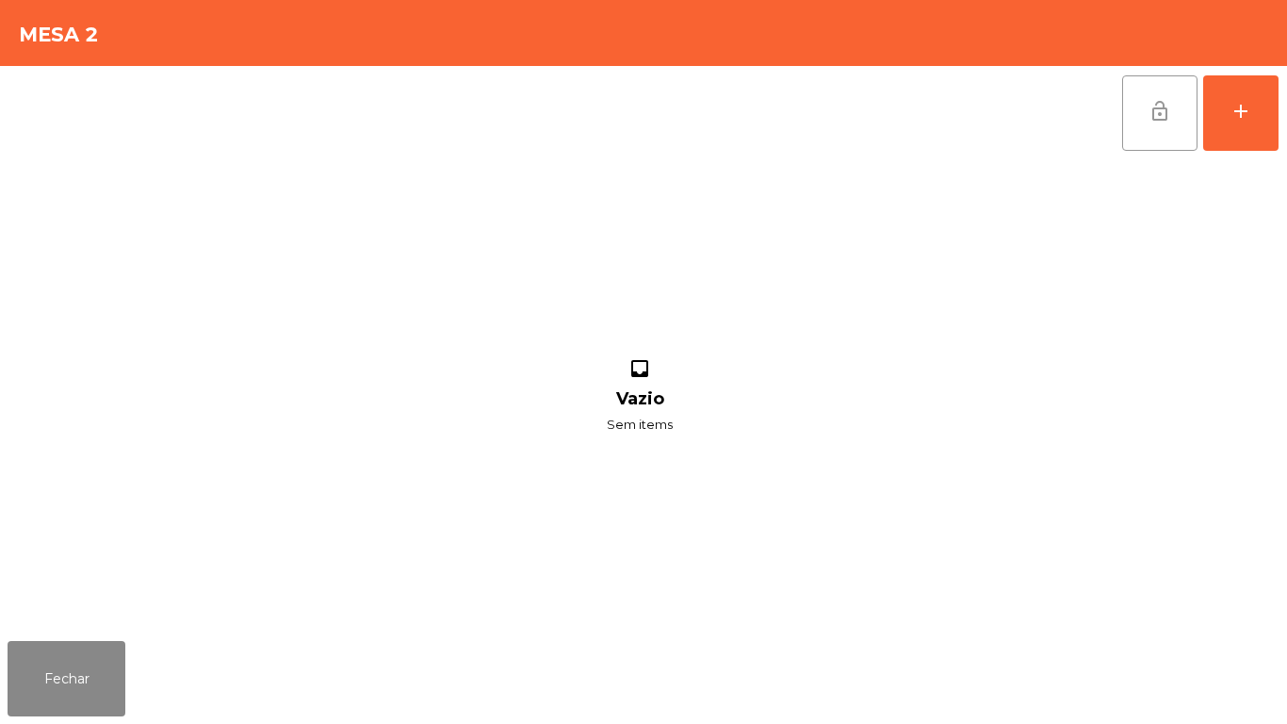
click at [1162, 109] on span "lock_open" at bounding box center [1159, 111] width 23 height 23
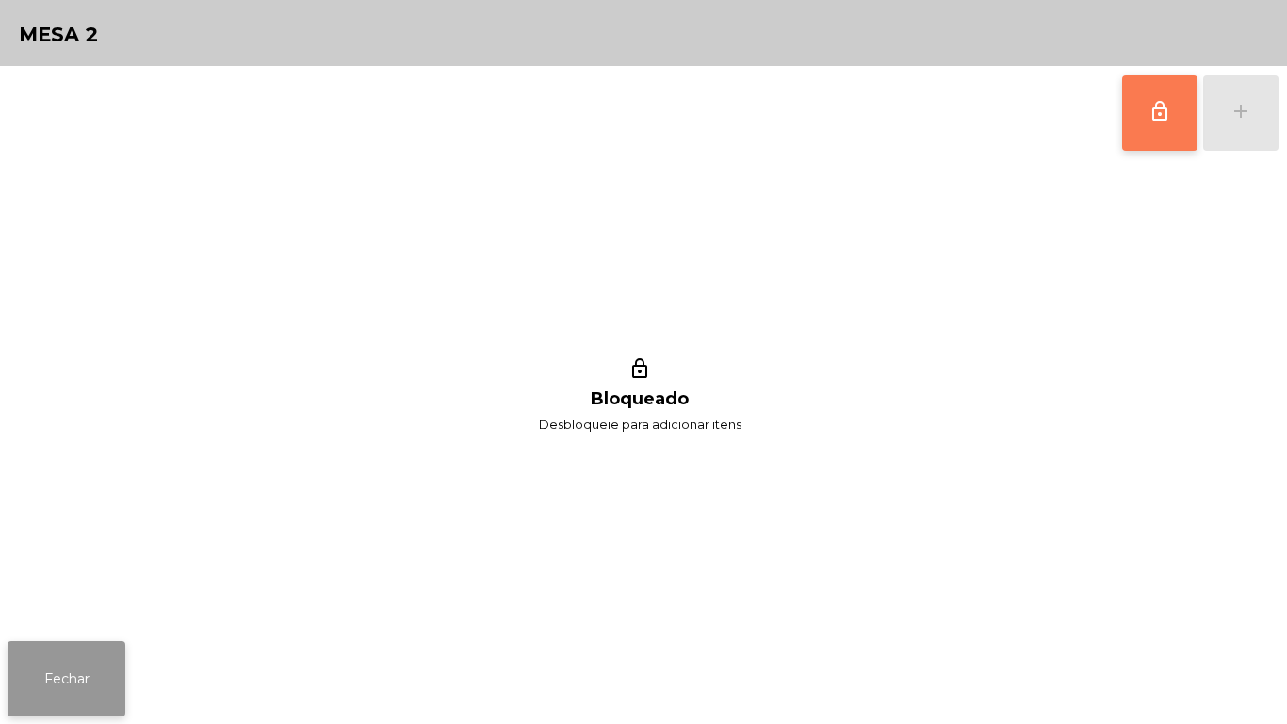
click at [84, 671] on button "Fechar" at bounding box center [67, 678] width 118 height 75
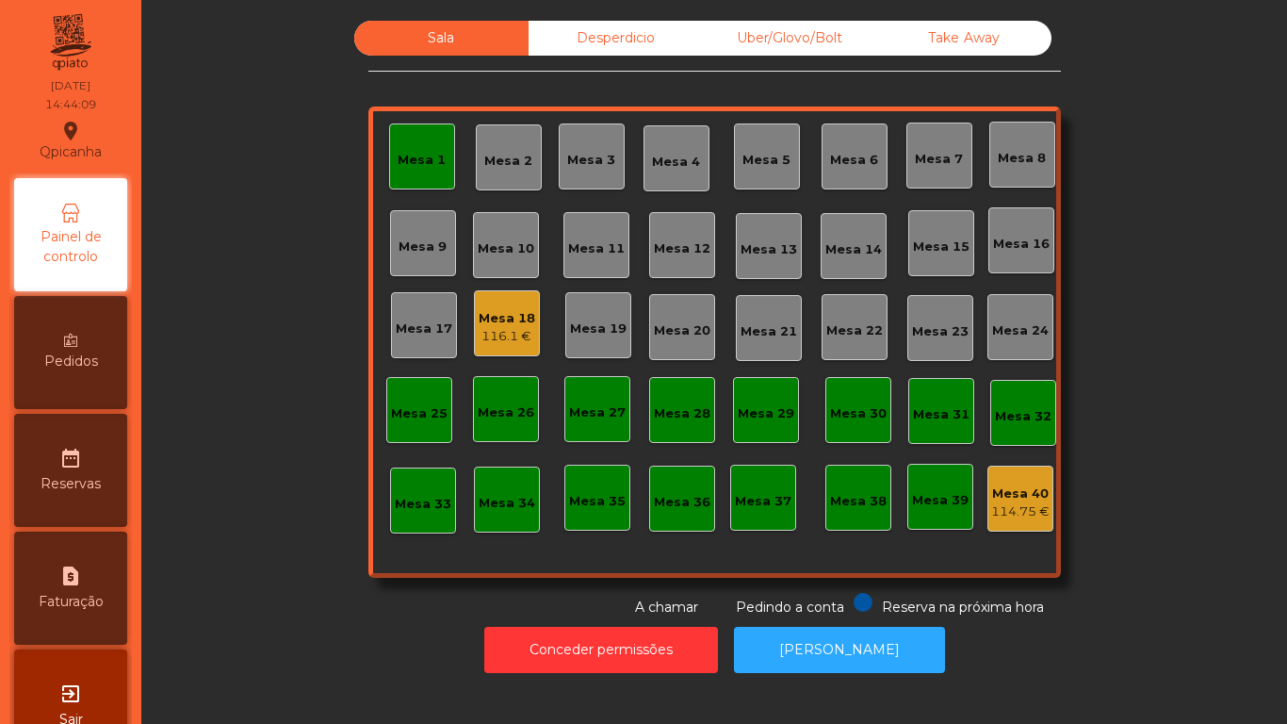
click at [429, 173] on div "Mesa 1" at bounding box center [422, 156] width 66 height 66
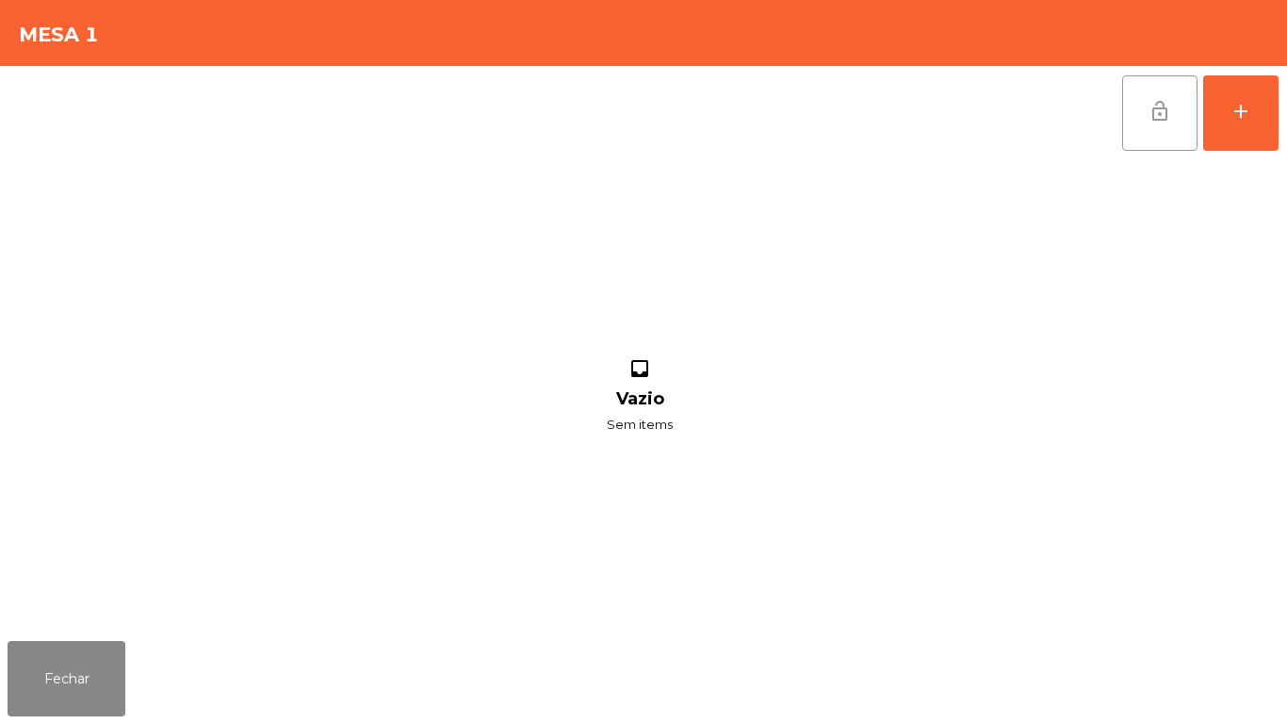
click at [1158, 122] on button "lock_open" at bounding box center [1159, 112] width 75 height 75
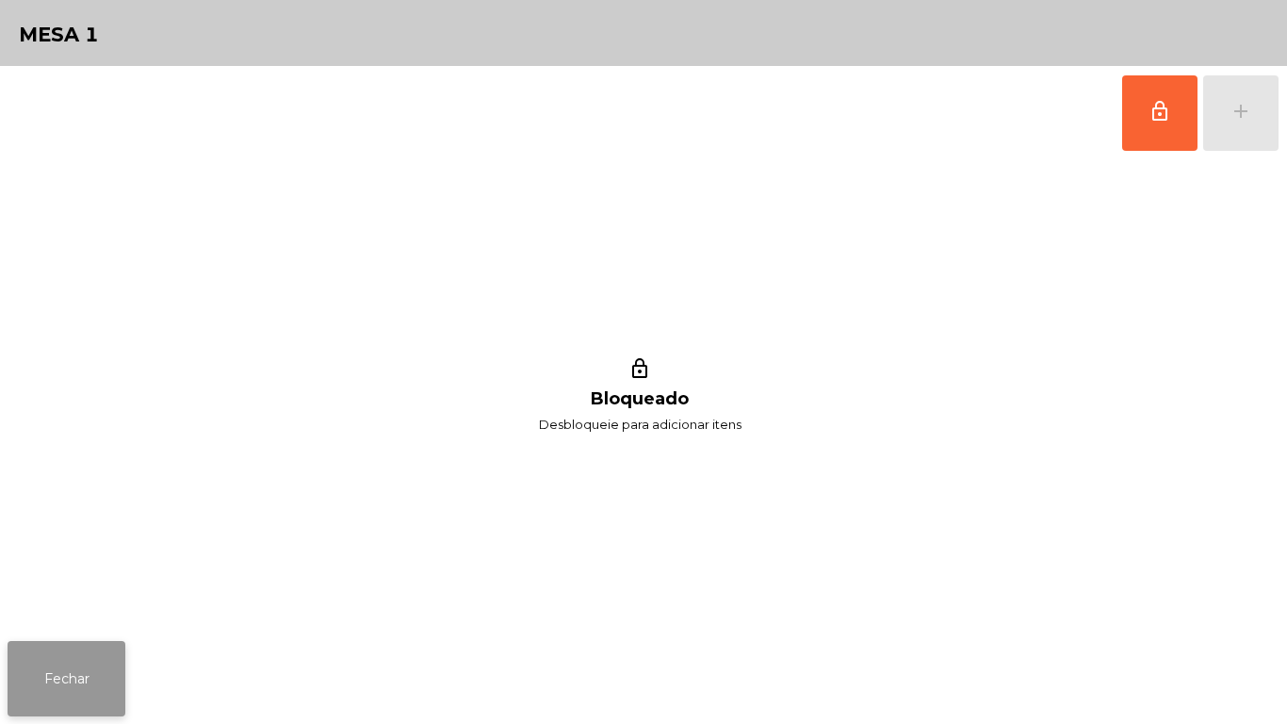
click at [78, 663] on button "Fechar" at bounding box center [67, 678] width 118 height 75
